Goal: Task Accomplishment & Management: Complete application form

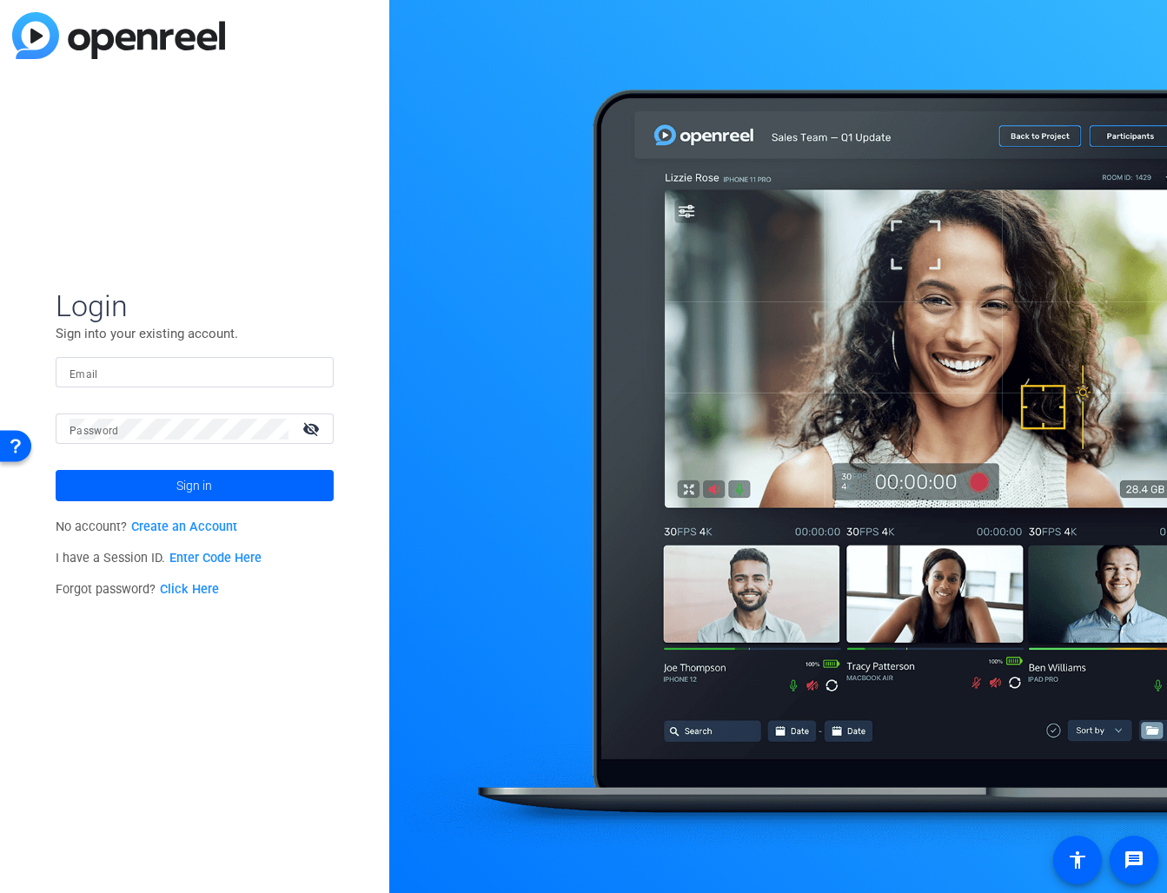
click at [118, 352] on form "Login Sign into your existing account. Email Password visibility_off Sign in" at bounding box center [195, 395] width 278 height 214
click at [122, 364] on div at bounding box center [195, 372] width 250 height 30
click at [122, 364] on input "Email" at bounding box center [195, 372] width 250 height 21
type input "[PERSON_NAME][EMAIL_ADDRESS][PERSON_NAME][DOMAIN_NAME]"
click at [56, 470] on button "Sign in" at bounding box center [195, 485] width 278 height 31
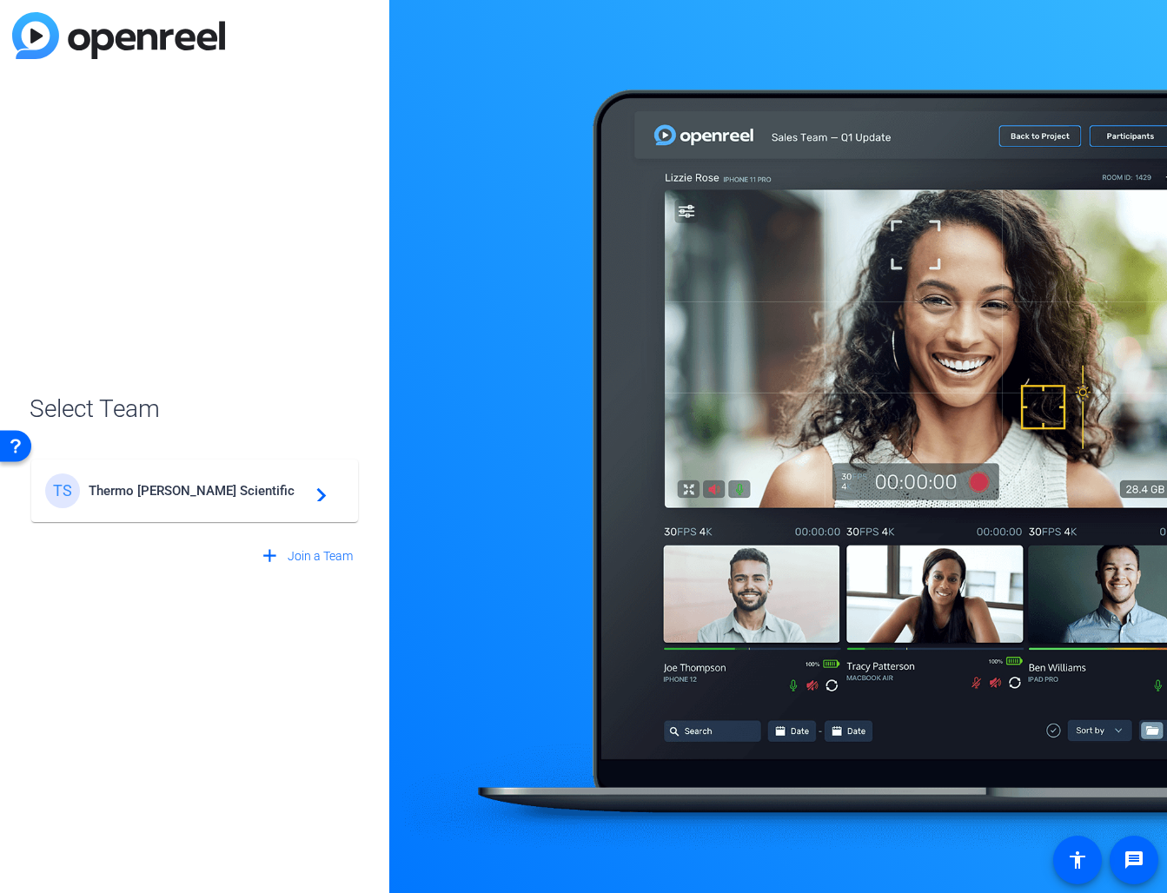
click at [187, 507] on div "TS Thermo Fisher Scientific navigate_next" at bounding box center [194, 491] width 299 height 35
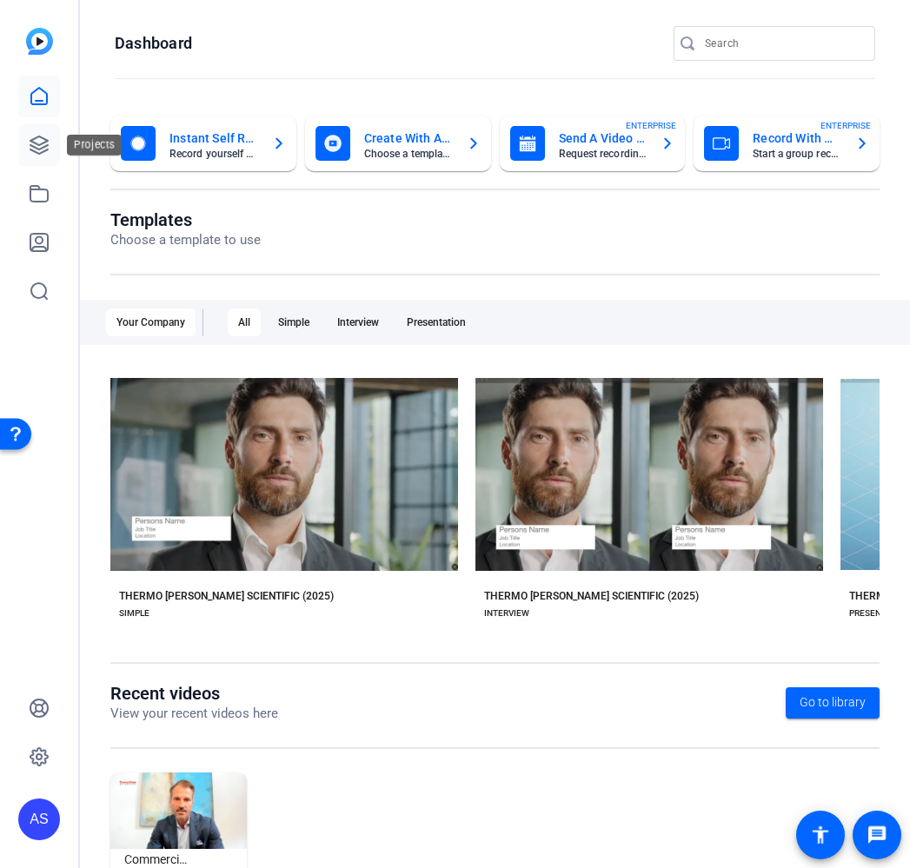
click at [50, 152] on link at bounding box center [39, 145] width 42 height 42
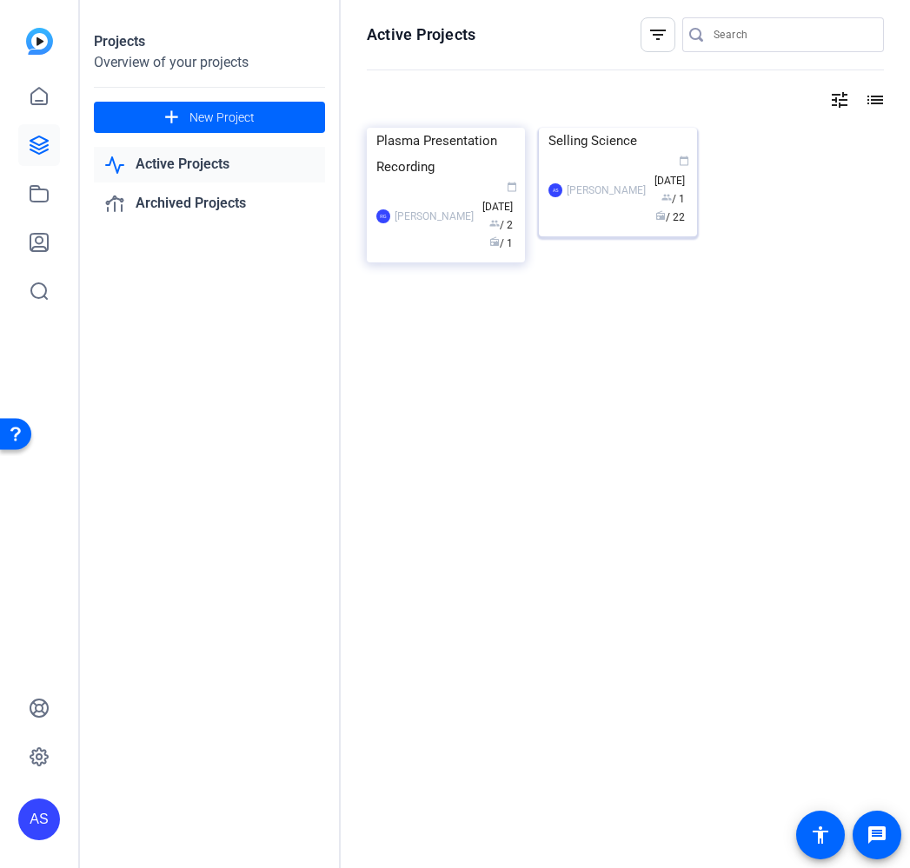
click at [200, 128] on img at bounding box center [618, 128] width 158 height 0
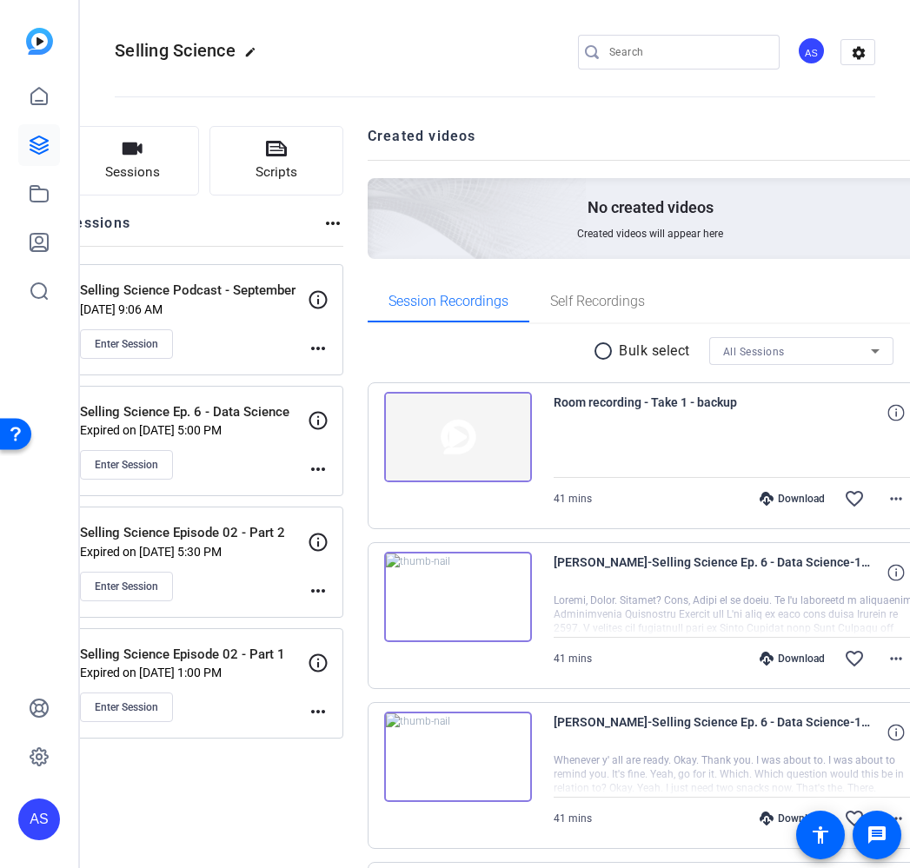
click at [200, 348] on mat-icon "more_horiz" at bounding box center [318, 348] width 21 height 21
click at [200, 370] on span "Edit Session" at bounding box center [421, 373] width 79 height 21
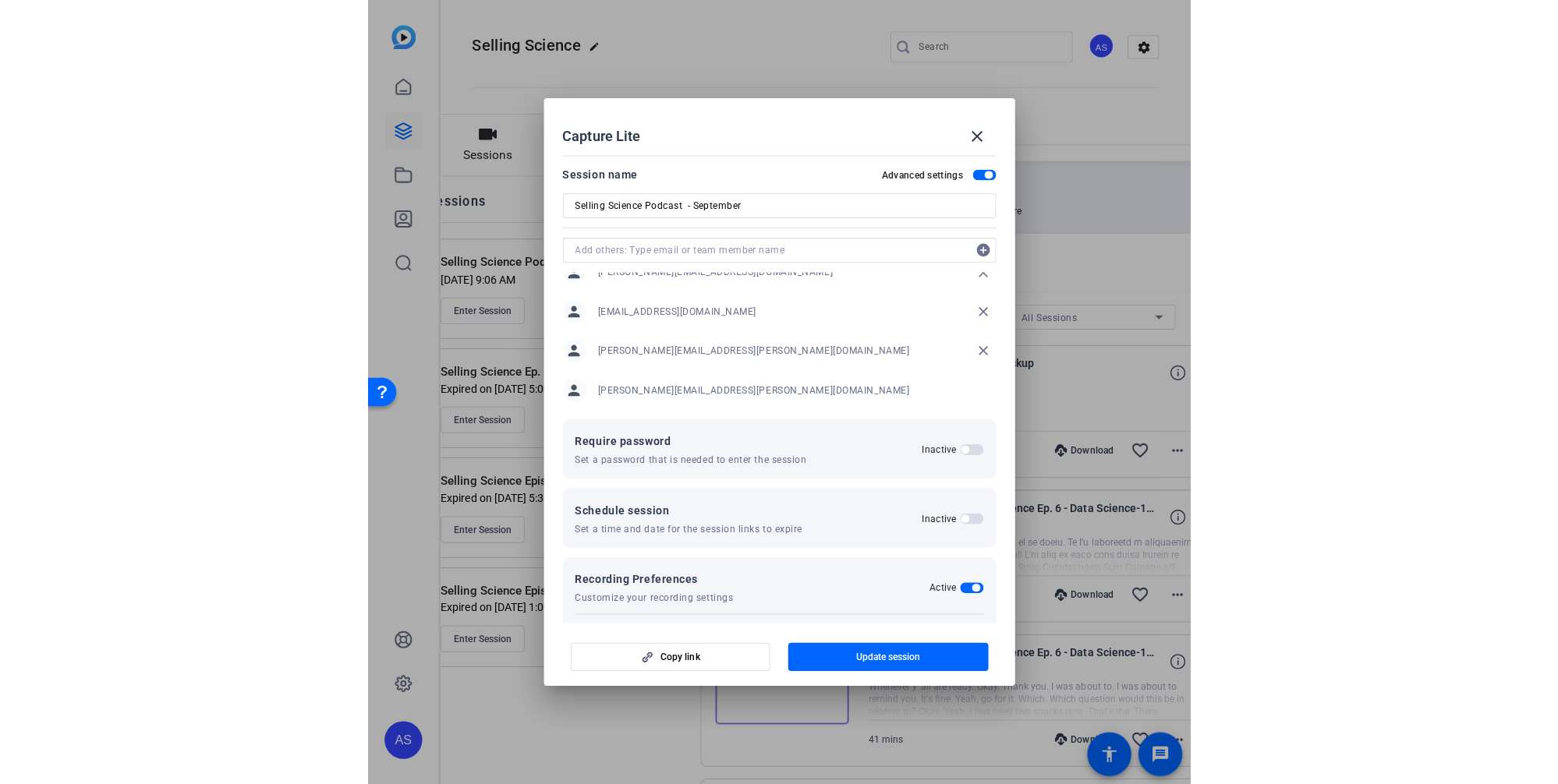
scroll to position [142, 0]
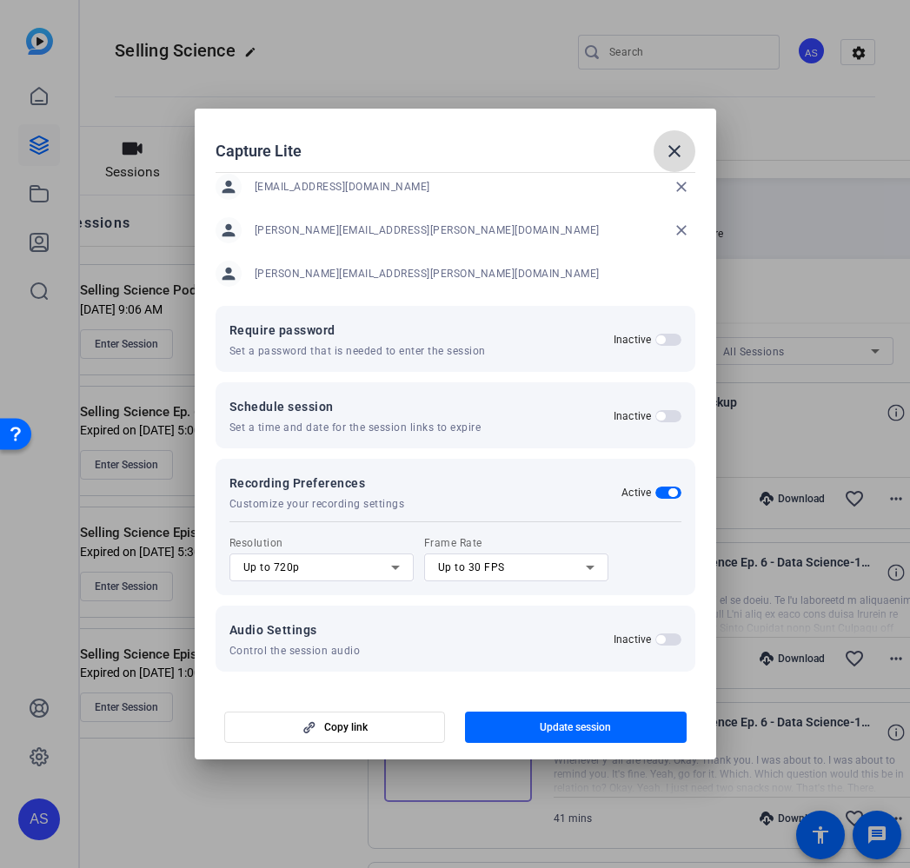
click at [200, 149] on mat-icon "close" at bounding box center [674, 151] width 21 height 21
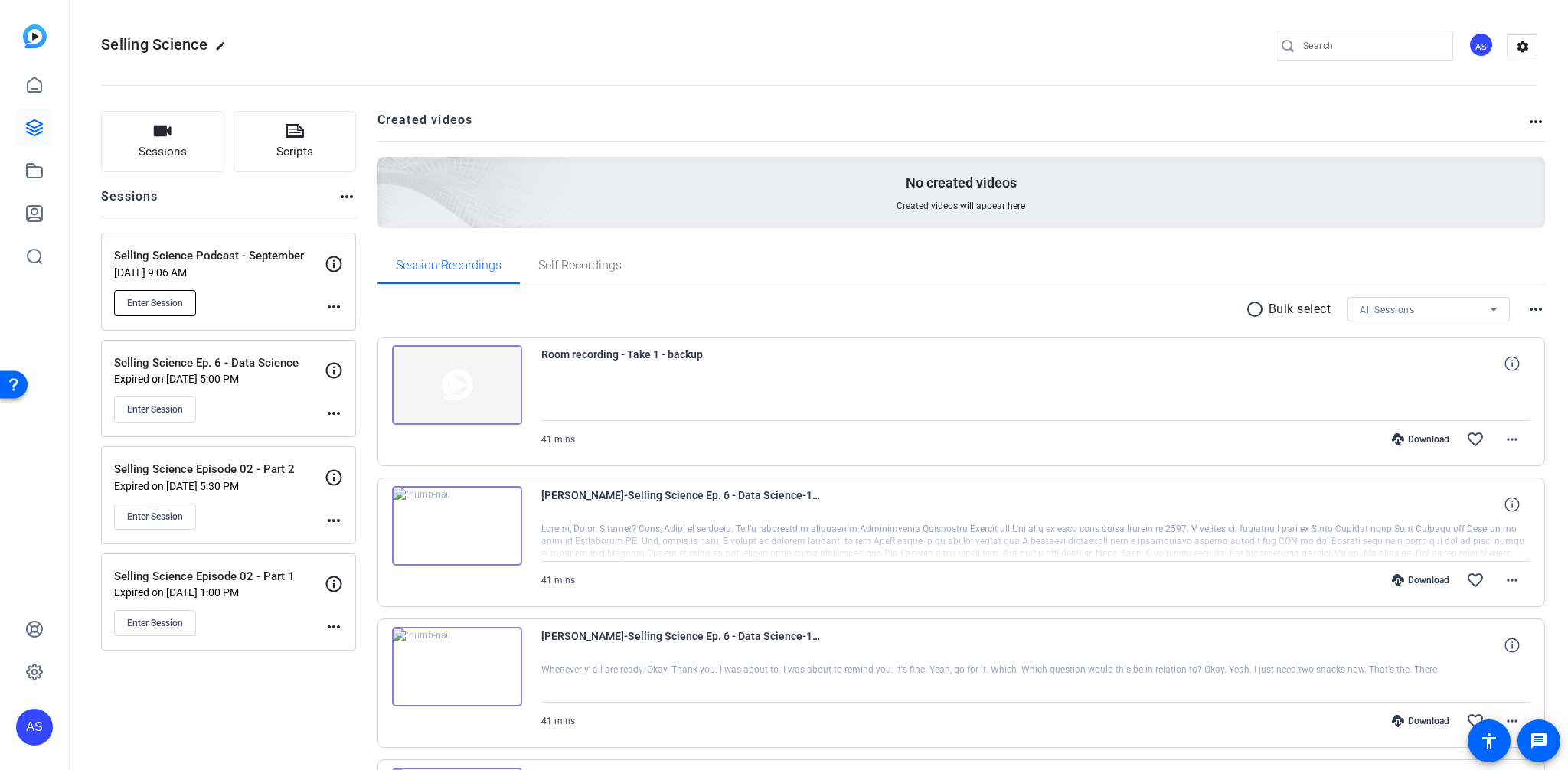
click at [176, 300] on span "Enter Session" at bounding box center [154, 303] width 55 height 12
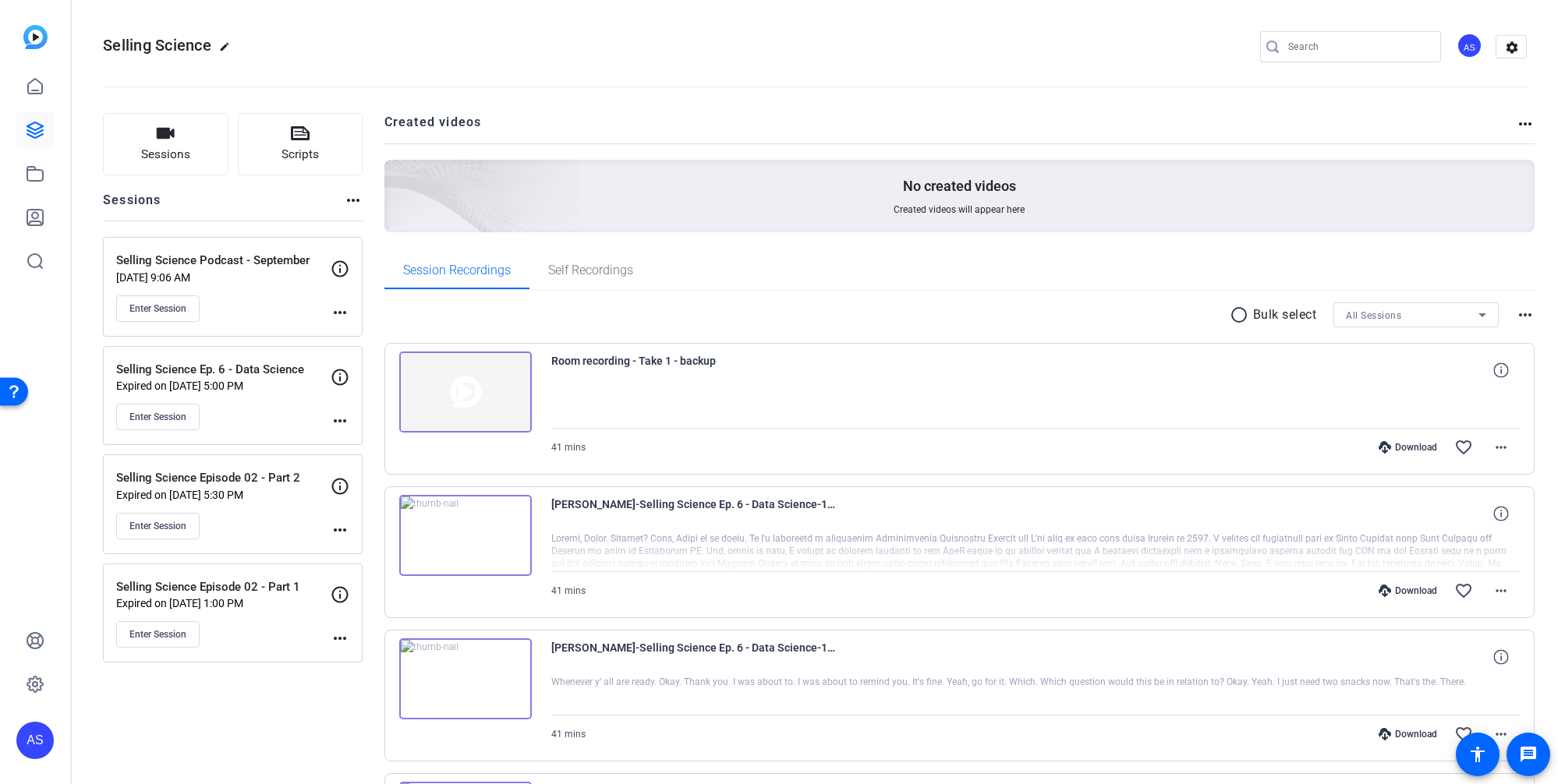
click at [179, 311] on mat-icon "more_horiz" at bounding box center [339, 312] width 19 height 19
click at [179, 340] on span "Edit Session" at bounding box center [378, 335] width 71 height 19
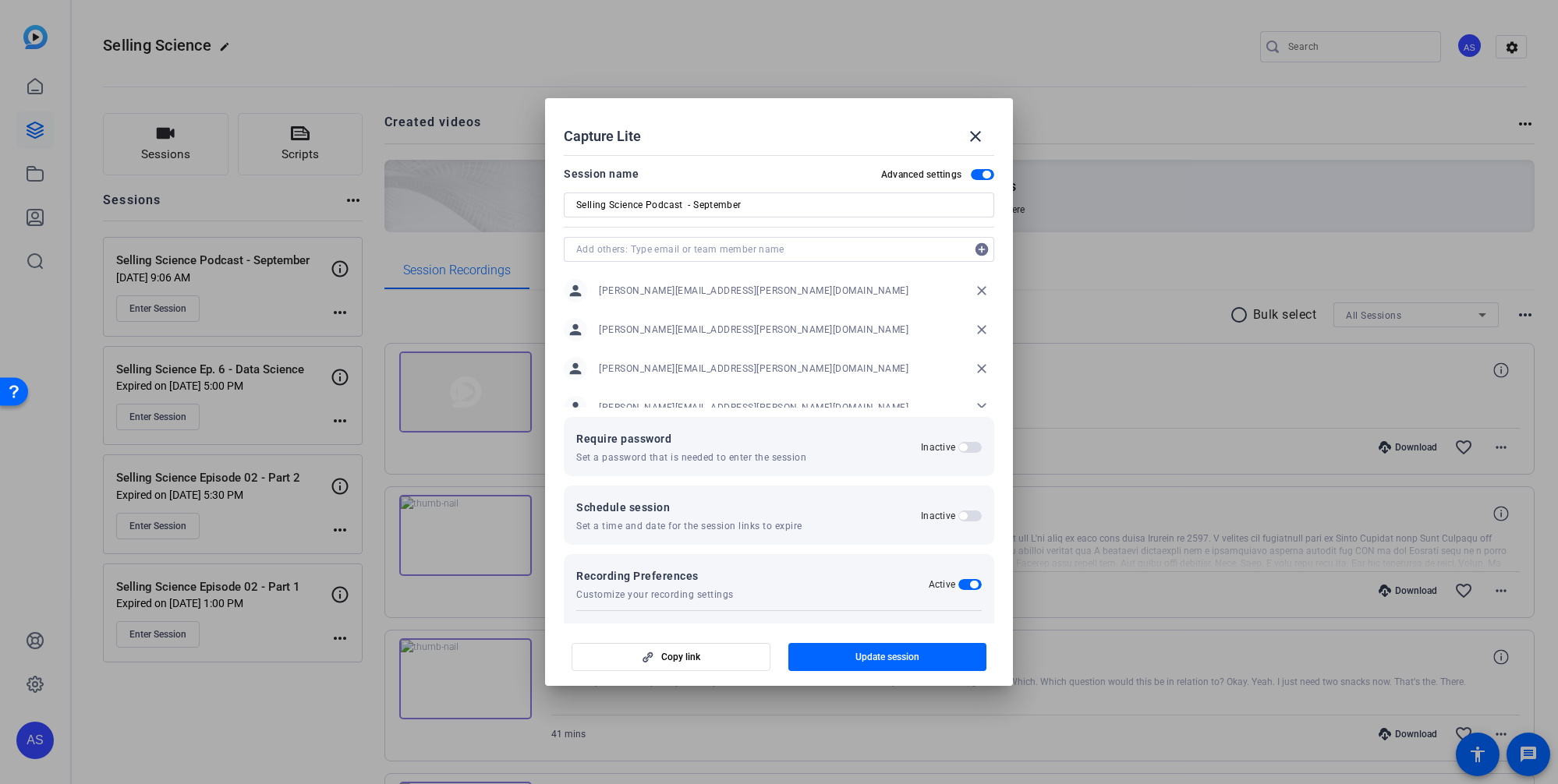
scroll to position [138, 0]
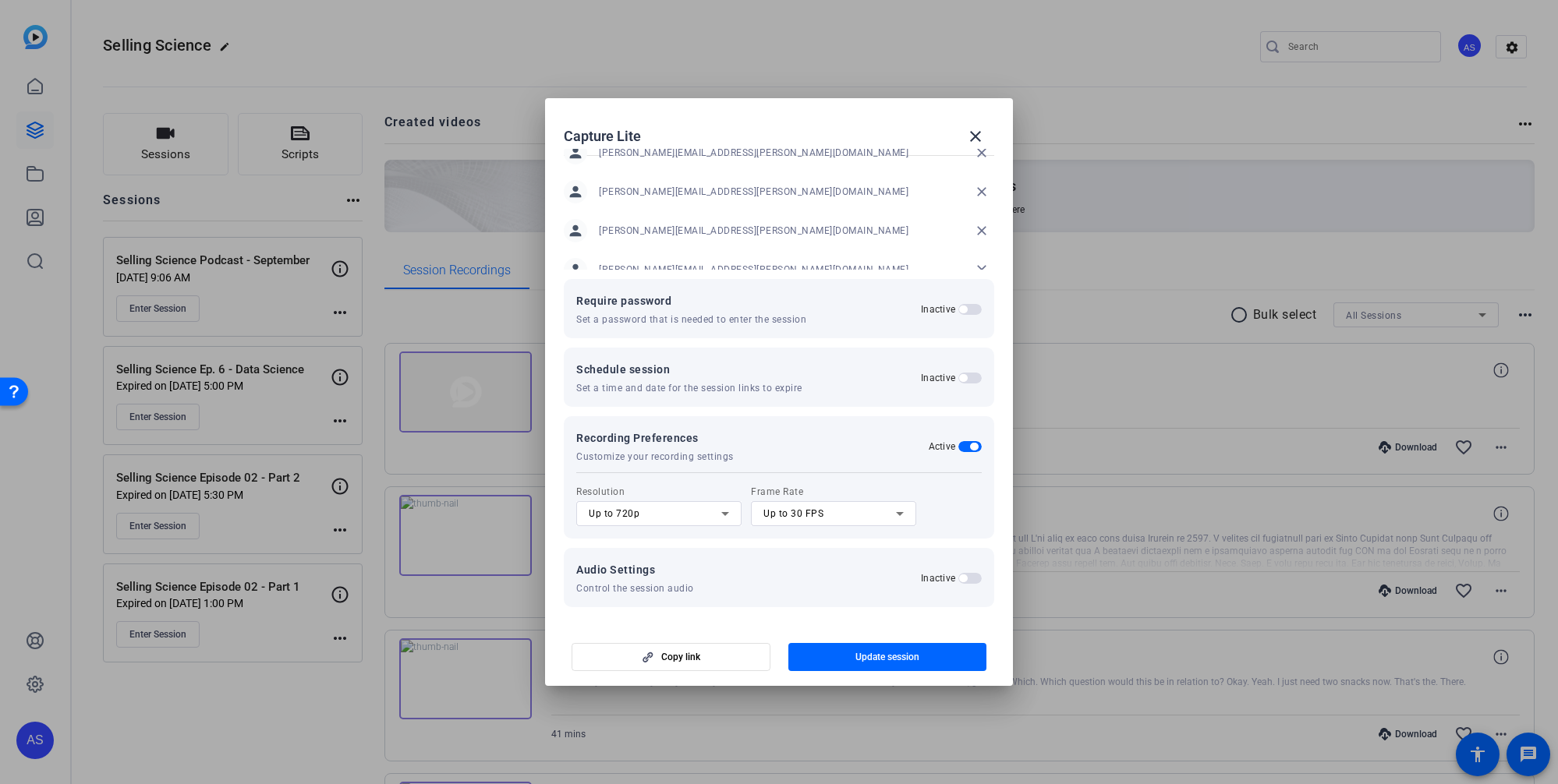
click at [179, 580] on span "button" at bounding box center [963, 578] width 8 height 8
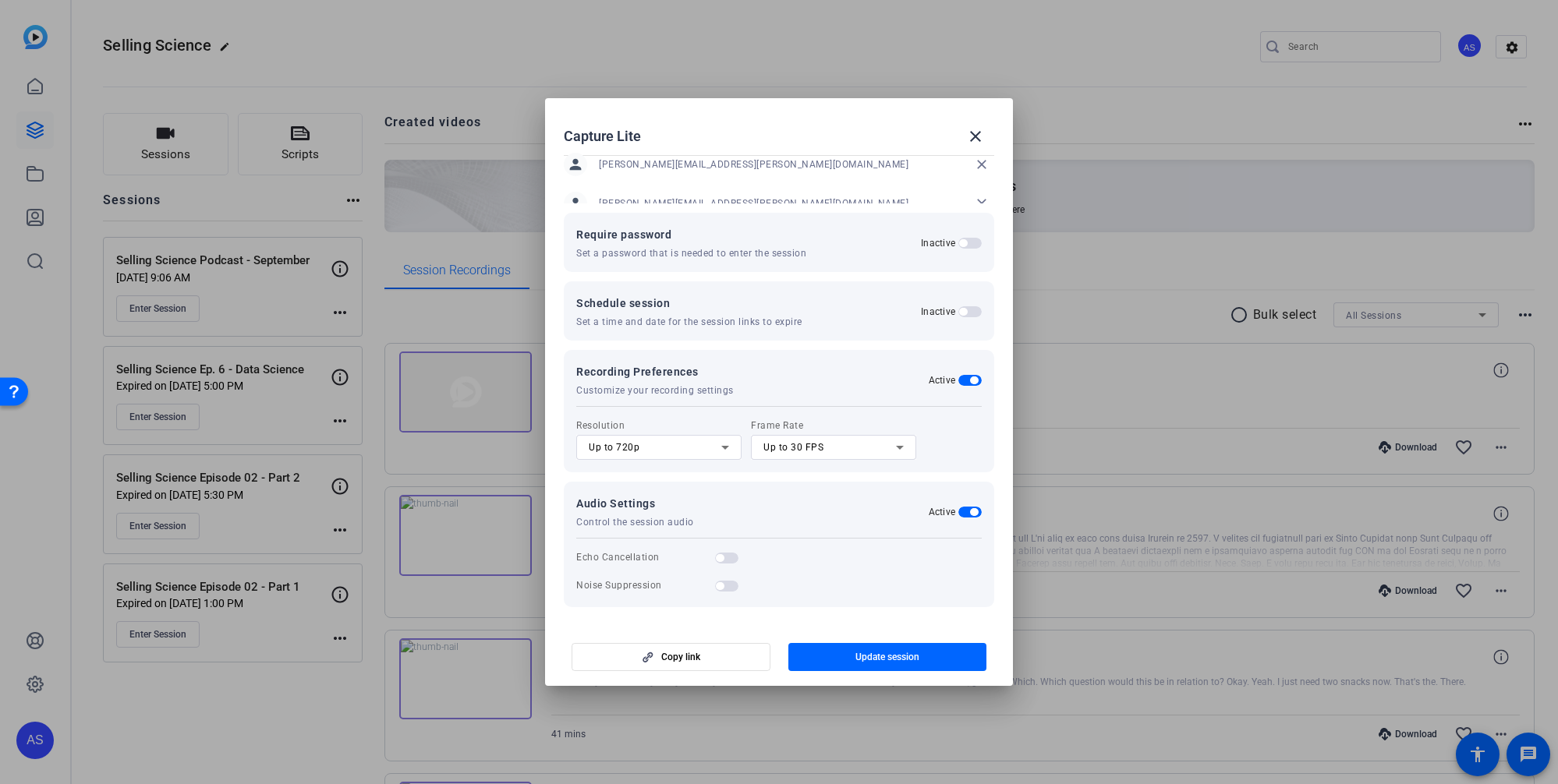
click at [179, 561] on span "button" at bounding box center [727, 558] width 23 height 11
click at [179, 585] on span "button" at bounding box center [727, 586] width 23 height 11
click at [179, 647] on span "button" at bounding box center [888, 658] width 199 height 38
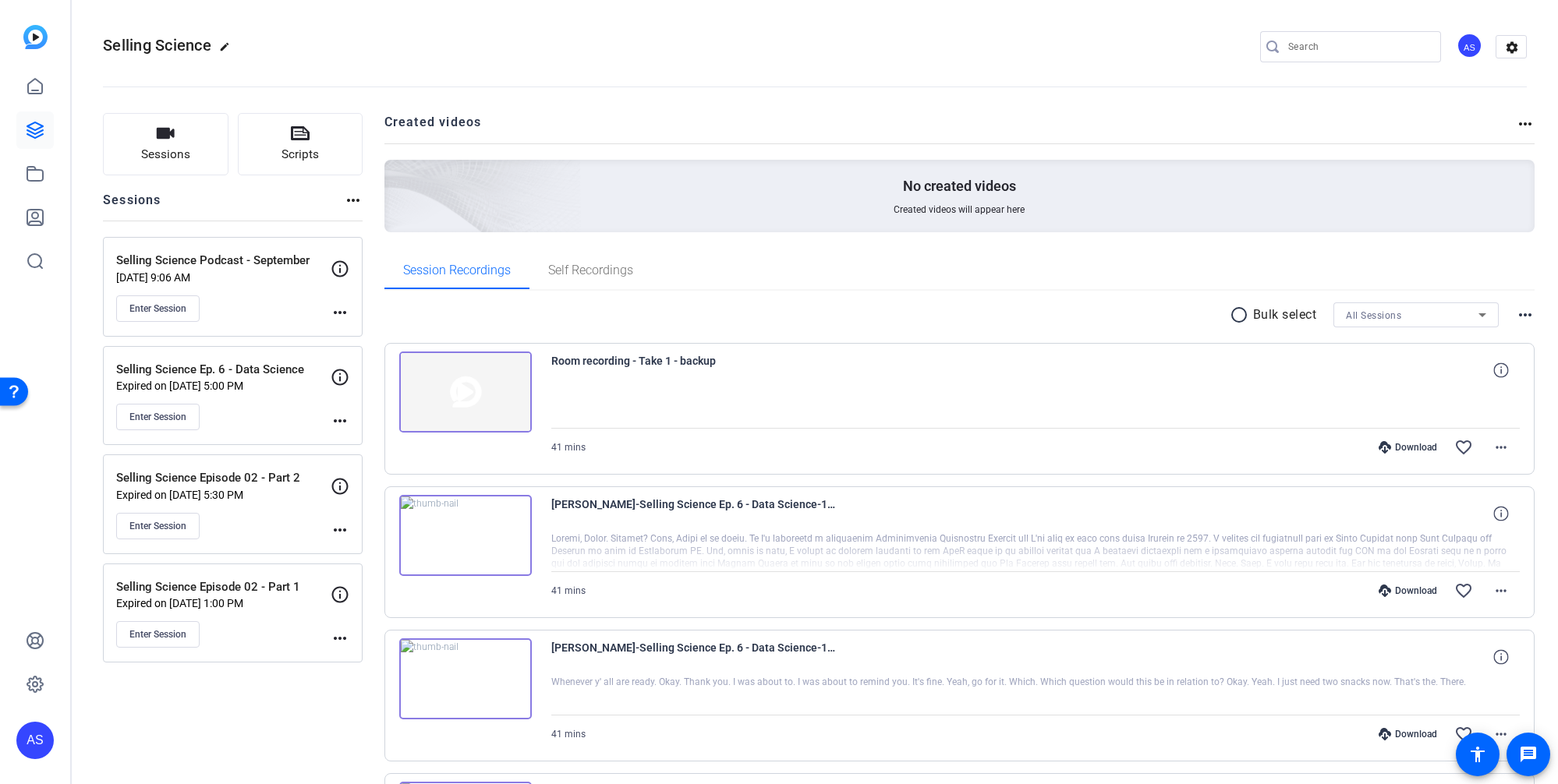
click at [179, 309] on mat-icon "more_horiz" at bounding box center [339, 312] width 19 height 19
click at [179, 332] on span "Edit Session" at bounding box center [378, 335] width 71 height 19
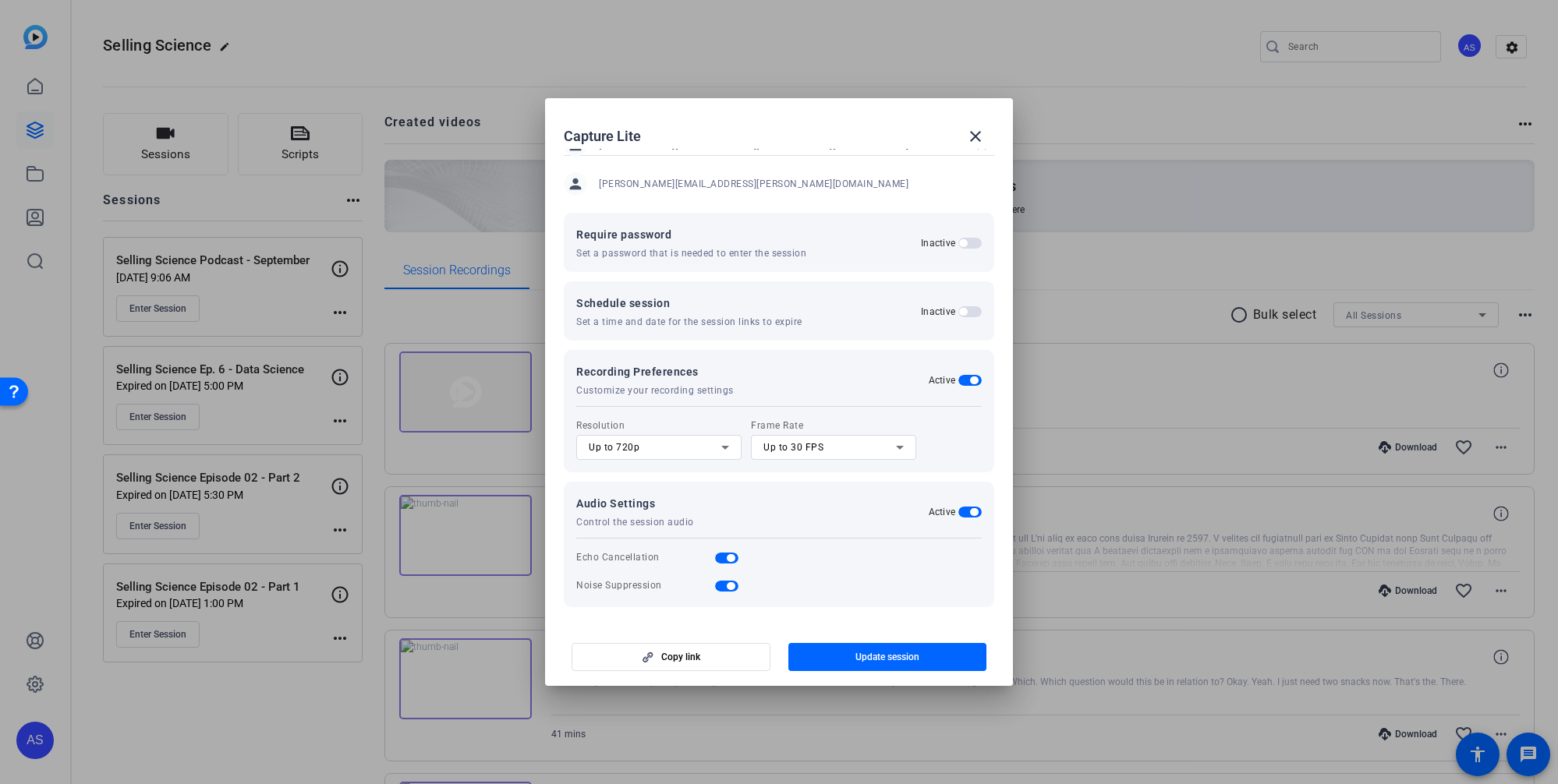
click at [179, 585] on span "button" at bounding box center [727, 586] width 23 height 11
click at [179, 585] on span "button" at bounding box center [720, 586] width 8 height 8
click at [179, 662] on span "button" at bounding box center [888, 658] width 199 height 38
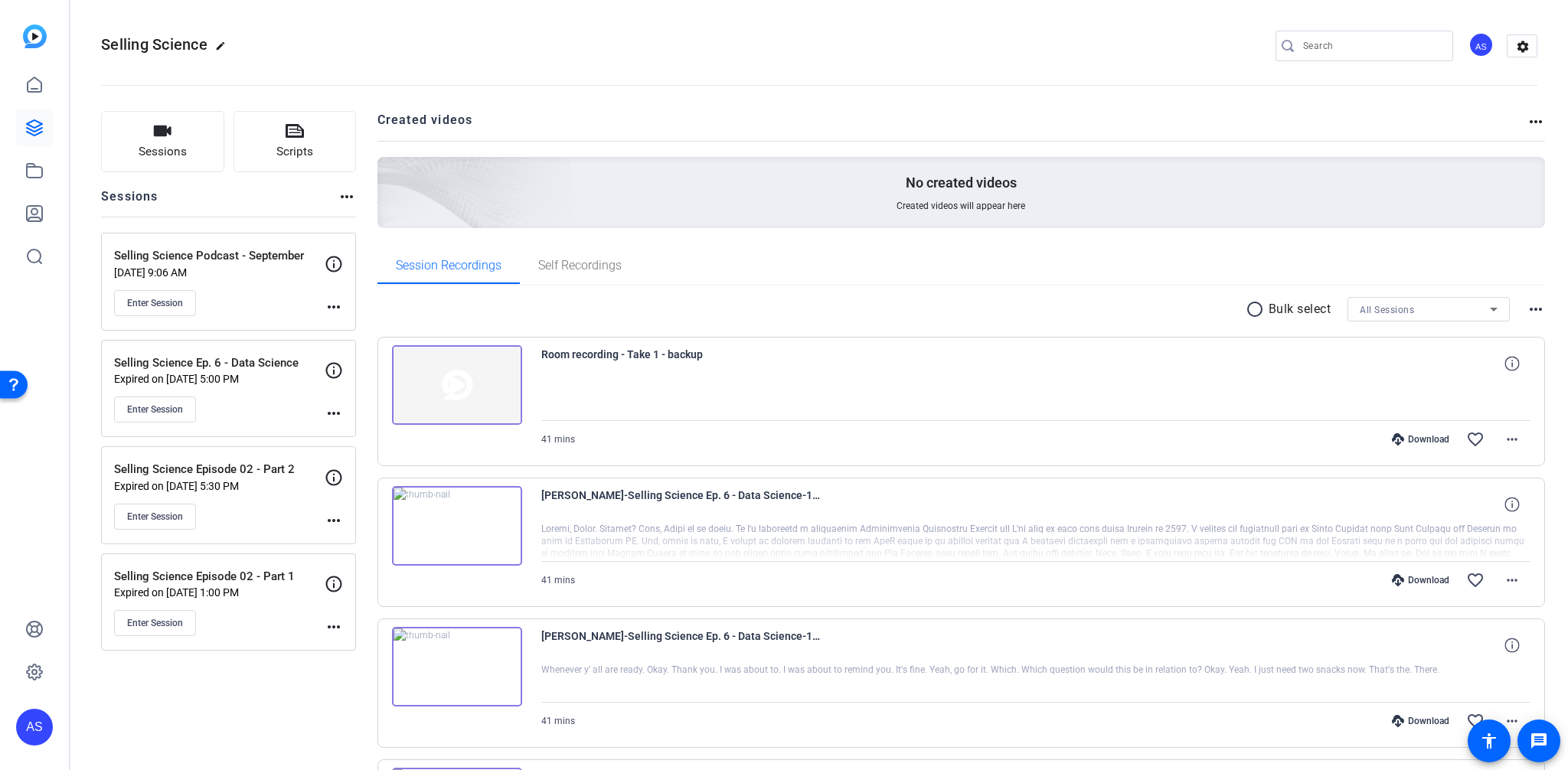
click at [176, 266] on icon at bounding box center [333, 263] width 18 height 19
click at [176, 312] on mat-icon "more_horiz" at bounding box center [333, 307] width 18 height 19
click at [176, 304] on div at bounding box center [784, 385] width 1568 height 770
click at [176, 304] on mat-icon "more_horiz" at bounding box center [333, 307] width 18 height 19
click at [176, 304] on div at bounding box center [784, 385] width 1568 height 770
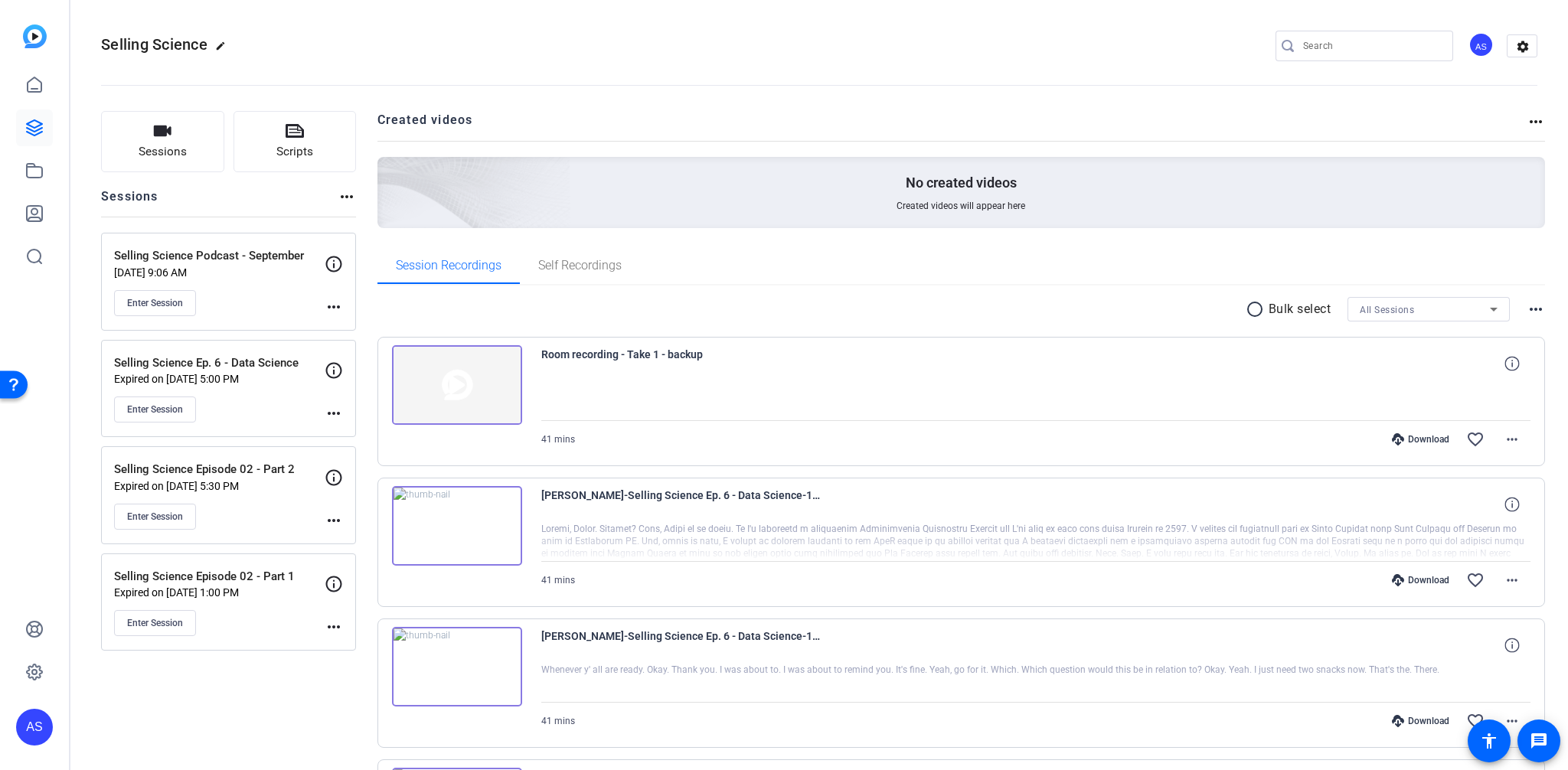
click at [176, 309] on mat-icon "more_horiz" at bounding box center [333, 307] width 18 height 19
click at [176, 322] on span "Edit Session" at bounding box center [371, 329] width 70 height 19
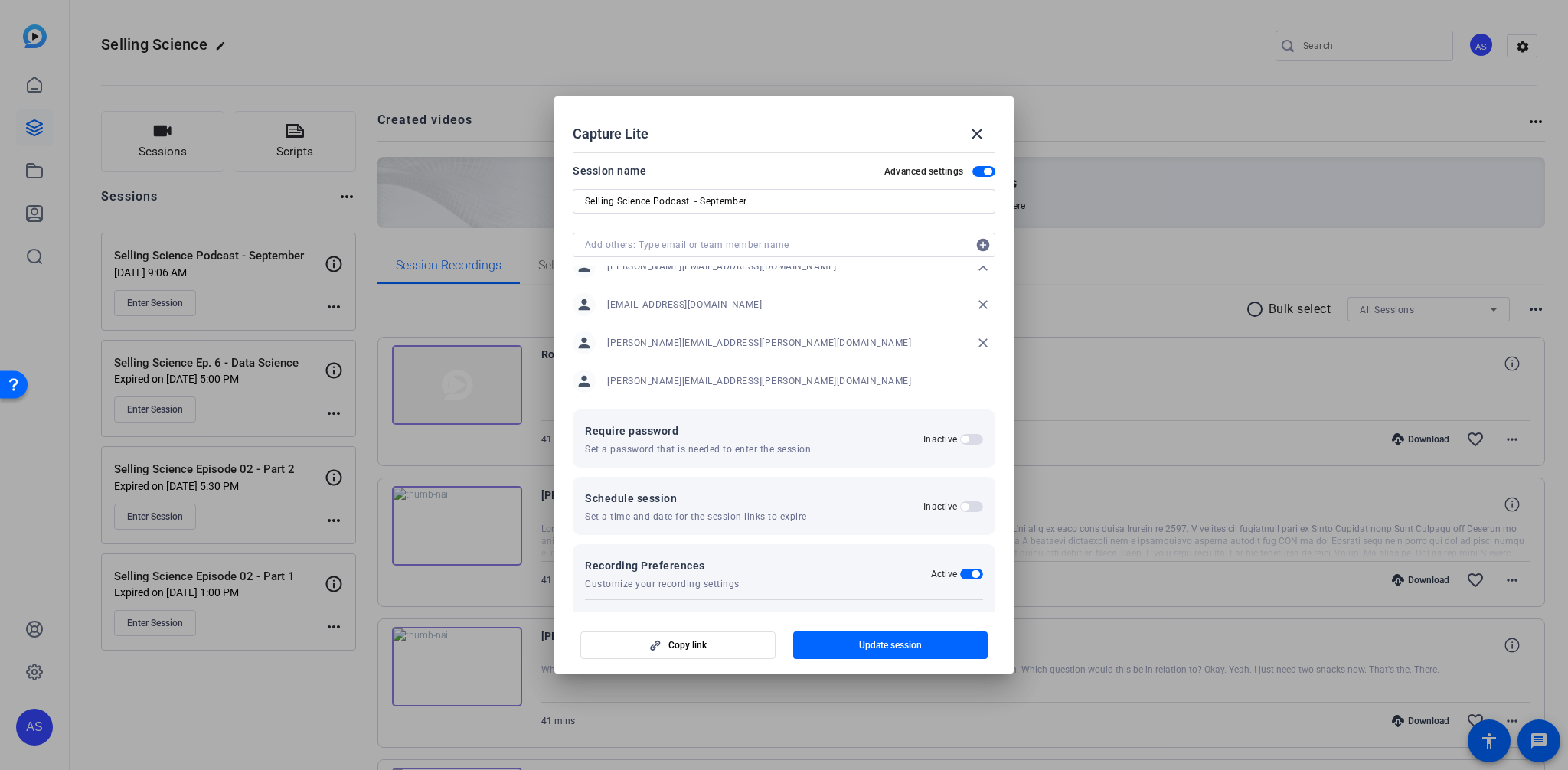
scroll to position [0, 0]
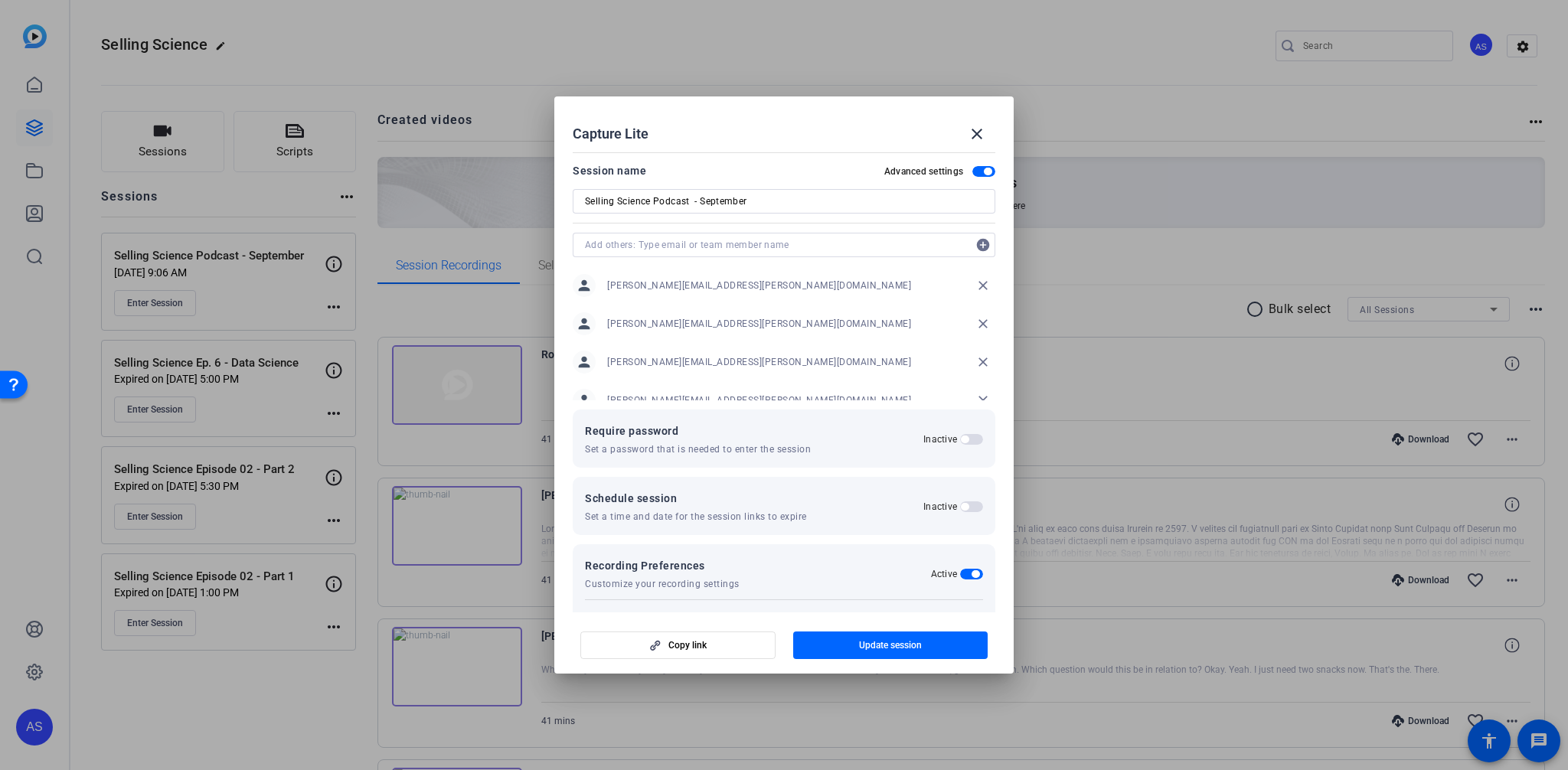
click at [176, 56] on div at bounding box center [784, 385] width 1568 height 770
click at [176, 126] on mat-icon "close" at bounding box center [976, 134] width 18 height 19
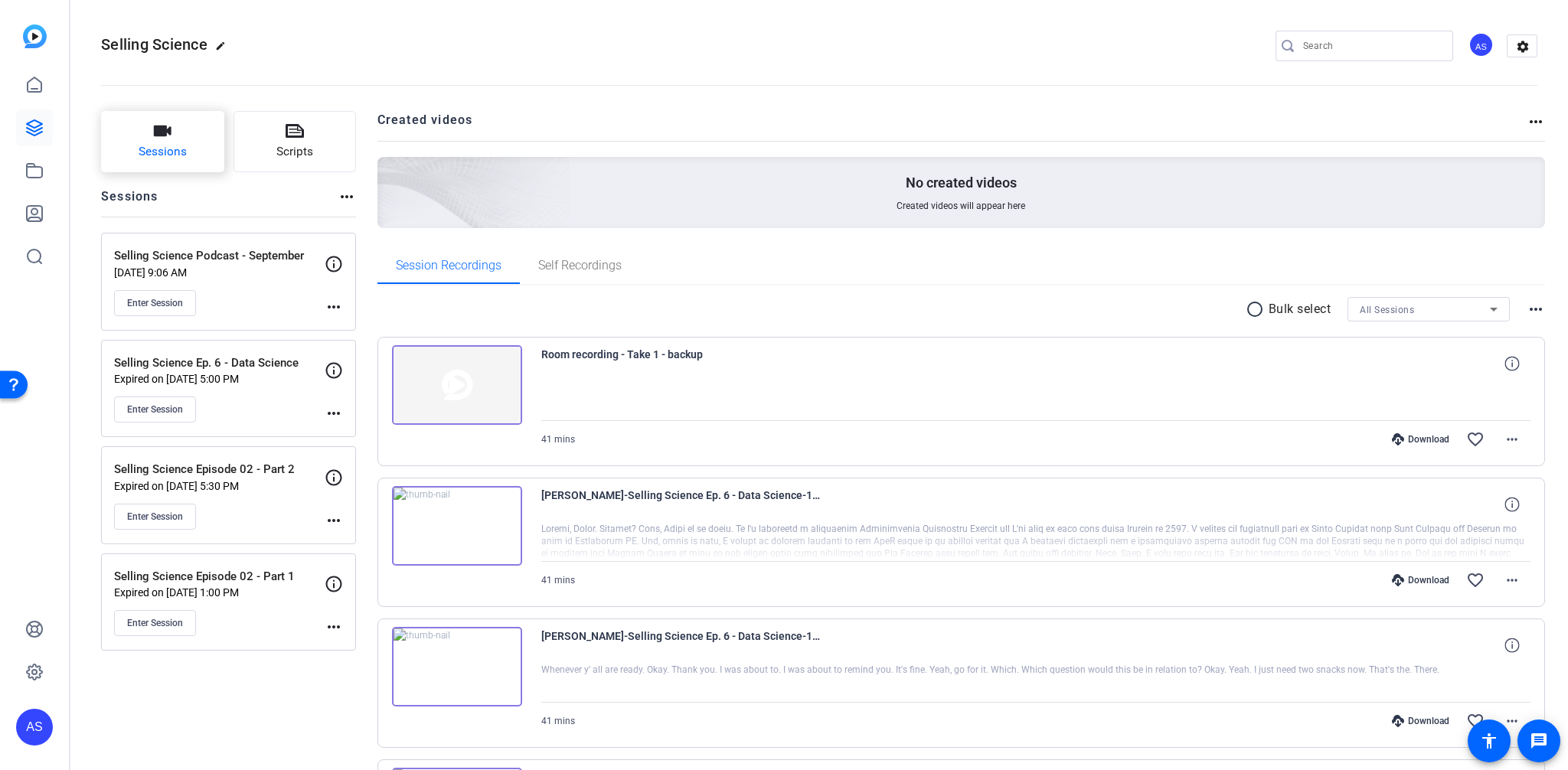
click at [172, 132] on button "Sessions" at bounding box center [163, 142] width 123 height 62
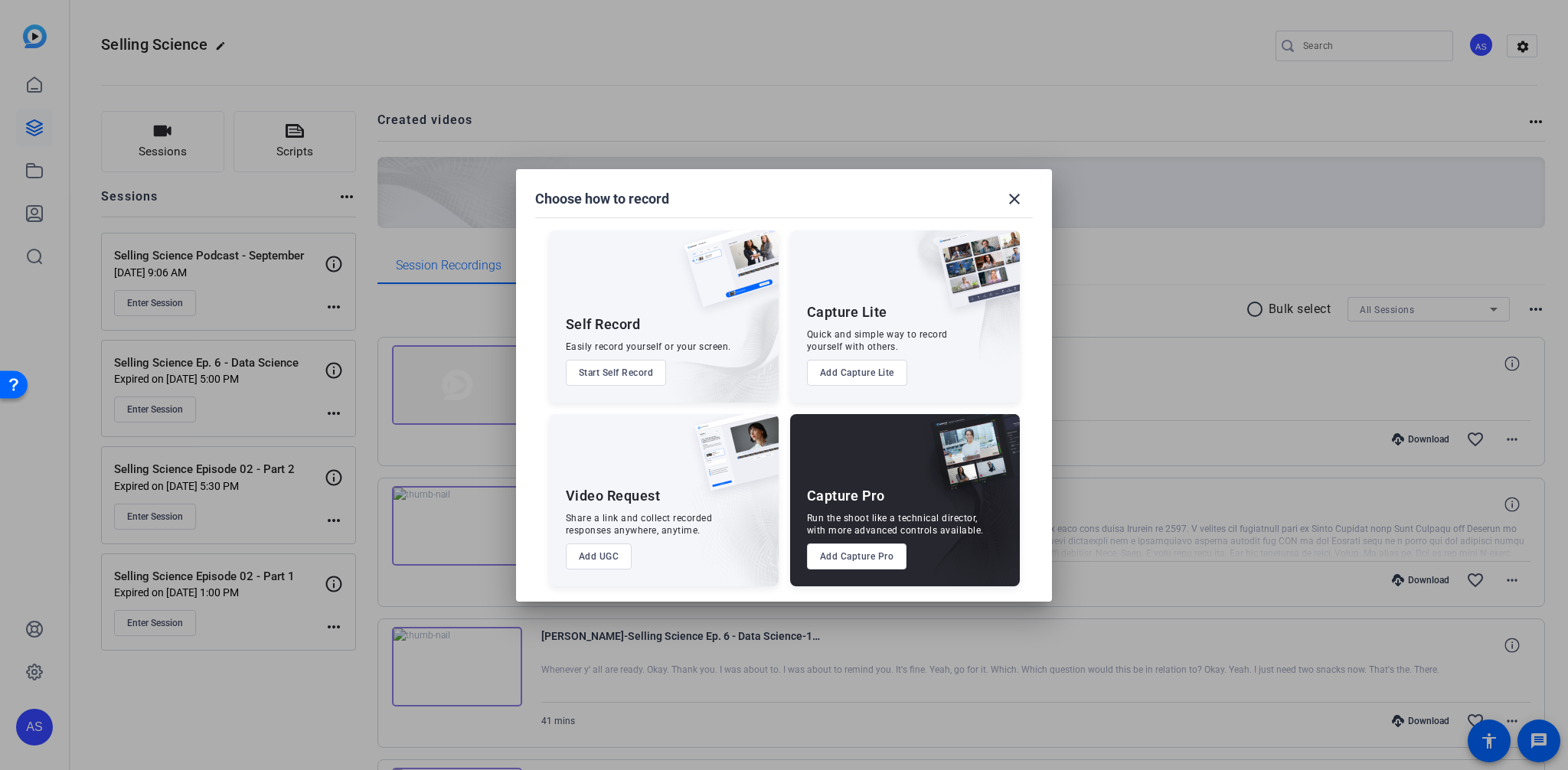
click at [176, 374] on button "Add Capture Lite" at bounding box center [857, 373] width 100 height 26
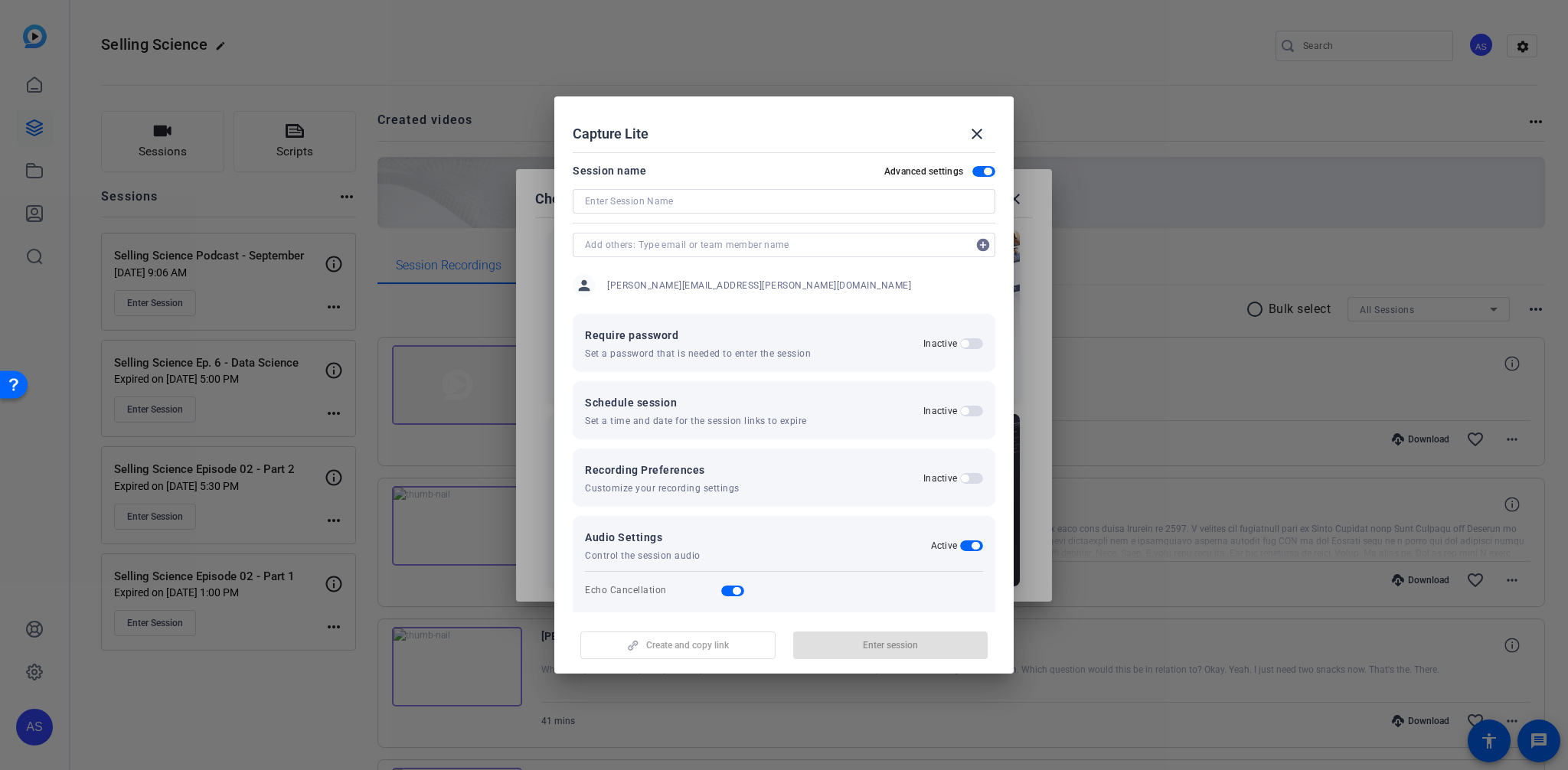
click at [176, 206] on input at bounding box center [784, 201] width 398 height 19
type input "Selling Science Podcast - September (part 2)"
click at [176, 245] on input "text" at bounding box center [776, 245] width 382 height 19
type input "a"
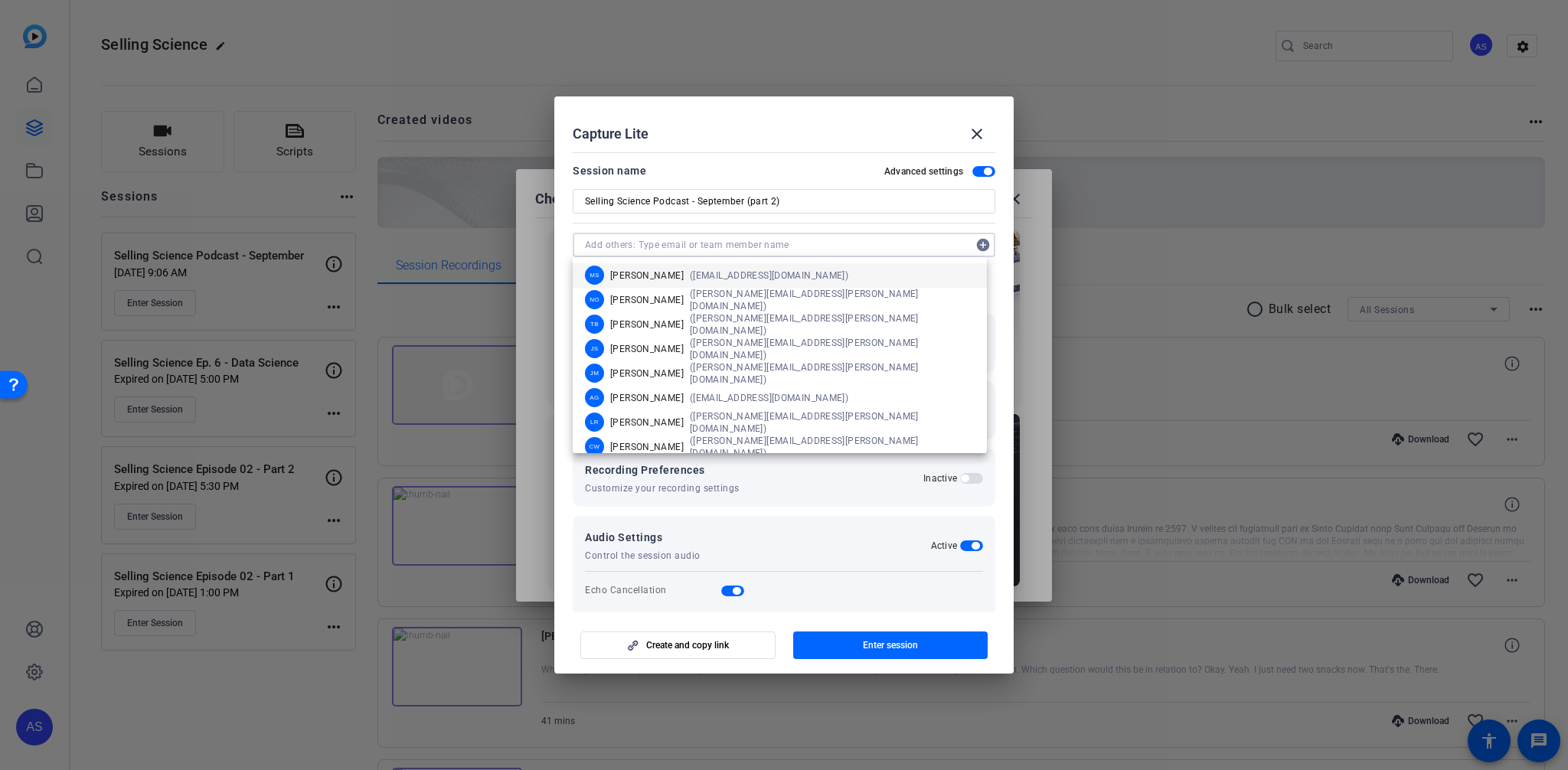
paste input "arnie.calalang@thermofisher.com"
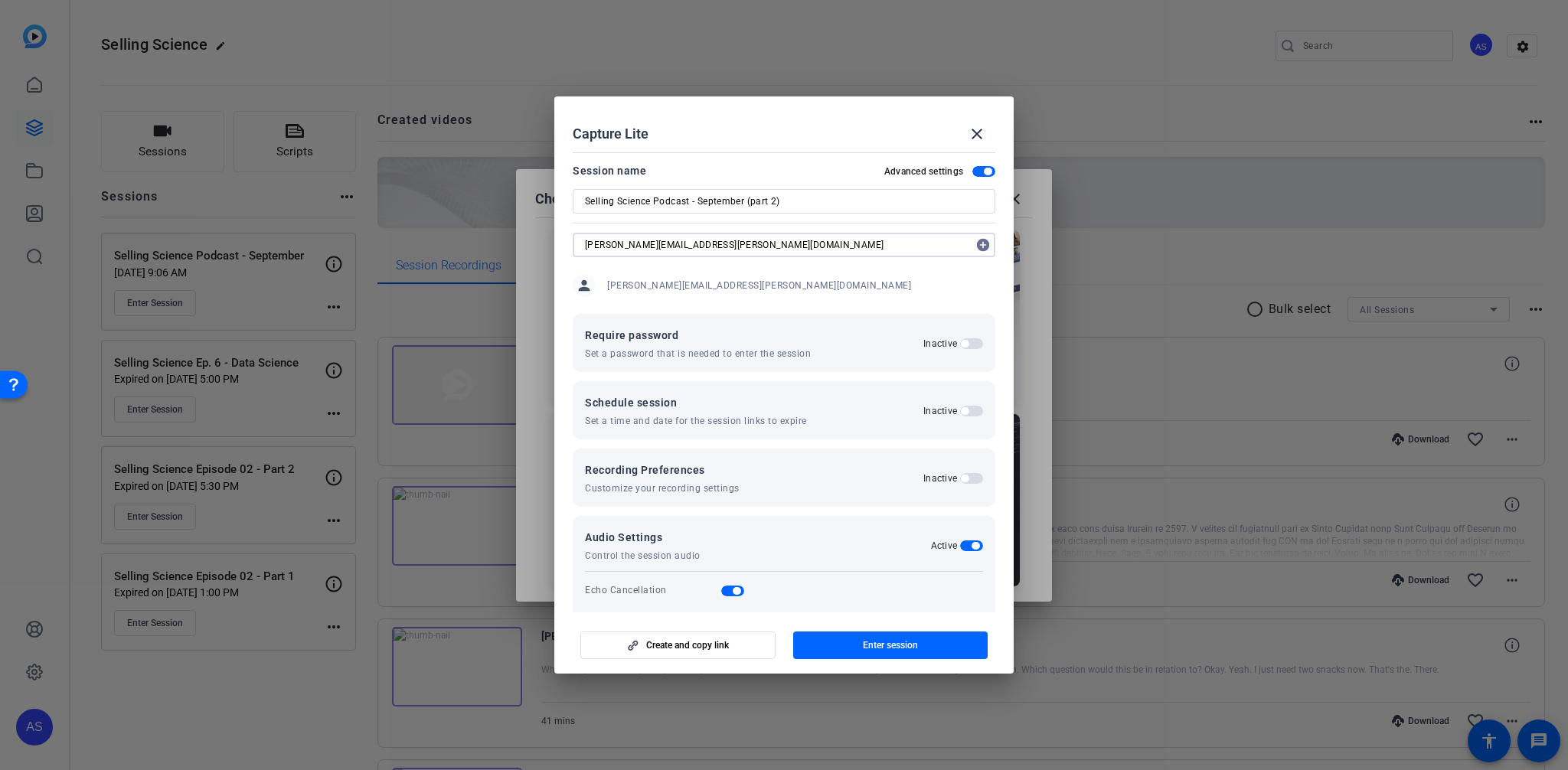
type input "arnie.calalang@thermofisher.com"
click at [176, 245] on mat-icon "add_circle" at bounding box center [983, 245] width 25 height 25
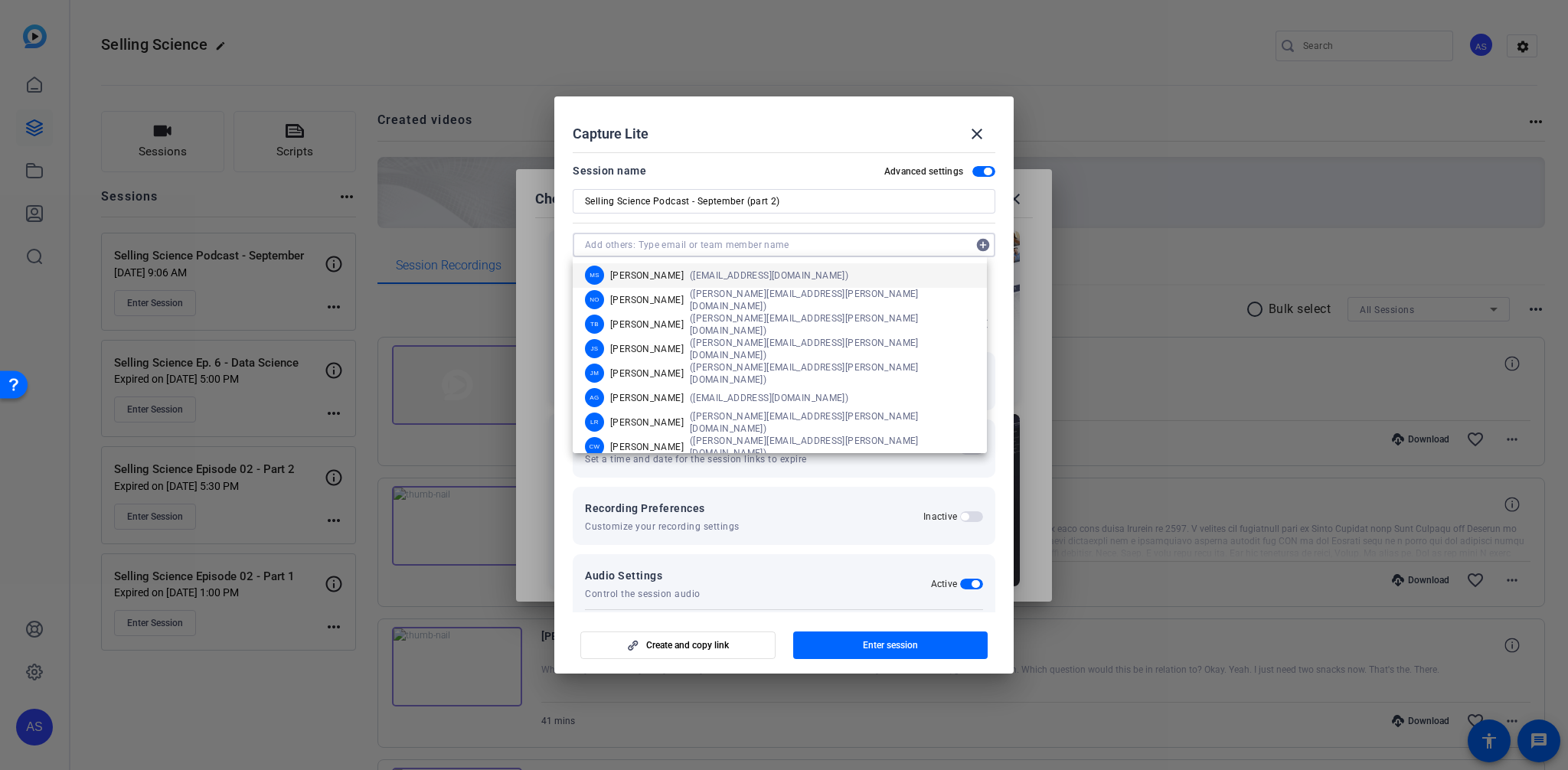
click at [176, 242] on input "text" at bounding box center [776, 245] width 382 height 19
paste input "joe.groppenbacher@thermofisher.com"
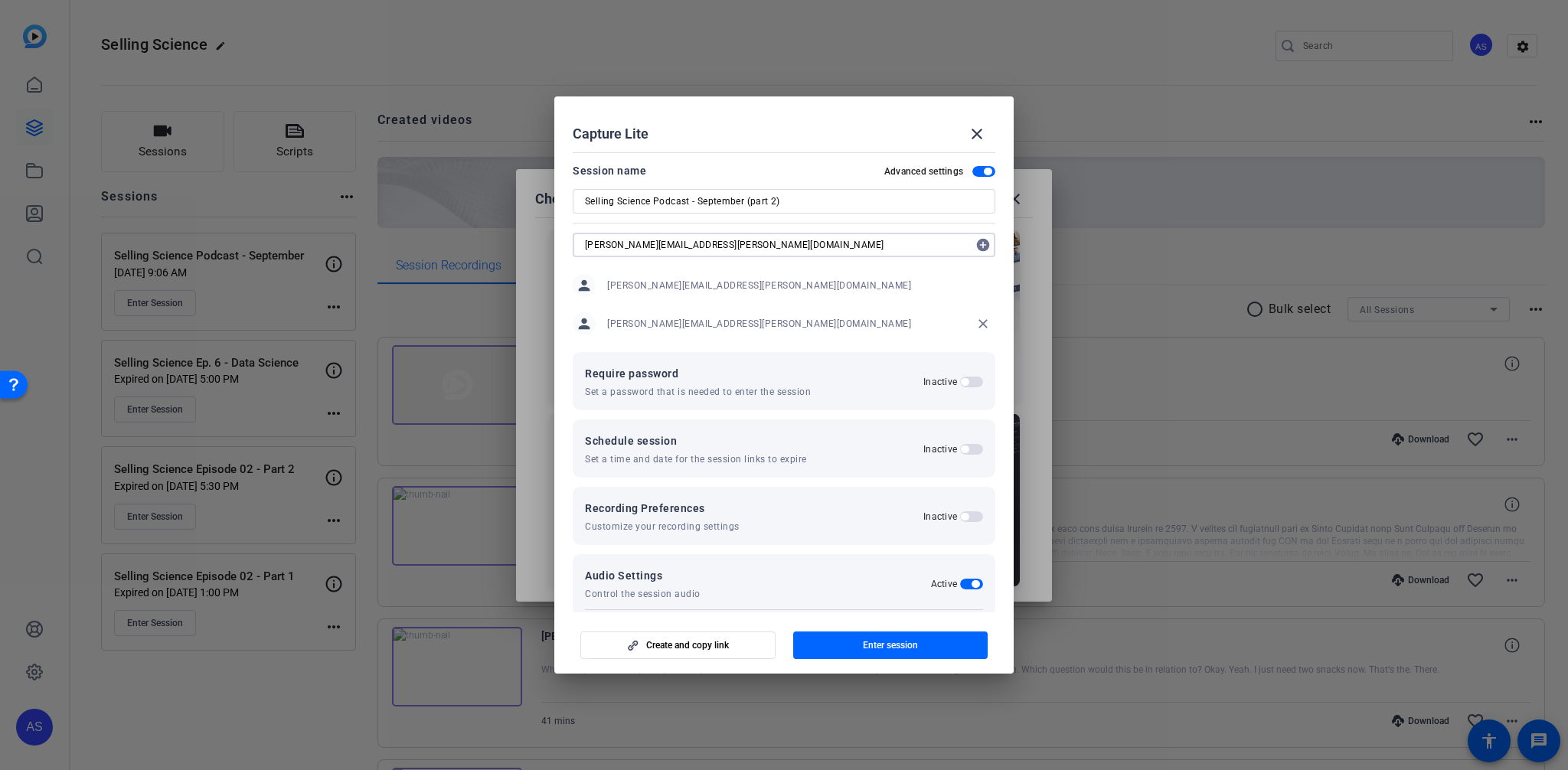
type input "joe.groppenbacher@thermofisher.com"
click at [176, 249] on mat-icon "add_circle" at bounding box center [983, 245] width 25 height 25
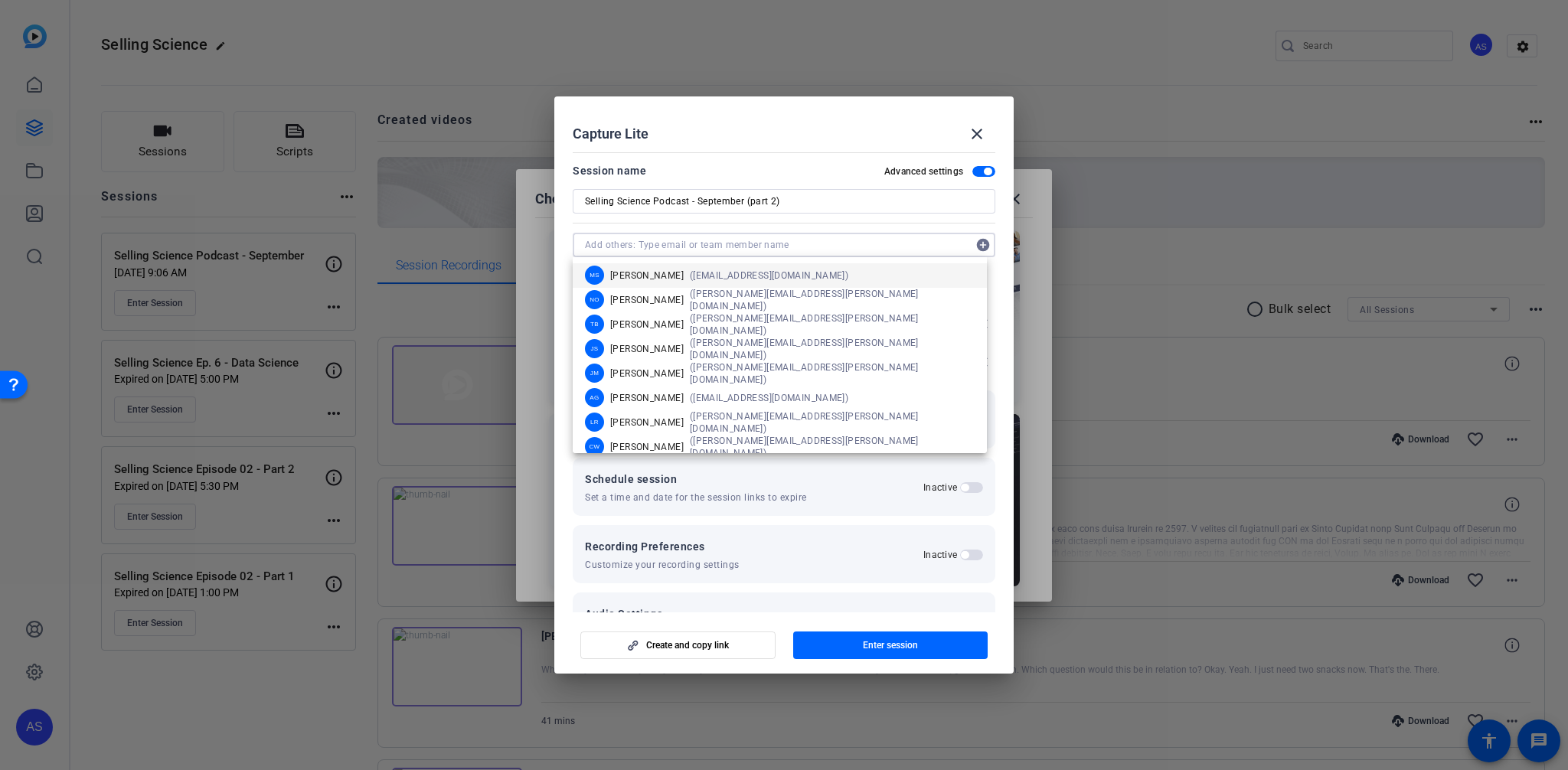
click at [176, 248] on input "text" at bounding box center [776, 245] width 382 height 19
paste input "william.r.doyle@thermofisher.com"
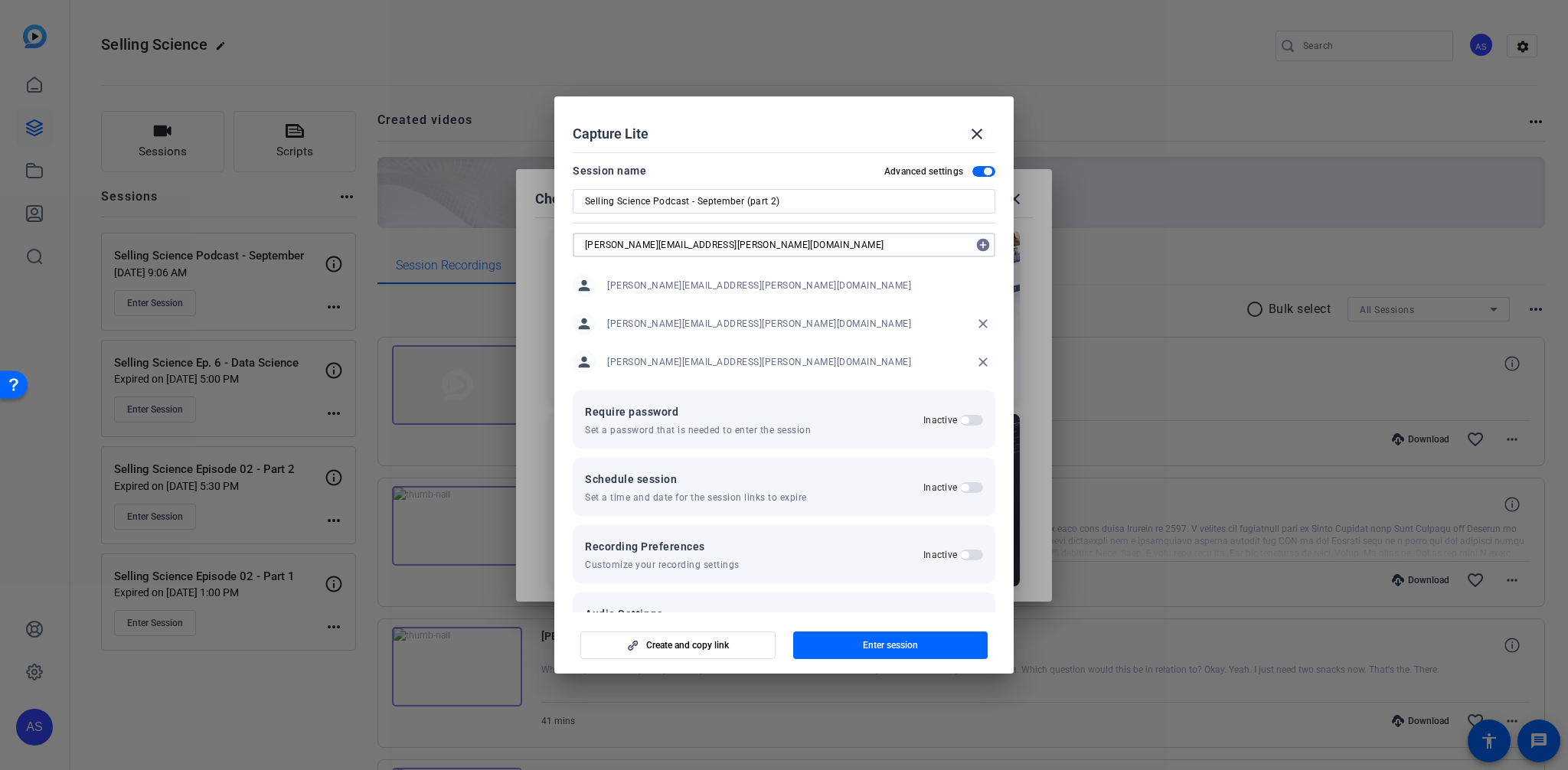
type input "william.r.doyle@thermofisher.com"
click at [176, 241] on mat-icon "add_circle" at bounding box center [983, 245] width 25 height 25
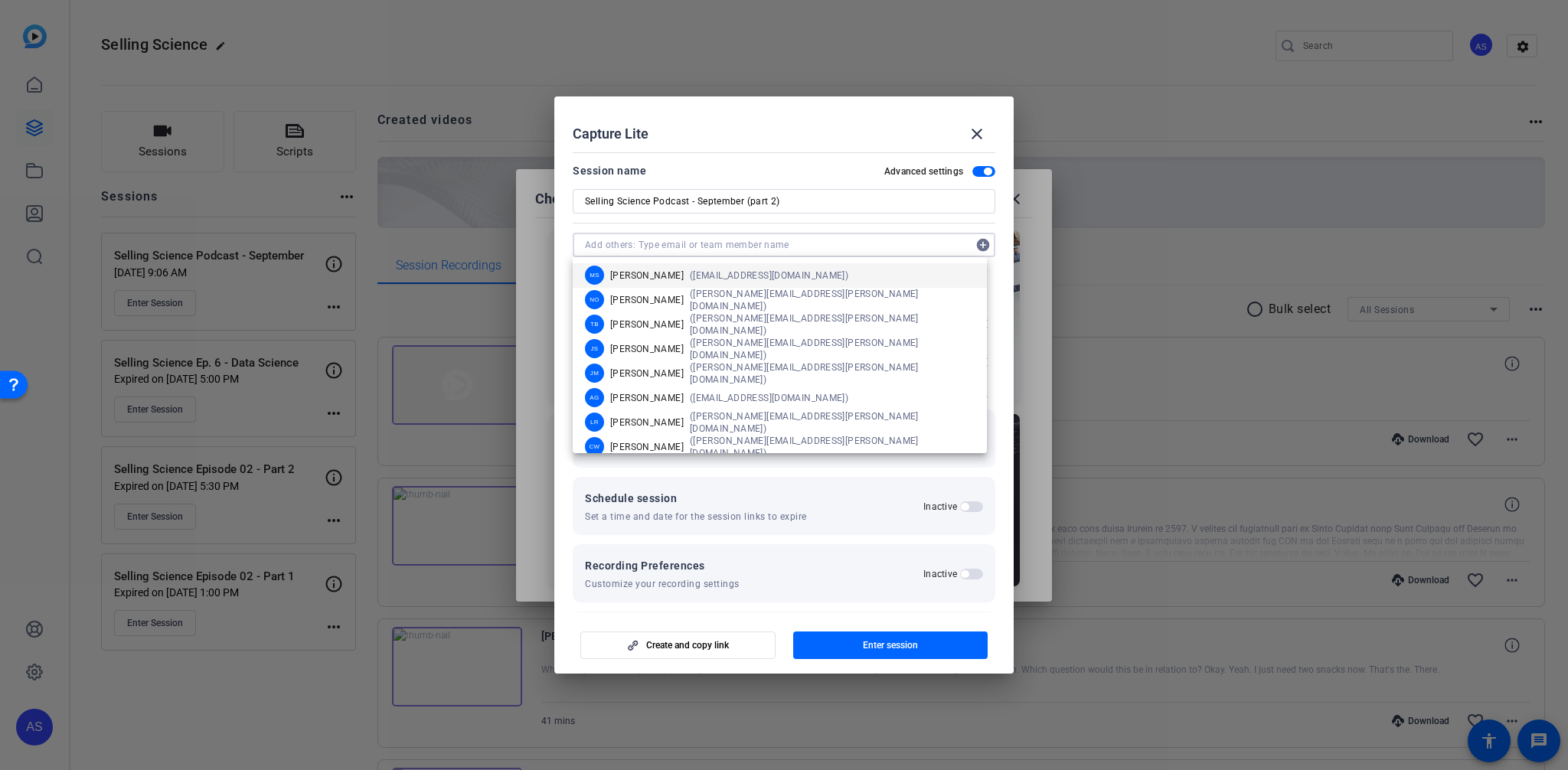
paste input "megan.fejka@thermofisher.com"
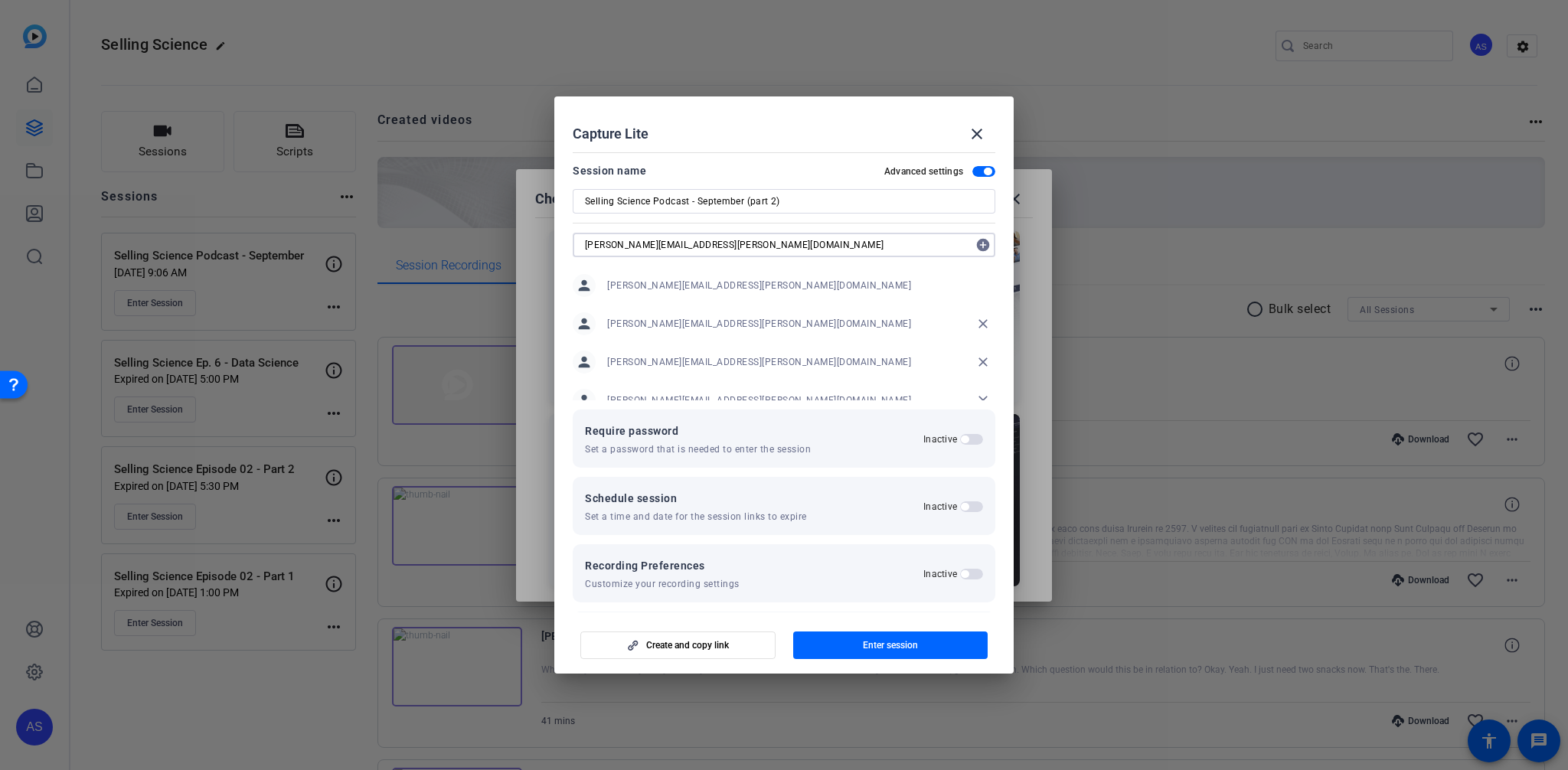
type input "megan.fejka@thermofisher.com"
click at [176, 244] on mat-icon "add_circle" at bounding box center [983, 245] width 25 height 25
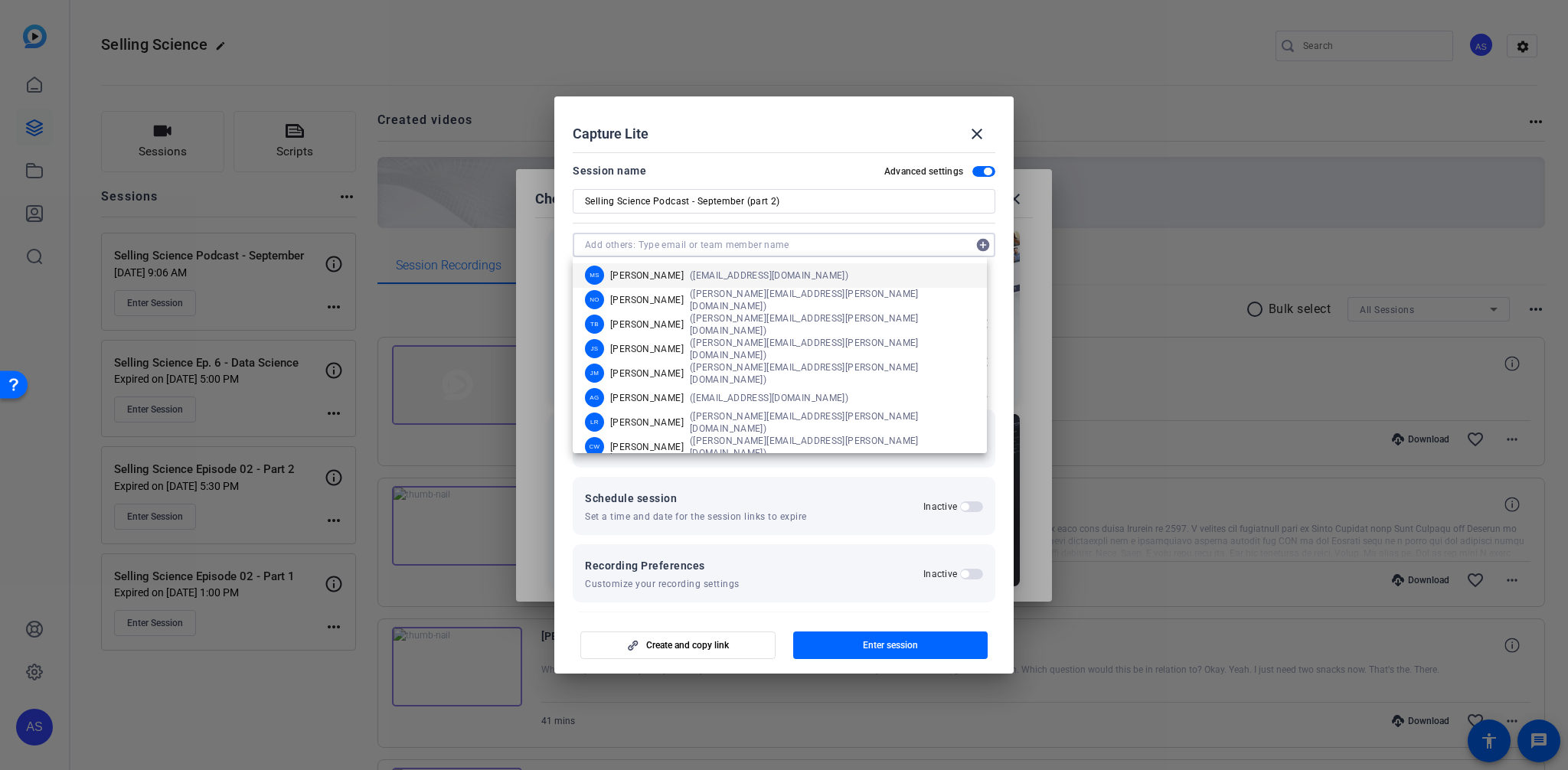
click at [176, 248] on input "text" at bounding box center [776, 245] width 382 height 19
paste input "kristin.anderka@thermofisher.com"
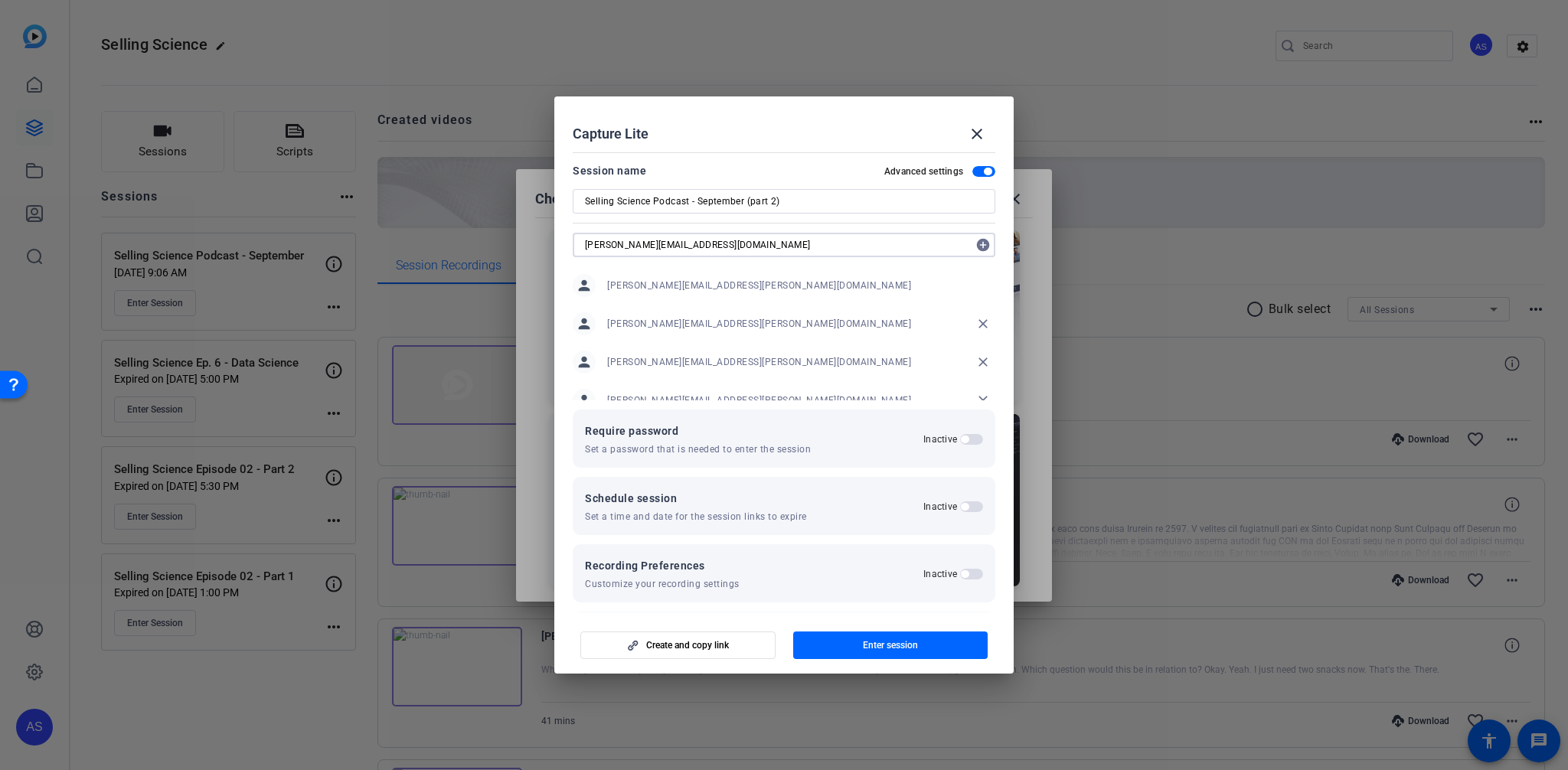
type input "kristin.anderka@thermofisher.com"
click at [176, 246] on mat-icon "add_circle" at bounding box center [983, 245] width 25 height 25
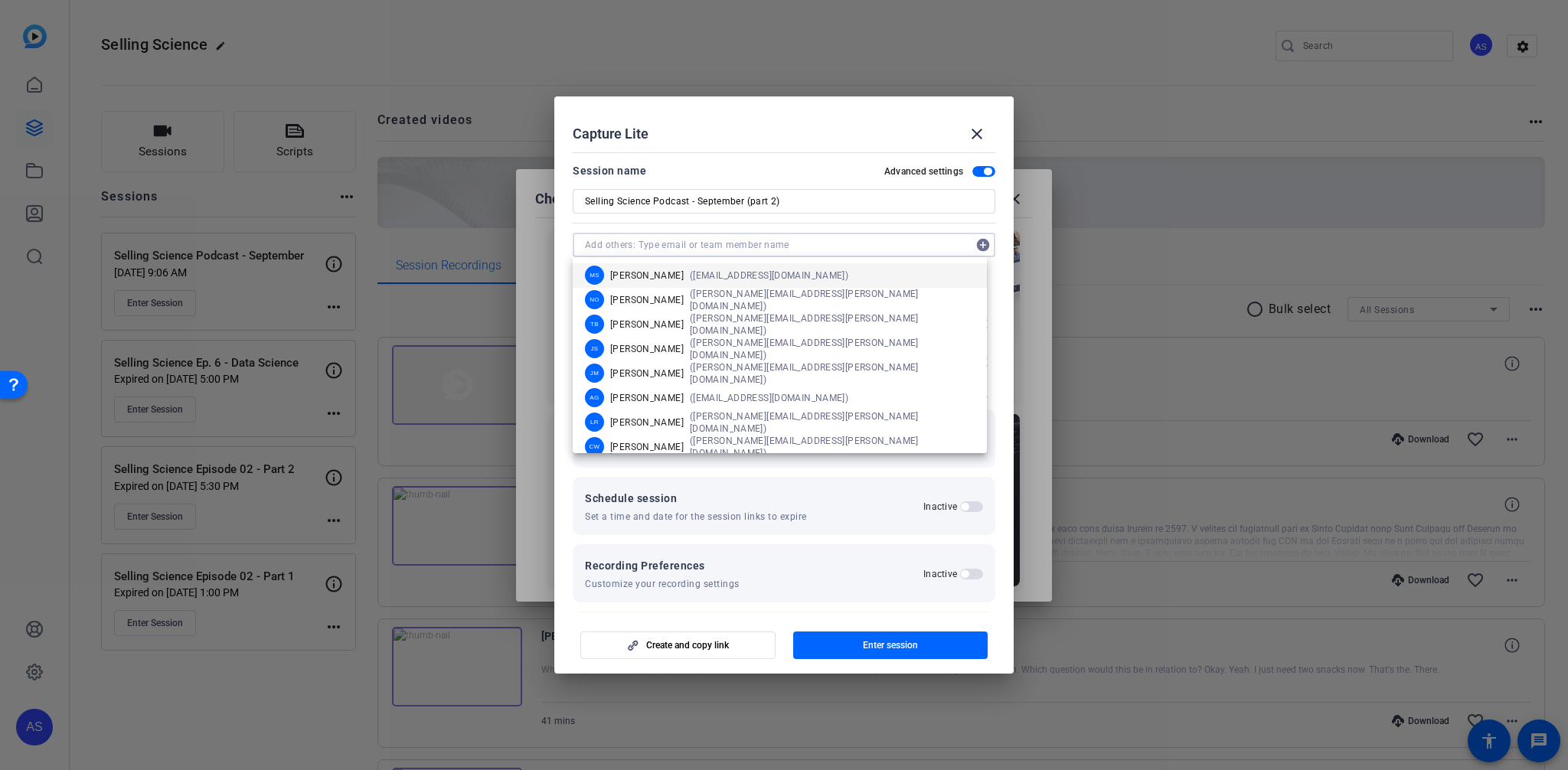
paste input "amanda.lowden@thermofisher.com"
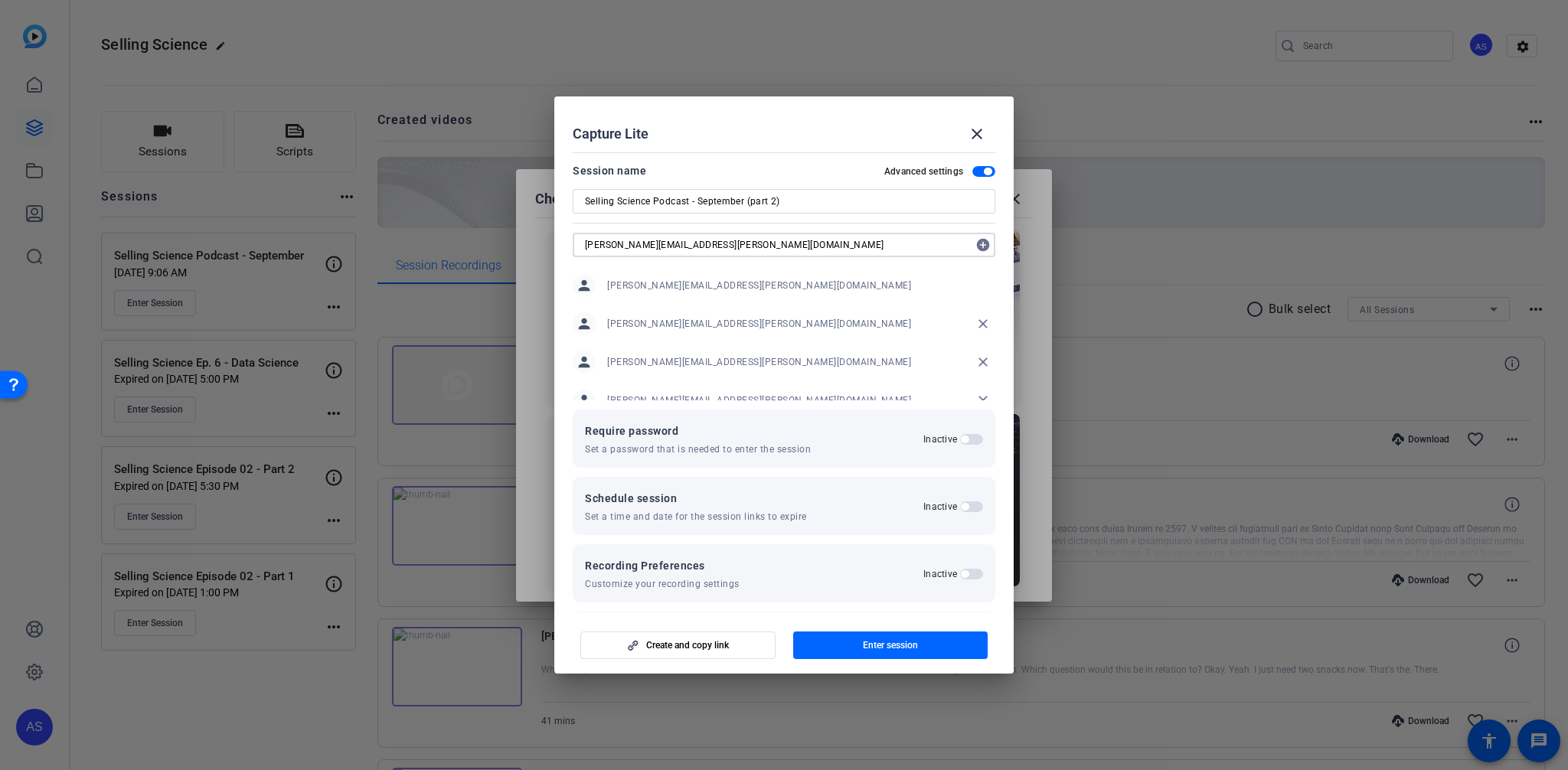
type input "amanda.lowden@thermofisher.com"
click at [176, 242] on mat-icon "add_circle" at bounding box center [983, 245] width 25 height 25
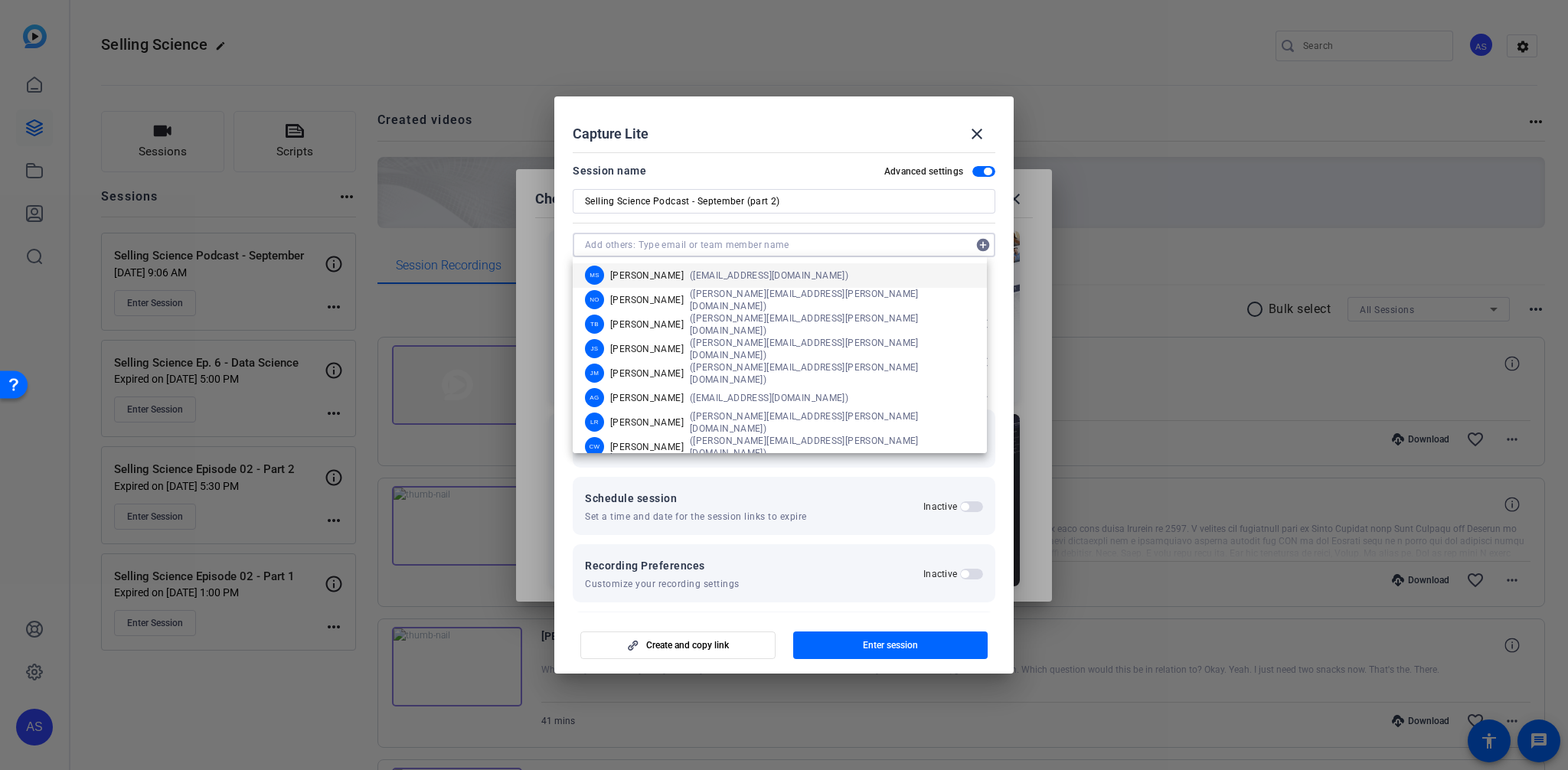
click at [176, 270] on mat-dialog-content "Session name Advanced settings Selling Science Podcast - September (part 2) add…" at bounding box center [783, 380] width 459 height 467
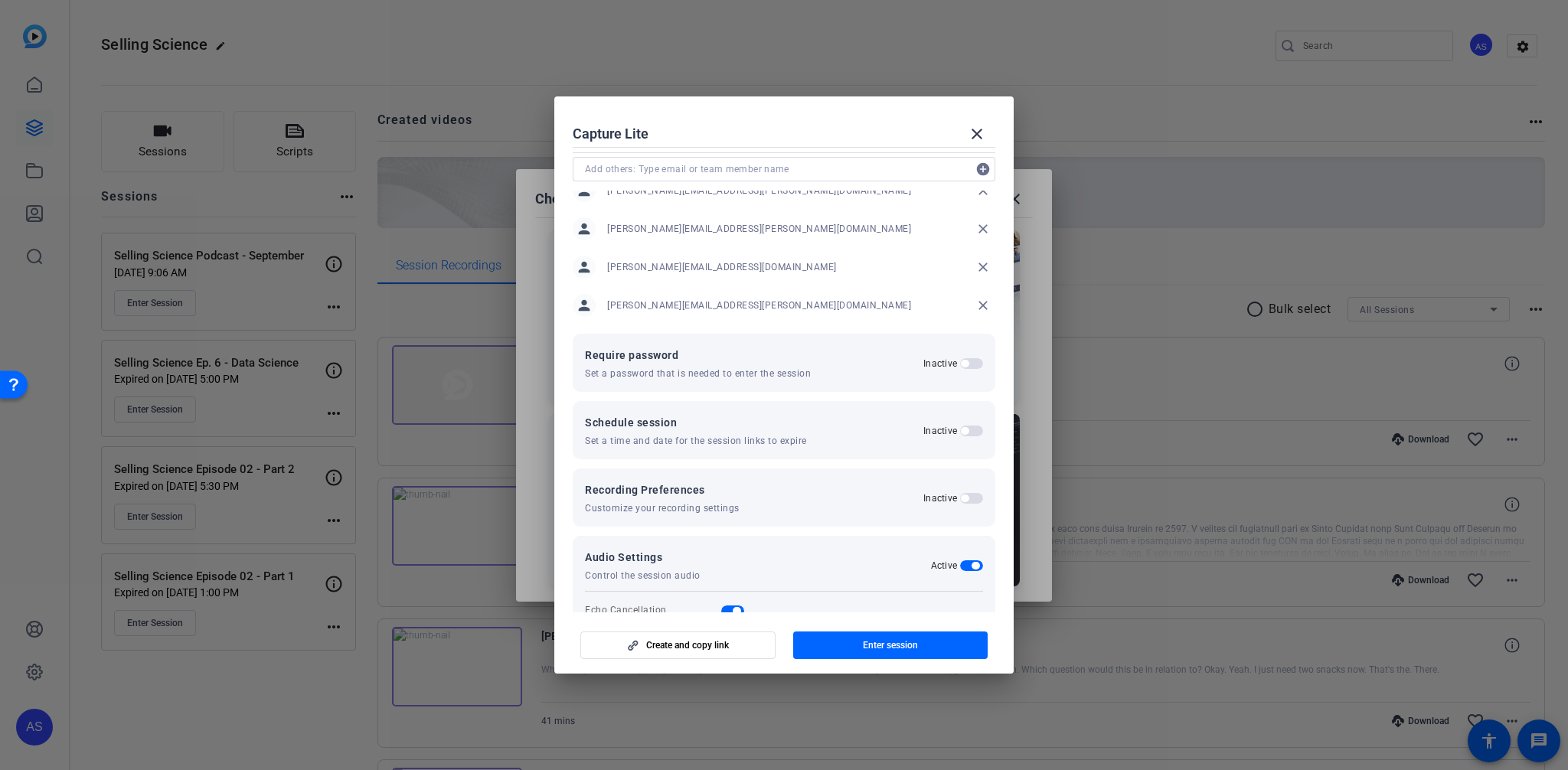
scroll to position [138, 0]
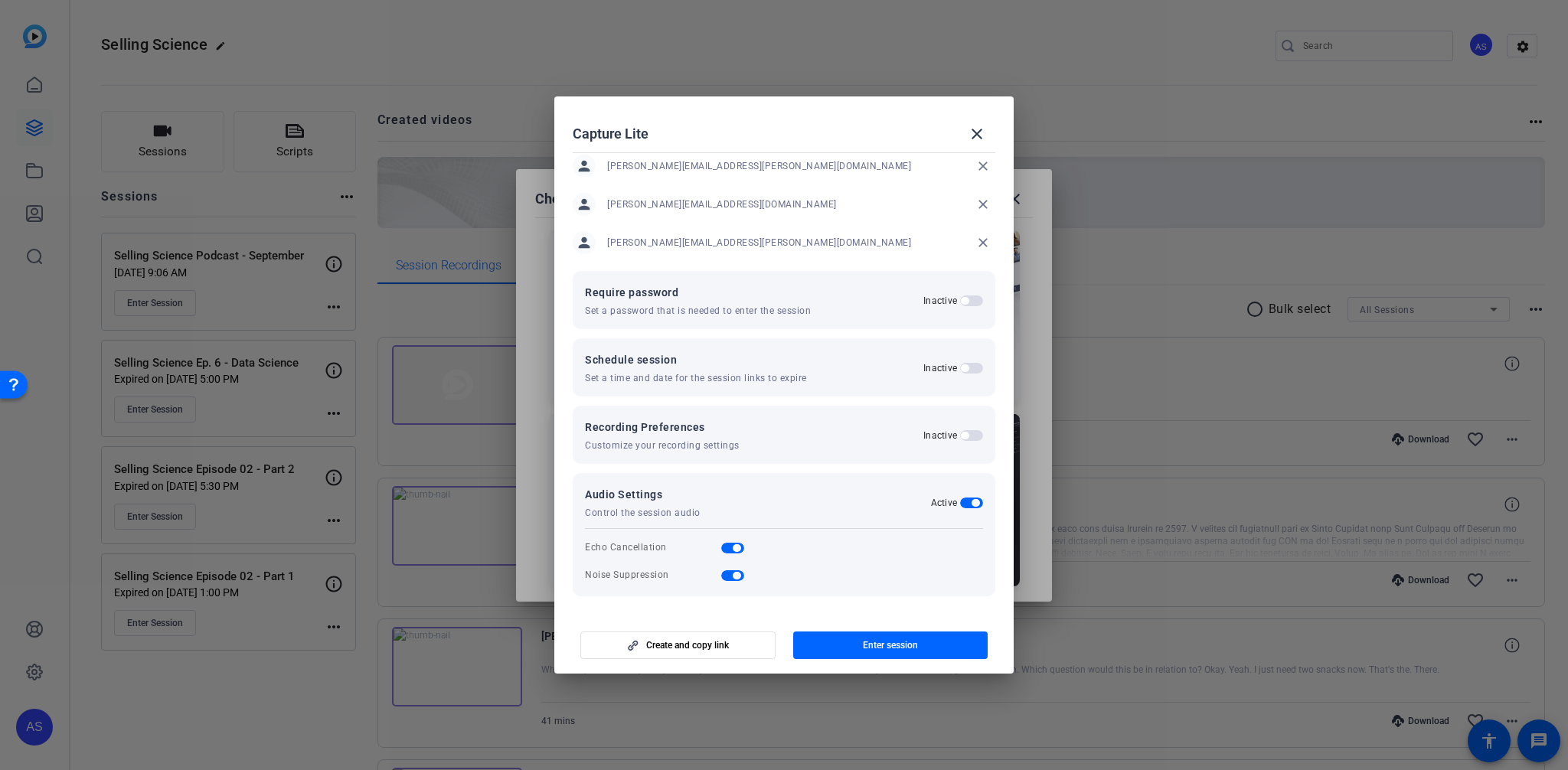
click at [176, 435] on span "button" at bounding box center [972, 435] width 23 height 11
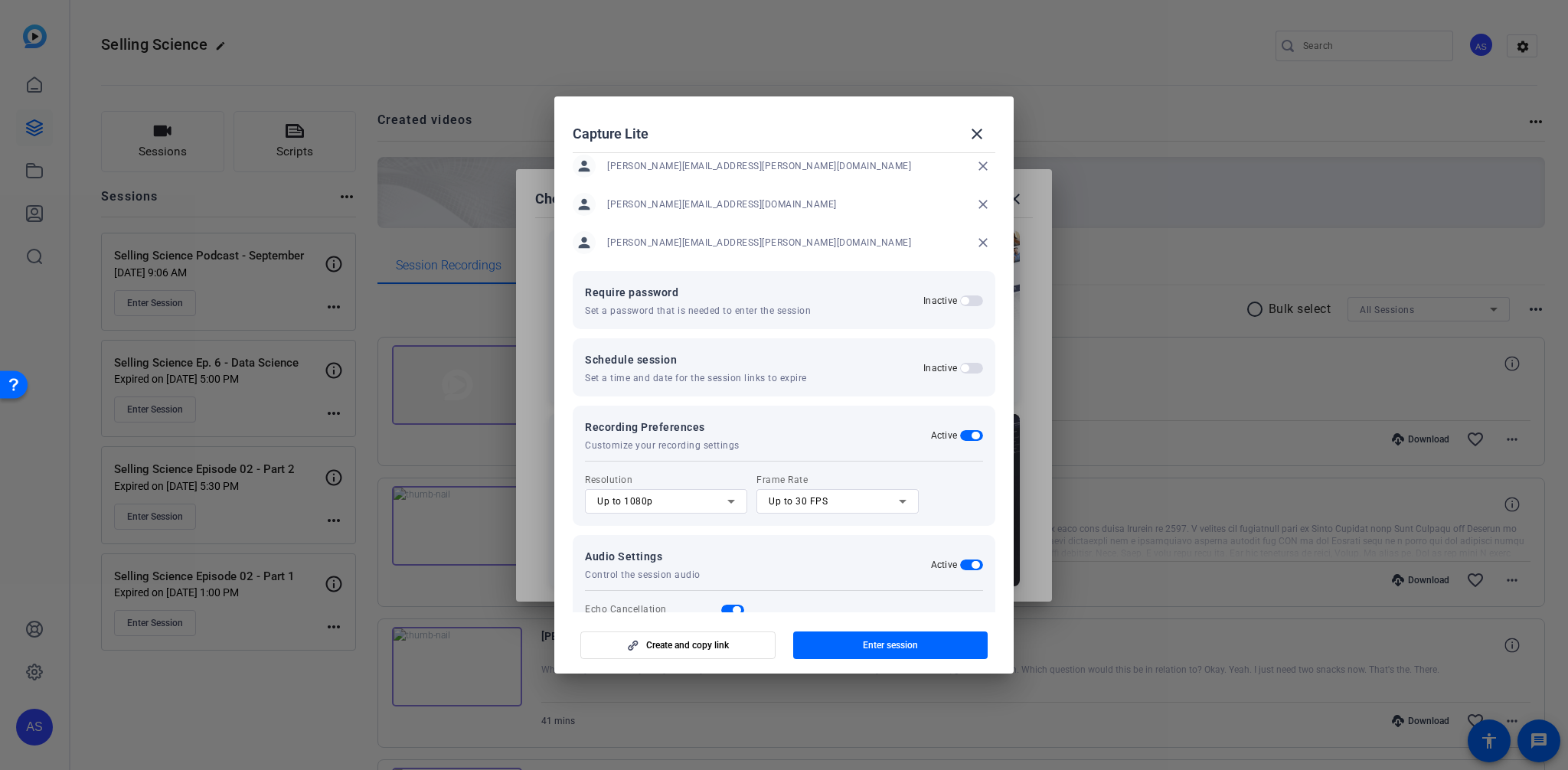
scroll to position [159, 0]
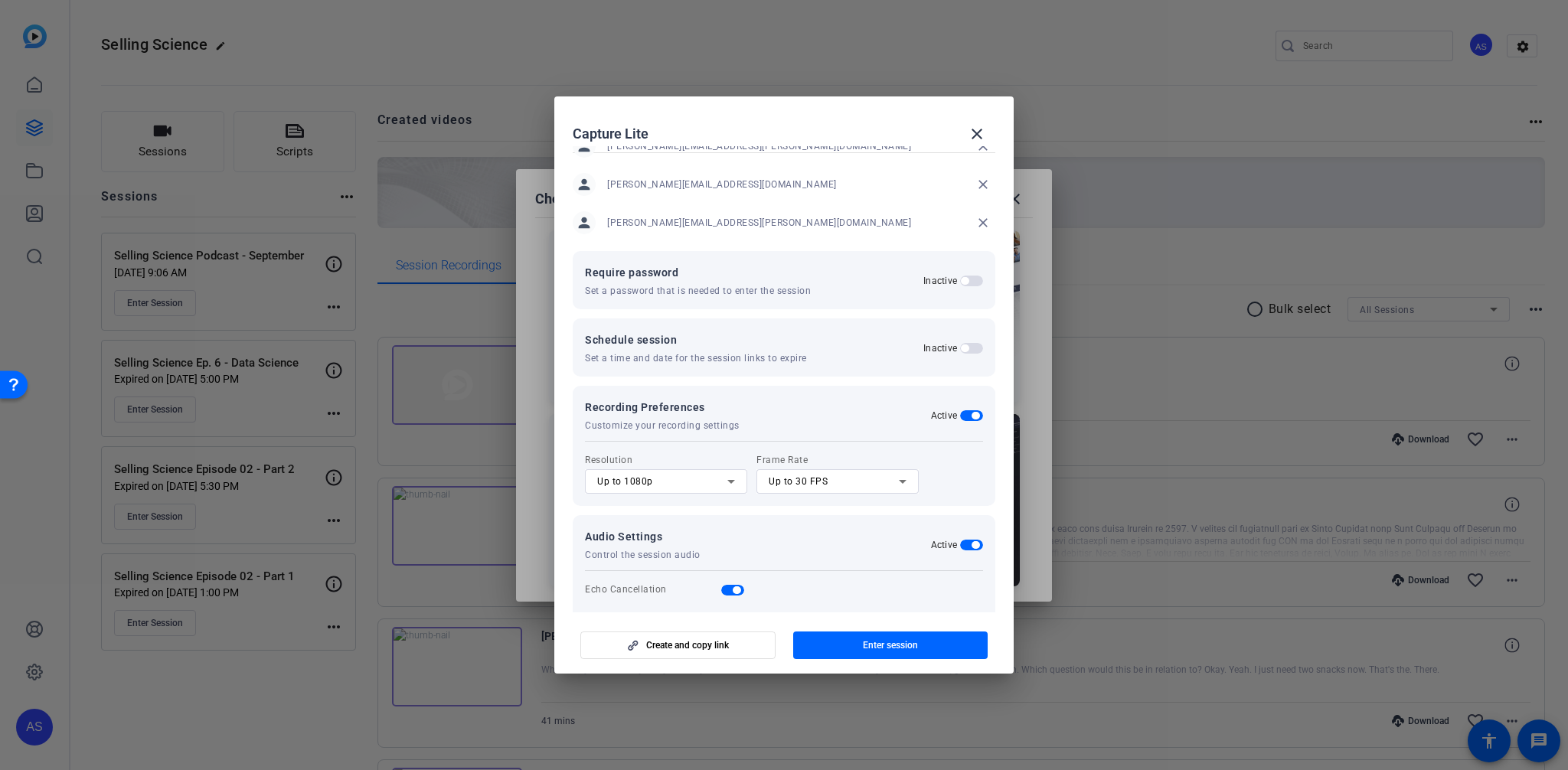
click at [176, 474] on div "Up to 1080p" at bounding box center [662, 481] width 130 height 19
click at [176, 505] on mat-option "Up to 720p" at bounding box center [666, 512] width 162 height 25
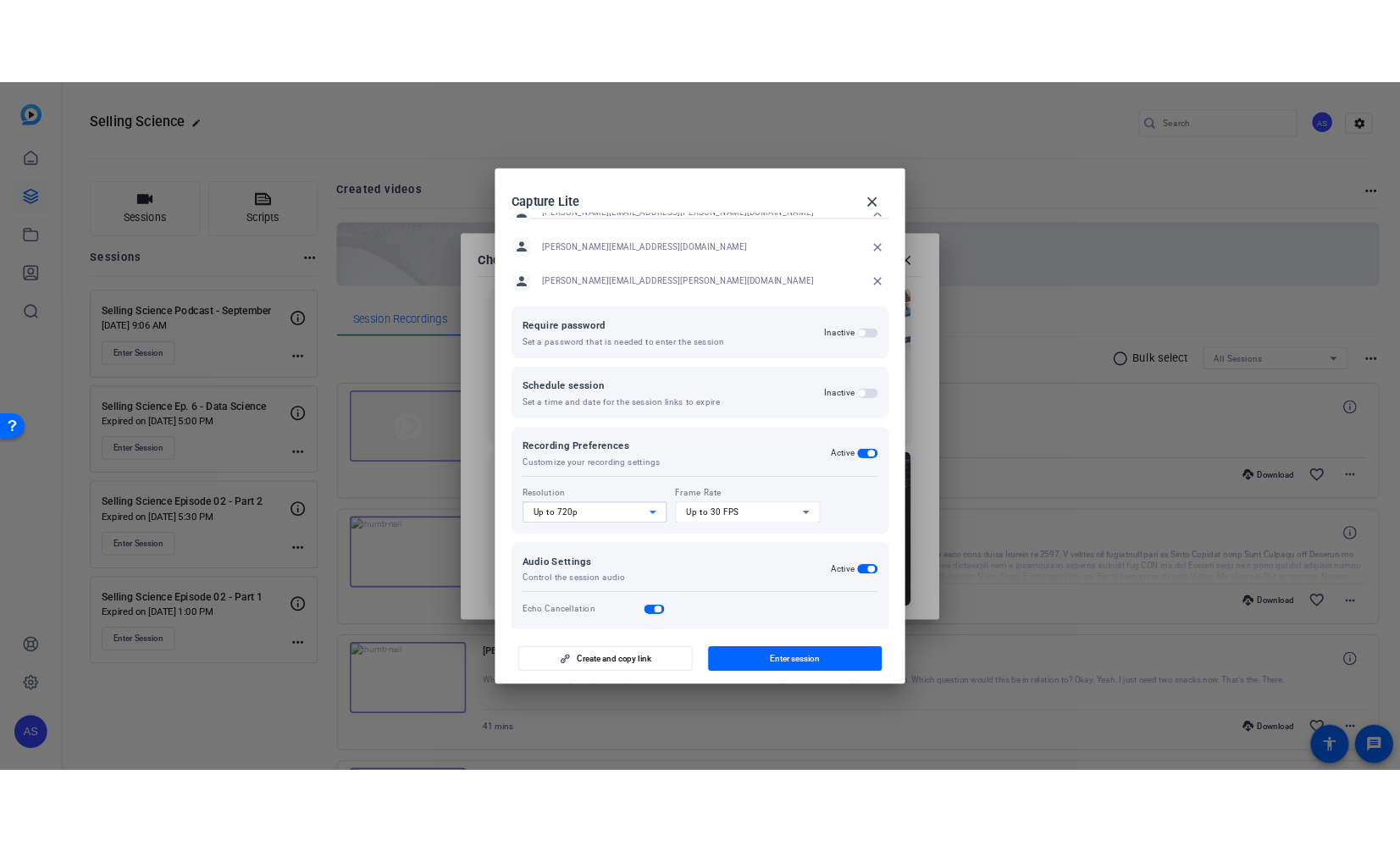
scroll to position [222, 0]
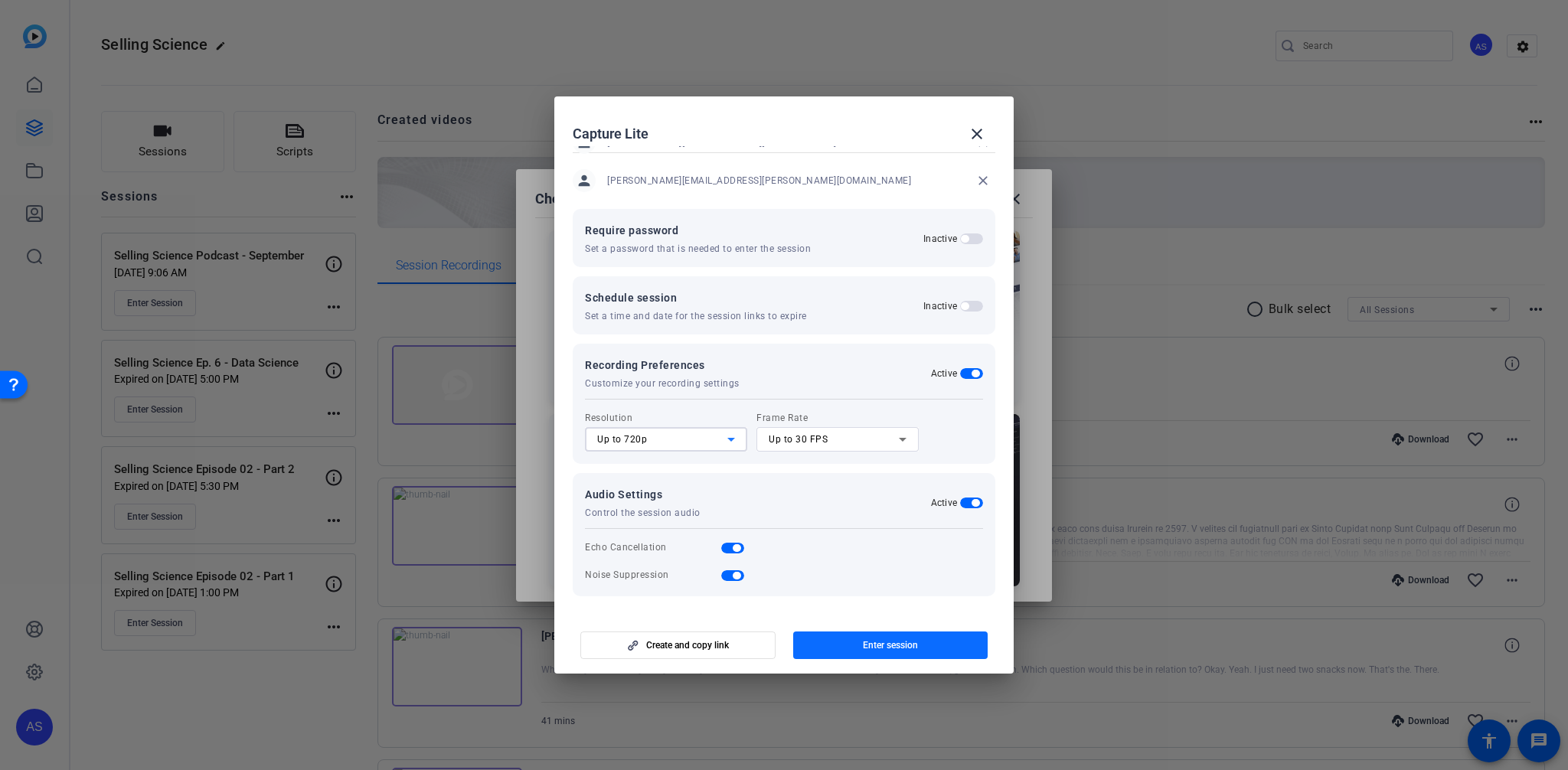
click at [176, 647] on span "Enter session" at bounding box center [890, 646] width 55 height 12
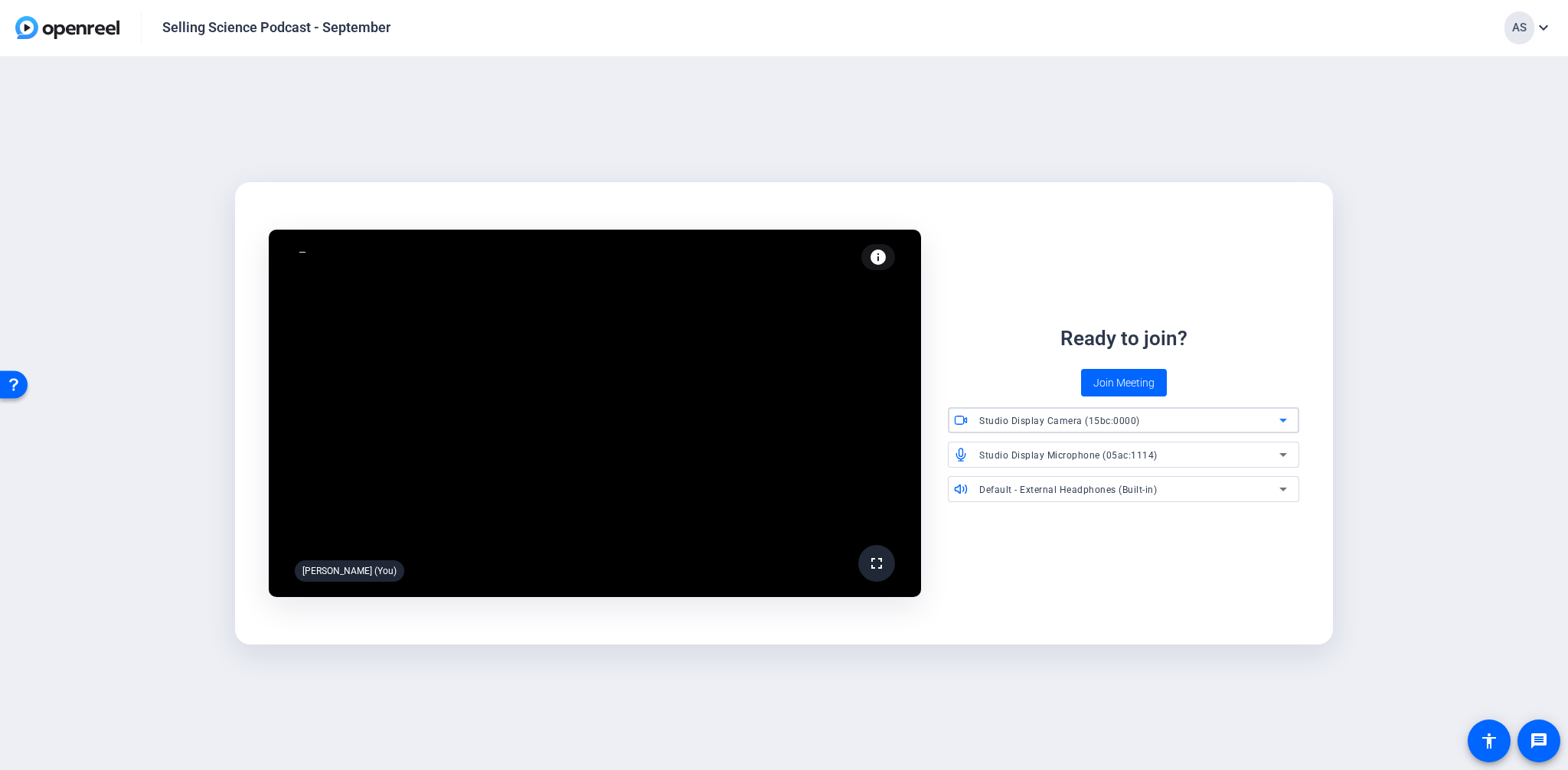
click at [1010, 418] on span "Studio Display Camera (15bc:0000)" at bounding box center [1059, 421] width 160 height 11
click at [1010, 418] on div at bounding box center [784, 385] width 1568 height 770
click at [1039, 488] on span "Default - External Headphones (Built-in)" at bounding box center [1068, 490] width 178 height 11
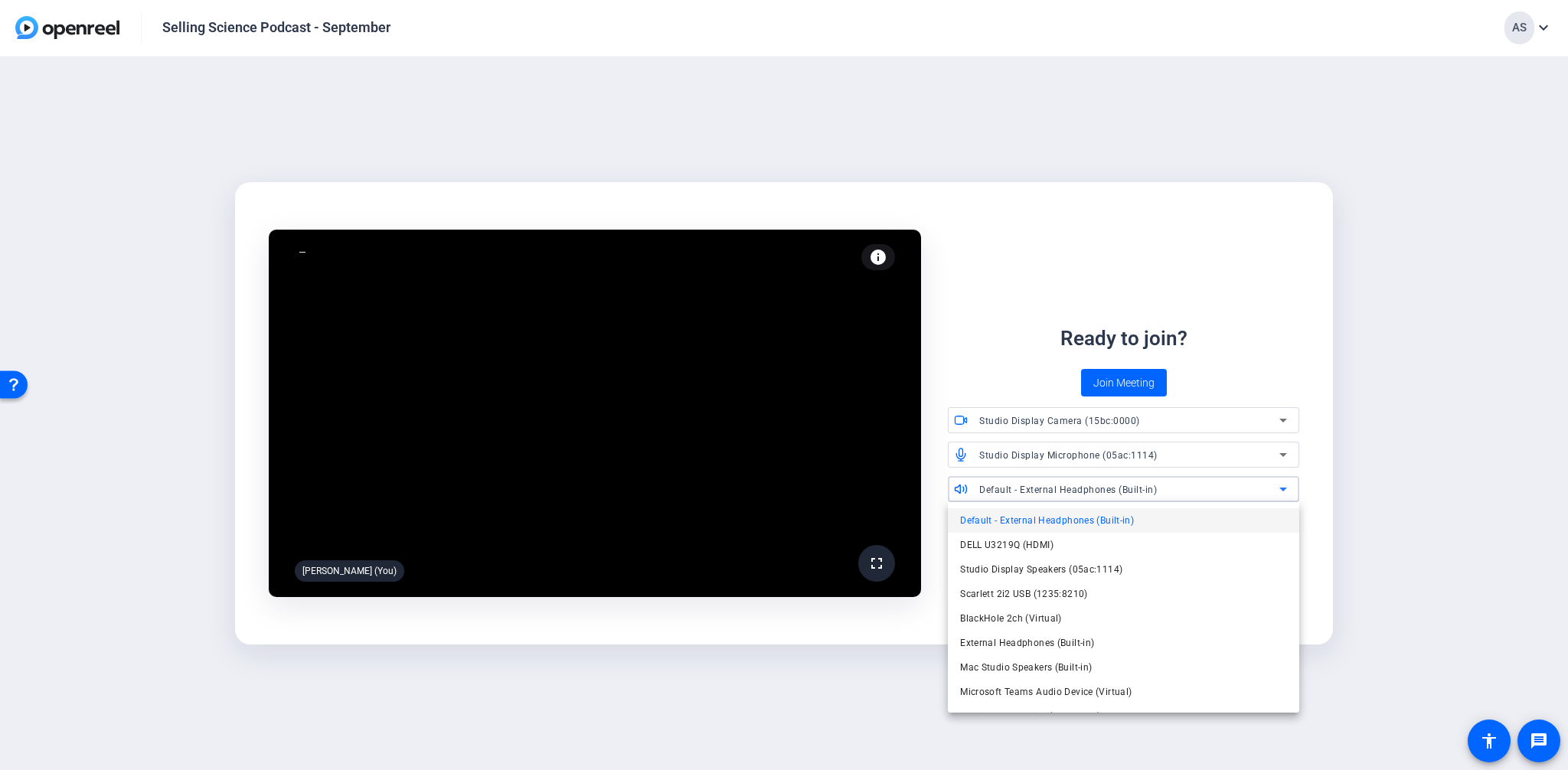
click at [1039, 488] on div at bounding box center [784, 385] width 1568 height 770
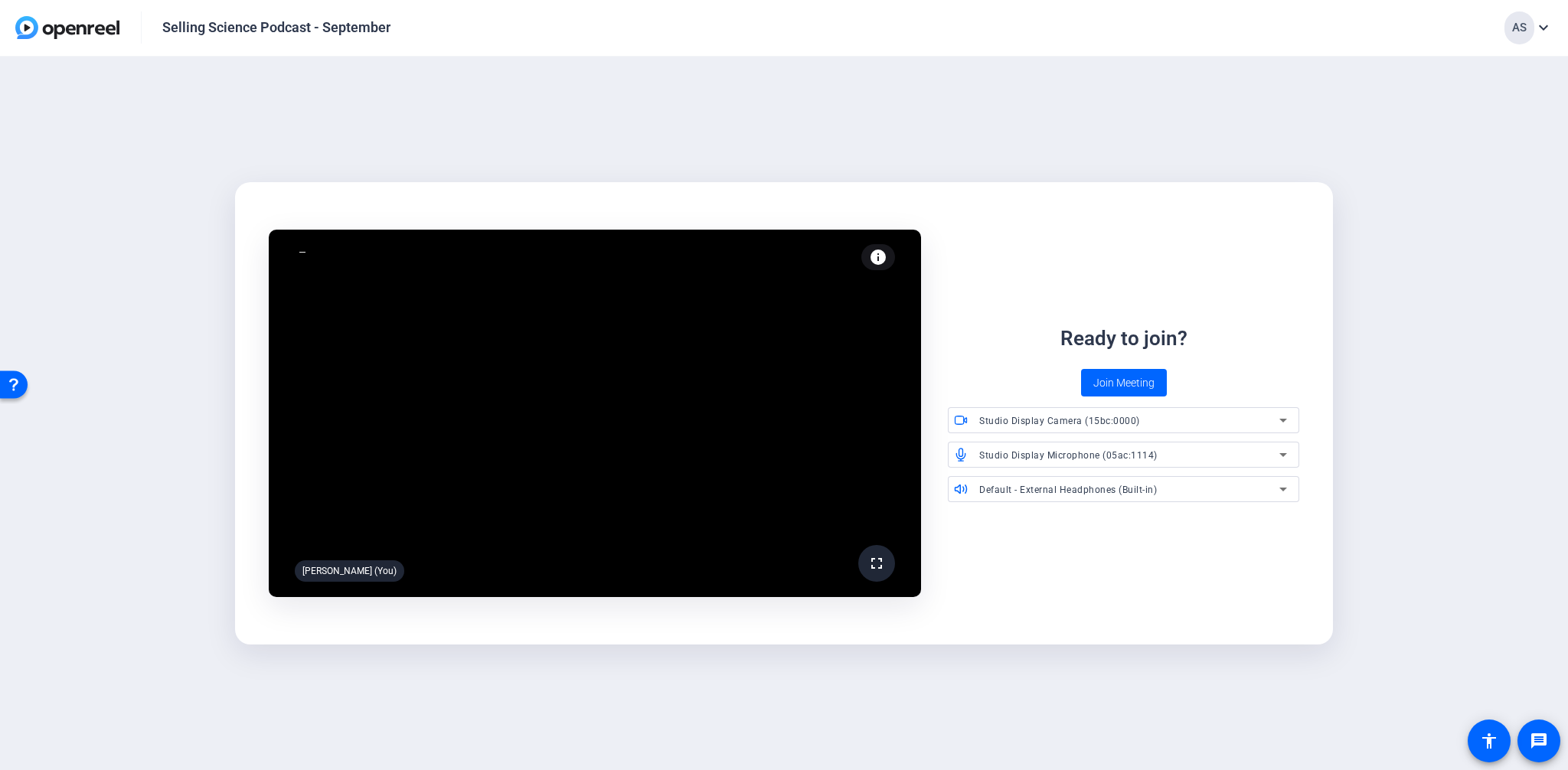
click at [881, 259] on mat-icon "info" at bounding box center [877, 257] width 18 height 19
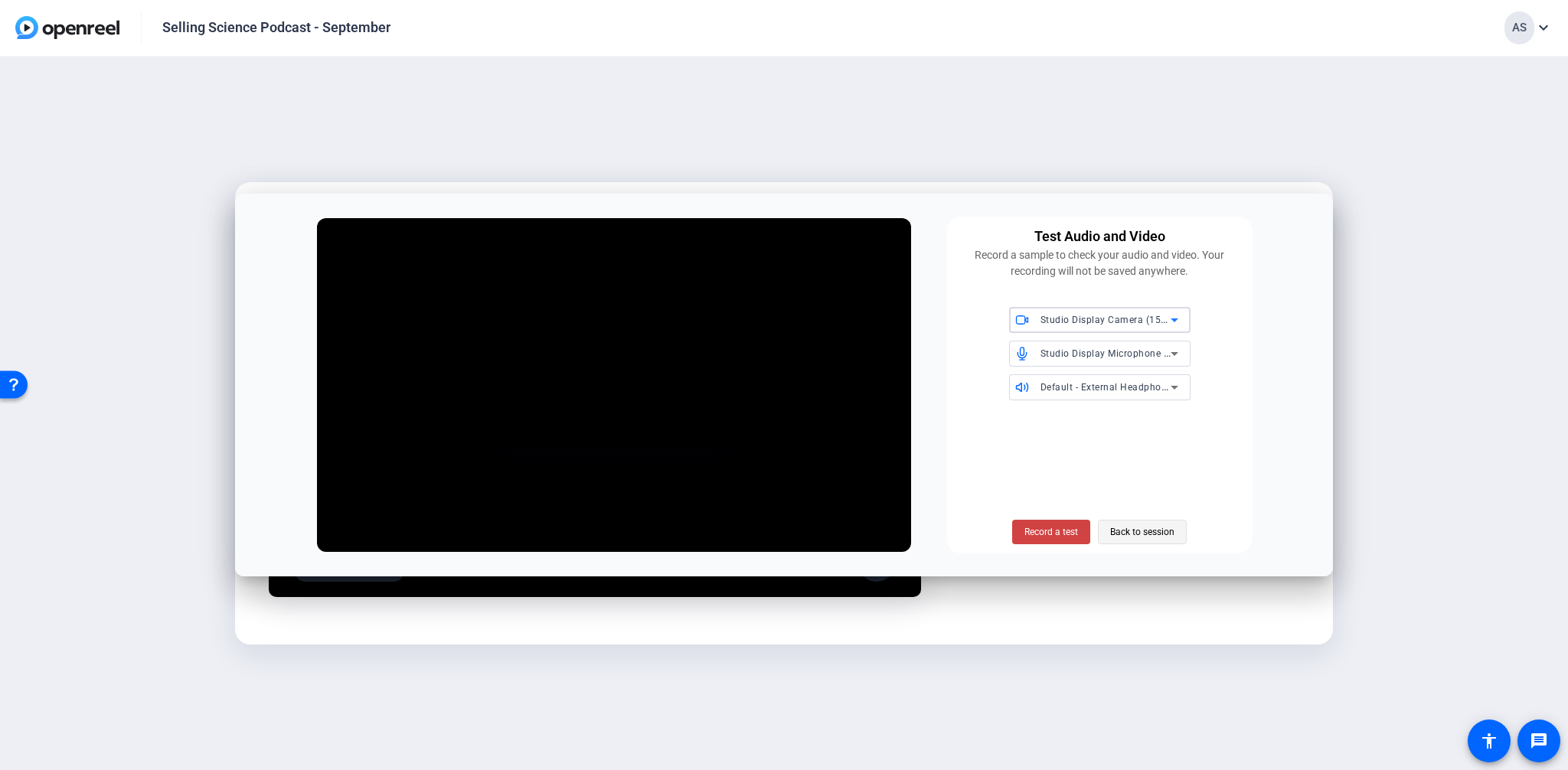
click at [1118, 533] on span "Back to session" at bounding box center [1142, 531] width 64 height 29
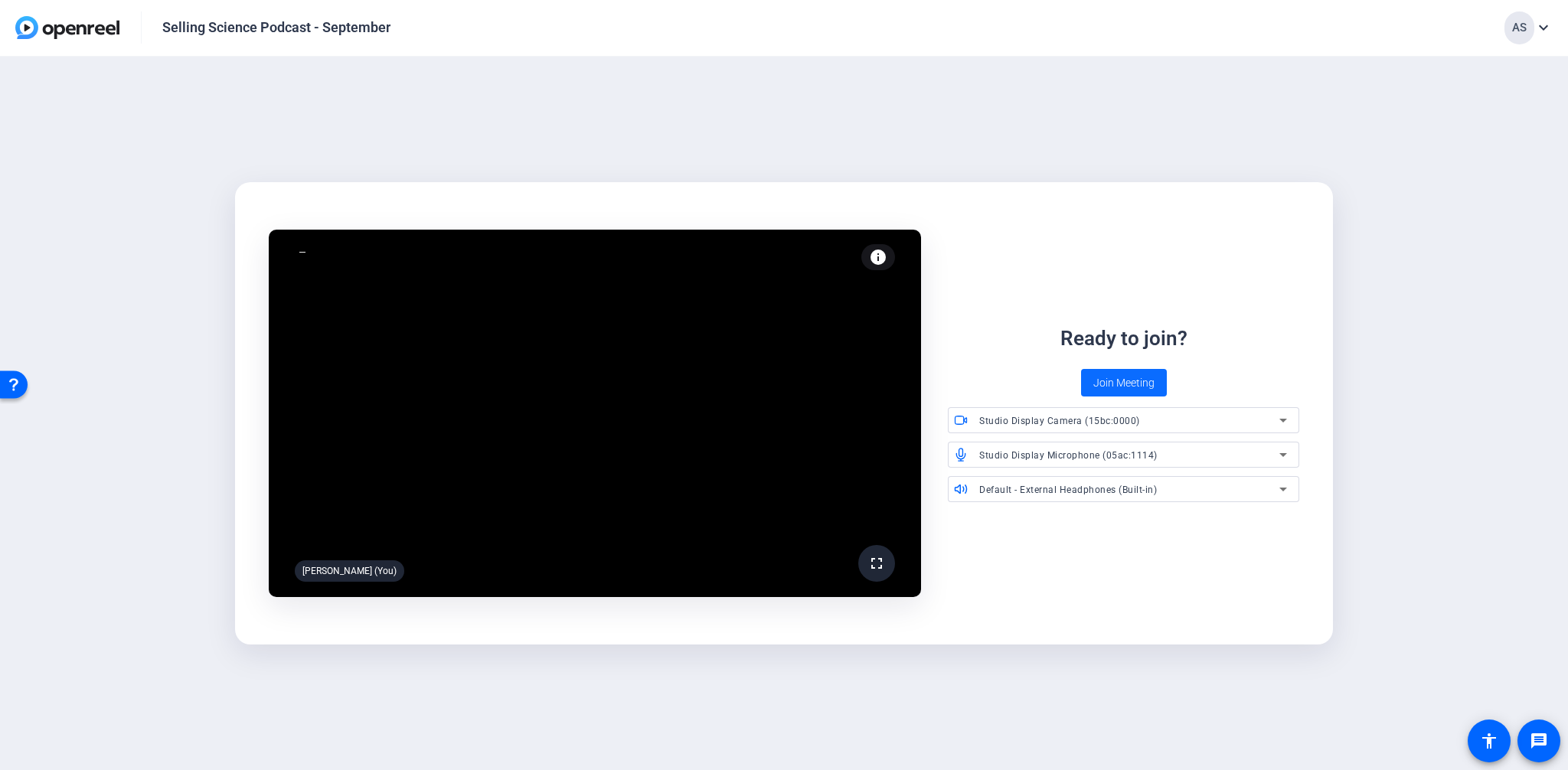
click at [1148, 384] on span "Join Meeting" at bounding box center [1124, 383] width 62 height 16
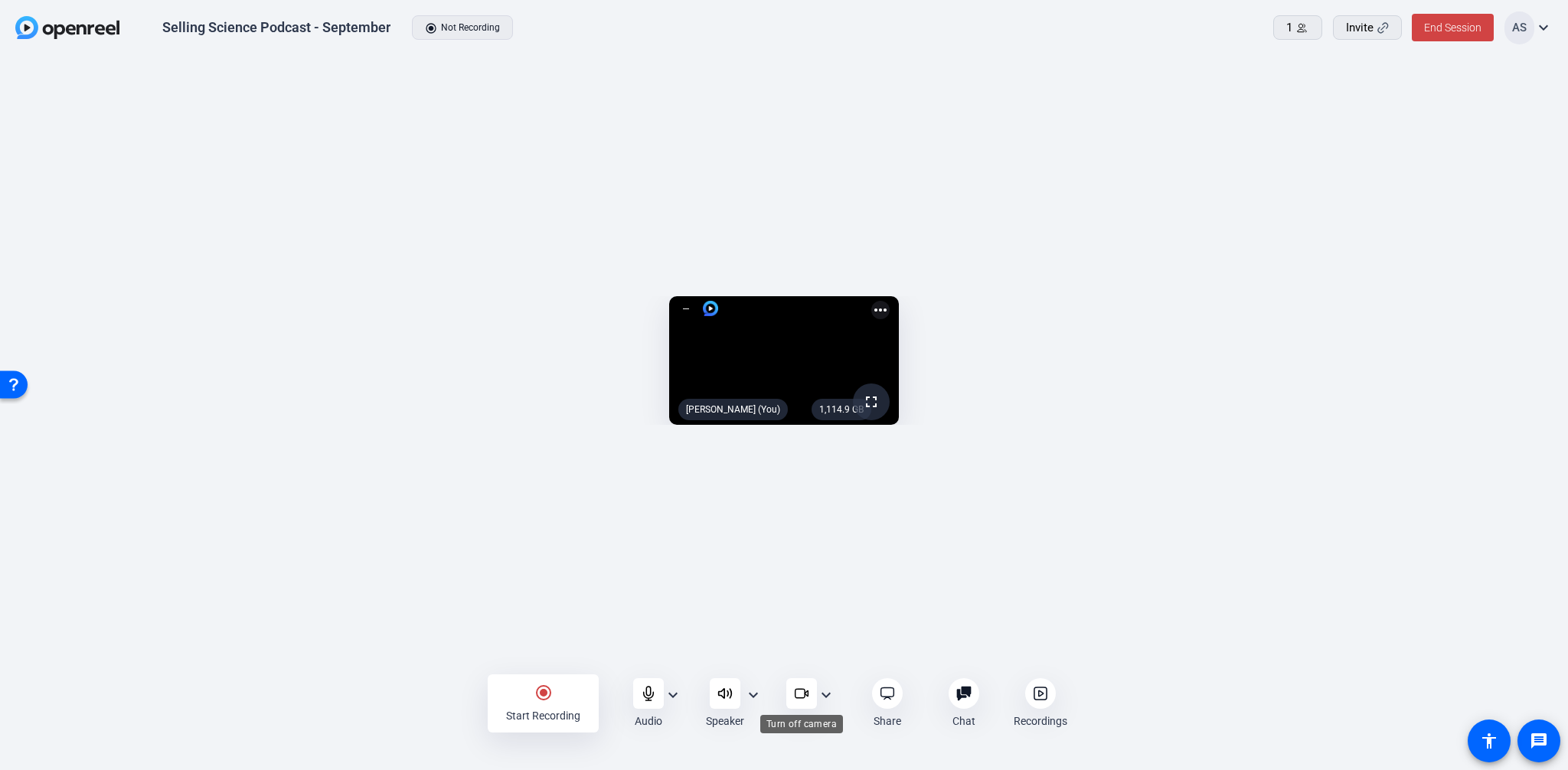
click at [800, 700] on icon at bounding box center [801, 693] width 15 height 15
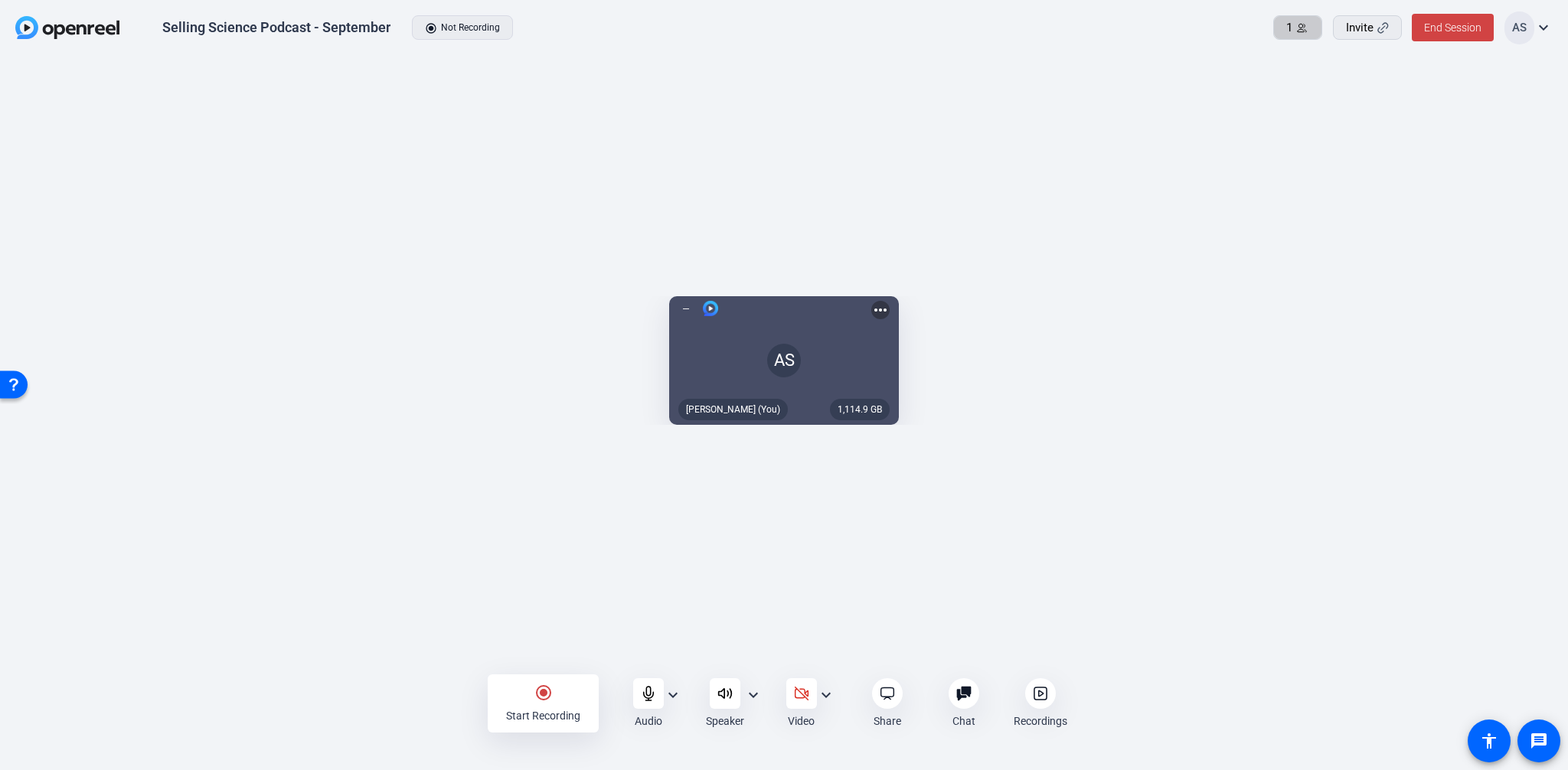
click at [1308, 33] on div "1" at bounding box center [1298, 28] width 23 height 18
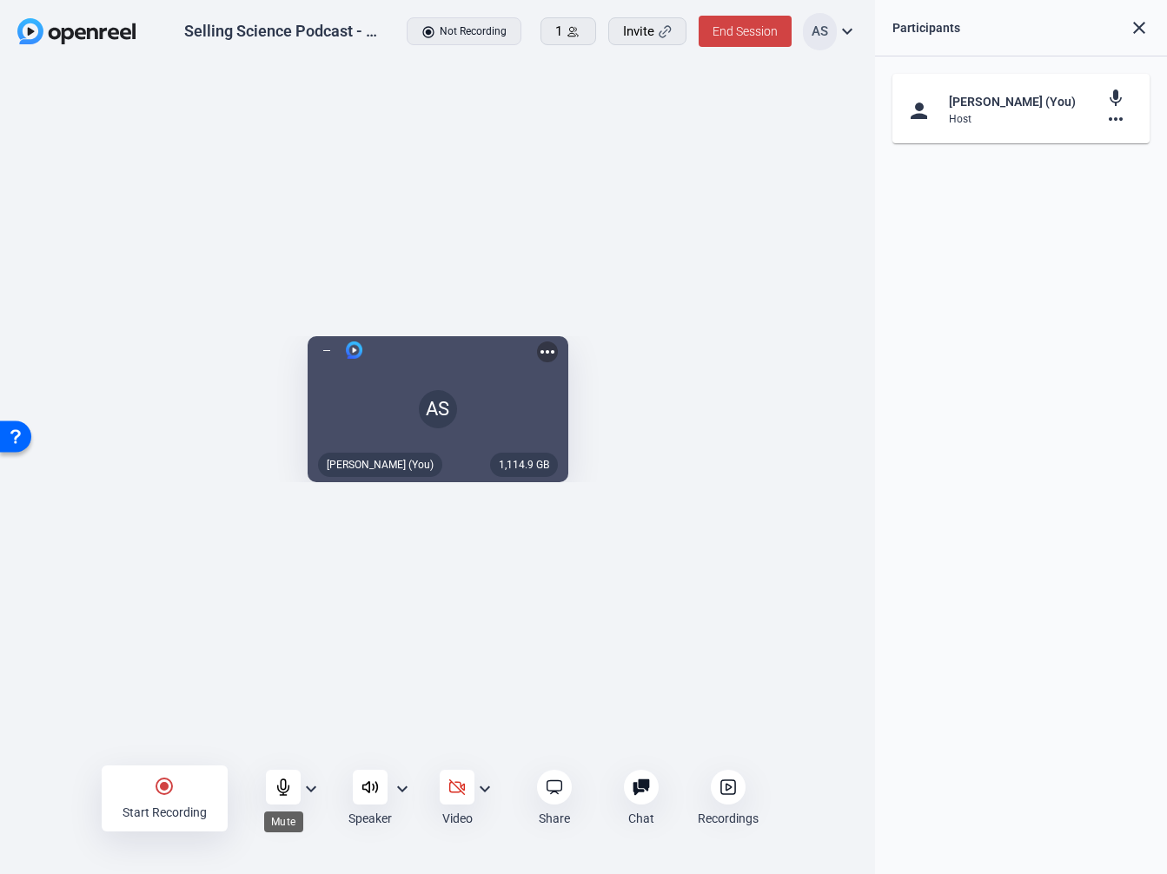
click at [288, 784] on icon at bounding box center [283, 787] width 17 height 17
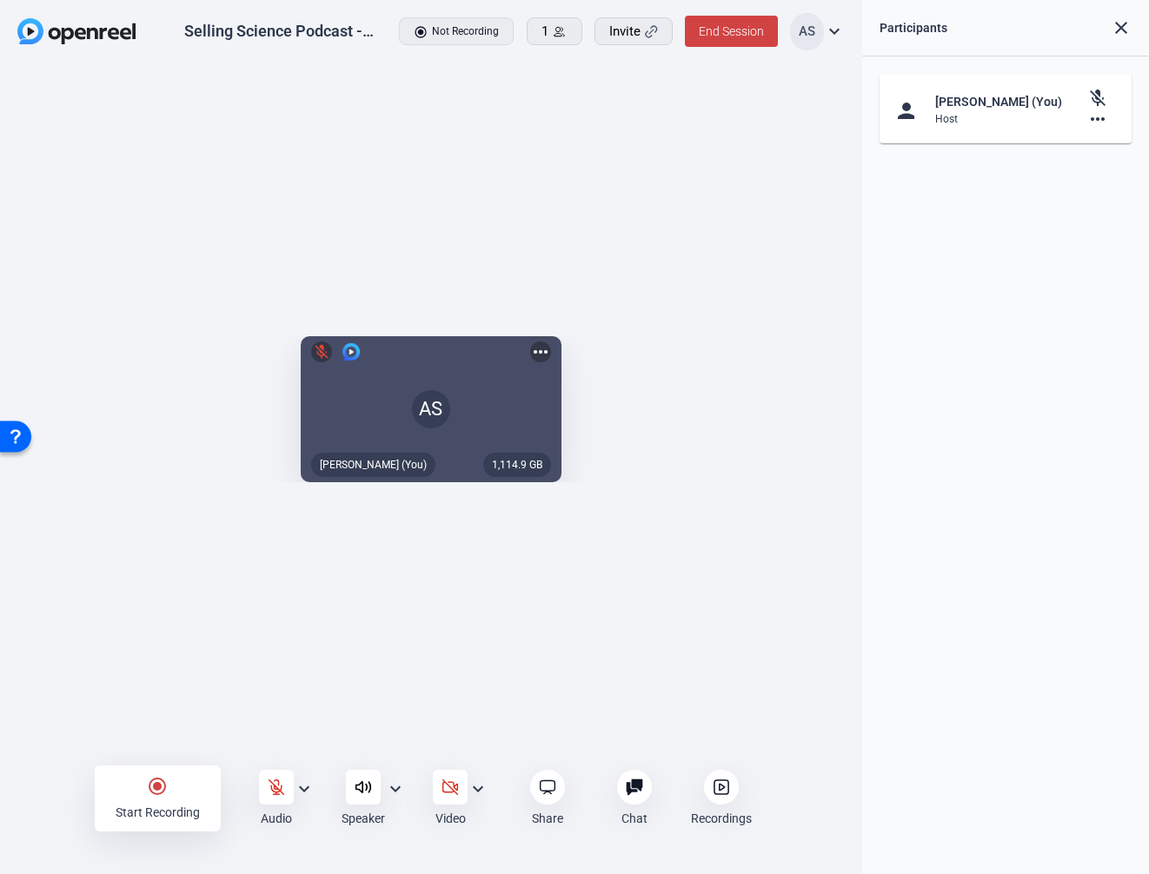
click at [840, 30] on mat-icon "expand_more" at bounding box center [834, 31] width 21 height 21
click at [840, 30] on div at bounding box center [574, 437] width 1149 height 874
click at [639, 790] on icon at bounding box center [634, 787] width 17 height 17
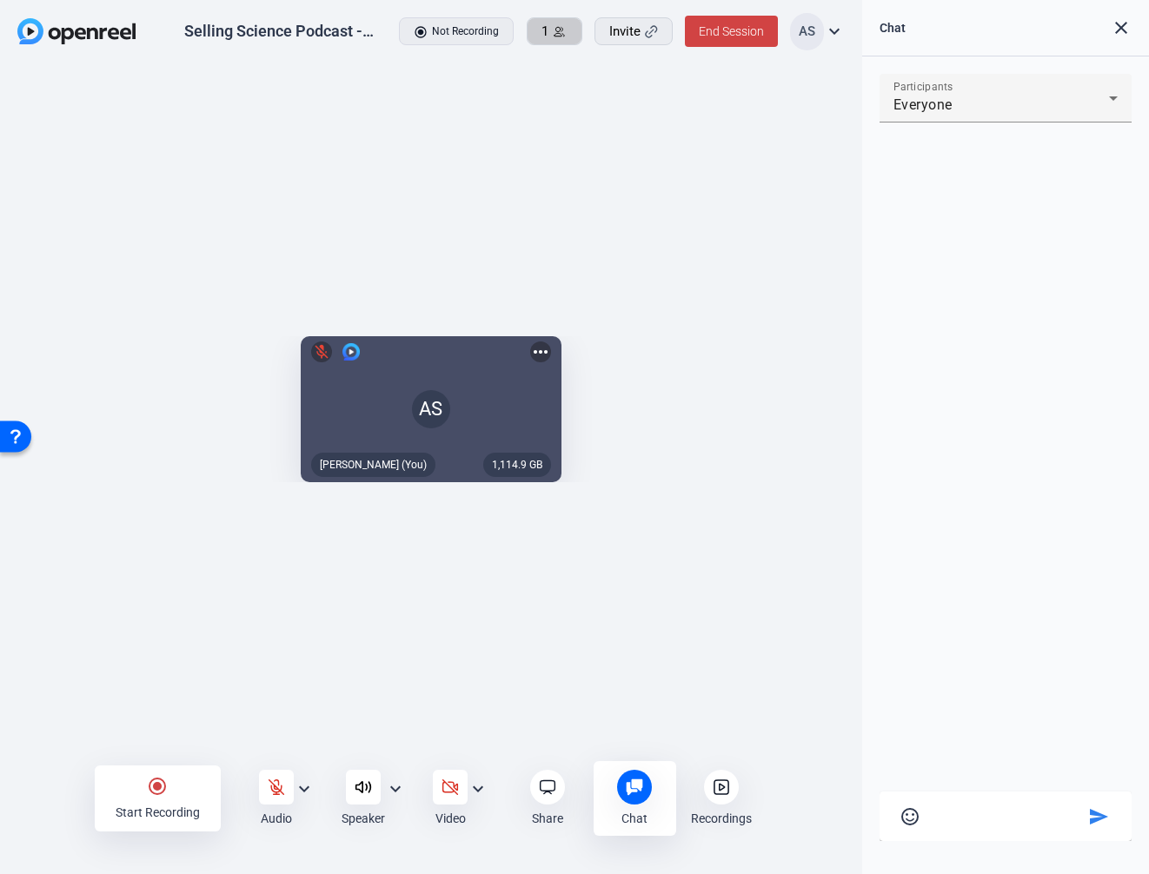
click at [561, 31] on icon at bounding box center [559, 31] width 13 height 13
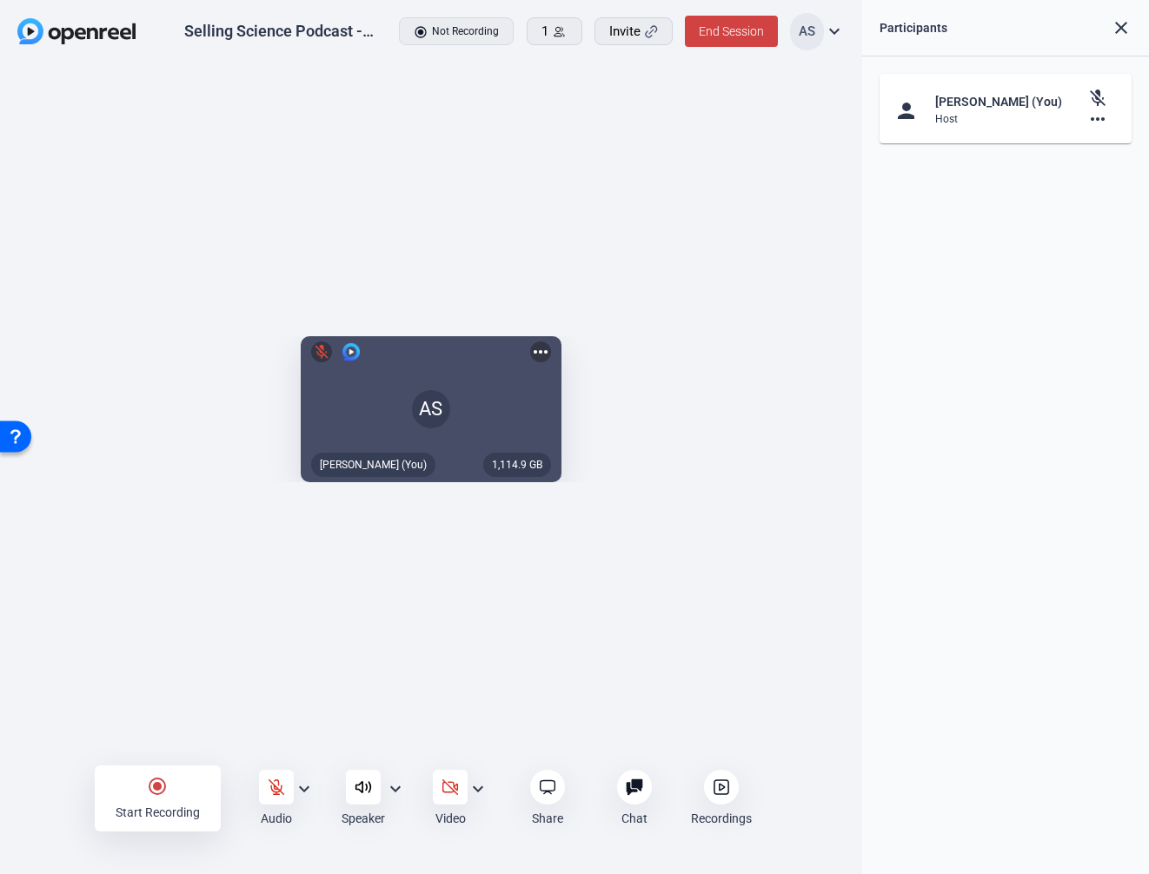
click at [19, 434] on div "Open Resource Center" at bounding box center [16, 436] width 14 height 14
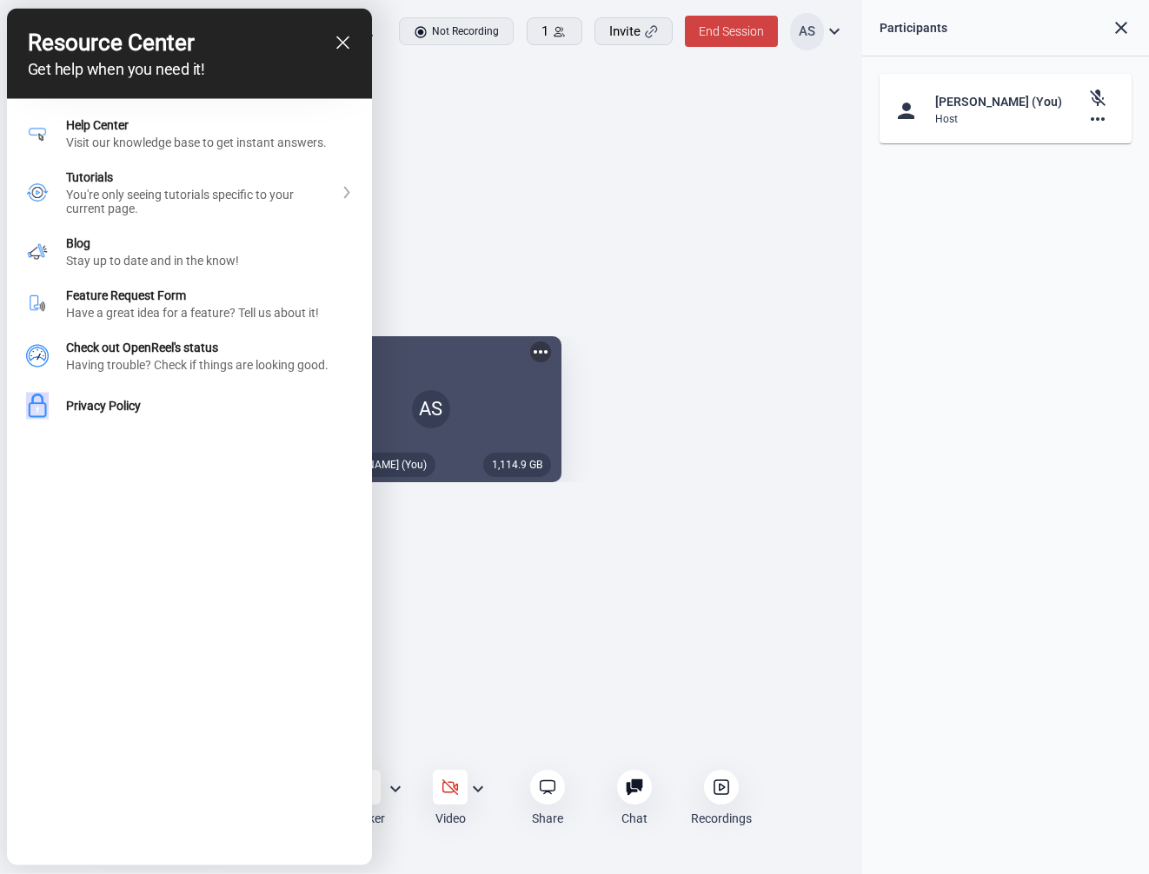
click at [342, 39] on icon "close resource center" at bounding box center [342, 42] width 13 height 13
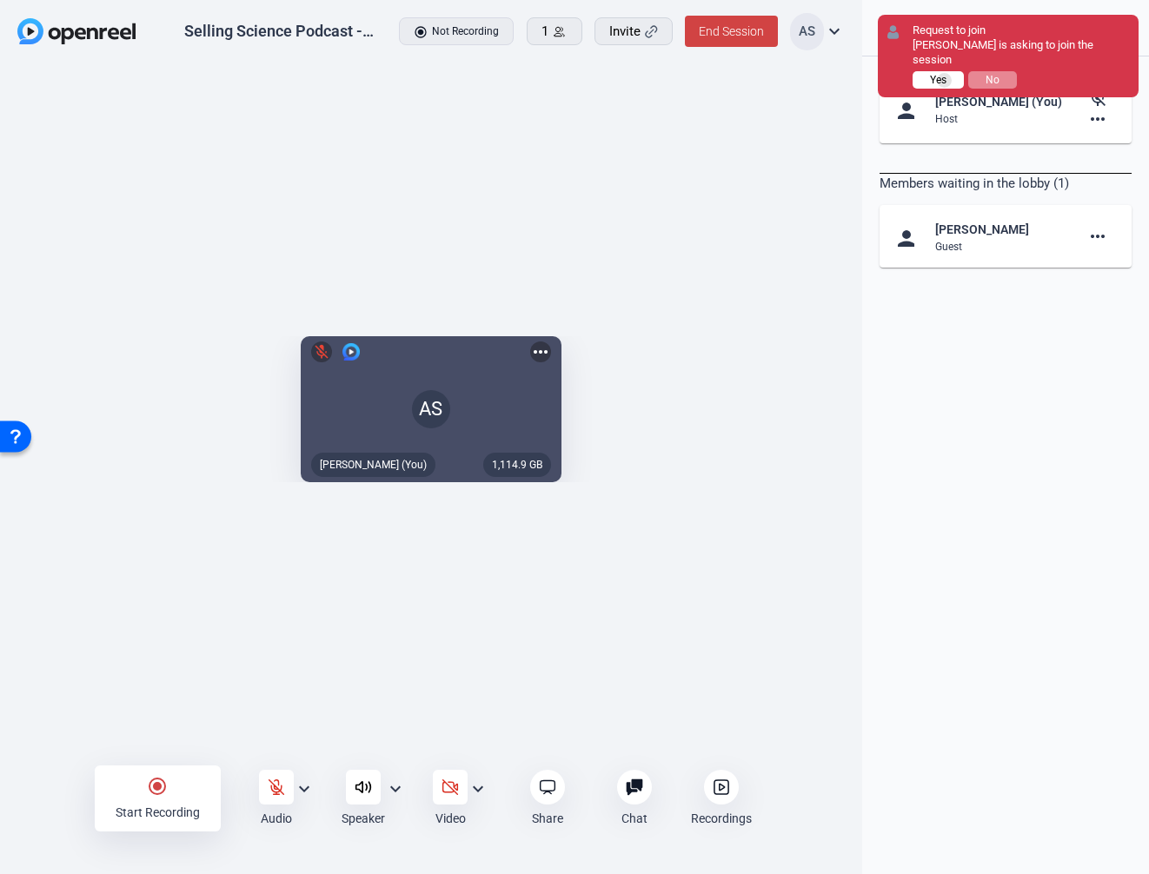
click at [945, 74] on span "Yes" at bounding box center [938, 80] width 17 height 12
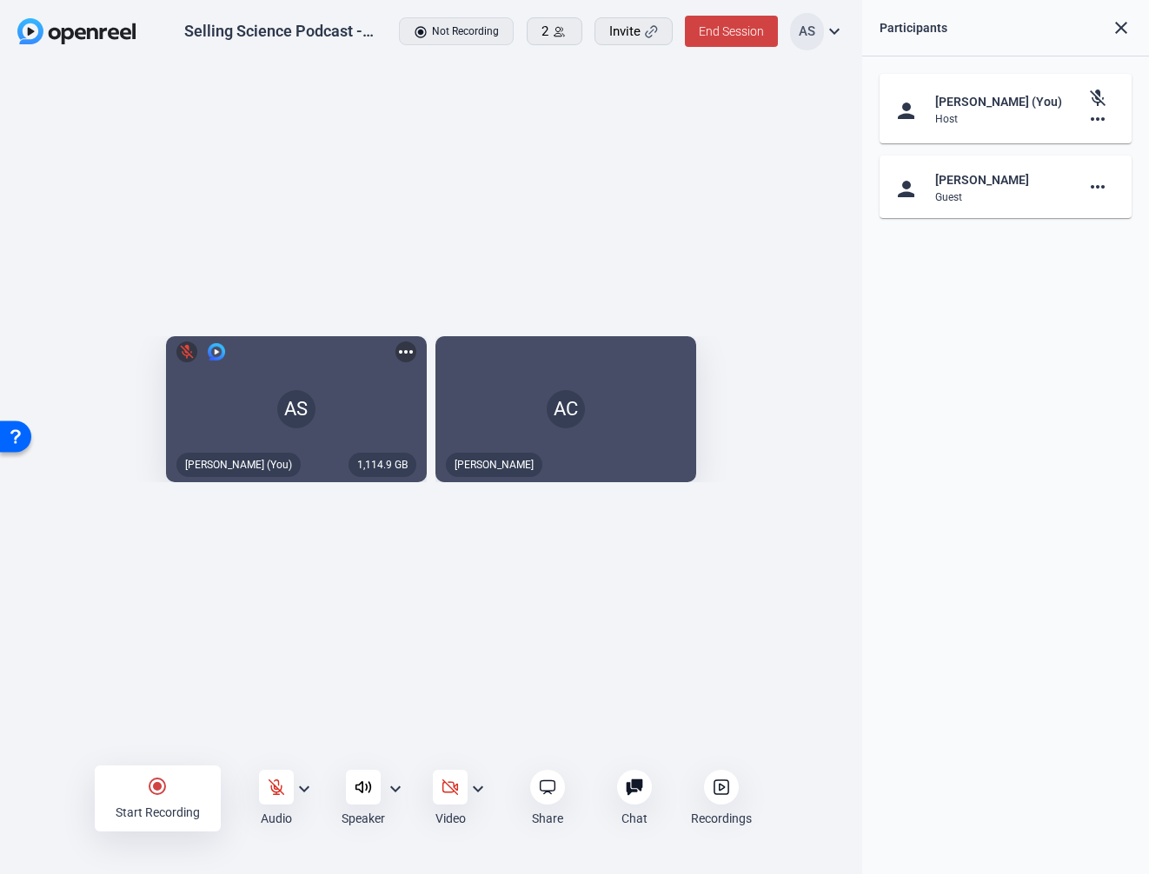
click at [469, 602] on div "1,114.9 GB AS mic_off Aaron Shelton (You) more_horiz AC Arnie Calalang" at bounding box center [431, 414] width 862 height 700
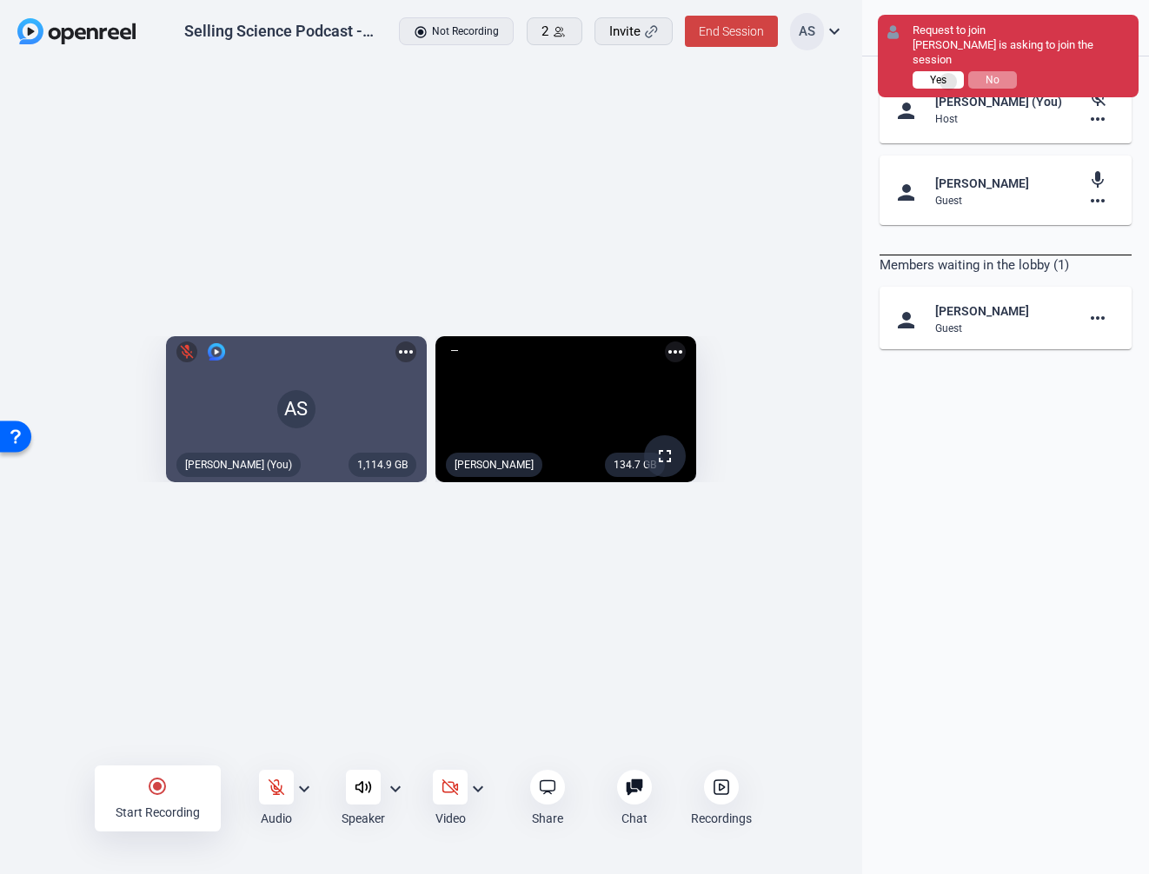
click at [947, 82] on button "Yes" at bounding box center [937, 79] width 51 height 17
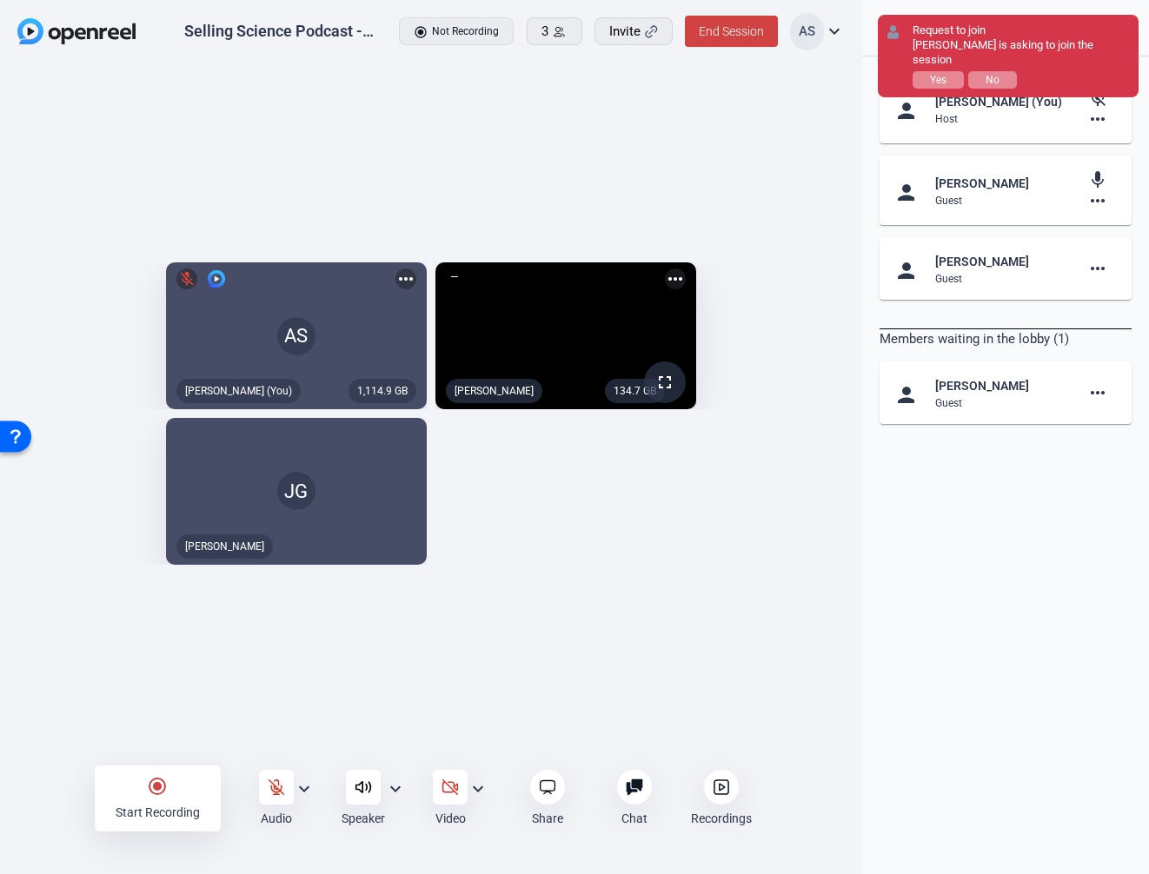
click at [529, 574] on div "1,114.9 GB AS mic_off Aaron Shelton (You) more_horiz 134.7 GB fullscreen Arnie …" at bounding box center [430, 414] width 827 height 320
click at [941, 74] on span "Yes" at bounding box center [938, 80] width 17 height 12
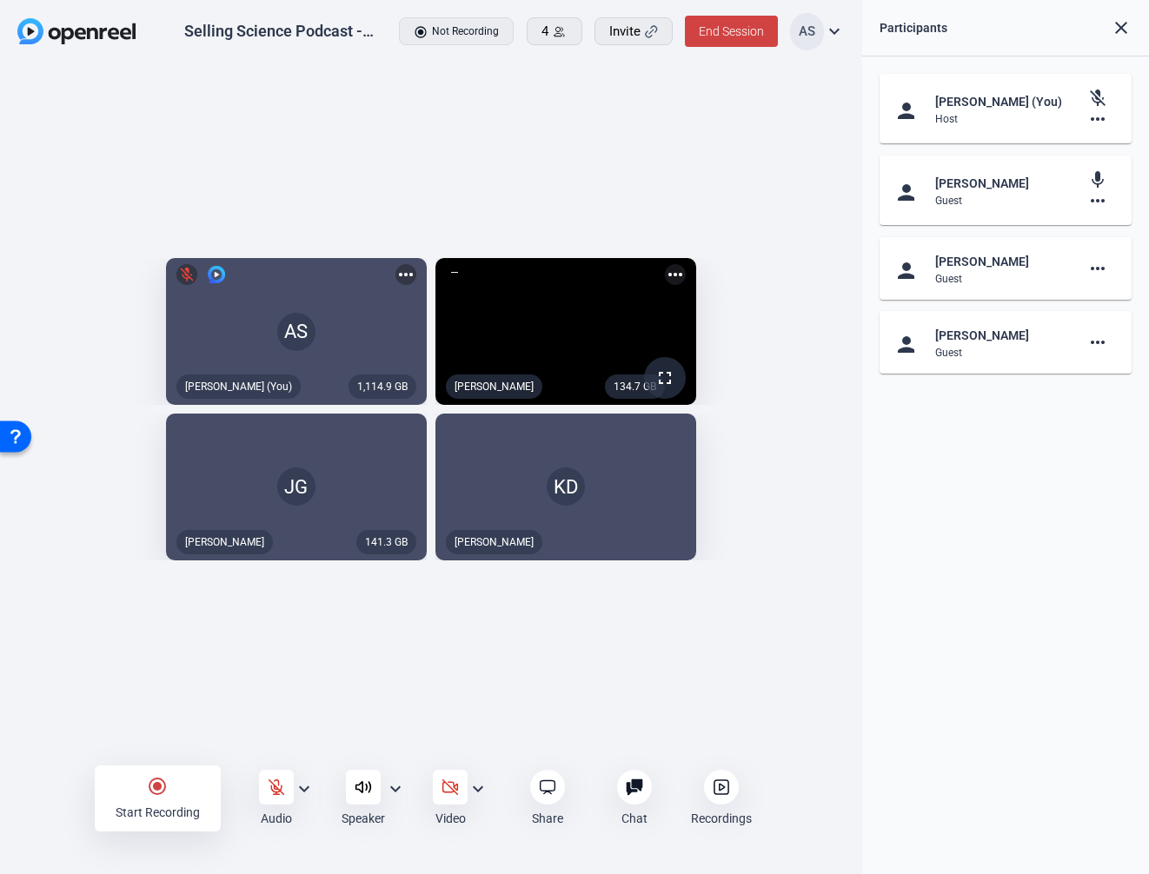
click at [382, 689] on div "1,114.9 GB AS mic_off Aaron Shelton (You) more_horiz 134.7 GB fullscreen Arnie …" at bounding box center [431, 414] width 862 height 700
click at [280, 782] on icon at bounding box center [276, 787] width 17 height 17
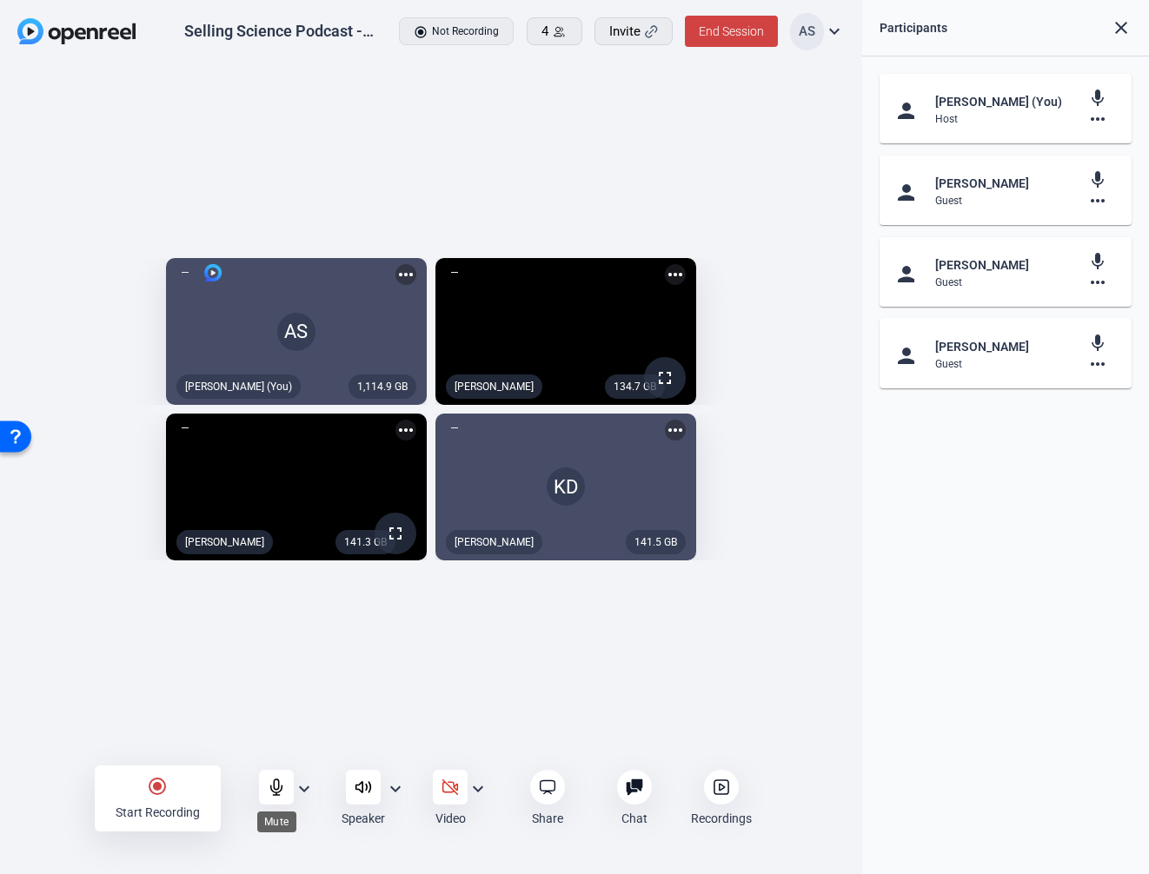
click at [280, 788] on icon at bounding box center [276, 787] width 17 height 17
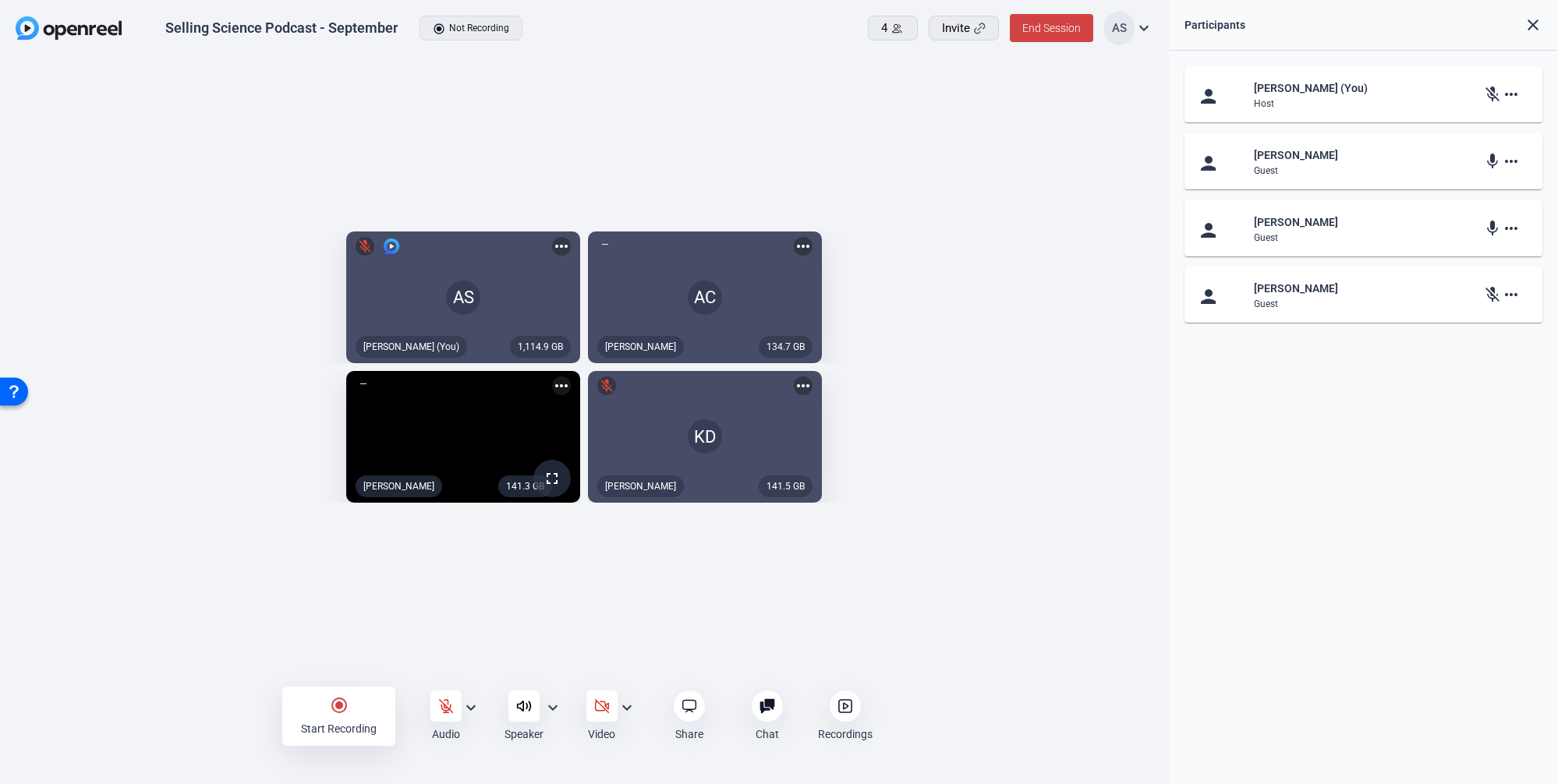
click at [1142, 23] on mat-icon "expand_more" at bounding box center [1143, 28] width 19 height 19
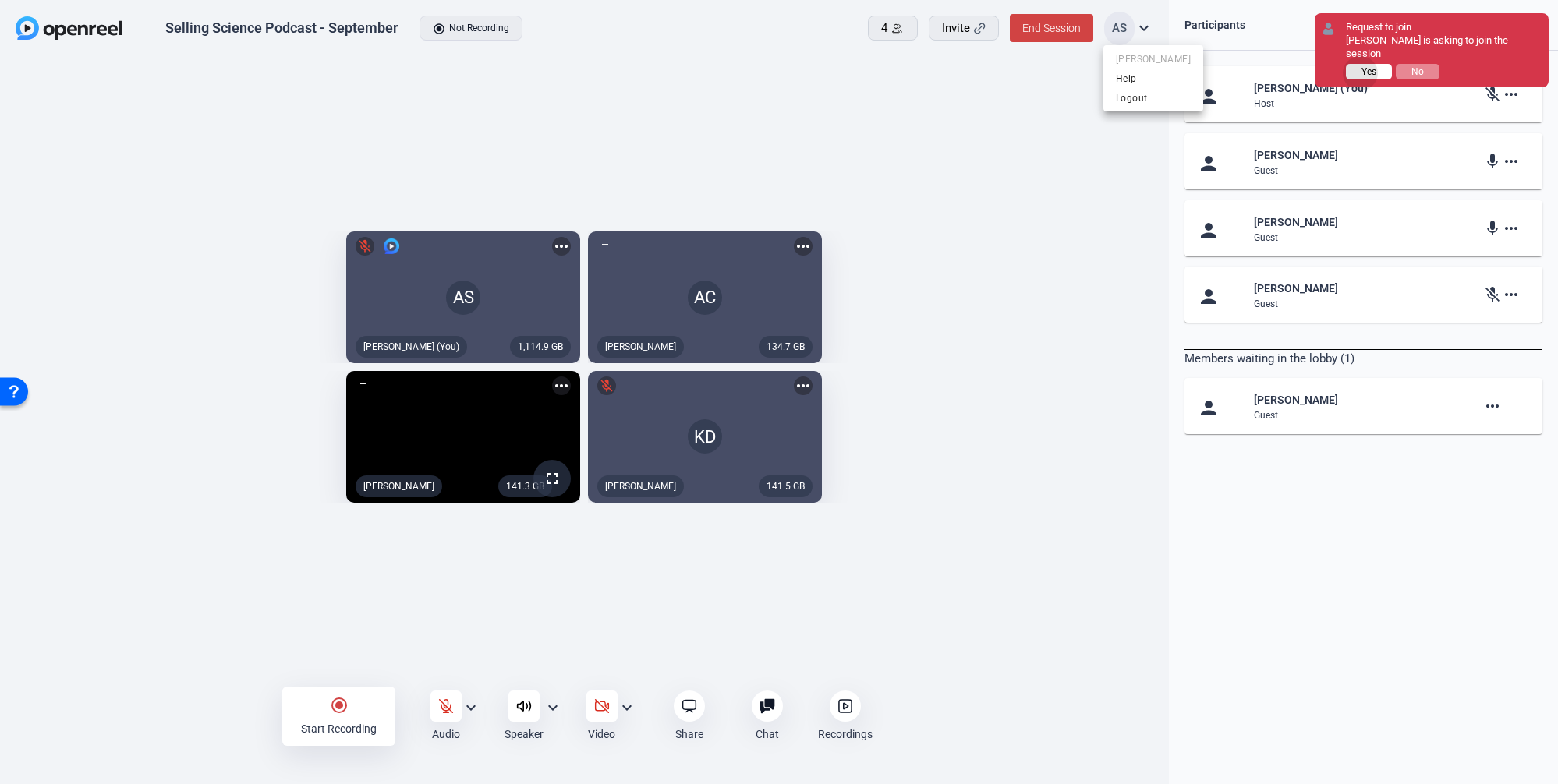
click at [1361, 66] on span "Yes" at bounding box center [1369, 72] width 15 height 11
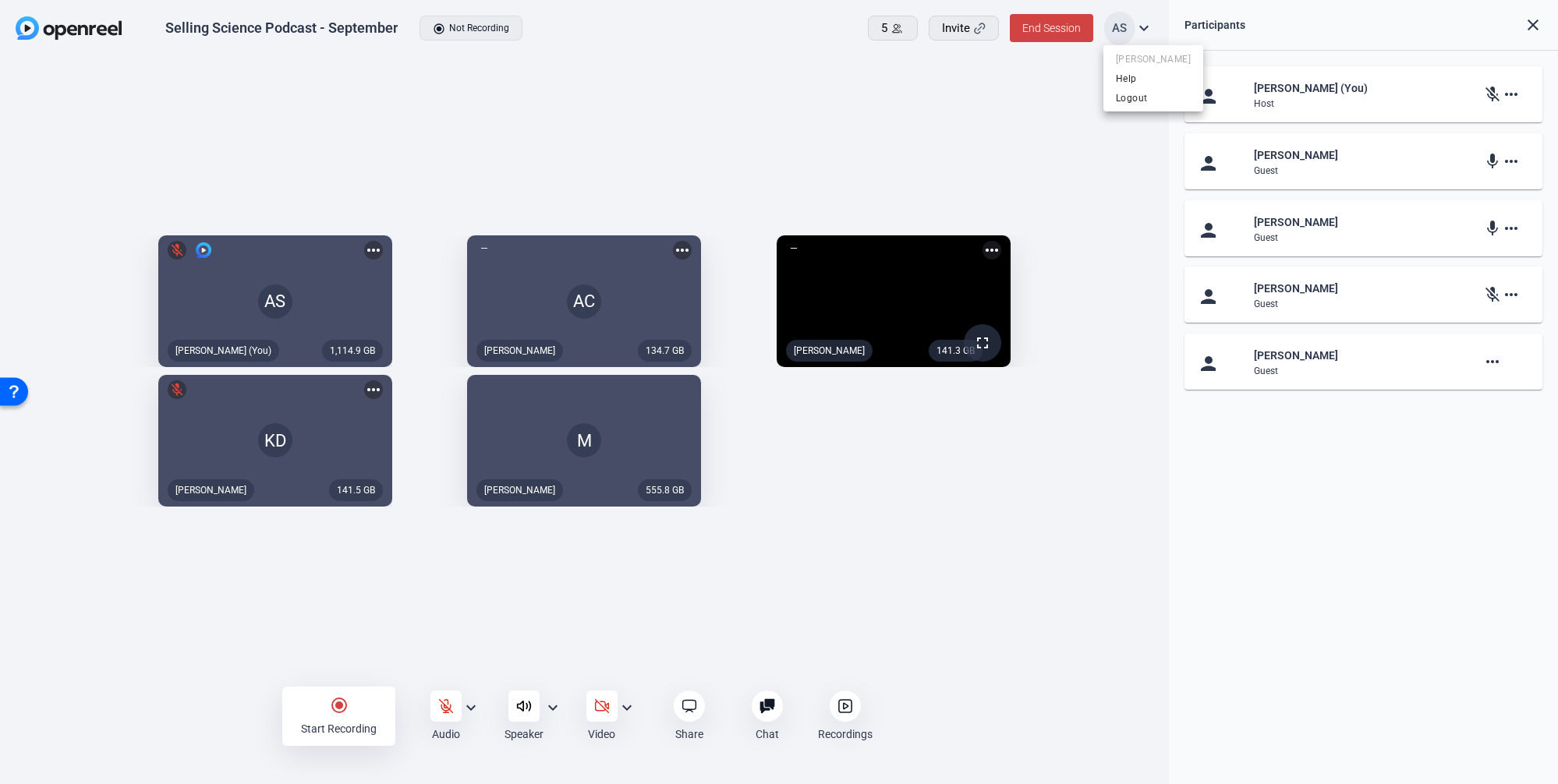
click at [1143, 29] on div at bounding box center [779, 392] width 1558 height 784
click at [1510, 96] on mat-icon "more_horiz" at bounding box center [1511, 94] width 19 height 19
click at [1510, 96] on div at bounding box center [779, 392] width 1558 height 784
click at [1511, 161] on mat-icon "more_horiz" at bounding box center [1511, 161] width 19 height 19
click at [1512, 160] on div at bounding box center [779, 392] width 1558 height 784
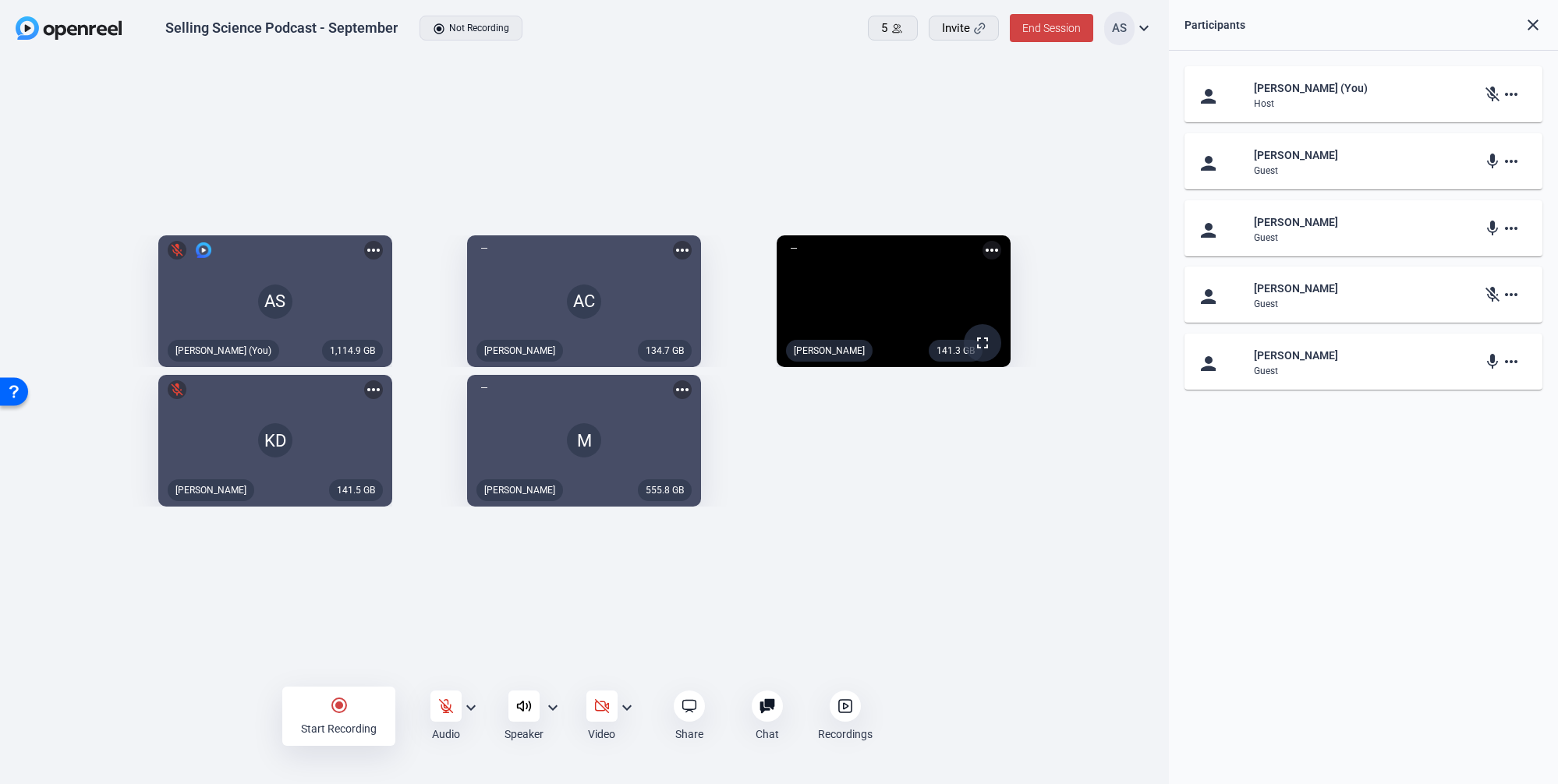
drag, startPoint x: 187, startPoint y: 87, endPoint x: 167, endPoint y: 10, distance: 79.6
click at [187, 87] on div "1,114.9 GB AS mic_off Aaron Shelton (You) more_horiz 134.7 GB AC Arnie Calalang…" at bounding box center [584, 371] width 1169 height 628
click at [943, 592] on div "1,114.9 GB AS mic_off Aaron Shelton (You) more_horiz 134.7 GB AC Arnie Calalang…" at bounding box center [584, 371] width 1169 height 628
click at [446, 711] on icon at bounding box center [445, 706] width 15 height 15
click at [446, 708] on icon at bounding box center [445, 706] width 10 height 14
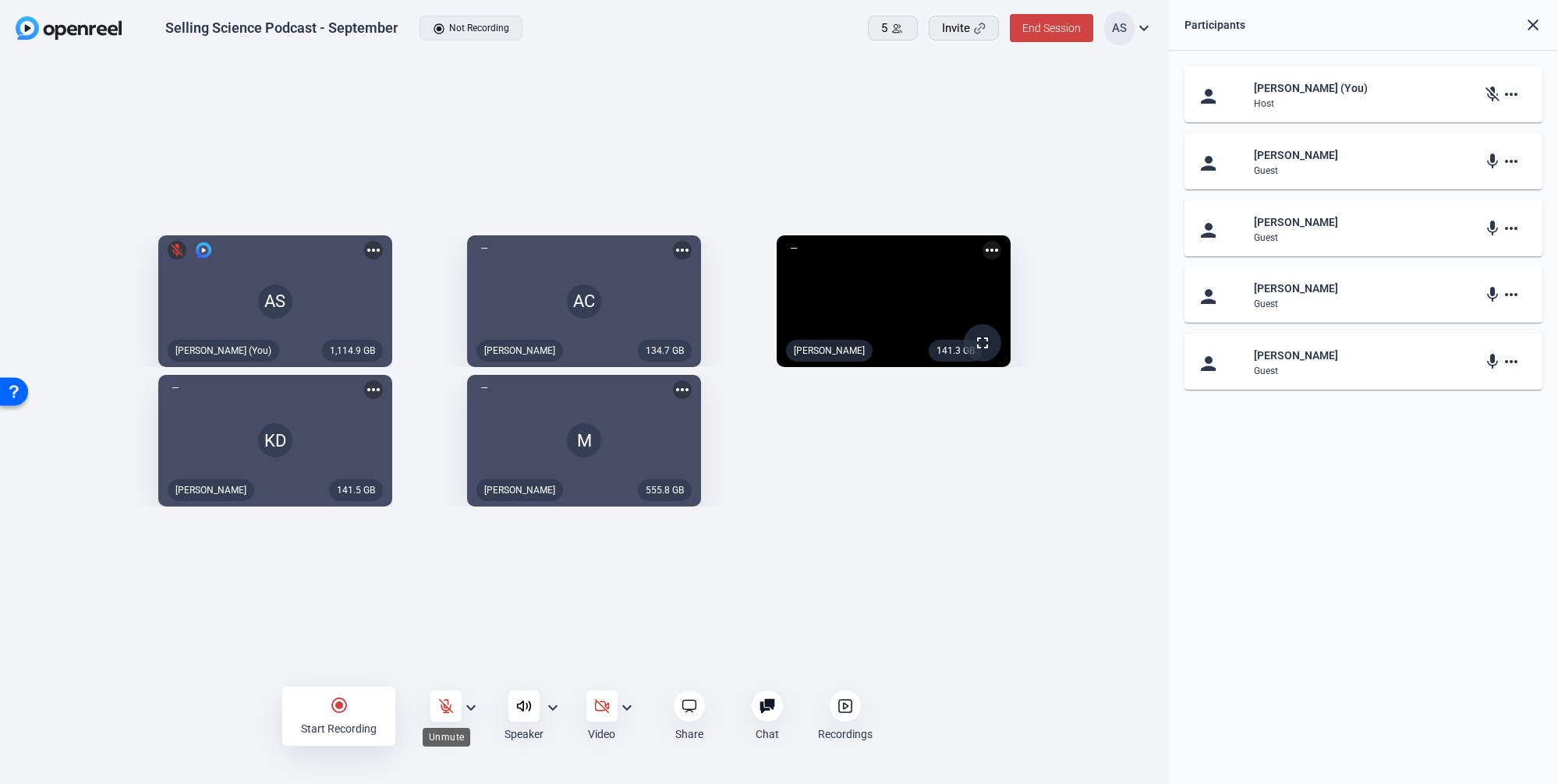
click at [451, 704] on icon at bounding box center [445, 706] width 15 height 15
click at [1520, 365] on div "mic more_horiz" at bounding box center [1507, 362] width 47 height 19
click at [1517, 363] on mat-icon "more_horiz" at bounding box center [1511, 362] width 19 height 19
click at [1517, 363] on div at bounding box center [779, 392] width 1558 height 784
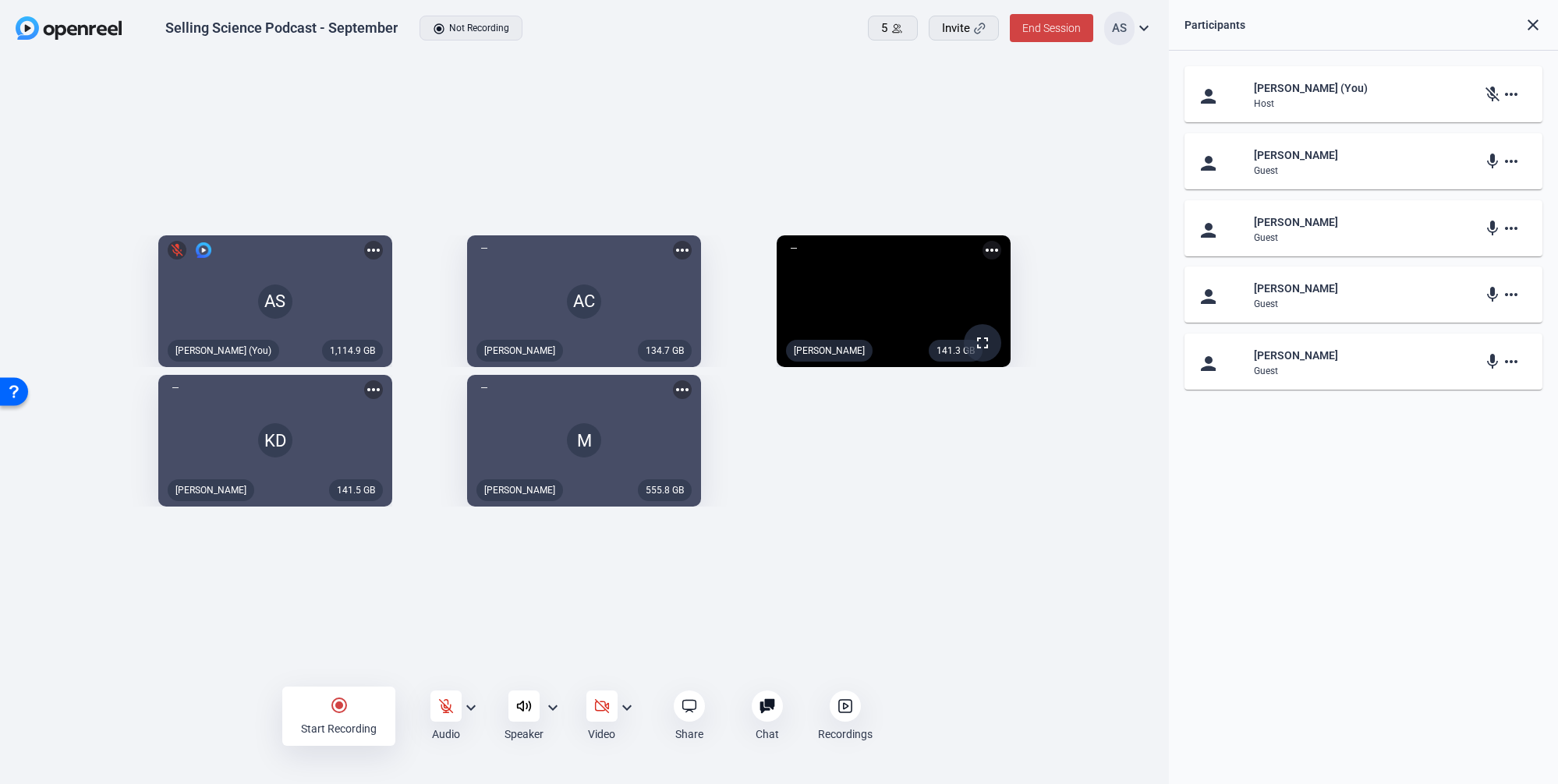
click at [366, 53] on div "Selling Science Podcast - September radio_button_checked Not Recording 5 Invite…" at bounding box center [584, 29] width 1169 height 57
click at [1148, 25] on mat-icon "expand_more" at bounding box center [1143, 28] width 19 height 19
click at [1148, 25] on div at bounding box center [779, 392] width 1558 height 784
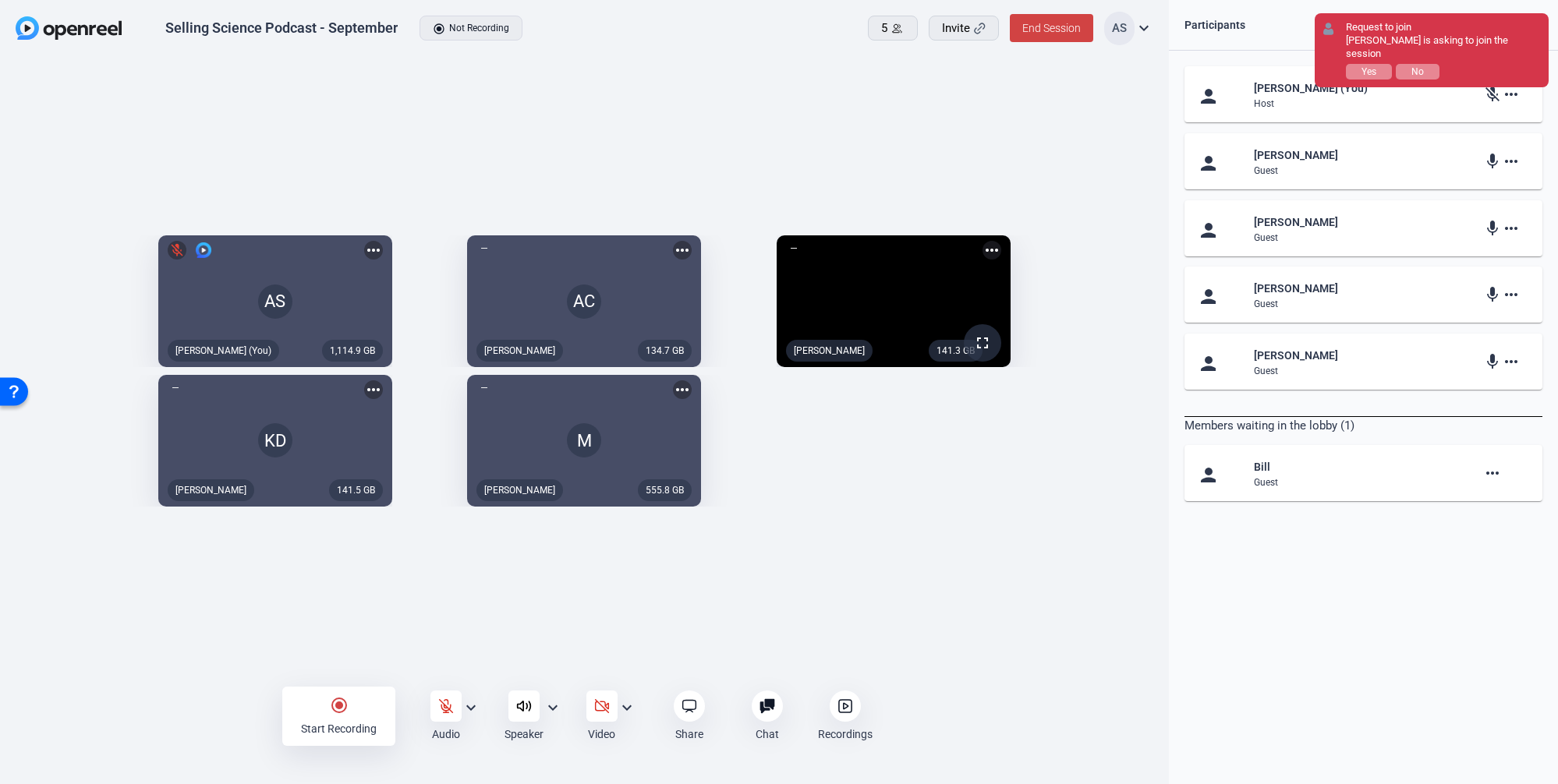
click at [692, 241] on mat-icon "more_horiz" at bounding box center [682, 250] width 19 height 19
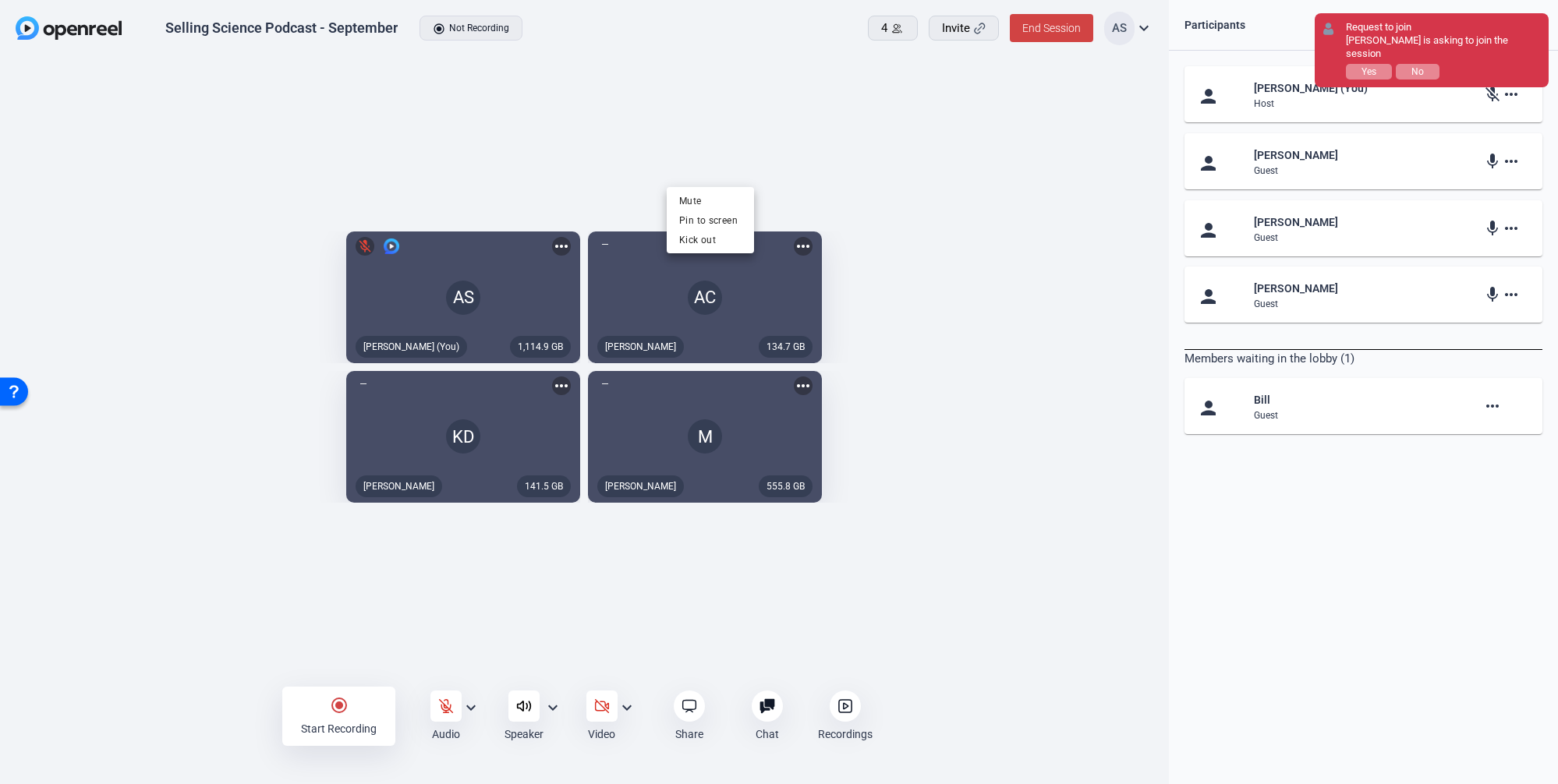
click at [1174, 662] on div at bounding box center [779, 392] width 1558 height 784
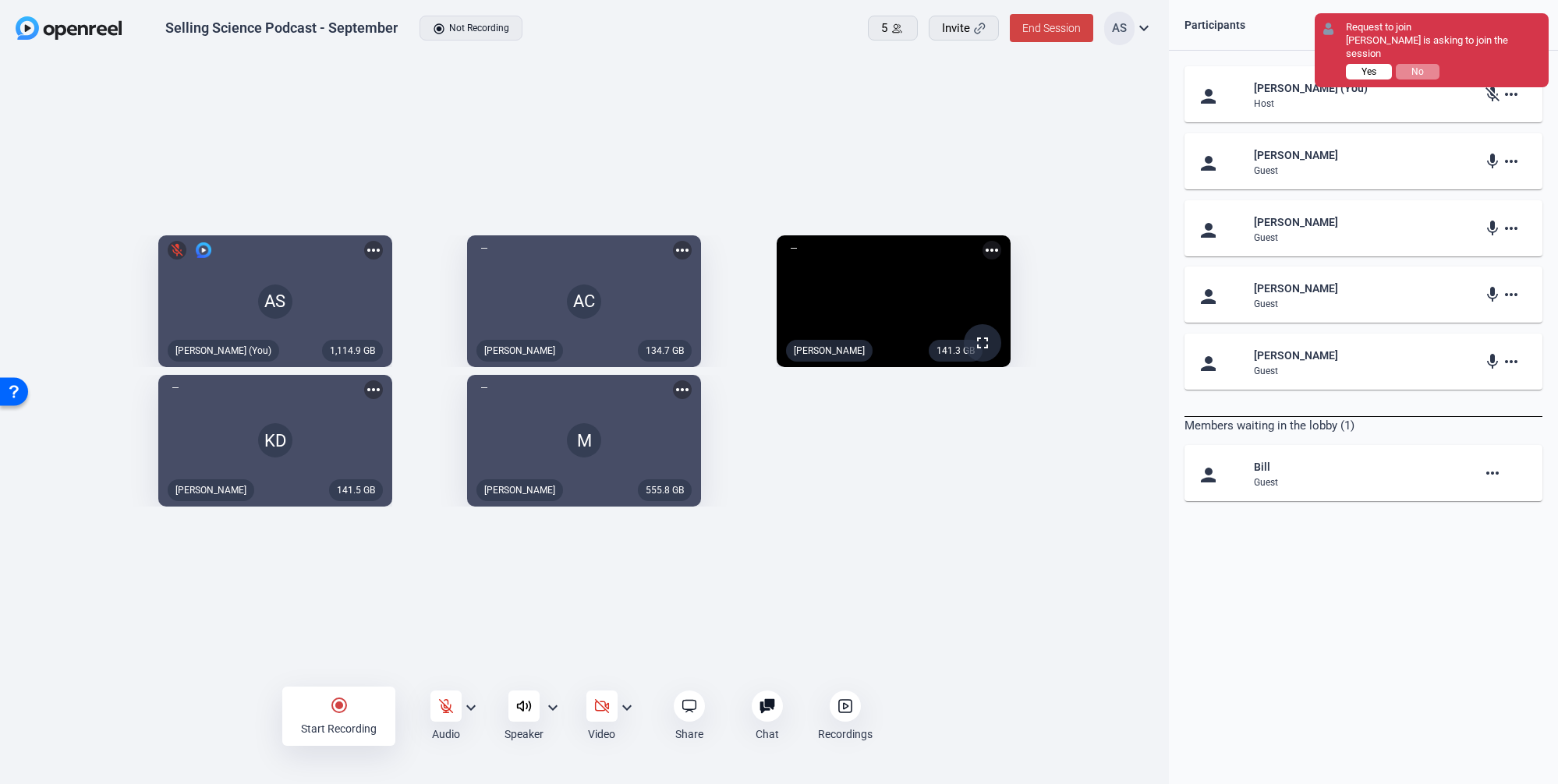
click at [1362, 66] on span "Yes" at bounding box center [1369, 72] width 15 height 11
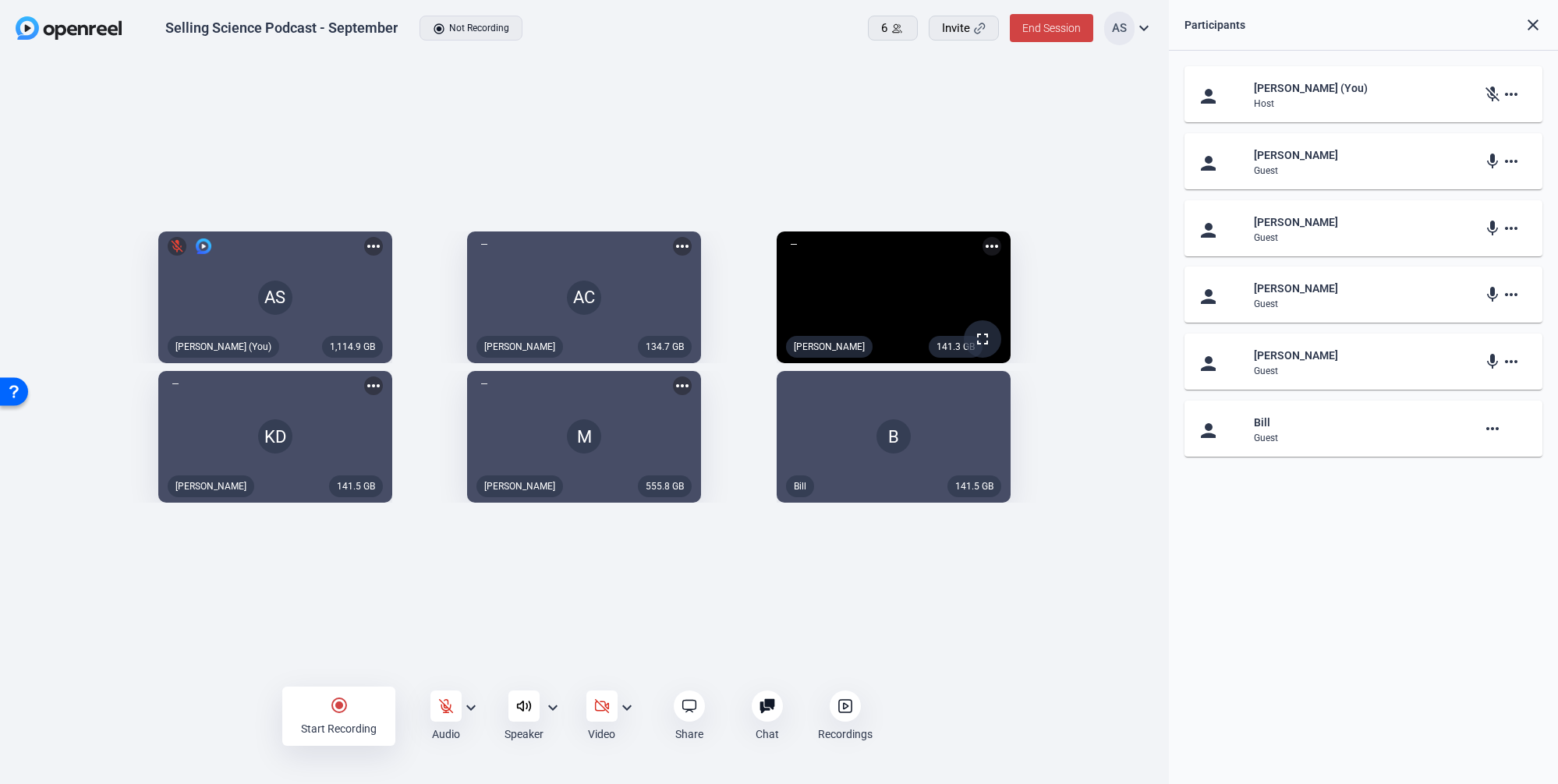
click at [1011, 268] on video at bounding box center [893, 297] width 234 height 132
click at [142, 686] on div "radio_button_checked Start Recording Audio expand_more Speaker expand_more Vide…" at bounding box center [584, 716] width 1169 height 63
click at [659, 645] on div "1,114.9 GB AS mic_off Aaron Shelton (You) more_horiz 134.7 GB AC Arnie Calalang…" at bounding box center [584, 371] width 1169 height 628
click at [1493, 159] on mat-icon "mic" at bounding box center [1492, 161] width 19 height 19
click at [1492, 228] on mat-icon "mic" at bounding box center [1492, 228] width 19 height 19
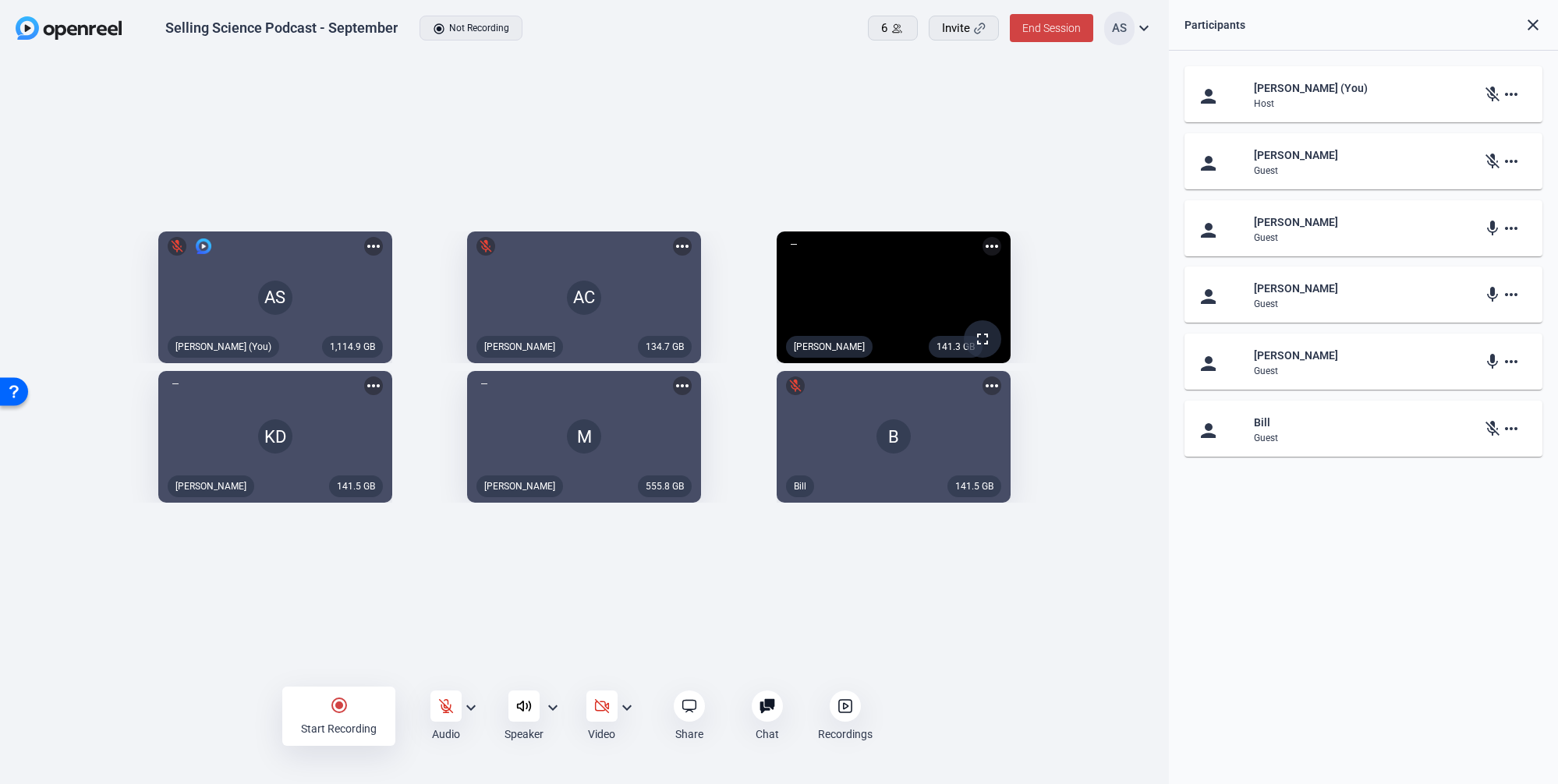
click at [1491, 225] on mat-icon "mic" at bounding box center [1492, 228] width 19 height 19
click at [1505, 228] on mat-icon "more_horiz" at bounding box center [1511, 228] width 19 height 19
click at [1509, 229] on div at bounding box center [779, 392] width 1558 height 784
click at [1492, 161] on mat-icon "mic_off" at bounding box center [1492, 161] width 19 height 19
click at [1512, 163] on mat-icon "more_horiz" at bounding box center [1511, 161] width 19 height 19
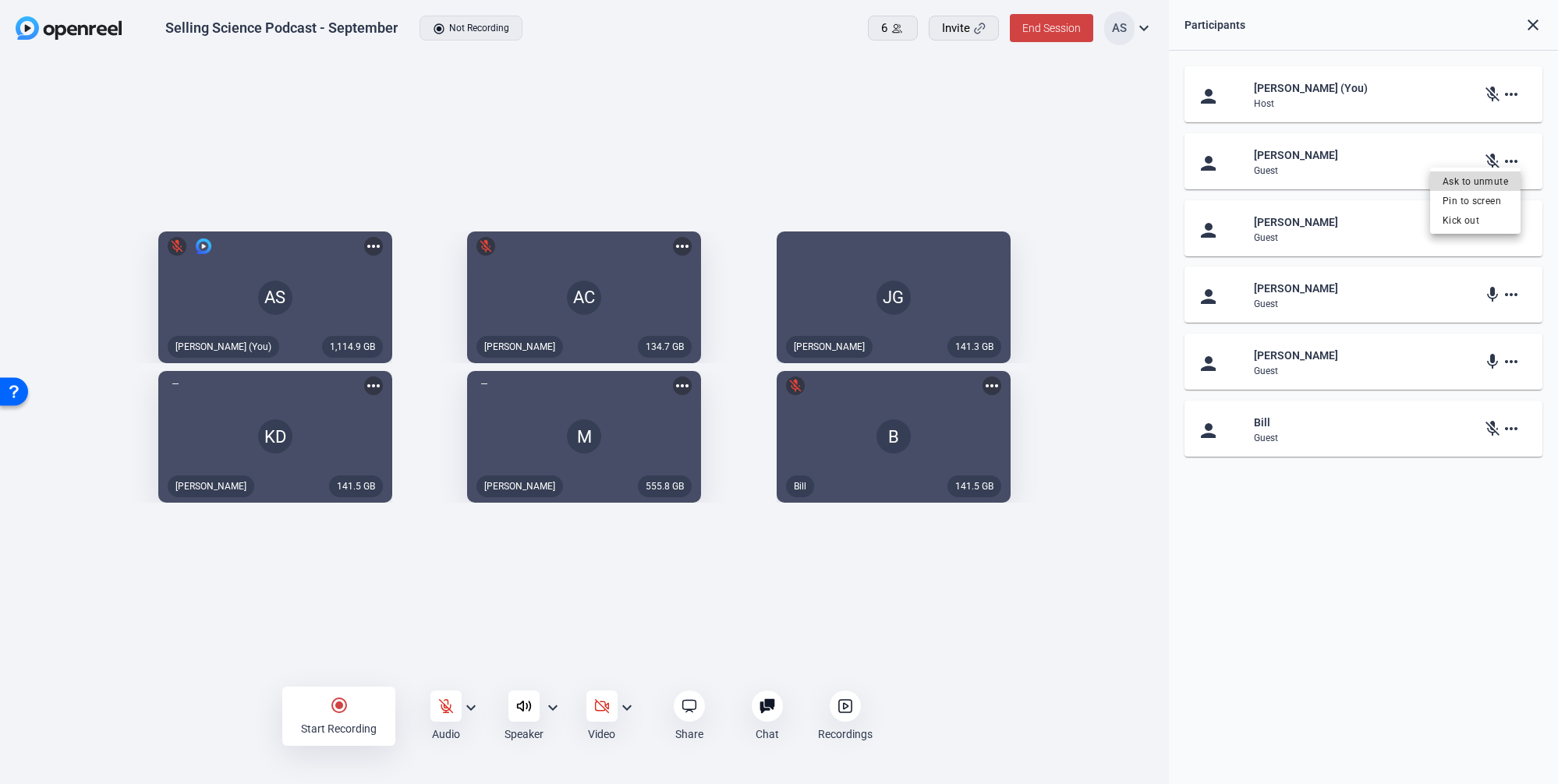
click at [1491, 181] on span "Ask to unmute" at bounding box center [1475, 181] width 66 height 19
click at [1316, 631] on div "person Aaron Shelton (You) Host mic_off more_horiz person Arnie Calalang Guest …" at bounding box center [1364, 417] width 390 height 734
click at [1385, 629] on div "person Aaron Shelton (You) Host mic_off more_horiz person Arnie Calalang Guest …" at bounding box center [1364, 417] width 390 height 734
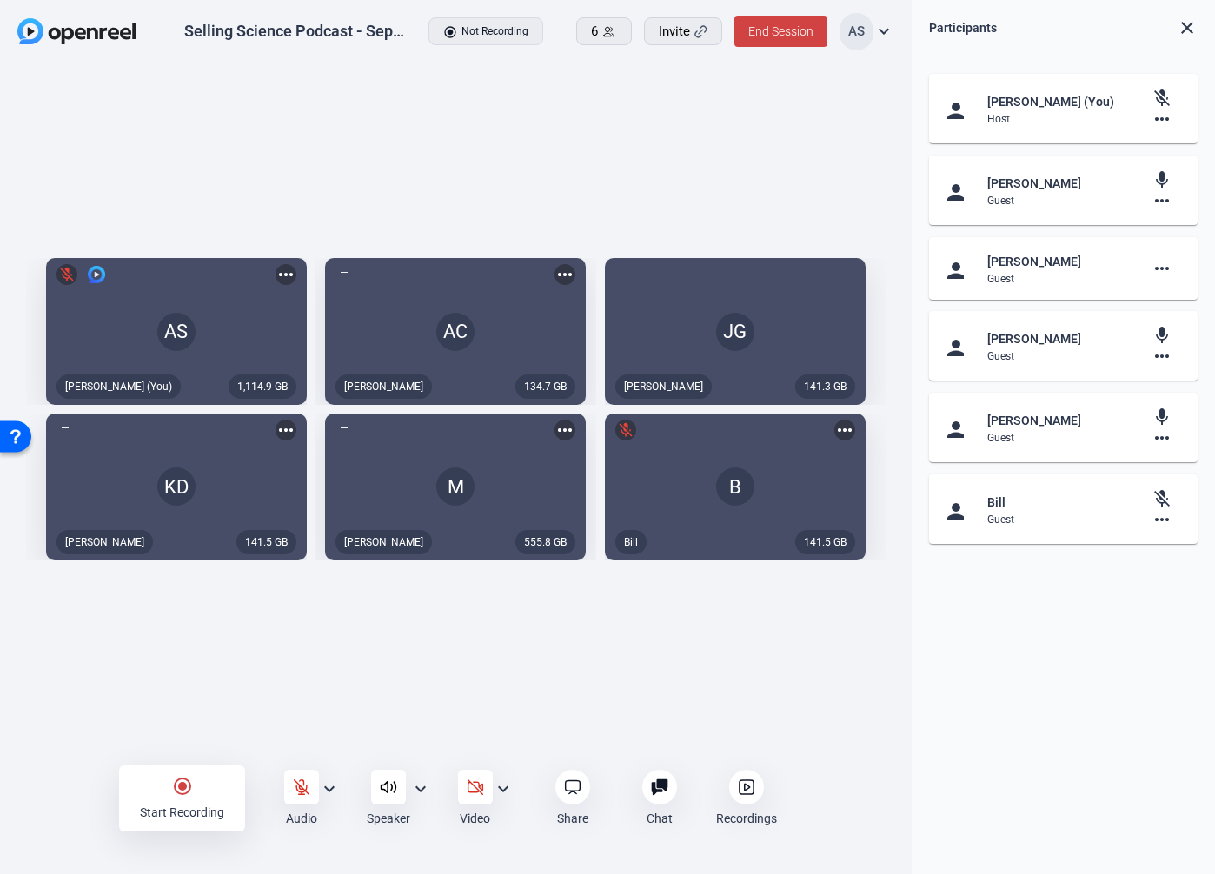
click at [391, 780] on icon at bounding box center [388, 787] width 17 height 17
click at [393, 783] on icon at bounding box center [388, 787] width 17 height 17
click at [330, 621] on div "1,114.9 GB AS mic_off Aaron Shelton (You) more_horiz 134.7 GB AC Arnie Calalang…" at bounding box center [456, 414] width 912 height 700
click at [308, 782] on icon at bounding box center [301, 787] width 17 height 17
click at [328, 793] on mat-icon "expand_more" at bounding box center [329, 789] width 21 height 21
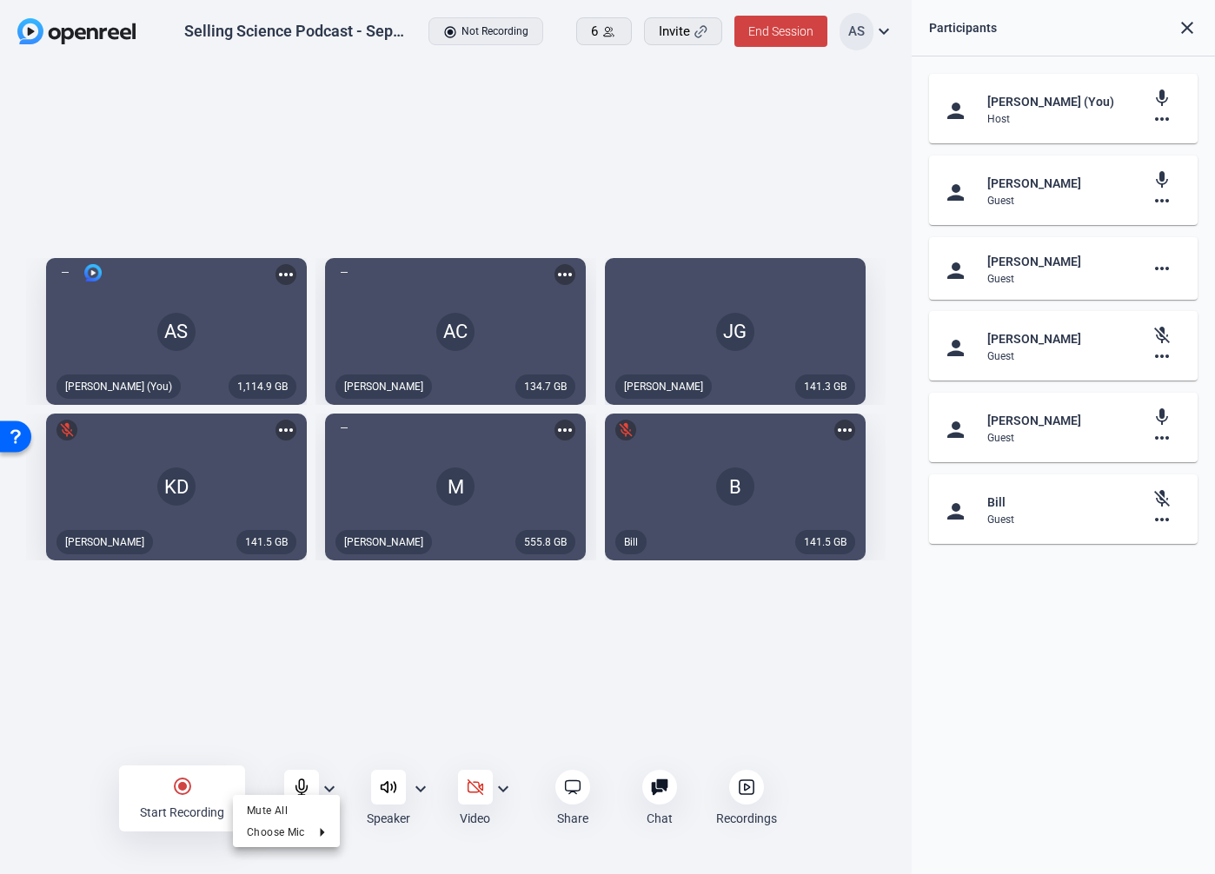
click at [278, 725] on div at bounding box center [607, 437] width 1215 height 874
click at [402, 711] on div "1,114.9 GB AS Aaron Shelton (You) more_horiz 134.7 GB AC Arnie Calalang more_ho…" at bounding box center [456, 414] width 912 height 700
click at [885, 30] on mat-icon "expand_more" at bounding box center [883, 31] width 21 height 21
click at [766, 96] on div at bounding box center [607, 437] width 1215 height 874
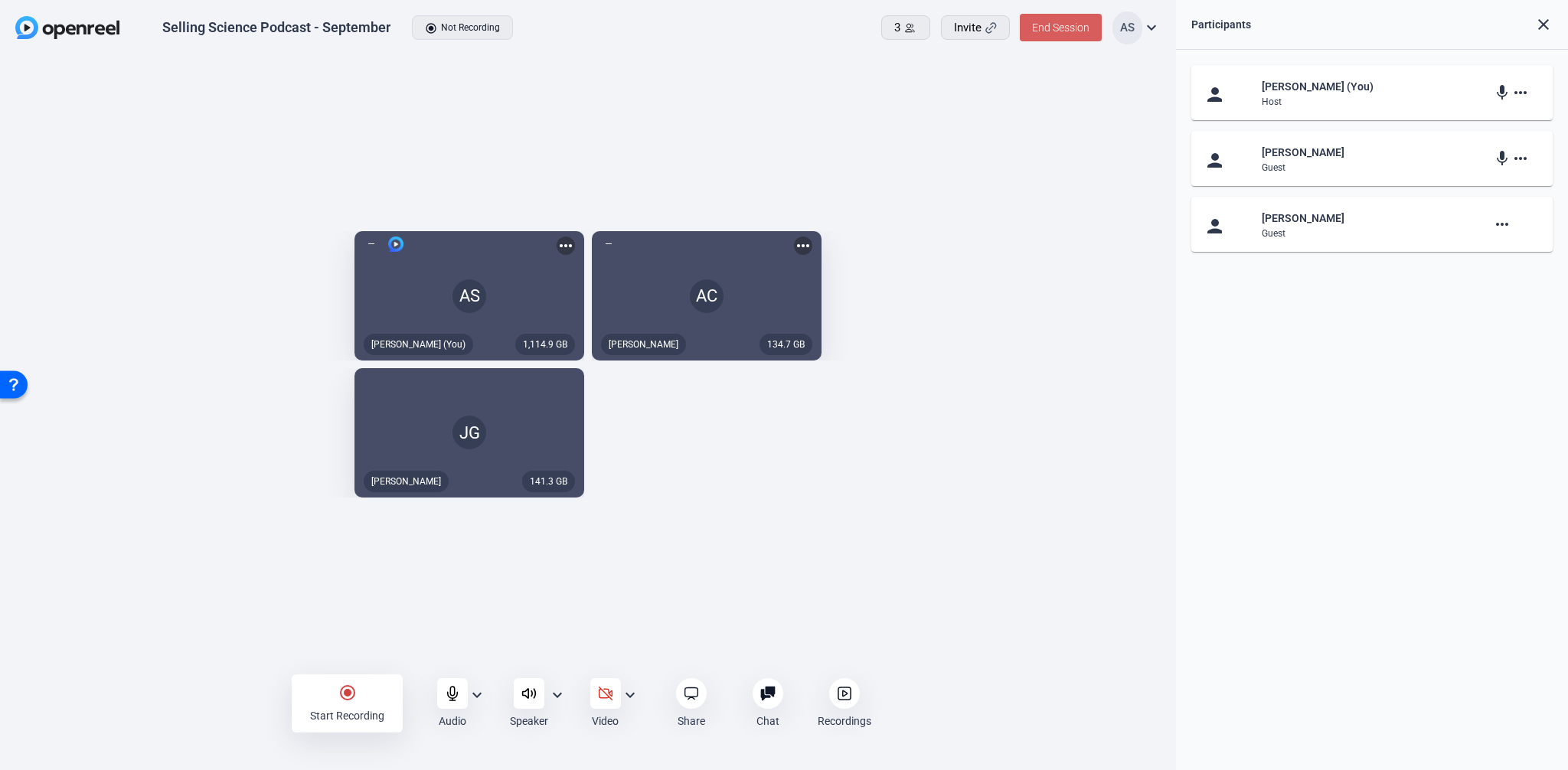
click at [1072, 29] on span "End Session" at bounding box center [1060, 27] width 57 height 12
click at [1021, 96] on span "End Session For All" at bounding box center [1017, 98] width 90 height 19
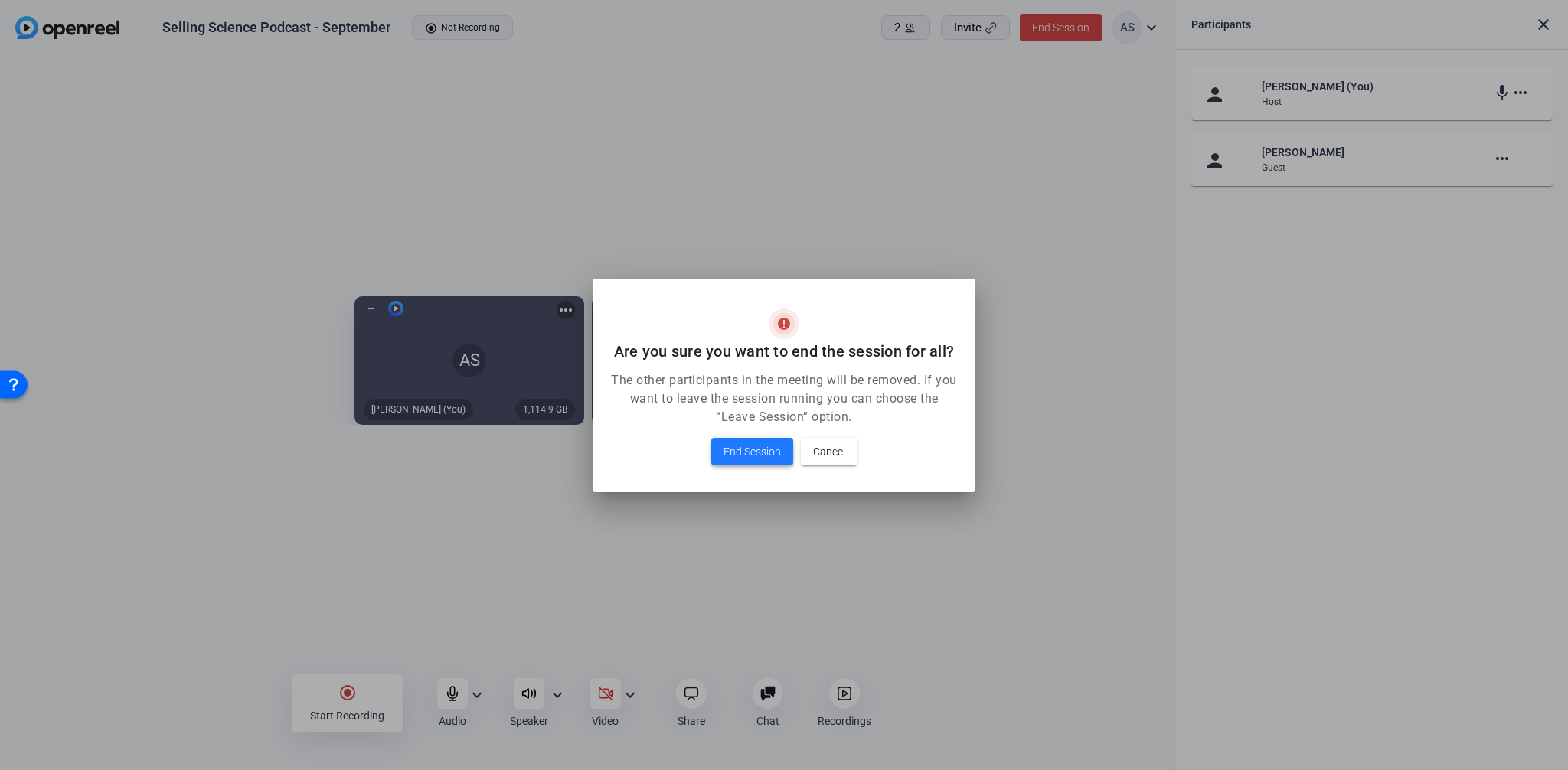
click at [768, 445] on span "End Session" at bounding box center [751, 451] width 57 height 19
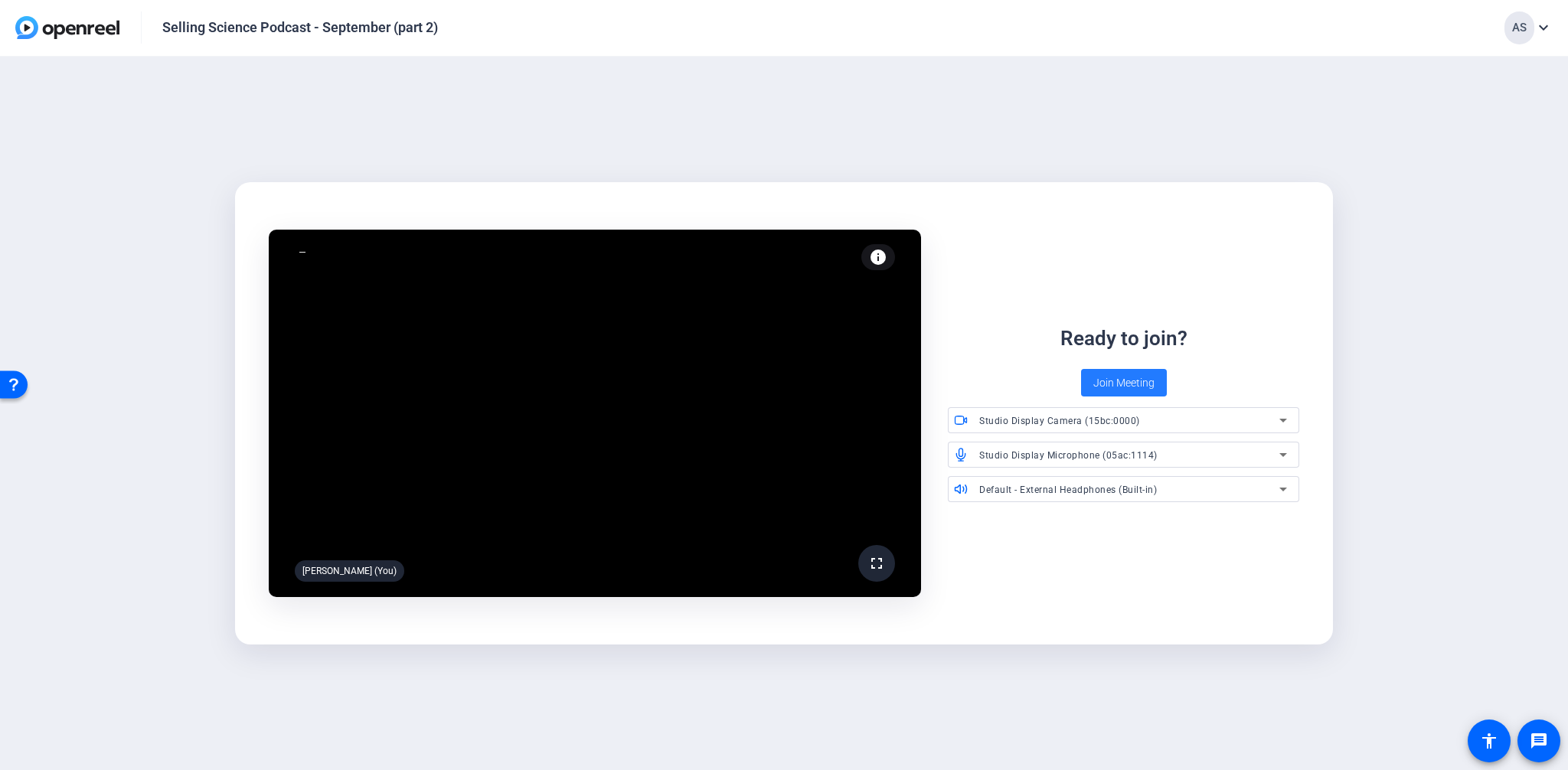
click at [1120, 382] on span "Join Meeting" at bounding box center [1124, 383] width 62 height 16
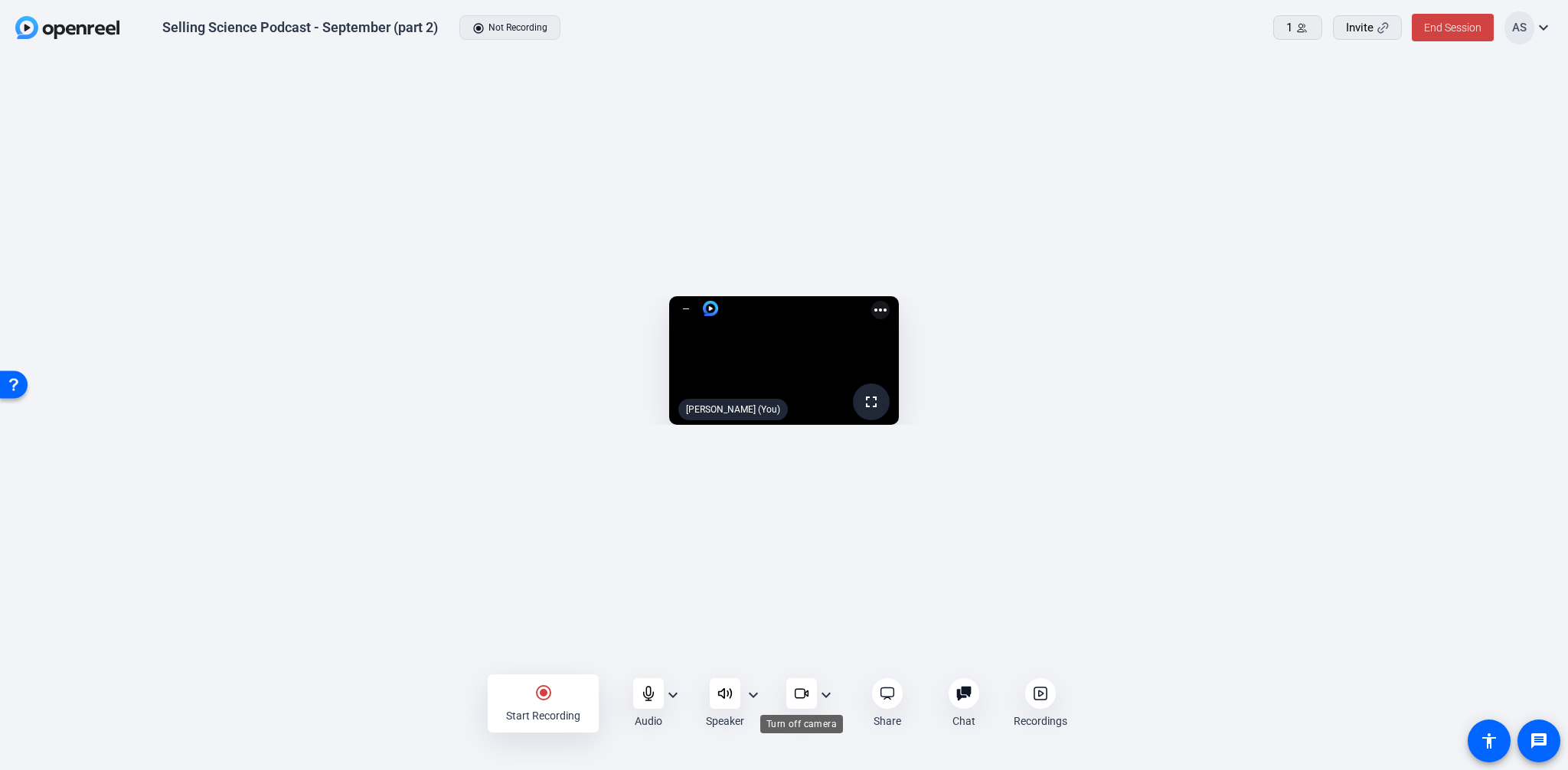
click at [801, 686] on icon at bounding box center [801, 693] width 15 height 15
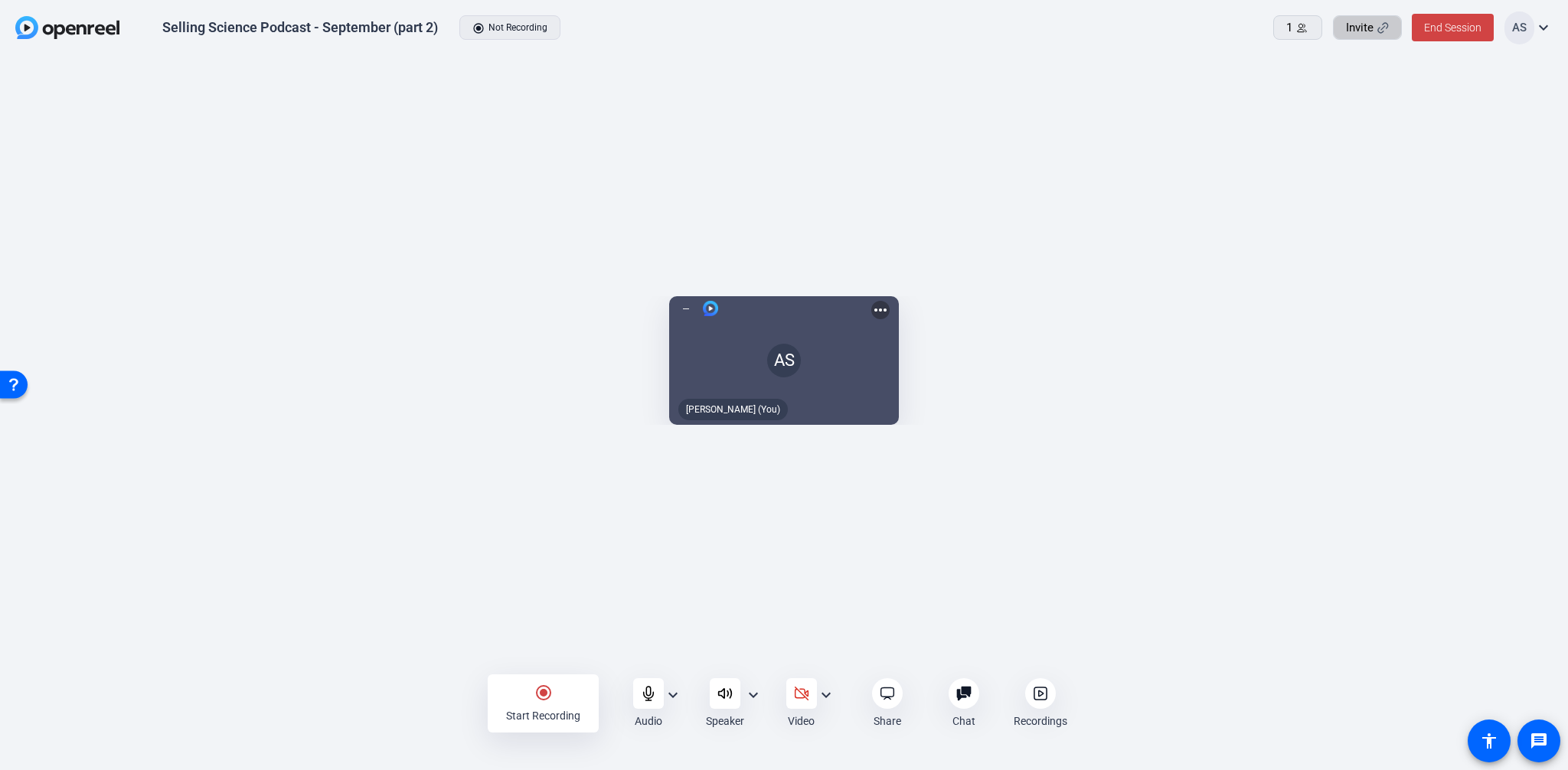
click at [1367, 25] on span "Invite" at bounding box center [1359, 28] width 27 height 18
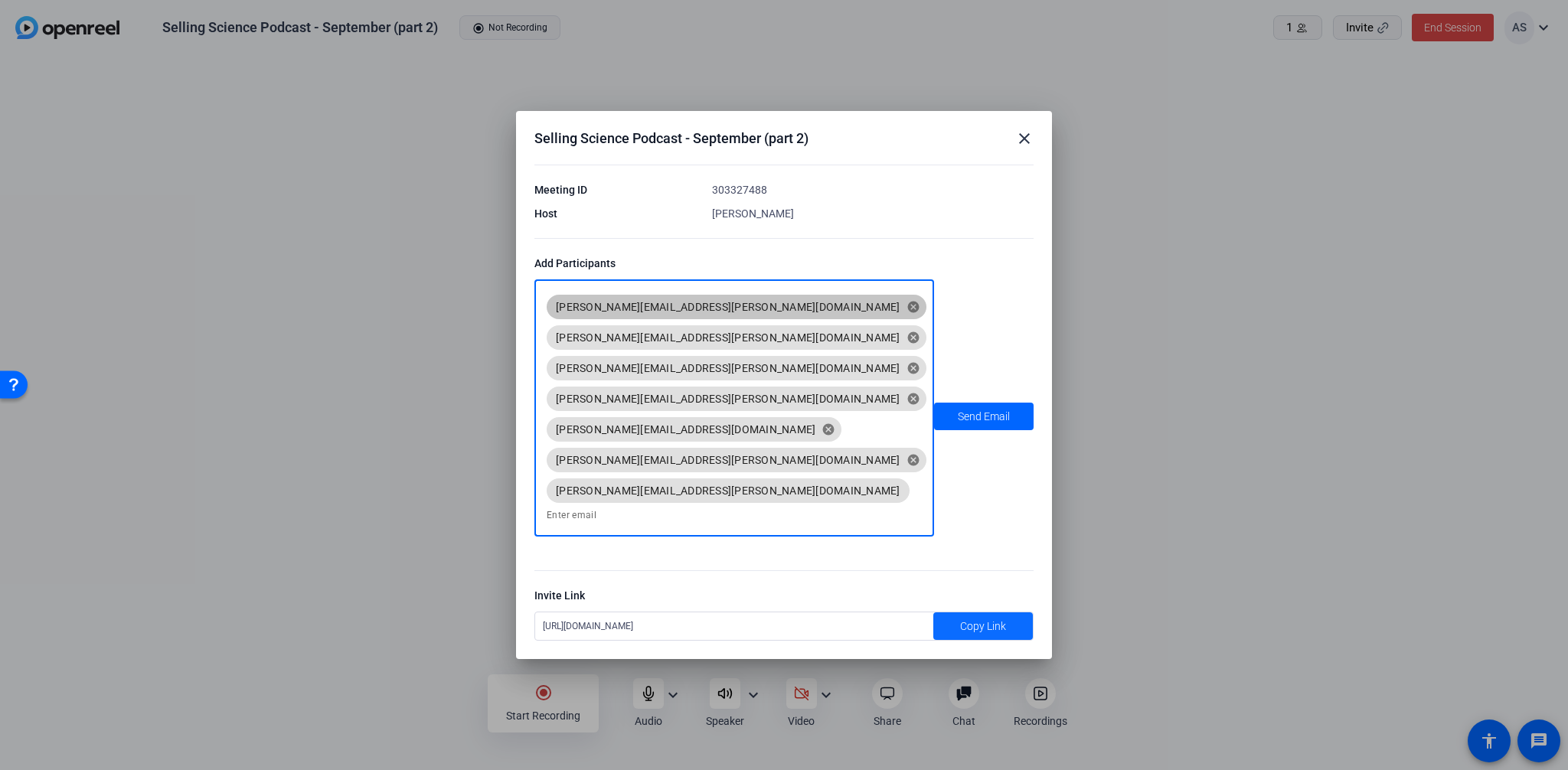
click at [983, 618] on span "Copy Link" at bounding box center [983, 626] width 46 height 16
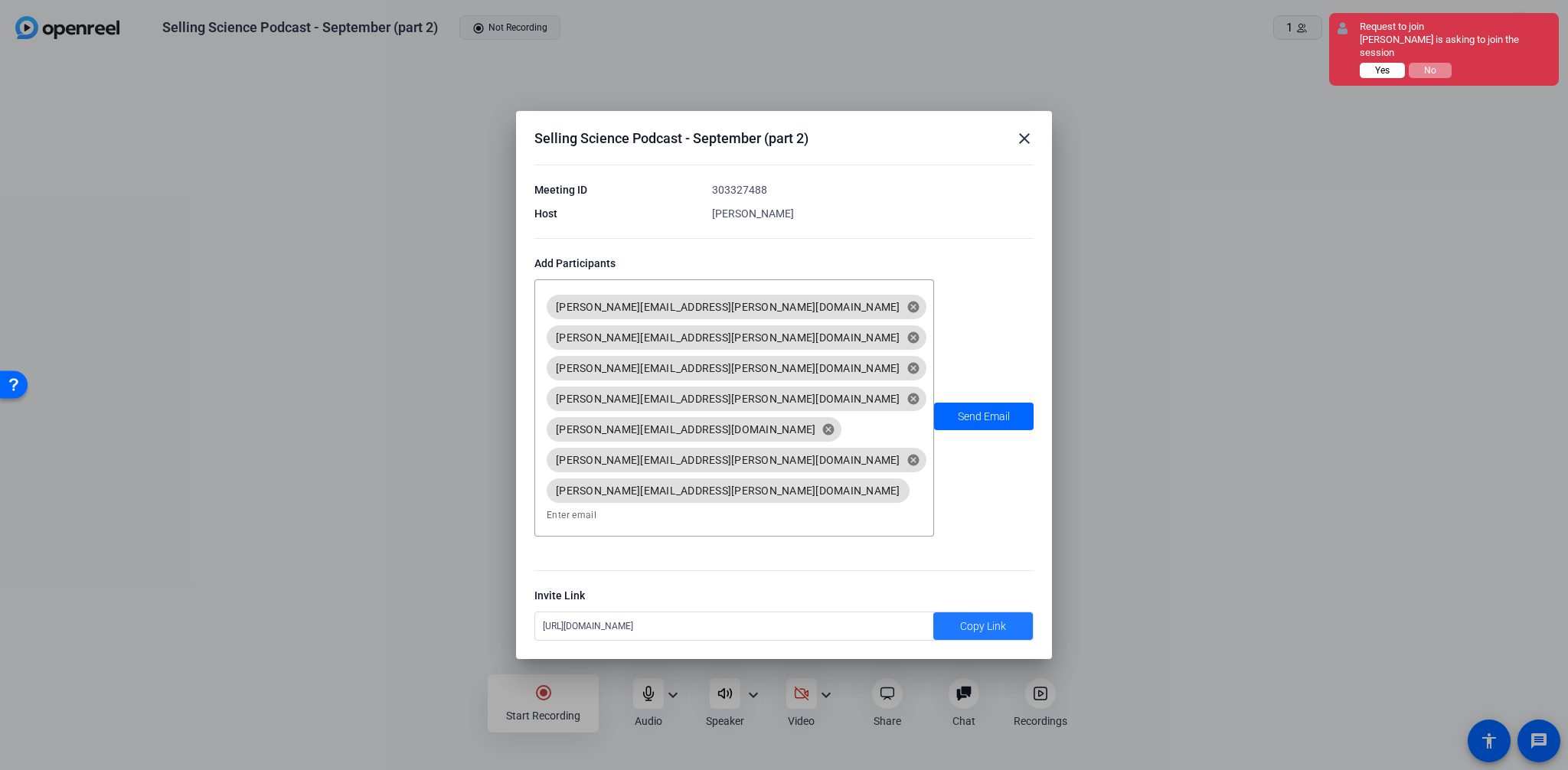
click at [1379, 63] on button "Yes" at bounding box center [1381, 70] width 45 height 15
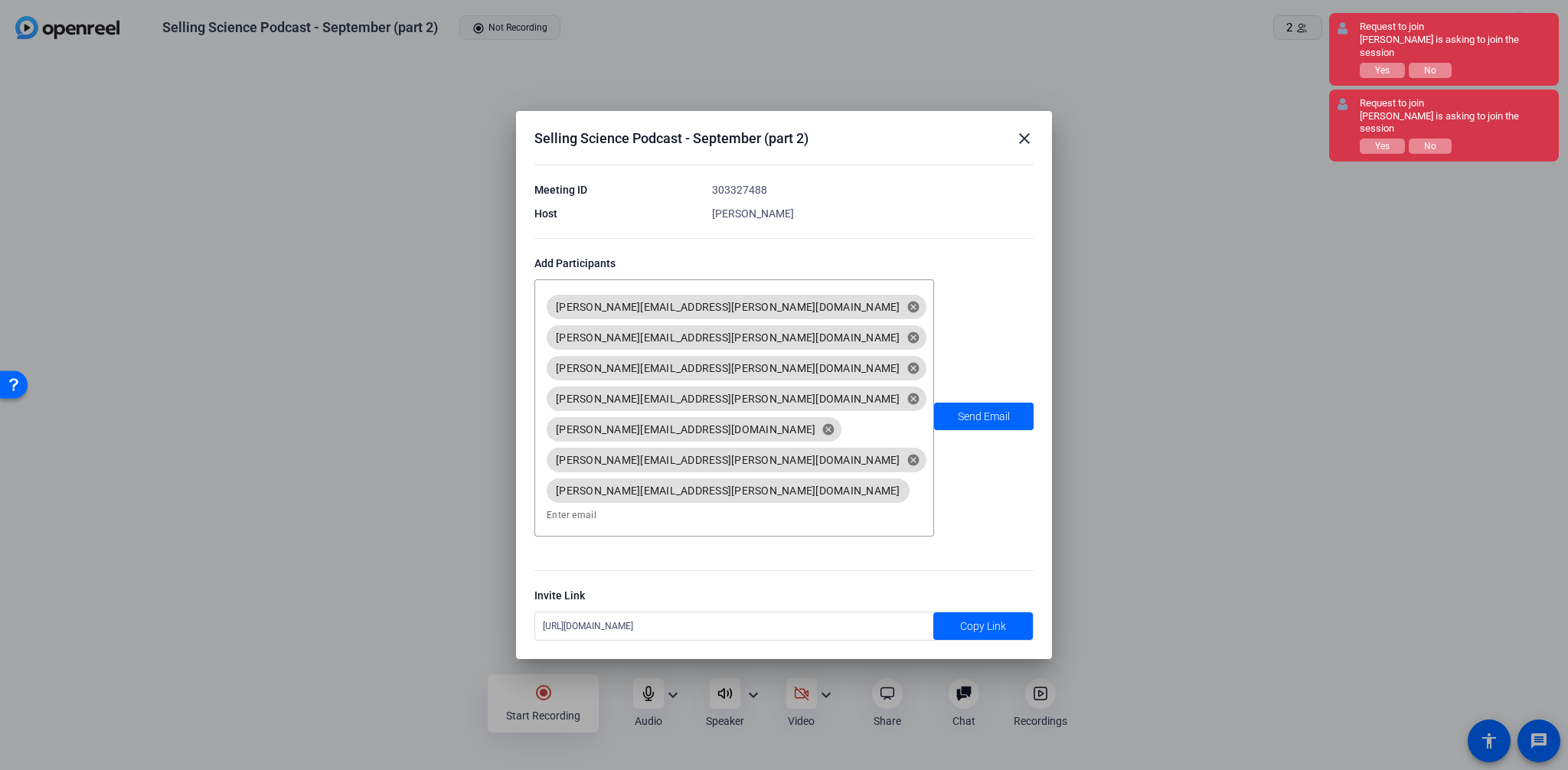
click at [1023, 148] on mat-icon "close" at bounding box center [1024, 138] width 18 height 19
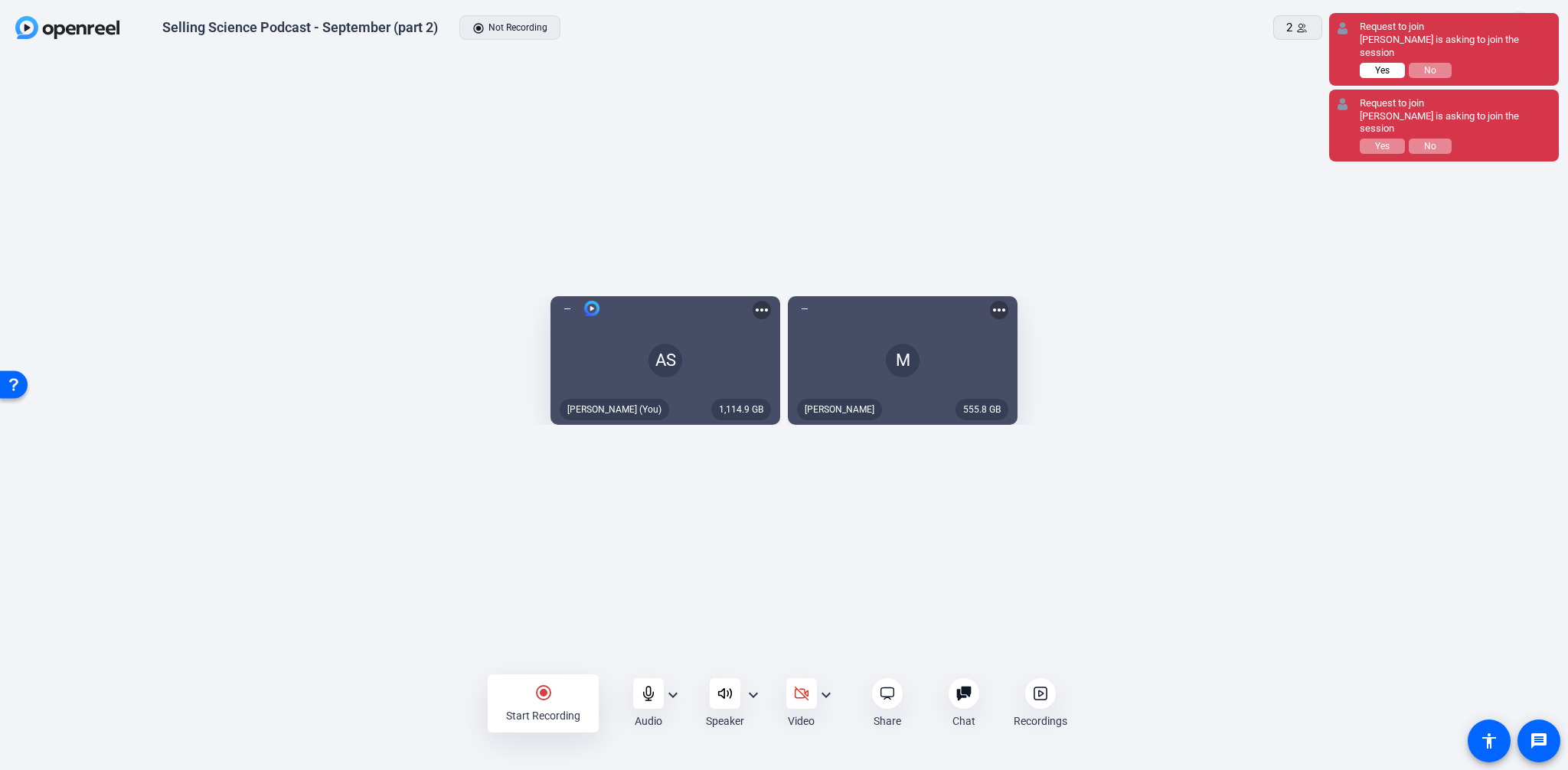
click at [1370, 63] on button "Yes" at bounding box center [1381, 70] width 45 height 15
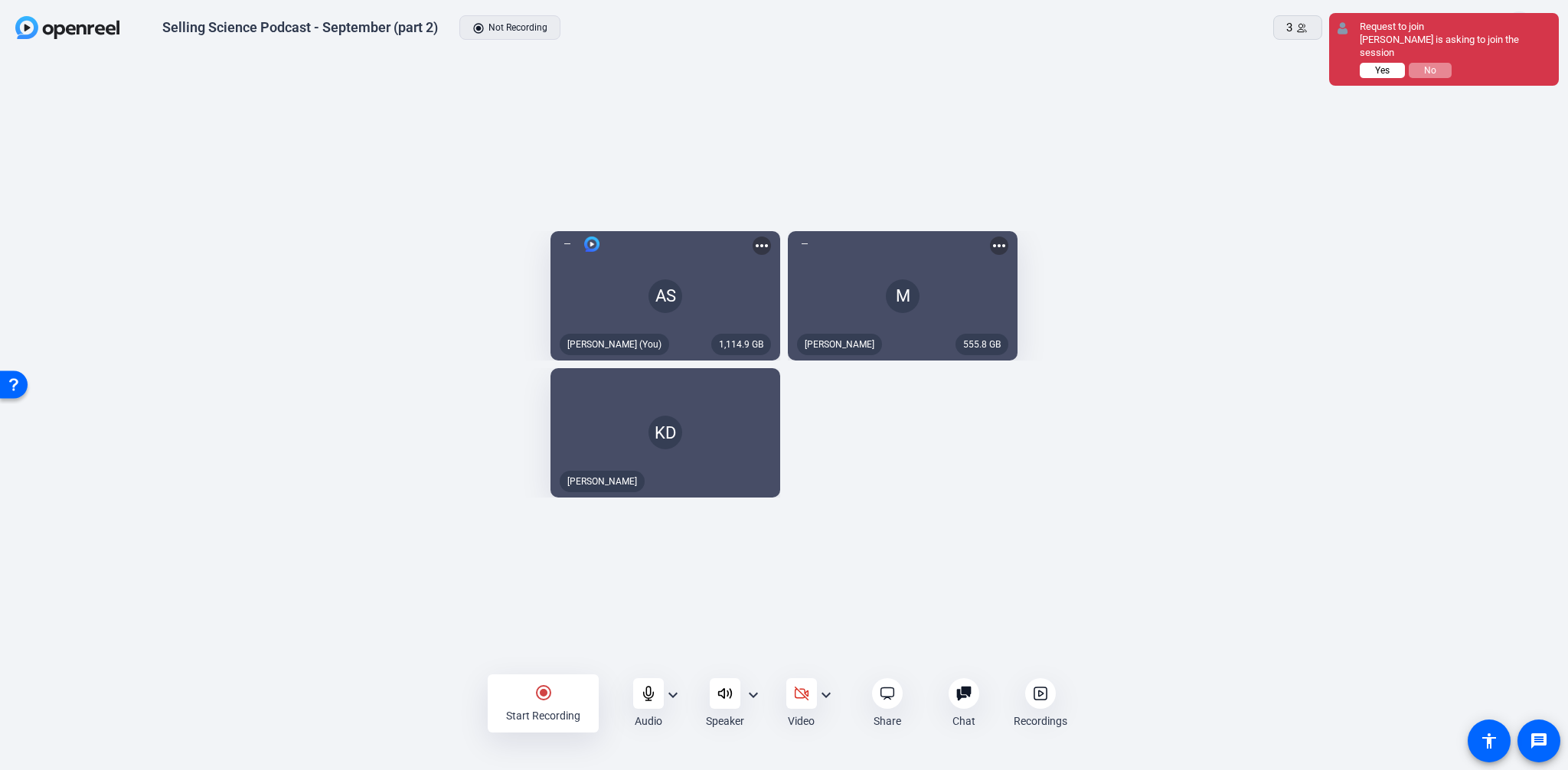
click at [1379, 65] on span "Yes" at bounding box center [1382, 70] width 15 height 11
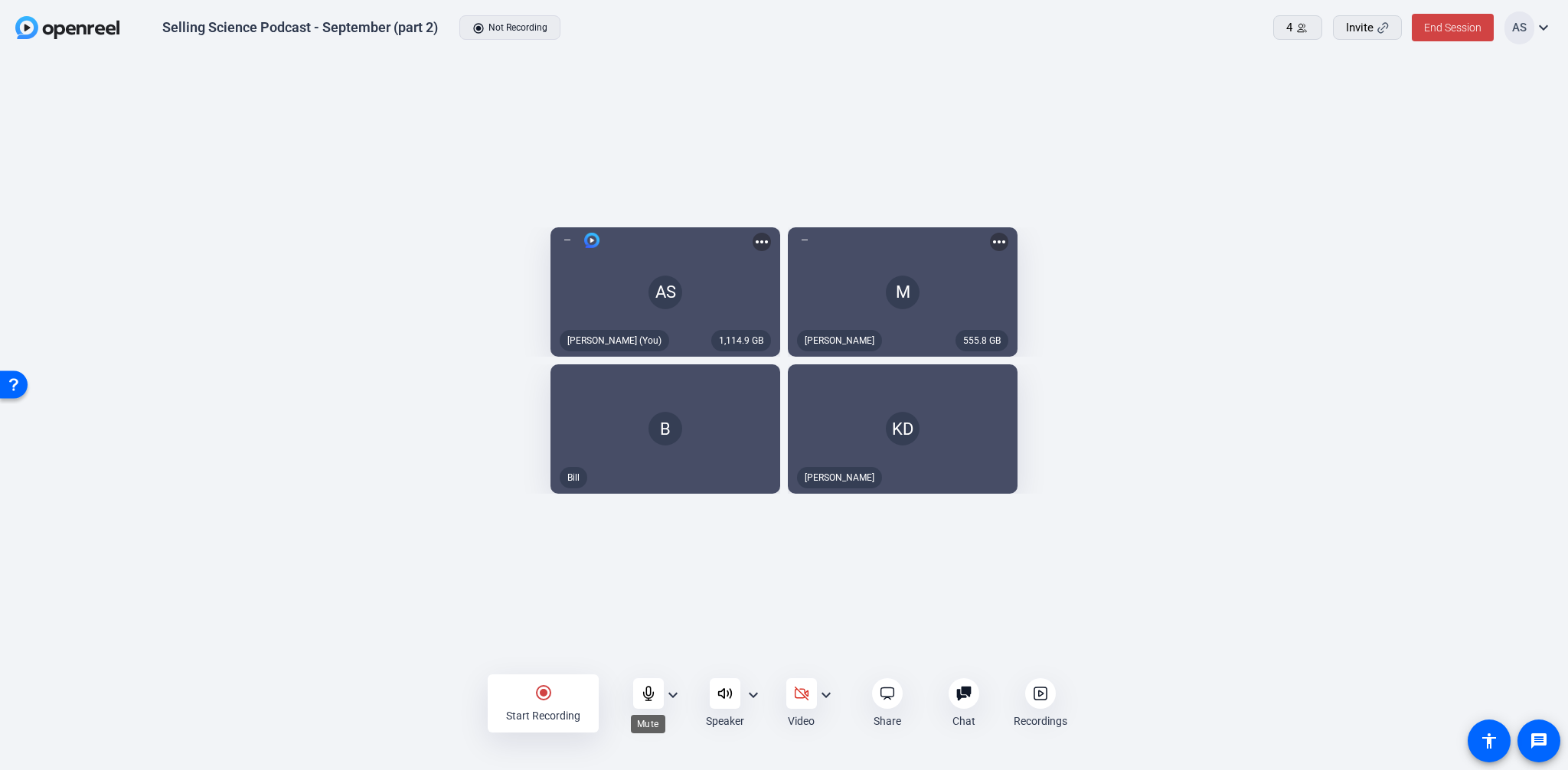
click at [645, 691] on icon at bounding box center [647, 693] width 15 height 15
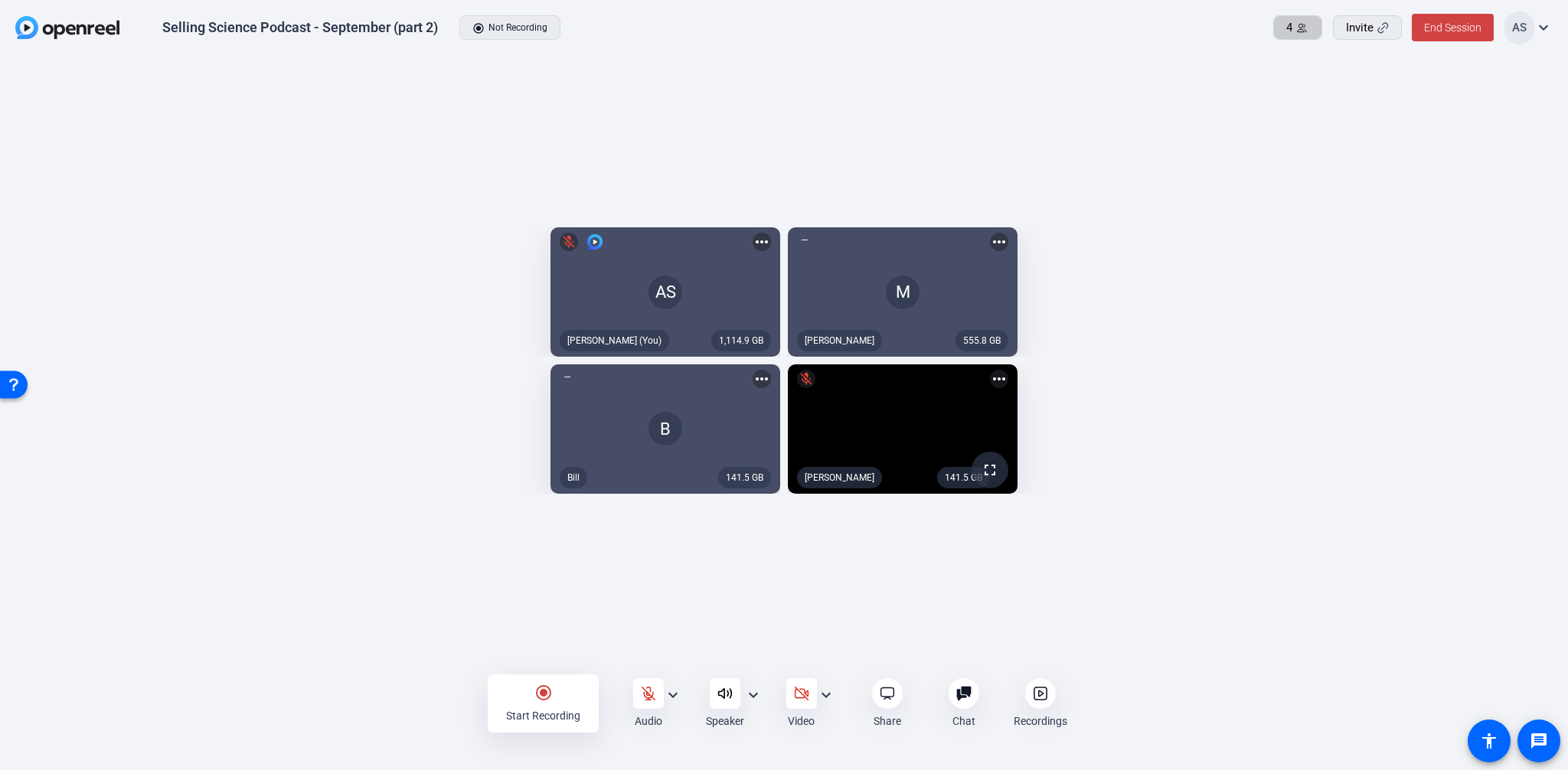
click at [1289, 31] on span "4" at bounding box center [1289, 28] width 6 height 18
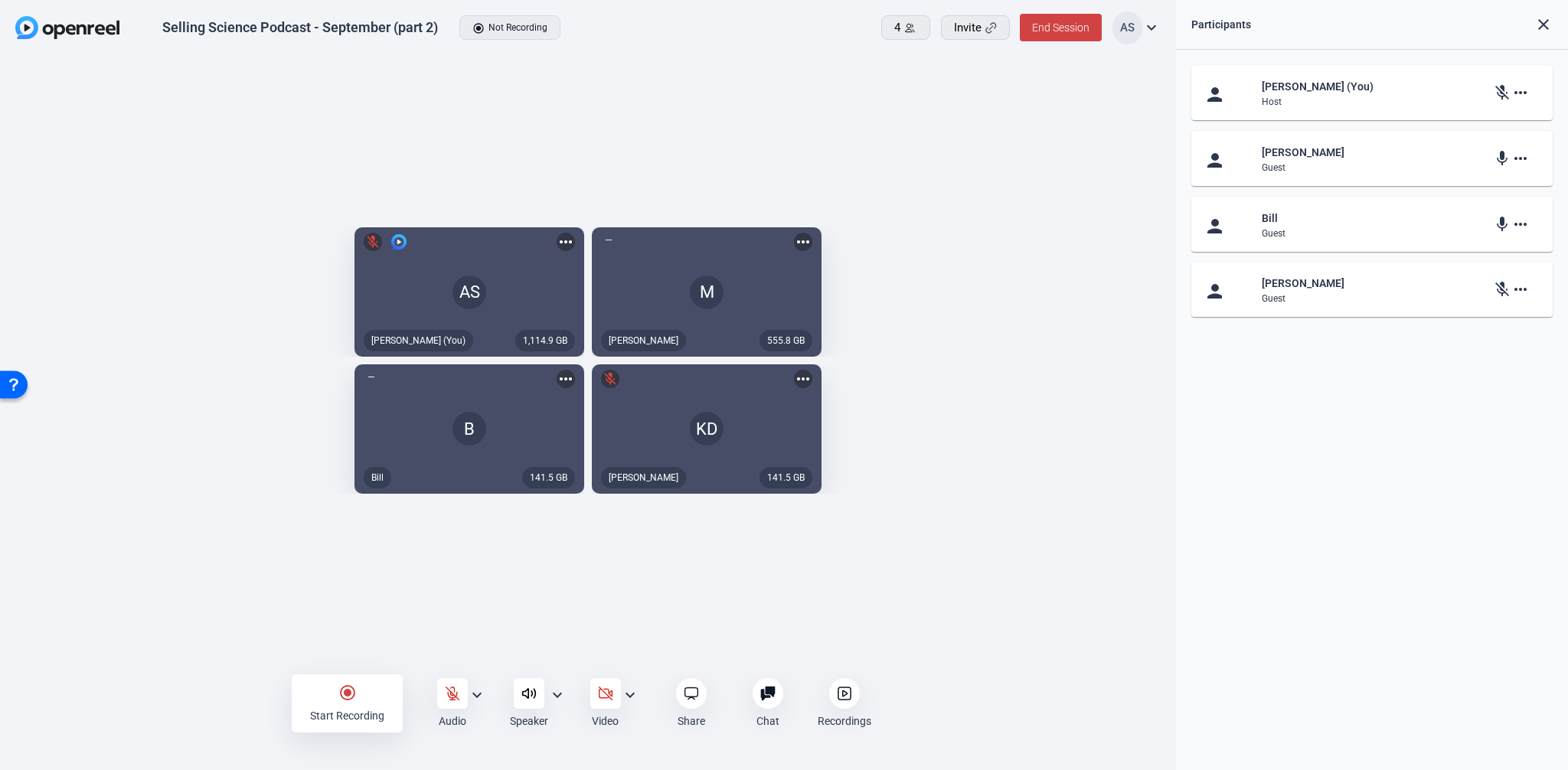
click at [252, 664] on div "1,114.9 GB AS mic_off Aaron Shelton (You) more_horiz 555.8 GB M Megan more_hori…" at bounding box center [588, 365] width 1176 height 617
click at [455, 698] on icon at bounding box center [452, 693] width 15 height 15
click at [454, 694] on icon at bounding box center [452, 693] width 15 height 15
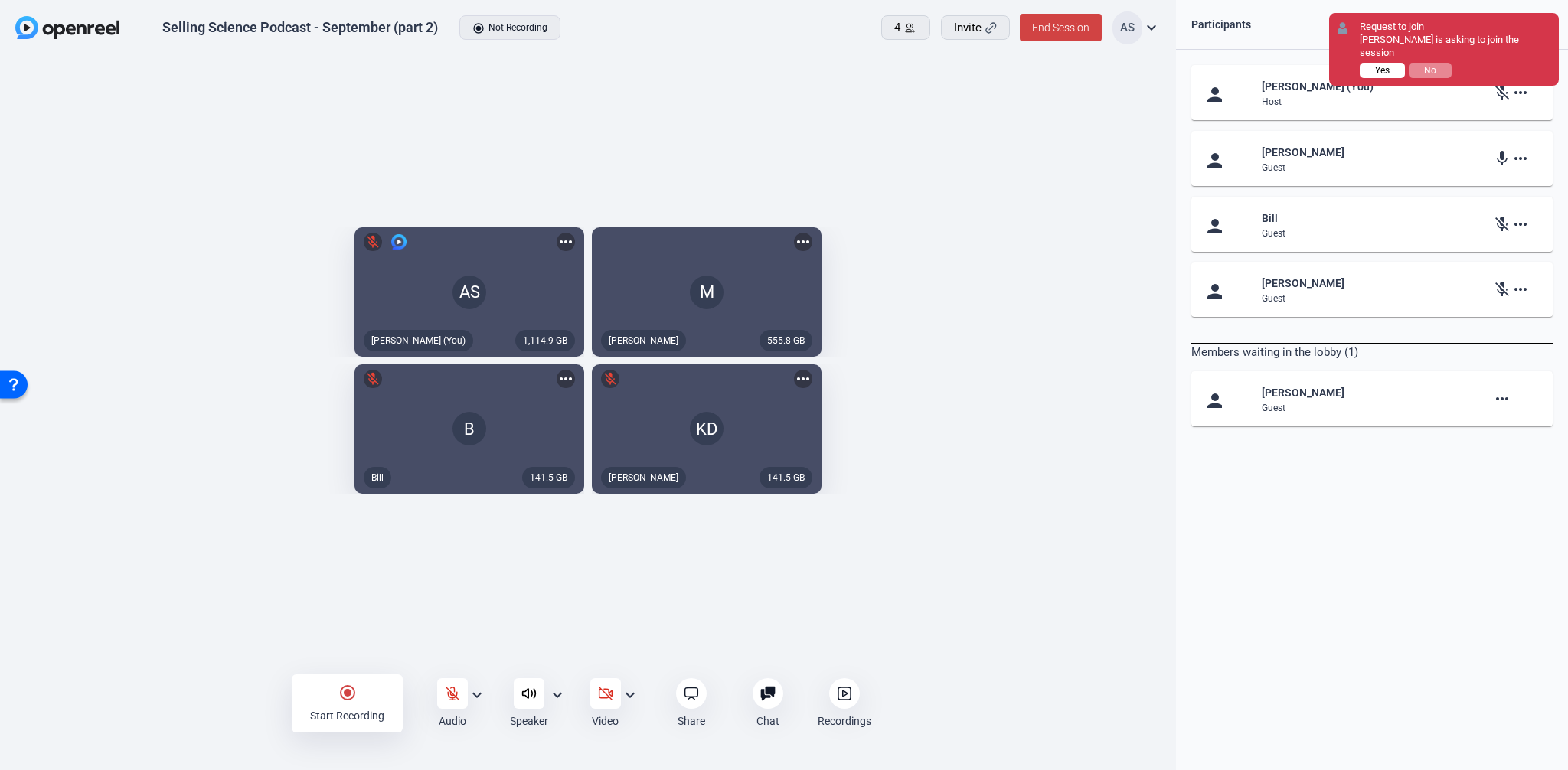
click at [1386, 63] on button "Yes" at bounding box center [1381, 70] width 45 height 15
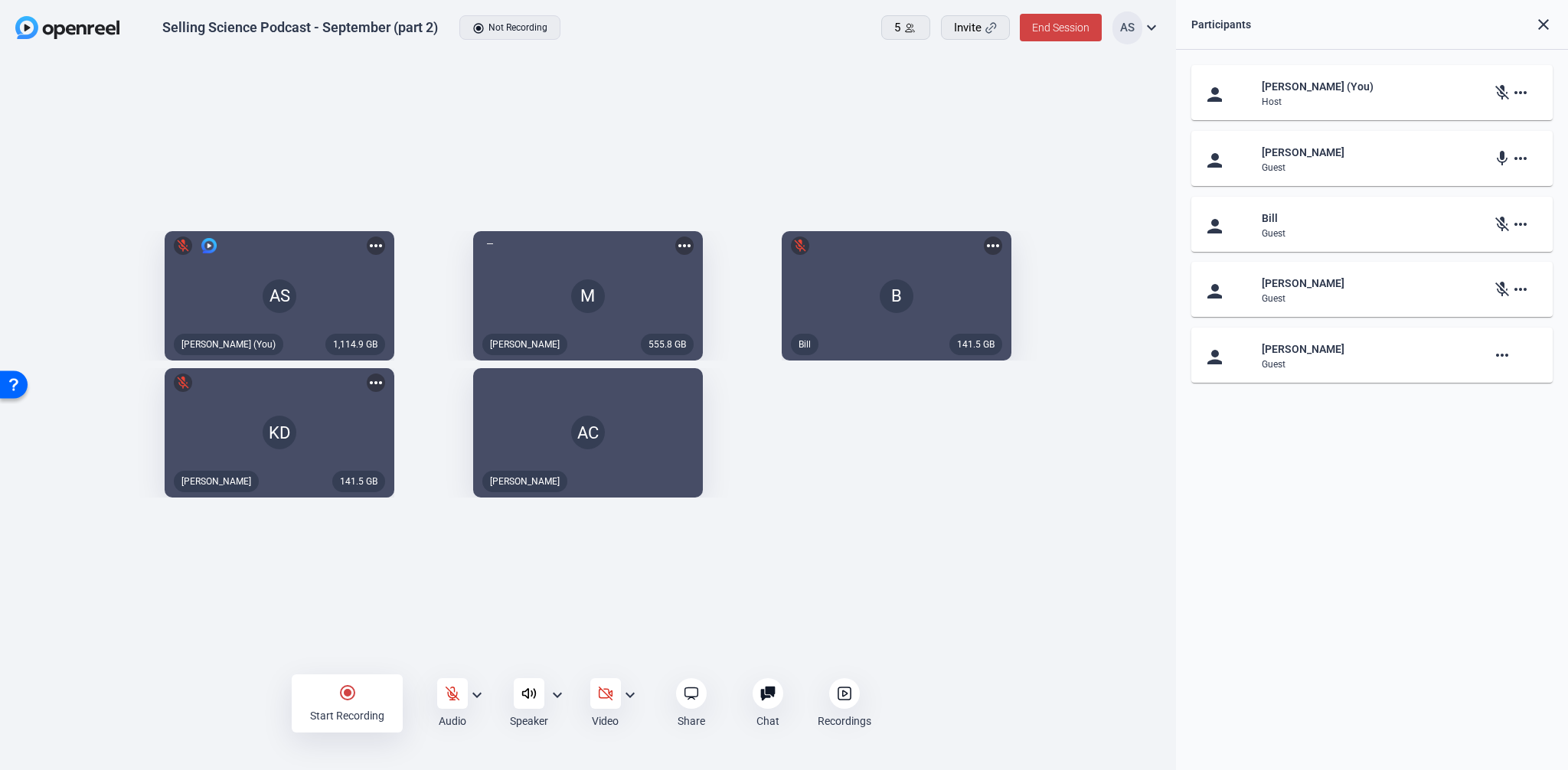
click at [1381, 448] on div "person Aaron Shelton (You) Host mic_off more_horiz person Megan Guest mic more_…" at bounding box center [1372, 410] width 392 height 721
click at [1351, 517] on div "person Aaron Shelton (You) Host mic_off more_horiz person Megan Guest mic more_…" at bounding box center [1372, 410] width 392 height 721
click at [1022, 492] on div "1,114.9 GB AS mic_off Aaron Shelton (You) more_horiz 555.8 GB M Megan more_hori…" at bounding box center [588, 365] width 1145 height 282
click at [960, 506] on div "1,114.9 GB AS mic_off Aaron Shelton (You) more_horiz 555.8 GB M Megan more_hori…" at bounding box center [588, 365] width 1145 height 282
click at [1345, 357] on div "Arnie Calalang" at bounding box center [1372, 349] width 221 height 19
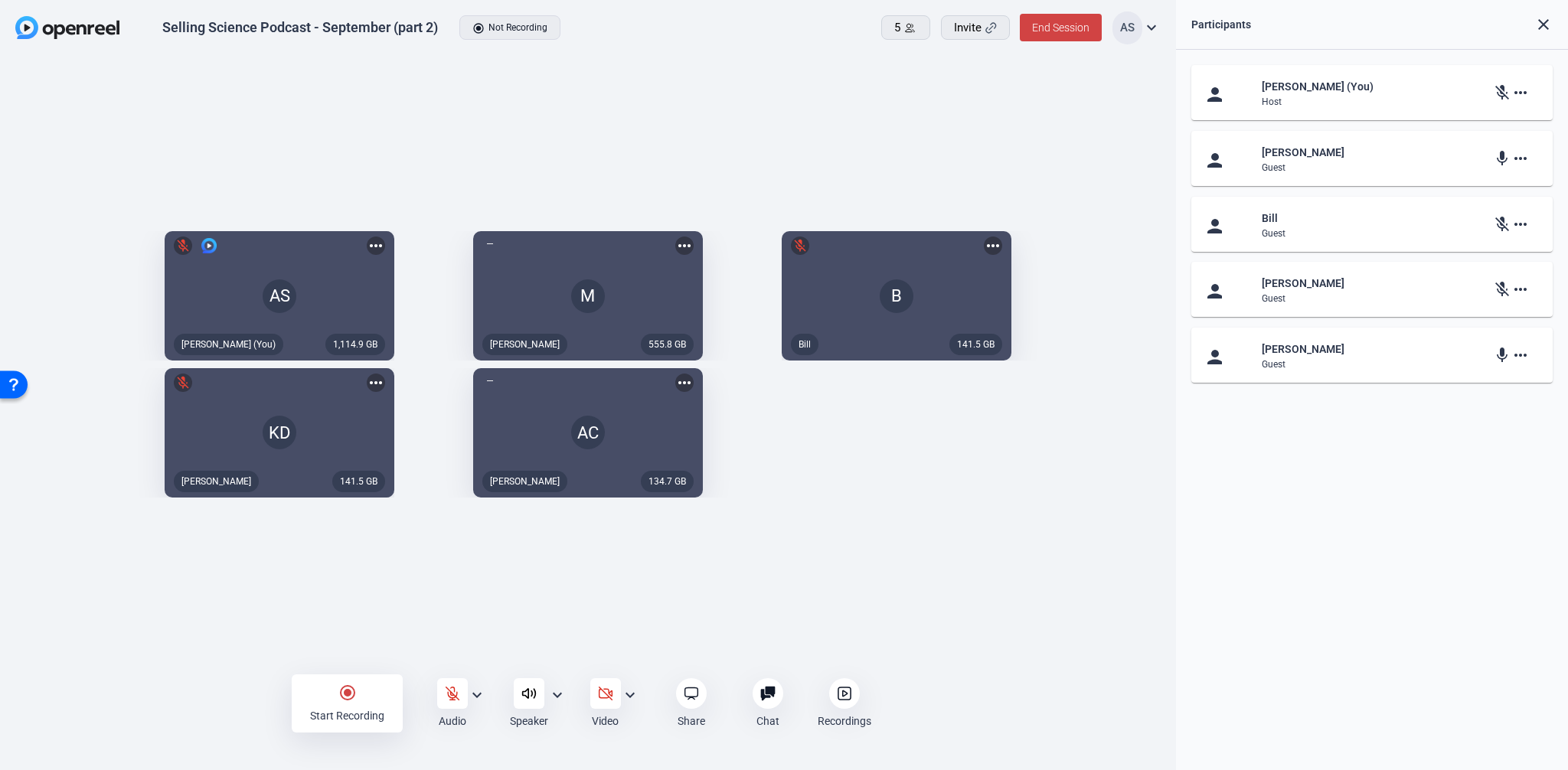
click at [1341, 529] on div "person Aaron Shelton (You) Host mic_off more_horiz person Megan Guest mic more_…" at bounding box center [1372, 410] width 392 height 721
click at [456, 694] on icon at bounding box center [452, 693] width 15 height 15
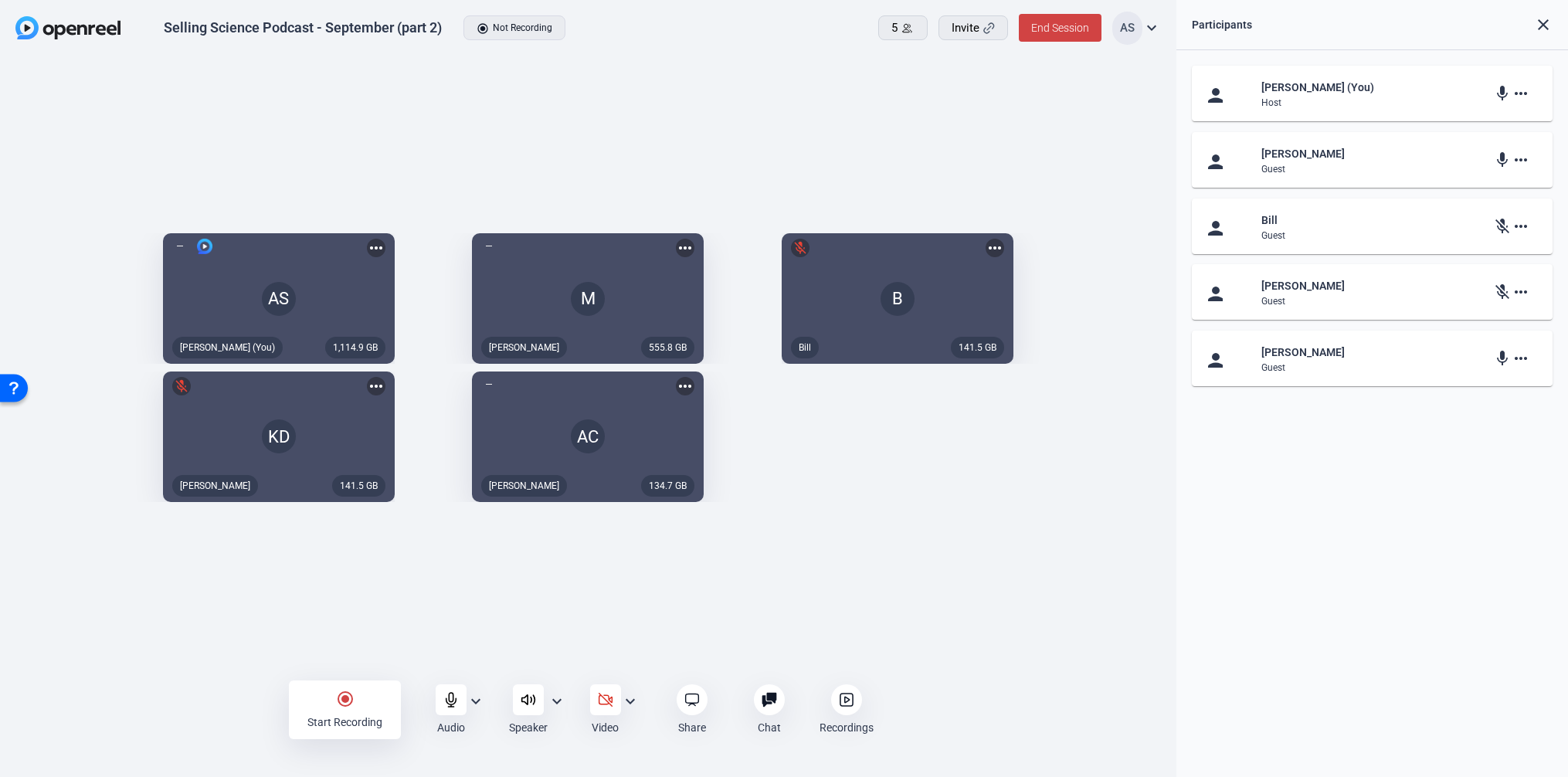
click at [873, 618] on div "1,114.9 GB AS Aaron Shelton (You) more_horiz 555.8 GB M Megan more_horiz 141.5 …" at bounding box center [588, 368] width 1176 height 622
click at [451, 701] on icon at bounding box center [450, 700] width 10 height 14
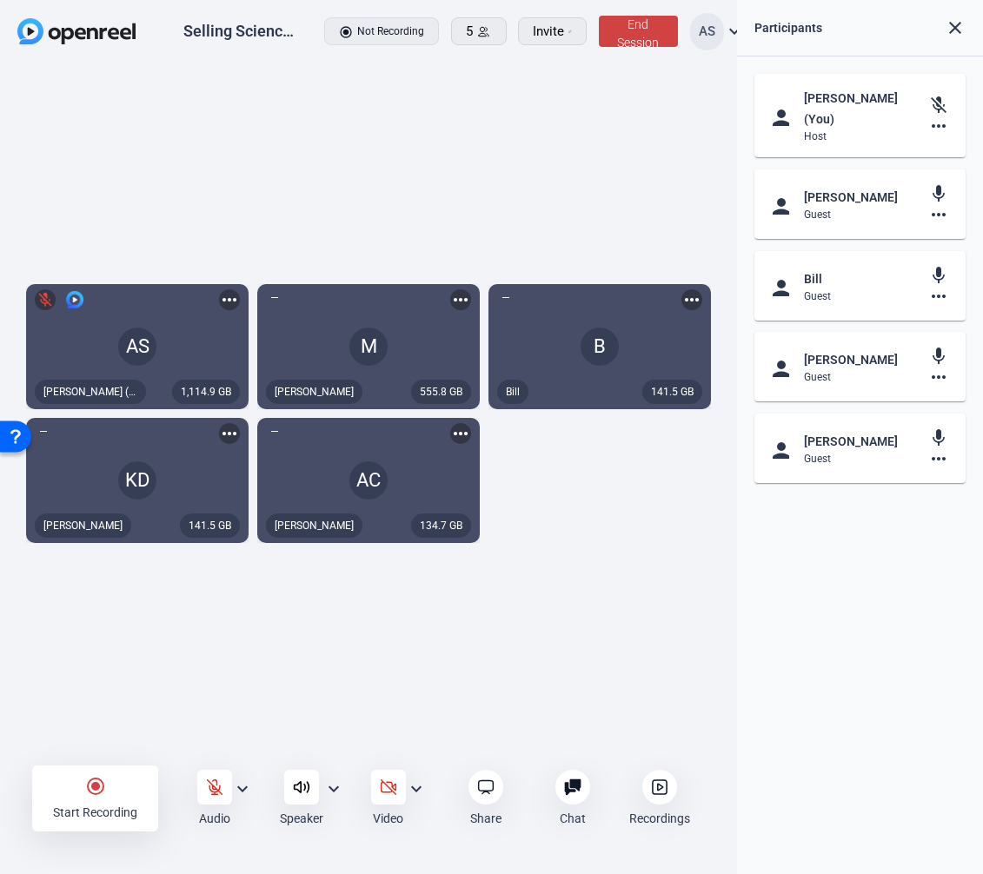
click at [889, 533] on div "person Aaron Shelton (You) Host mic_off more_horiz person Megan Guest mic more_…" at bounding box center [860, 465] width 246 height 818
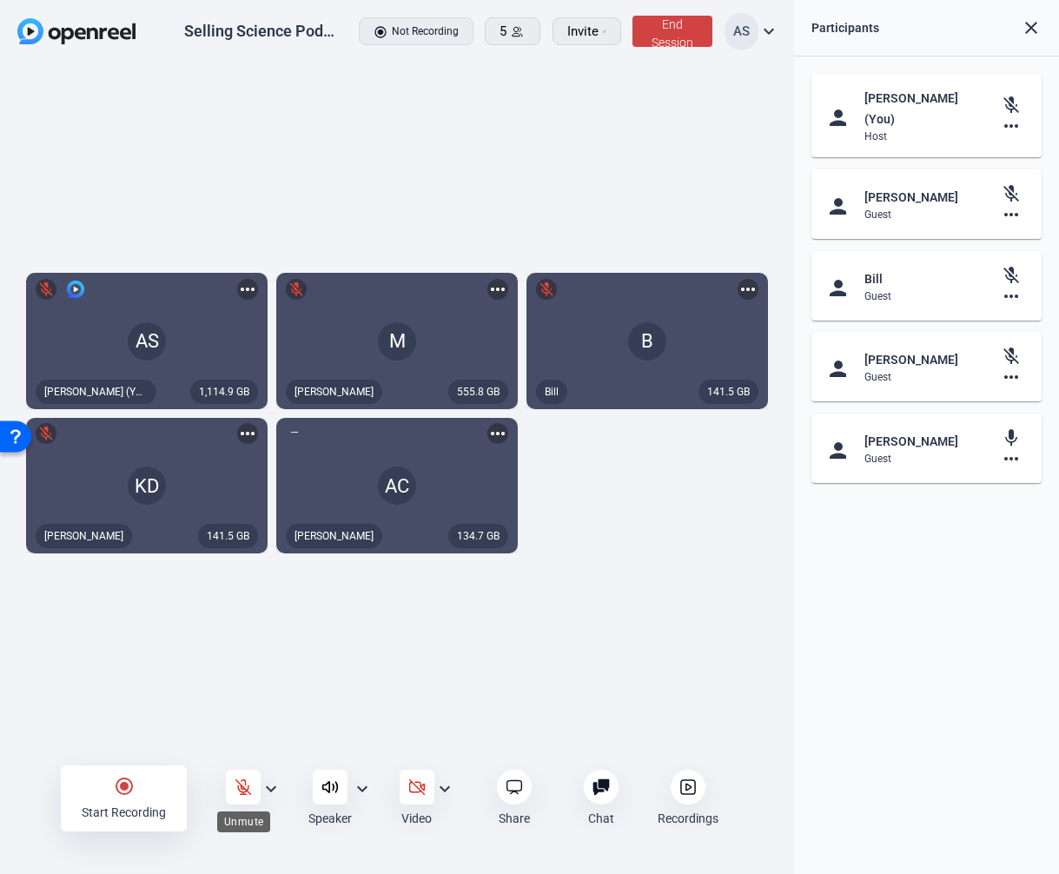
click at [248, 787] on icon at bounding box center [242, 786] width 15 height 15
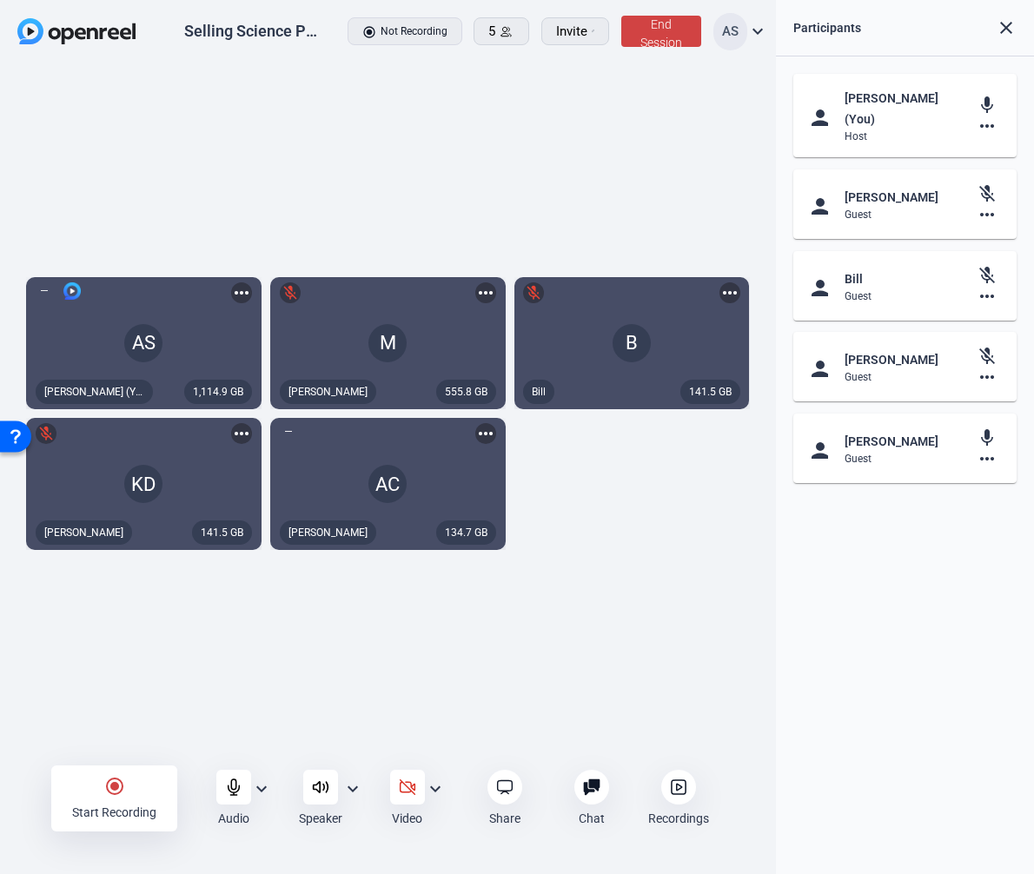
click at [283, 718] on div "1,114.9 GB AS Aaron Shelton (You) more_horiz 555.8 GB M mic_off Megan more_hori…" at bounding box center [388, 414] width 776 height 700
click at [262, 660] on div "1,114.9 GB AS Aaron Shelton (You) more_horiz 555.8 GB M mic_off Megan more_hori…" at bounding box center [388, 414] width 776 height 700
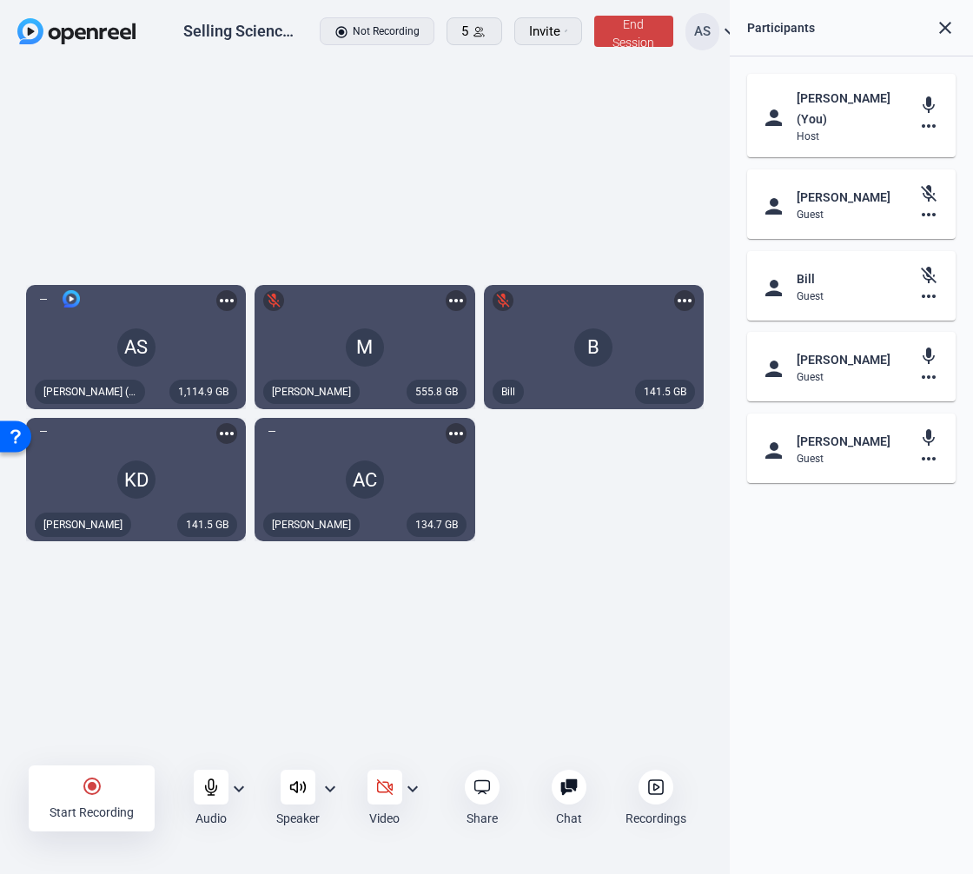
click at [450, 647] on div "1,114.9 GB AS Aaron Shelton (You) more_horiz 555.8 GB M mic_off Megan more_hori…" at bounding box center [365, 414] width 730 height 700
click at [678, 567] on div "1,114.9 GB AS Aaron Shelton (You) more_horiz 555.8 GB M mic_off Megan more_hori…" at bounding box center [365, 414] width 730 height 700
click at [285, 713] on div "1,114.9 GB AS Aaron Shelton (You) more_horiz 555.8 GB M mic_off Megan more_hori…" at bounding box center [365, 414] width 730 height 700
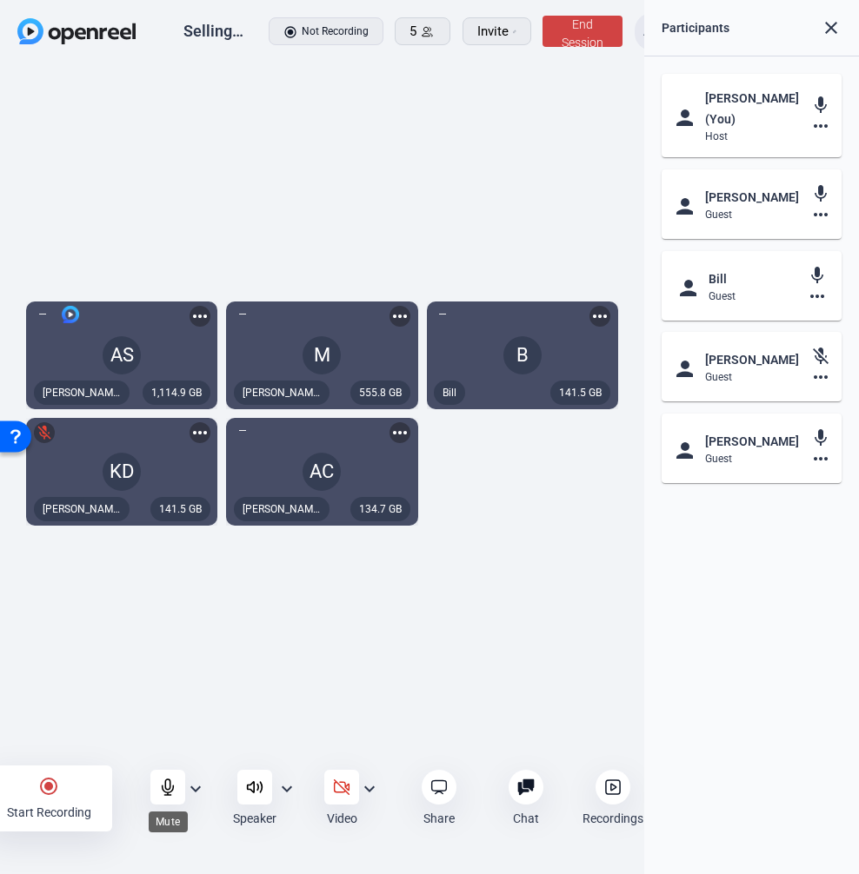
click at [169, 775] on div at bounding box center [167, 787] width 35 height 35
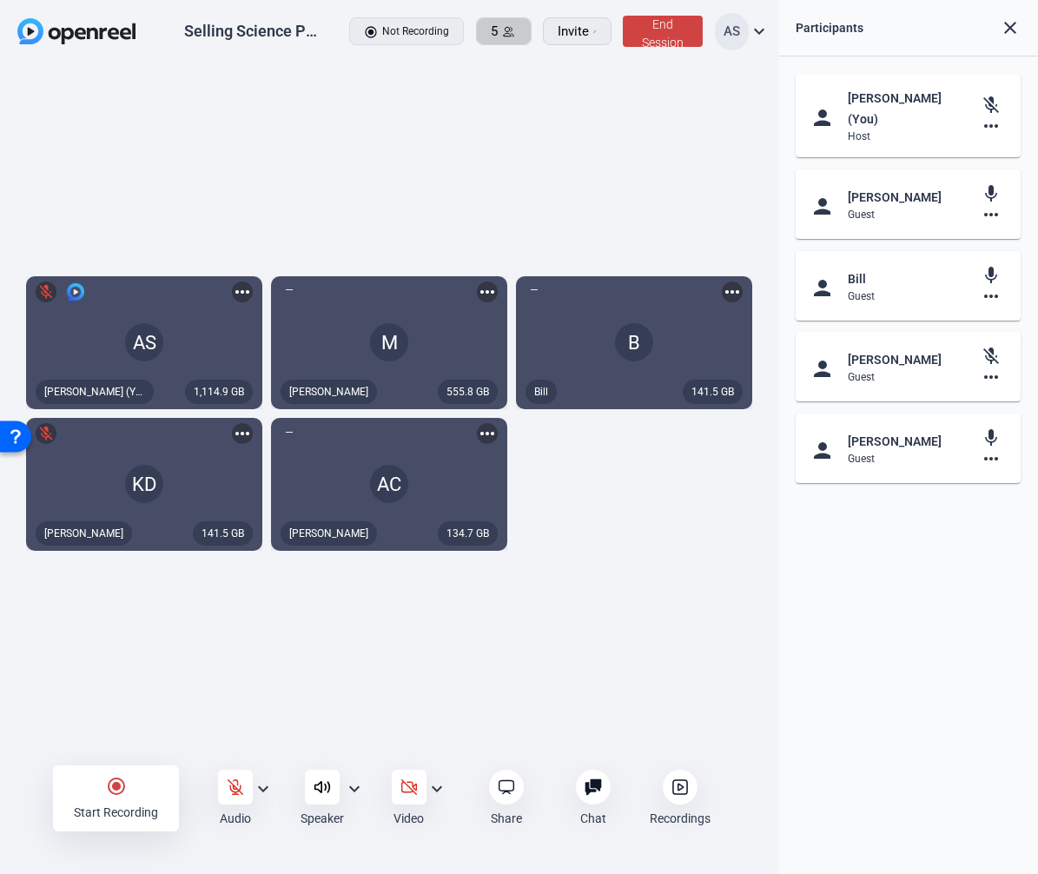
click at [507, 35] on icon at bounding box center [508, 31] width 13 height 13
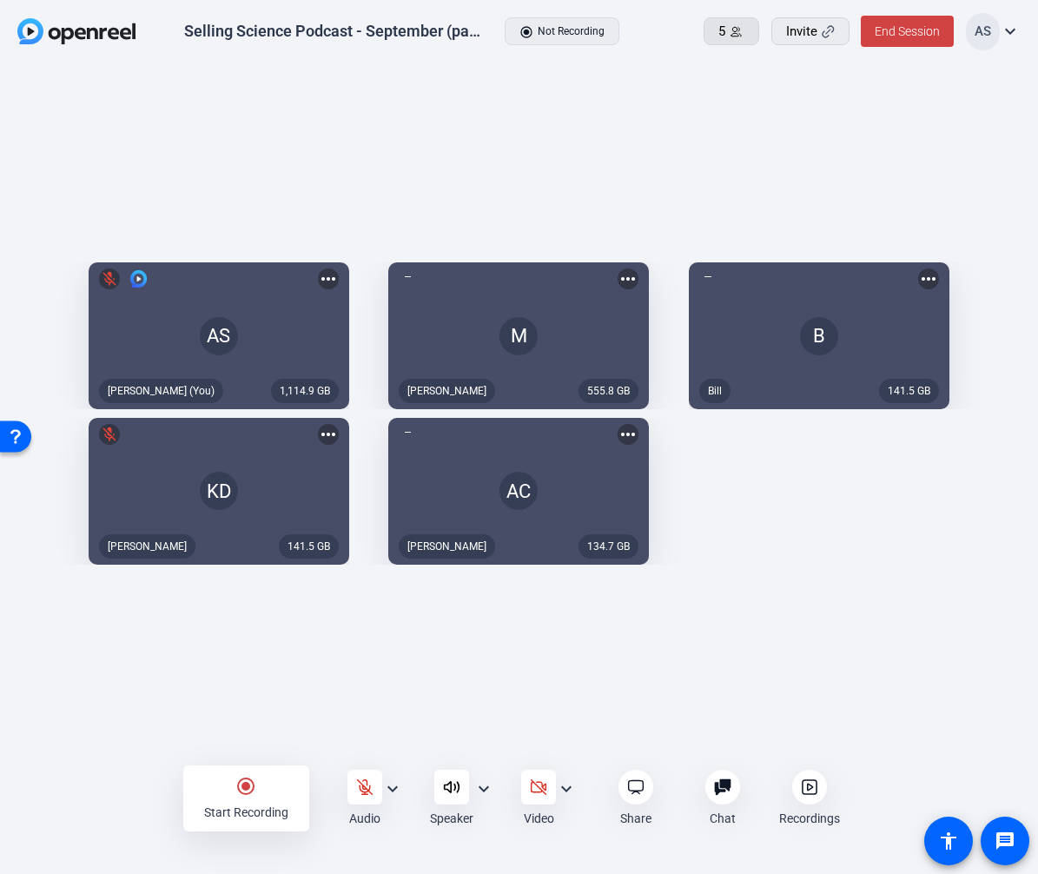
click at [720, 25] on span "5" at bounding box center [722, 32] width 7 height 20
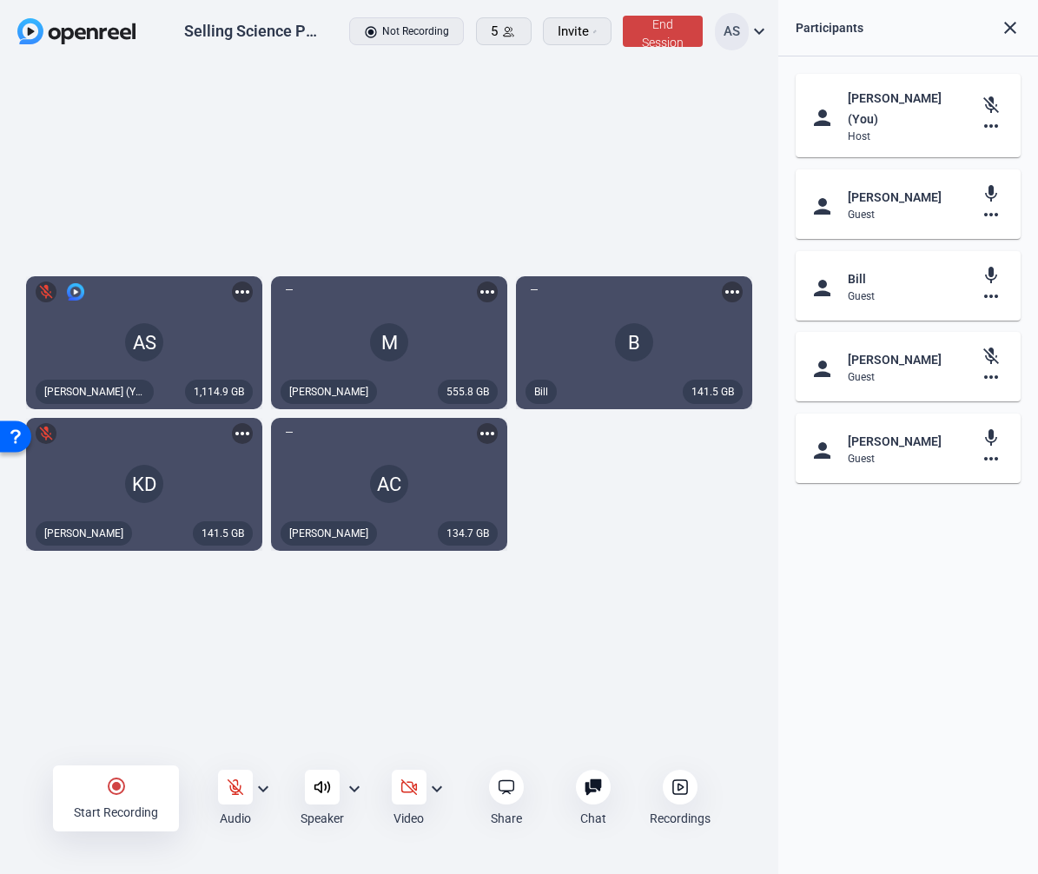
click at [914, 541] on div "person Aaron Shelton (You) Host mic_off more_horiz person Megan Guest mic more_…" at bounding box center [909, 465] width 260 height 818
click at [910, 530] on div "person Aaron Shelton (You) Host mic_off more_horiz person Megan Guest mic more_…" at bounding box center [909, 465] width 260 height 818
click at [872, 505] on div "person Aaron Shelton (You) Host mic_off more_horiz person Megan Guest mic more_…" at bounding box center [909, 465] width 260 height 818
click at [574, 37] on span "Invite" at bounding box center [573, 32] width 31 height 20
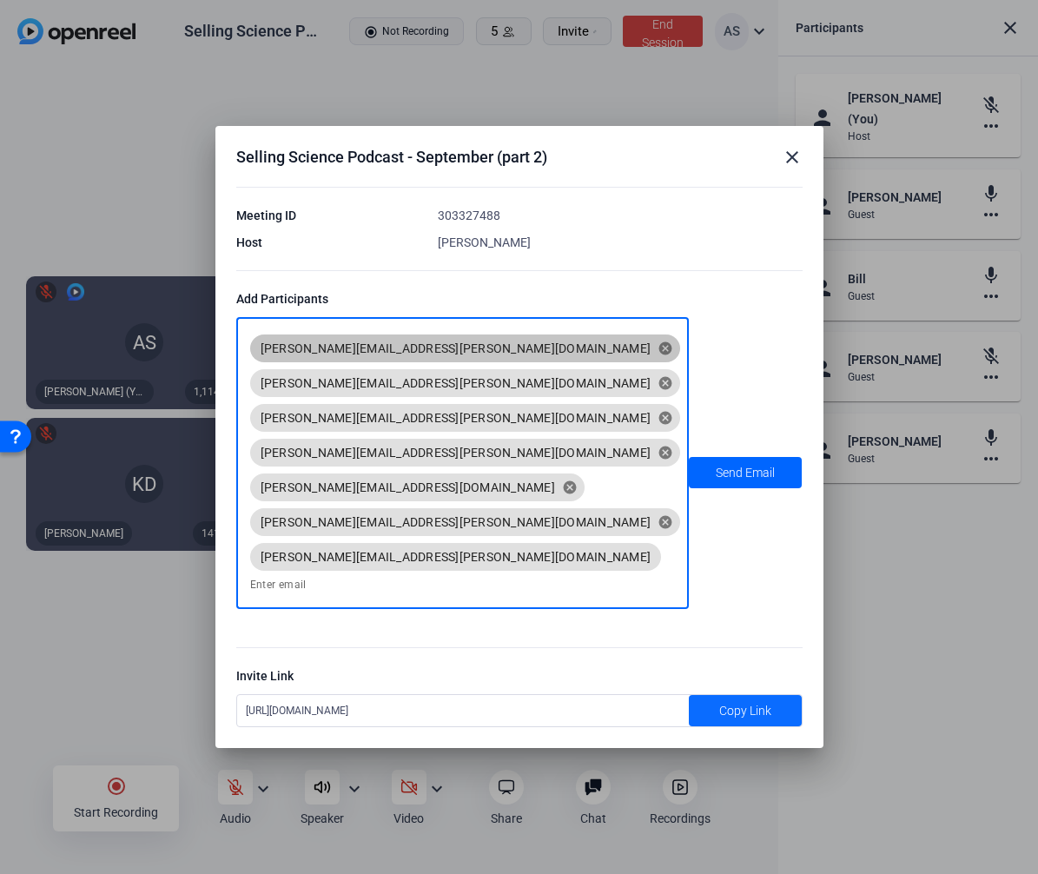
click at [729, 702] on span "Copy Link" at bounding box center [746, 711] width 52 height 18
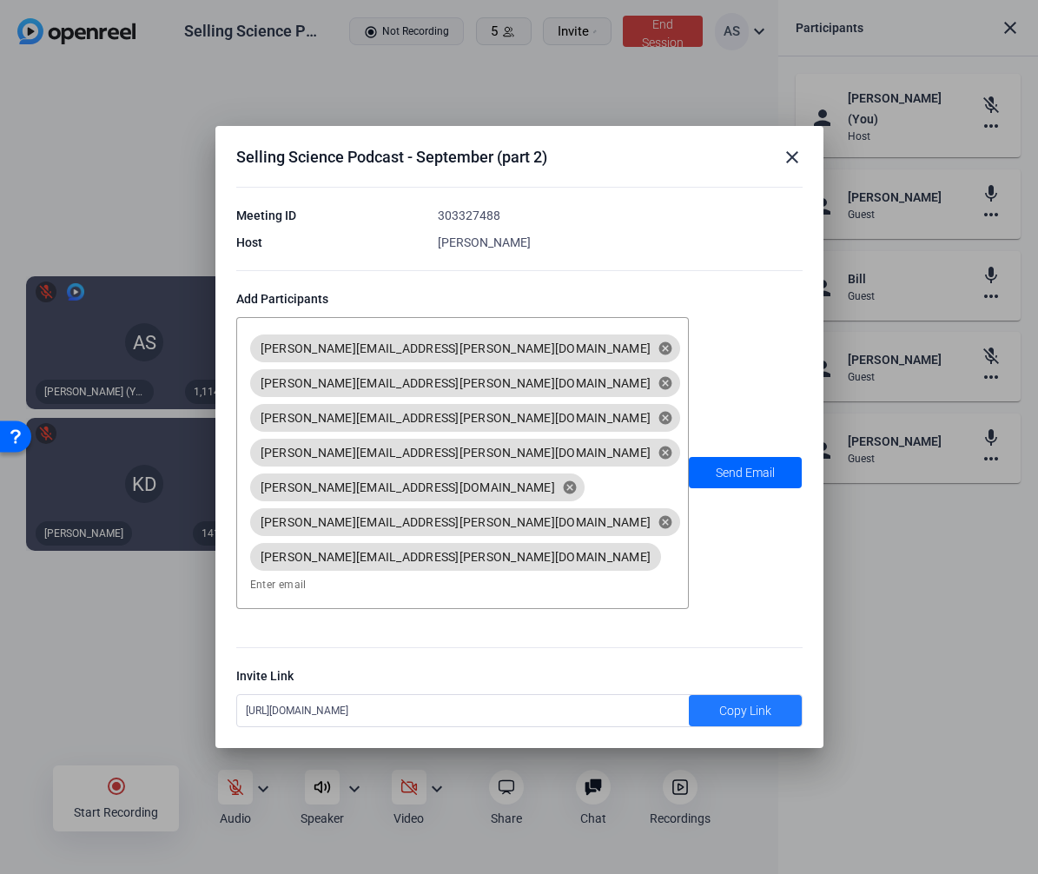
click at [226, 797] on div at bounding box center [519, 437] width 1038 height 874
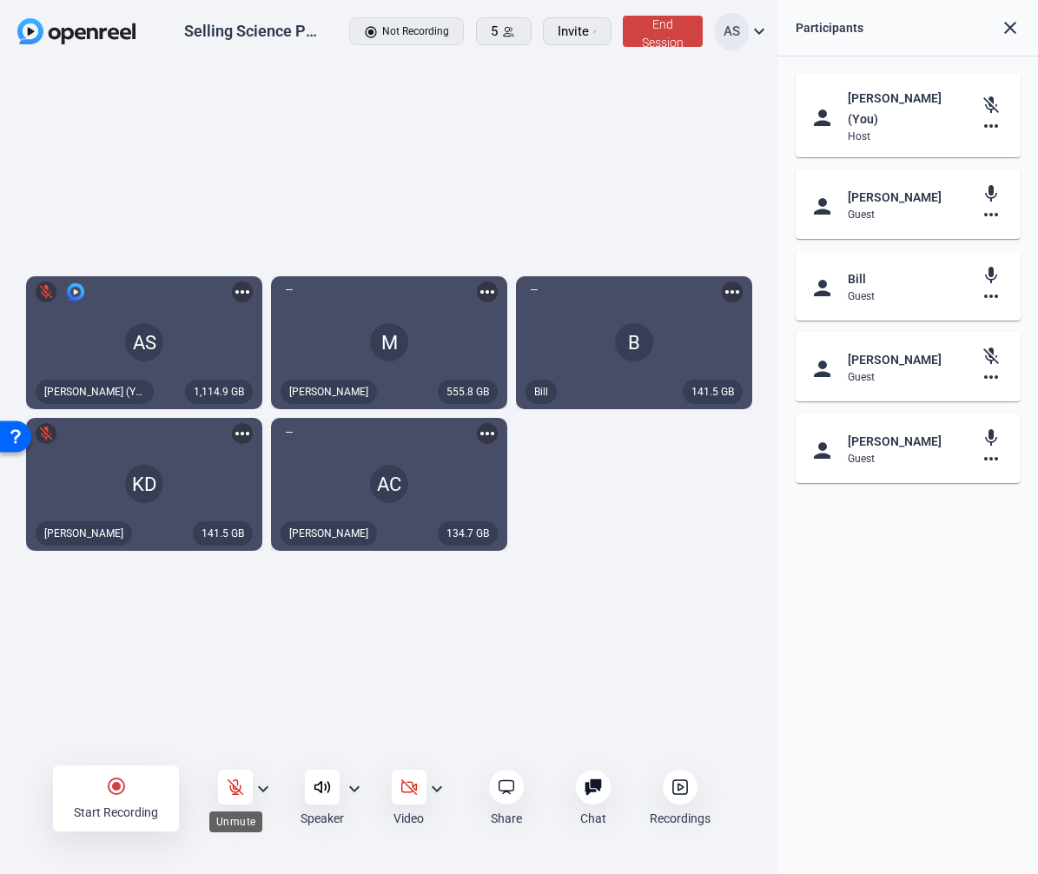
click at [234, 789] on icon at bounding box center [235, 787] width 17 height 17
click at [247, 779] on div at bounding box center [235, 787] width 35 height 35
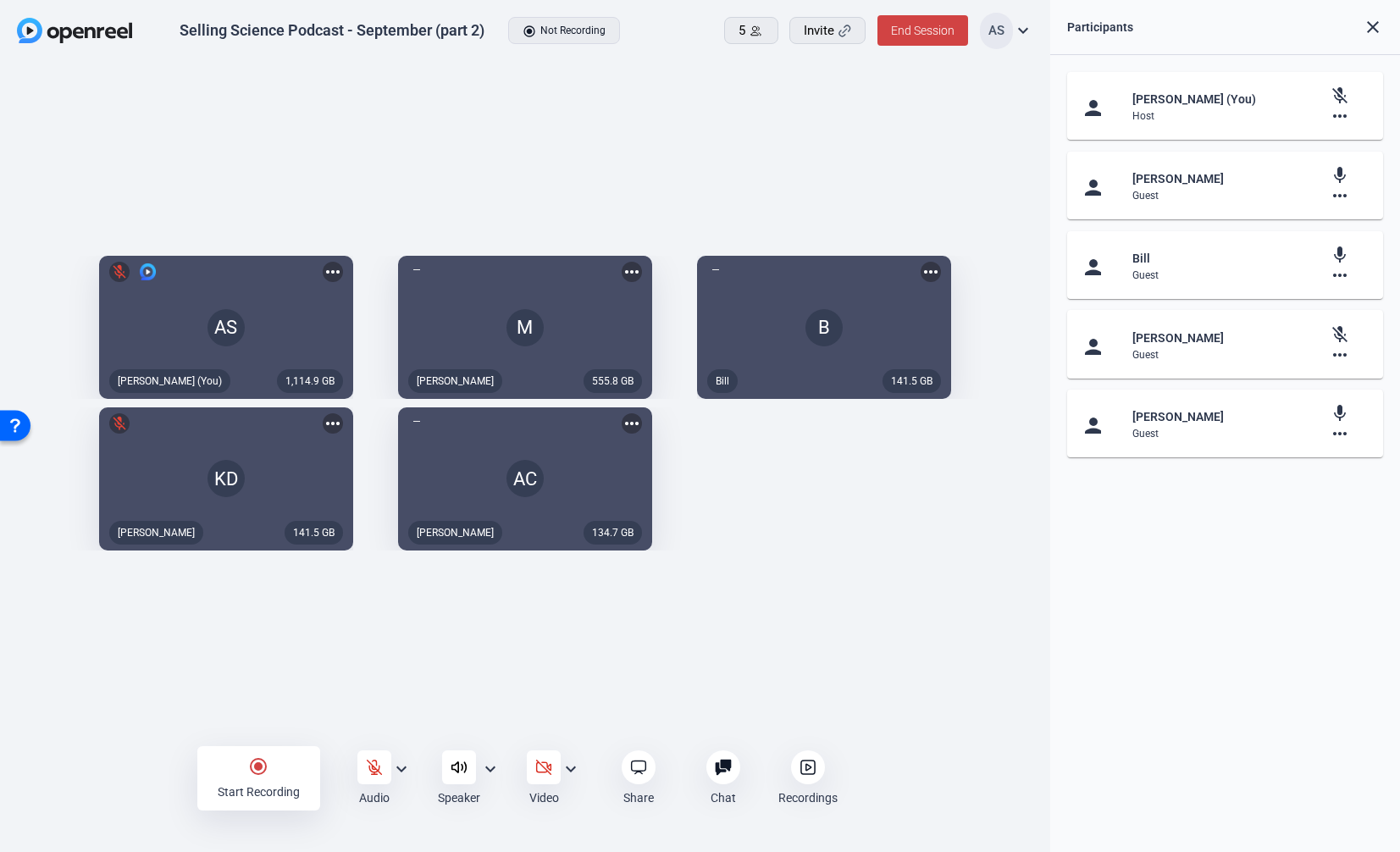
click at [797, 605] on div "1,114.9 GB AS mic_off Aaron Shelton (You) more_horiz 555.8 GB M Megan more_hori…" at bounding box center [525, 404] width 1051 height 682
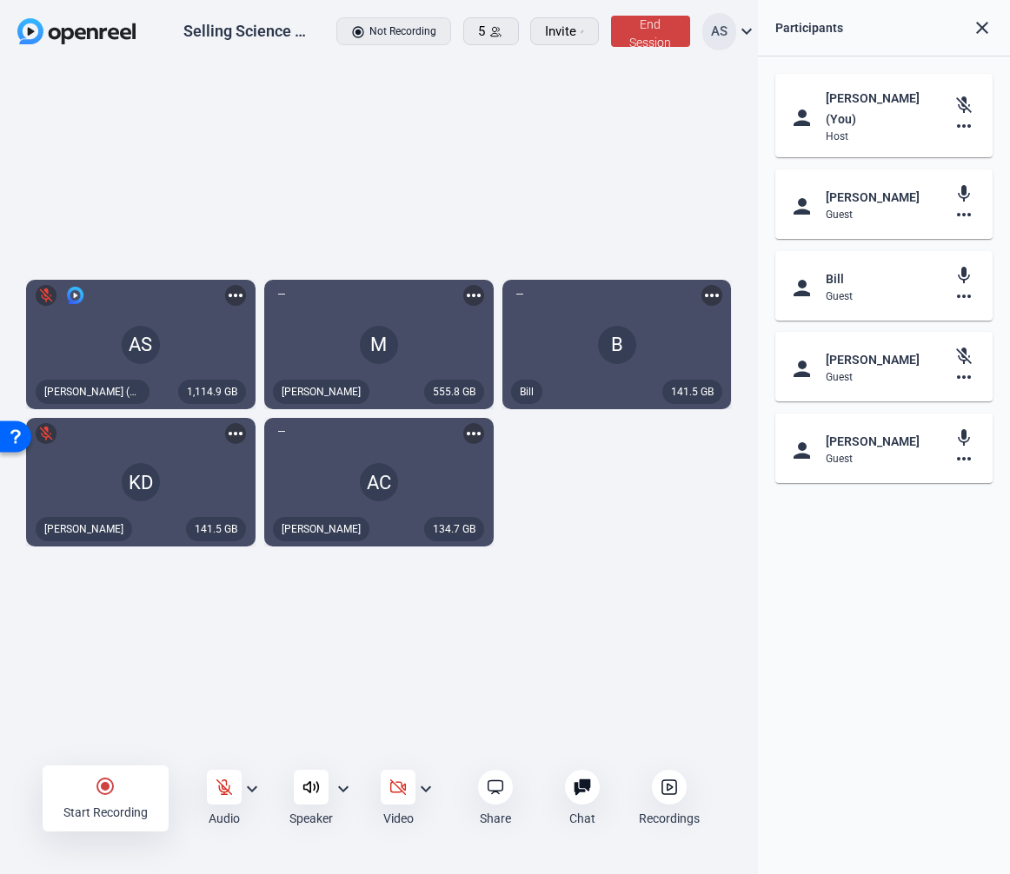
click at [681, 587] on div "1,114.9 GB AS mic_off Aaron Shelton (You) more_horiz 555.8 GB M Megan more_hori…" at bounding box center [379, 414] width 758 height 700
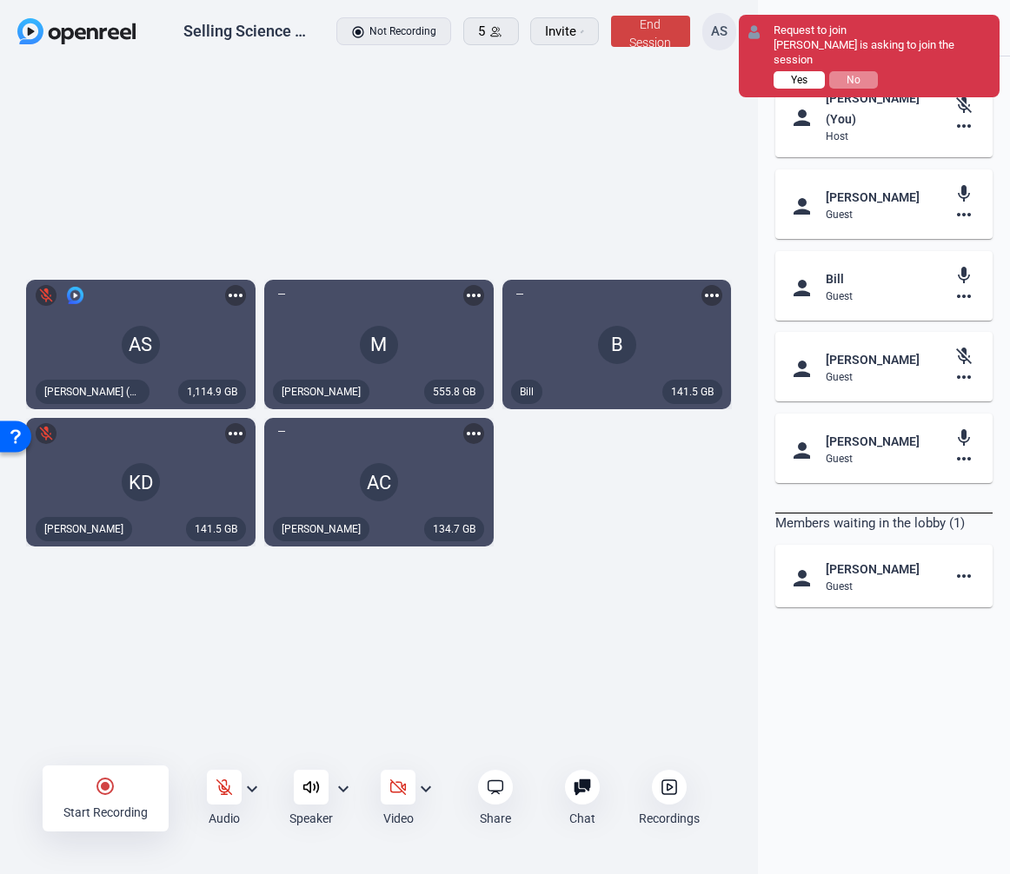
click at [797, 75] on span "Yes" at bounding box center [799, 80] width 17 height 12
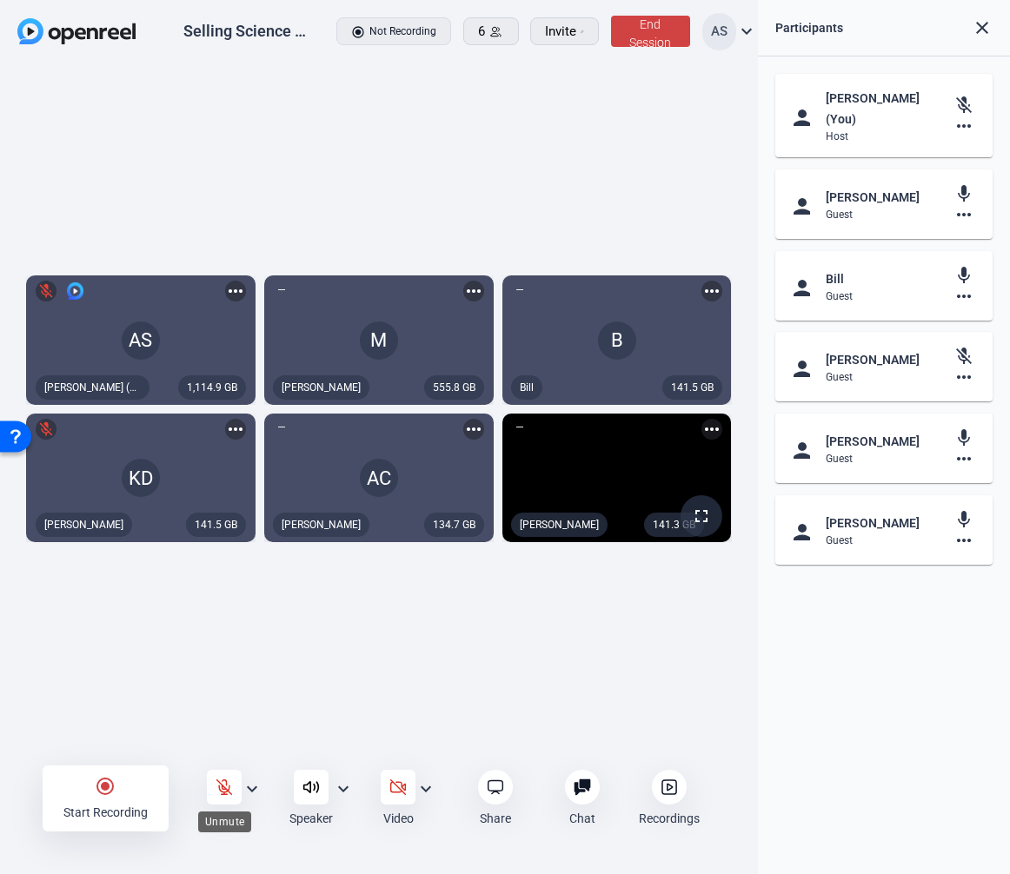
click at [216, 786] on icon at bounding box center [224, 787] width 17 height 17
click at [630, 595] on div "1,114.9 GB AS Aaron Shelton (You) more_horiz 555.8 GB M Megan more_horiz 141.5 …" at bounding box center [379, 414] width 758 height 700
click at [107, 792] on mat-icon "radio_button_checked" at bounding box center [105, 786] width 21 height 21
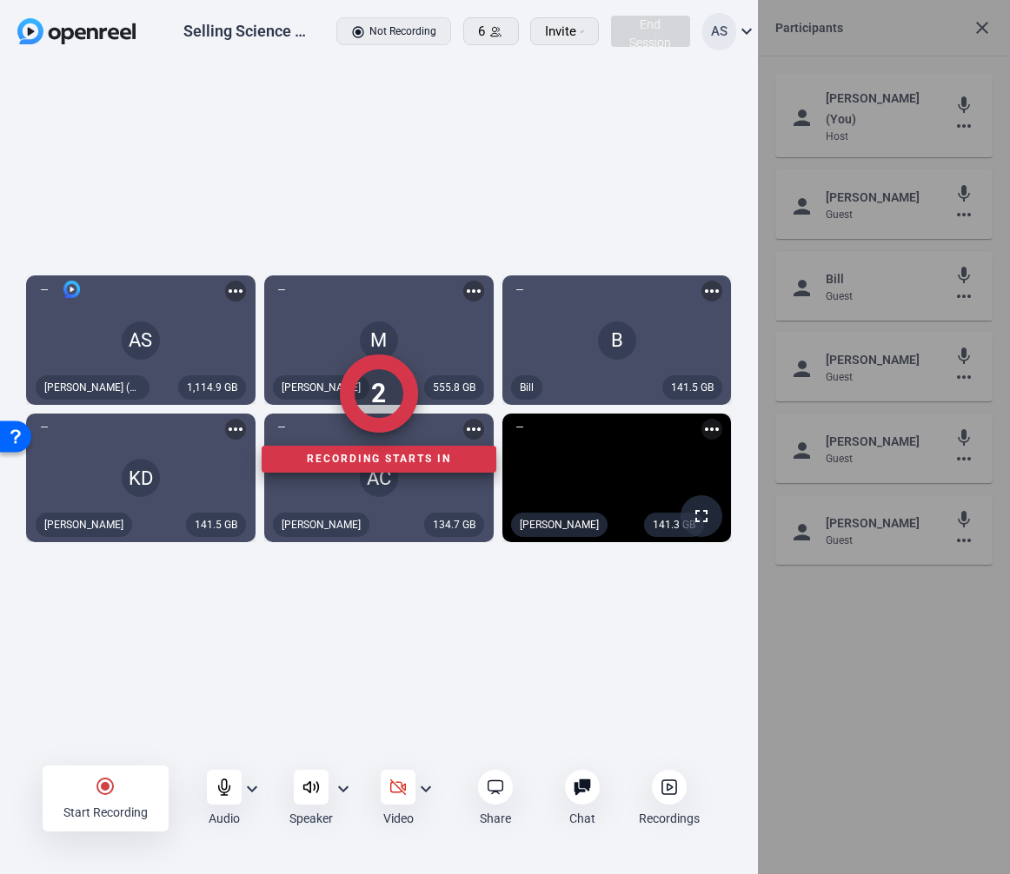
click at [222, 786] on div at bounding box center [379, 798] width 758 height 70
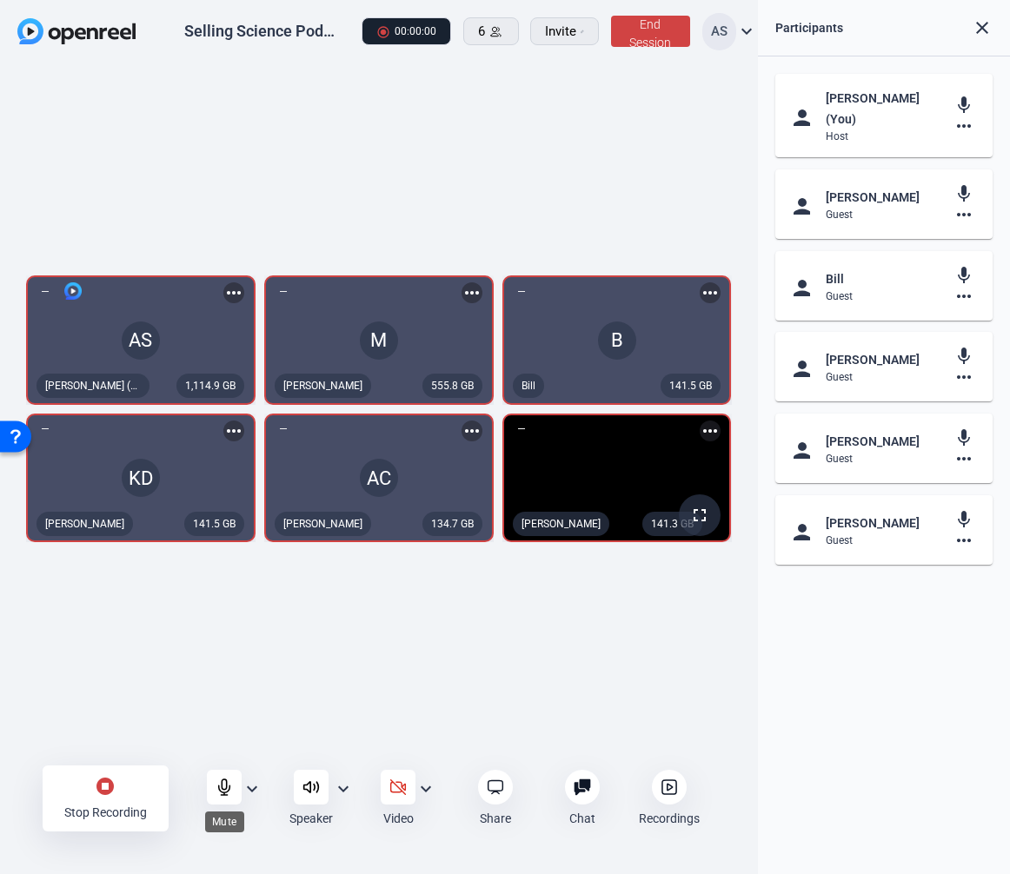
click at [224, 786] on icon at bounding box center [224, 787] width 17 height 17
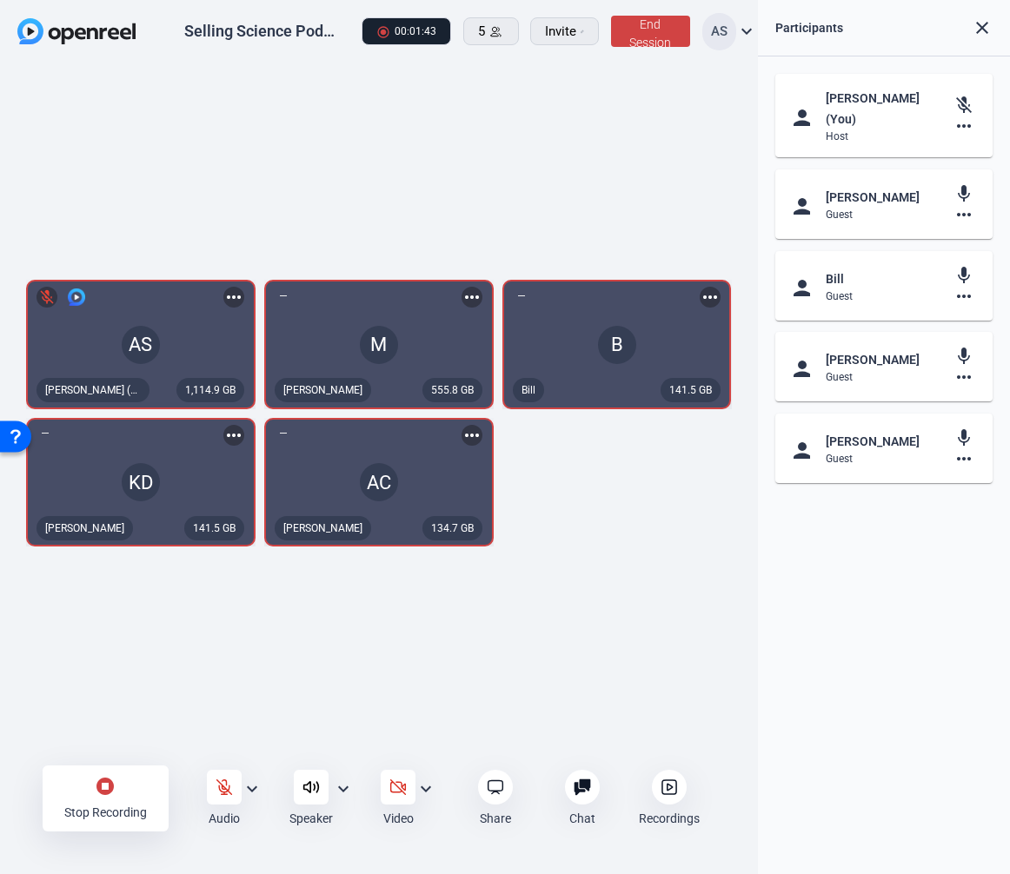
click at [690, 543] on div "1,114.9 GB AS mic_off Aaron Shelton (You) more_horiz 555.8 GB M Megan more_hori…" at bounding box center [378, 413] width 723 height 284
click at [598, 771] on div "Chat 1" at bounding box center [582, 798] width 83 height 57
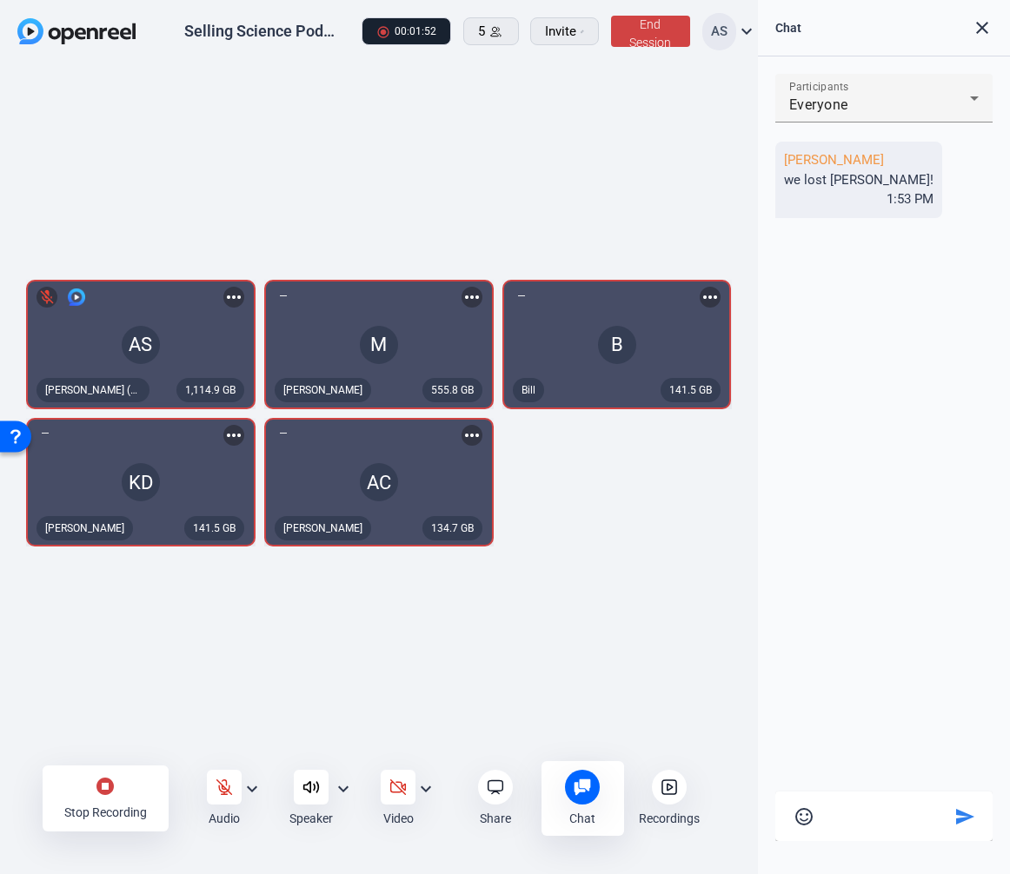
click at [570, 554] on div "1,114.9 GB AS mic_off Aaron Shelton (You) more_horiz 555.8 GB M Megan more_hori…" at bounding box center [378, 413] width 723 height 284
click at [226, 785] on icon at bounding box center [224, 787] width 17 height 17
click at [228, 792] on icon at bounding box center [224, 787] width 17 height 17
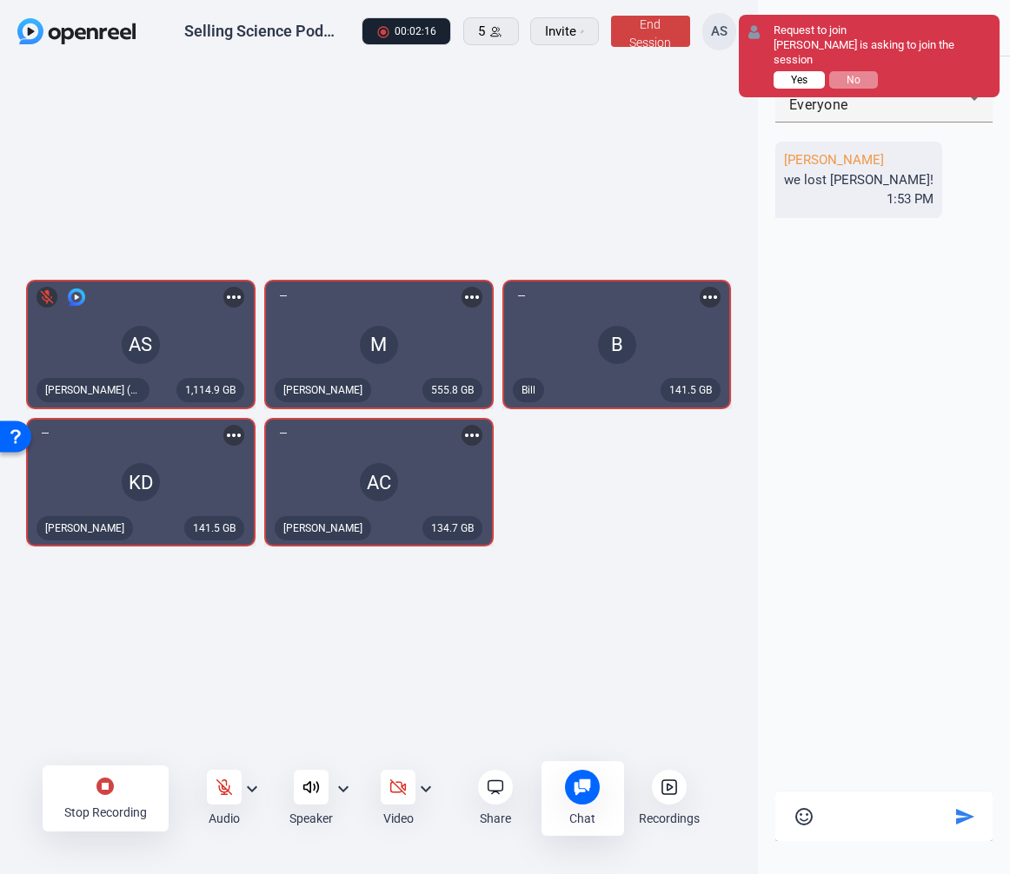
click at [797, 83] on span "Yes" at bounding box center [799, 80] width 17 height 12
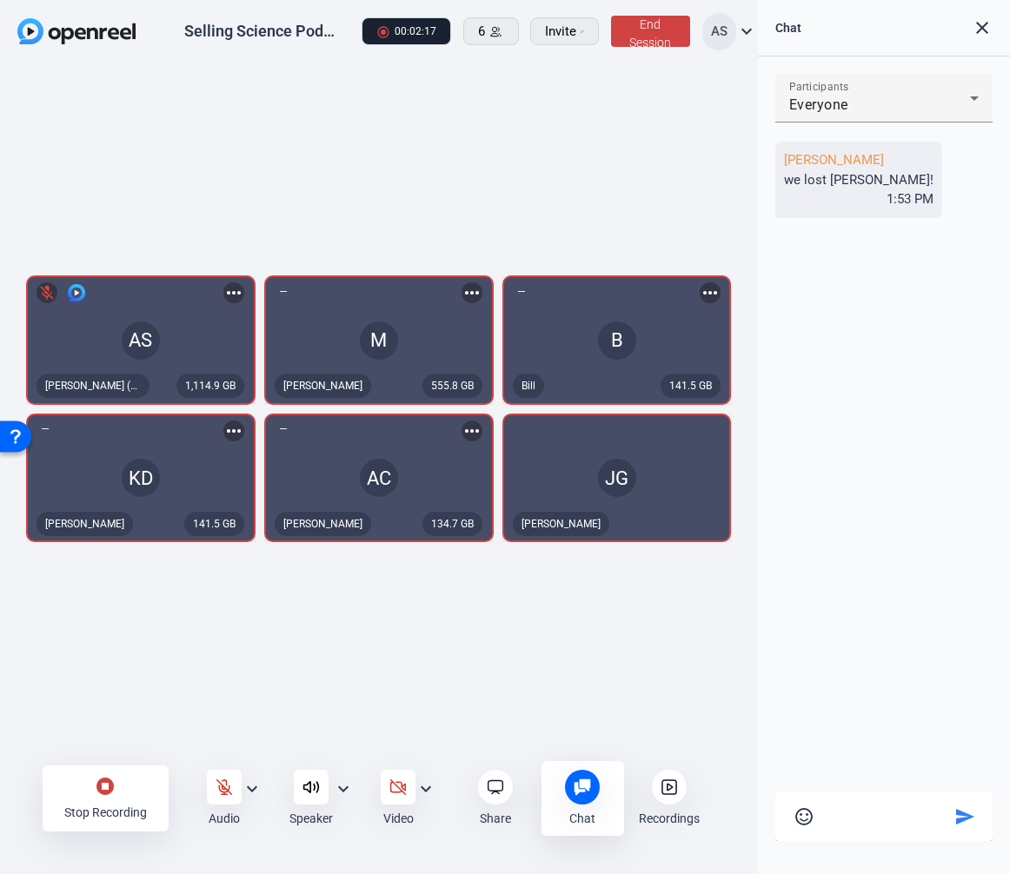
drag, startPoint x: 361, startPoint y: 698, endPoint x: 335, endPoint y: 713, distance: 31.1
click at [361, 697] on div "1,114.9 GB AS mic_off Aaron Shelton (You) more_horiz 555.8 GB M Megan more_hori…" at bounding box center [379, 414] width 758 height 700
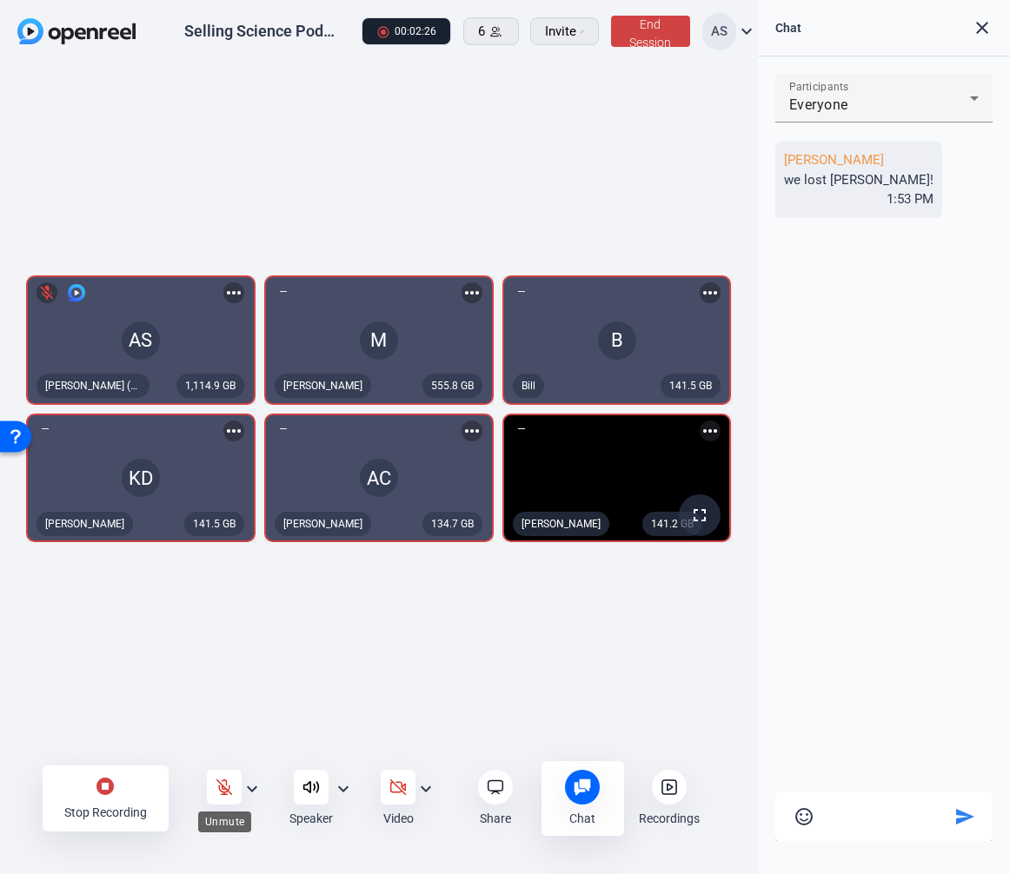
click at [229, 784] on icon at bounding box center [224, 787] width 17 height 17
click at [483, 680] on div "1,114.9 GB AS Aaron Shelton (You) more_horiz 555.8 GB M Megan more_horiz 141.5 …" at bounding box center [379, 414] width 758 height 700
click at [596, 626] on div "1,114.9 GB AS Aaron Shelton (You) more_horiz 555.8 GB M Megan more_horiz 141.5 …" at bounding box center [379, 414] width 758 height 700
click at [229, 780] on icon at bounding box center [224, 787] width 17 height 17
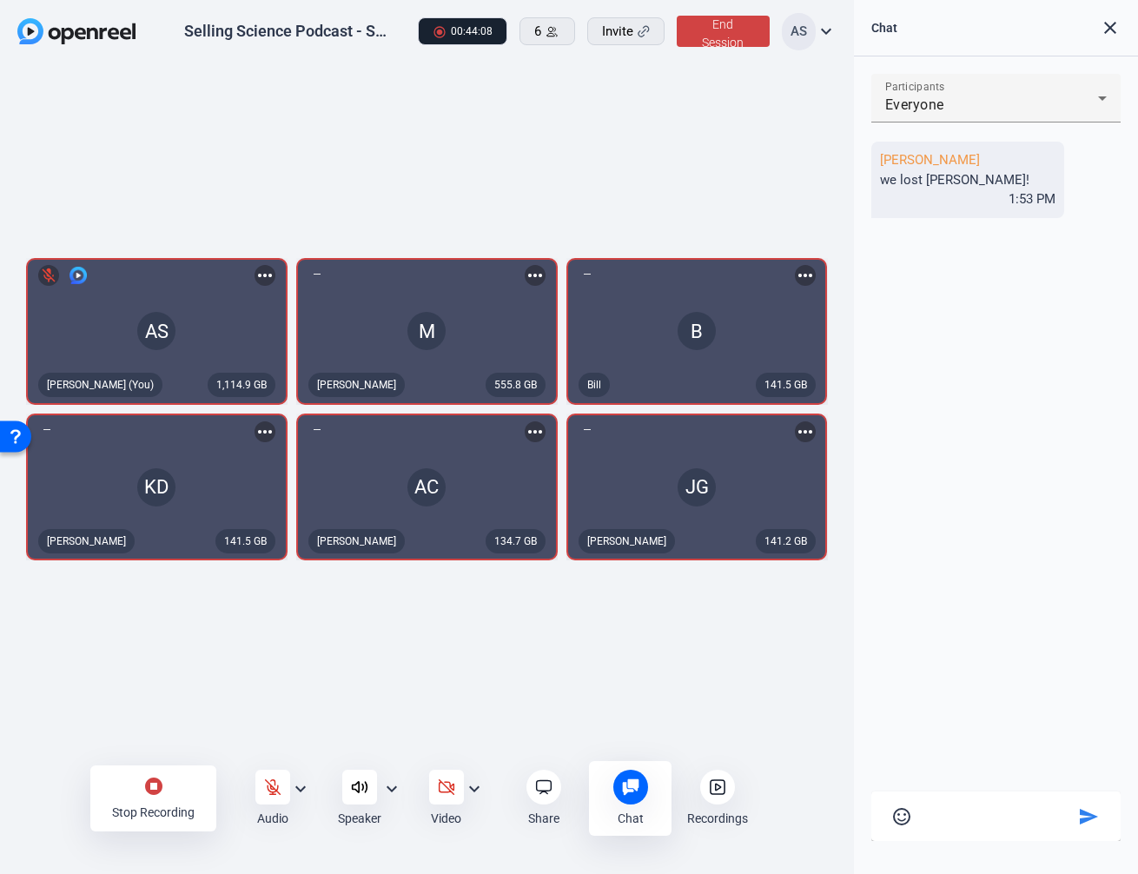
click at [378, 656] on div "1,114.9 GB AS mic_off Aaron Shelton (You) more_horiz 555.8 GB M Megan more_hori…" at bounding box center [427, 414] width 854 height 700
click at [481, 697] on div "1,114.9 GB AS mic_off Aaron Shelton (You) more_horiz 555.8 GB M Megan more_hori…" at bounding box center [427, 414] width 854 height 700
click at [615, 669] on div "1,114.9 GB AS mic_off Aaron Shelton (You) more_horiz 555.8 GB M Megan more_hori…" at bounding box center [427, 414] width 854 height 700
click at [274, 787] on icon at bounding box center [272, 786] width 15 height 15
click at [150, 667] on div "1,114.9 GB AS Aaron Shelton (You) more_horiz 555.8 GB M Megan more_horiz 141.5 …" at bounding box center [427, 414] width 854 height 700
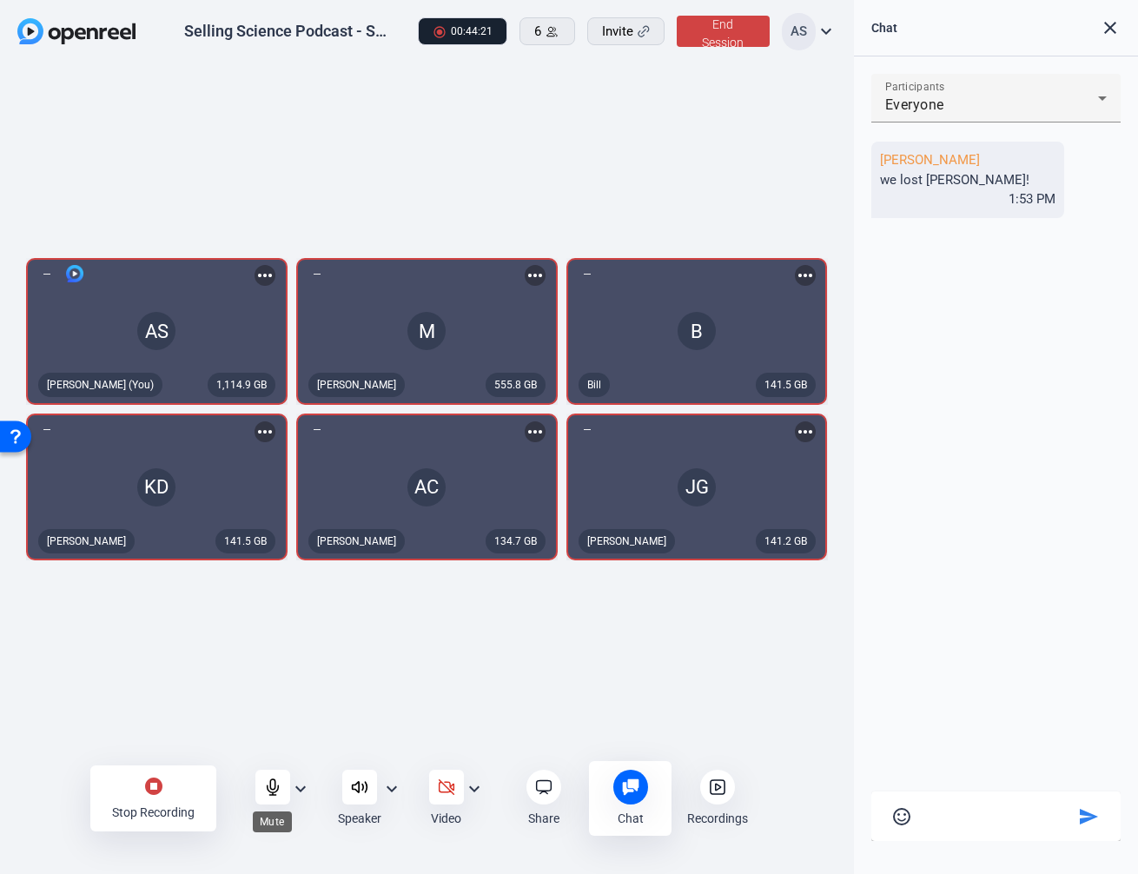
click at [265, 791] on icon at bounding box center [272, 787] width 17 height 17
click at [251, 660] on div "1,114.9 GB AS mic_off Aaron Shelton (You) more_horiz 555.8 GB M Megan more_hori…" at bounding box center [427, 414] width 854 height 700
click at [1111, 27] on mat-icon "close" at bounding box center [1110, 27] width 21 height 21
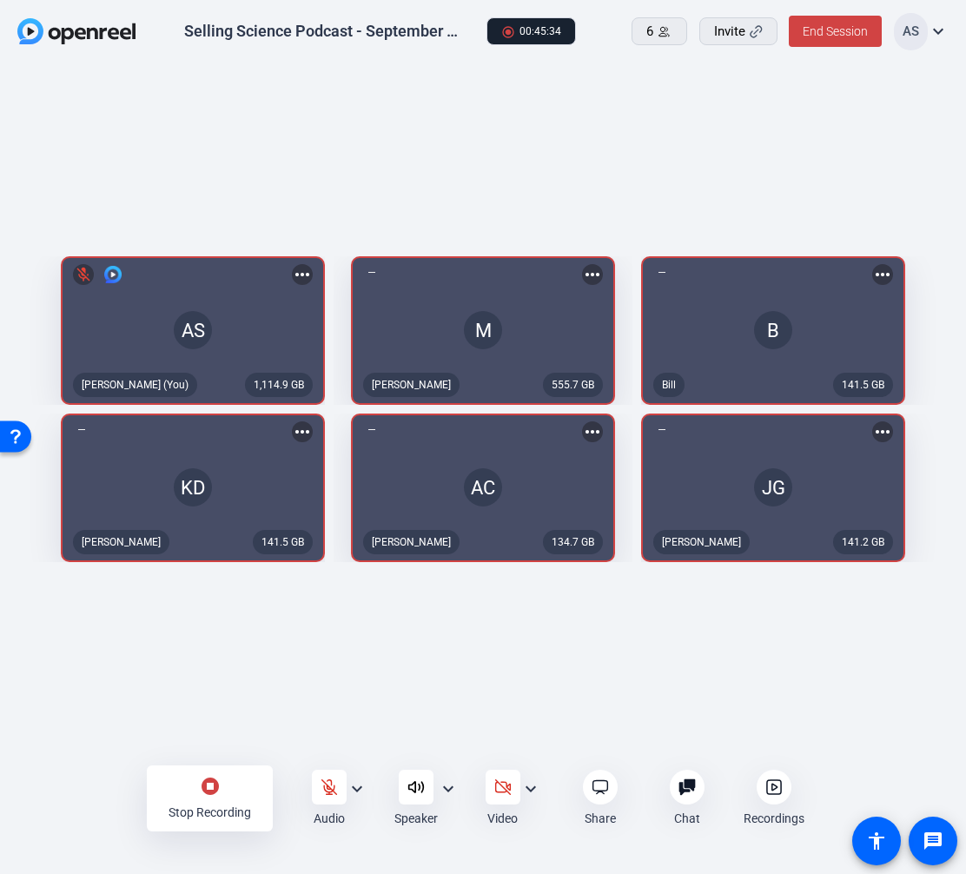
click at [759, 781] on div at bounding box center [774, 787] width 35 height 35
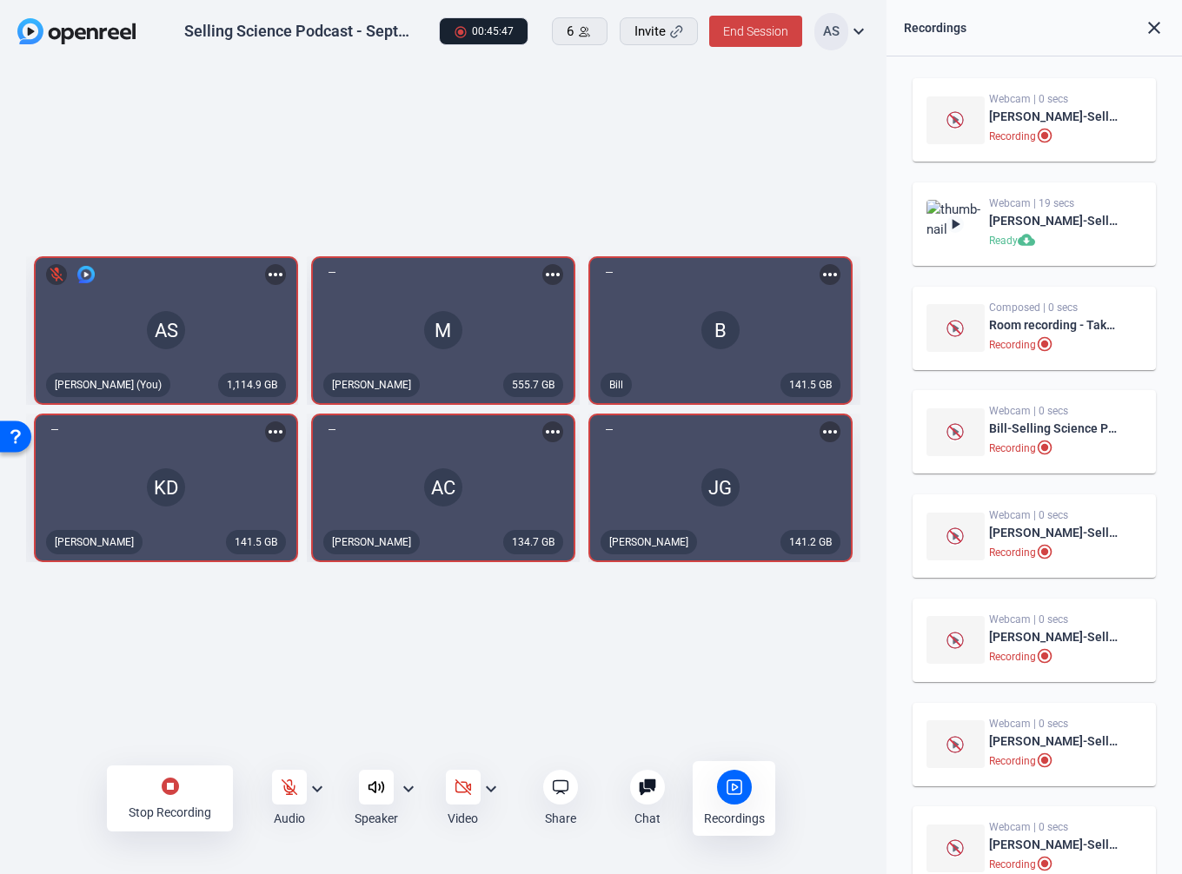
click at [633, 601] on div "1,114.9 GB AS mic_off Aaron Shelton (You) more_horiz 555.7 GB M Megan more_hori…" at bounding box center [443, 414] width 886 height 700
click at [231, 679] on div "1,114.9 GB AS mic_off Aaron Shelton (You) more_horiz 555.7 GB M Megan more_hori…" at bounding box center [443, 414] width 886 height 700
click at [295, 691] on div "1,114.9 GB AS mic_off Aaron Shelton (You) more_horiz 555.7 GB M Megan more_hori…" at bounding box center [443, 414] width 886 height 700
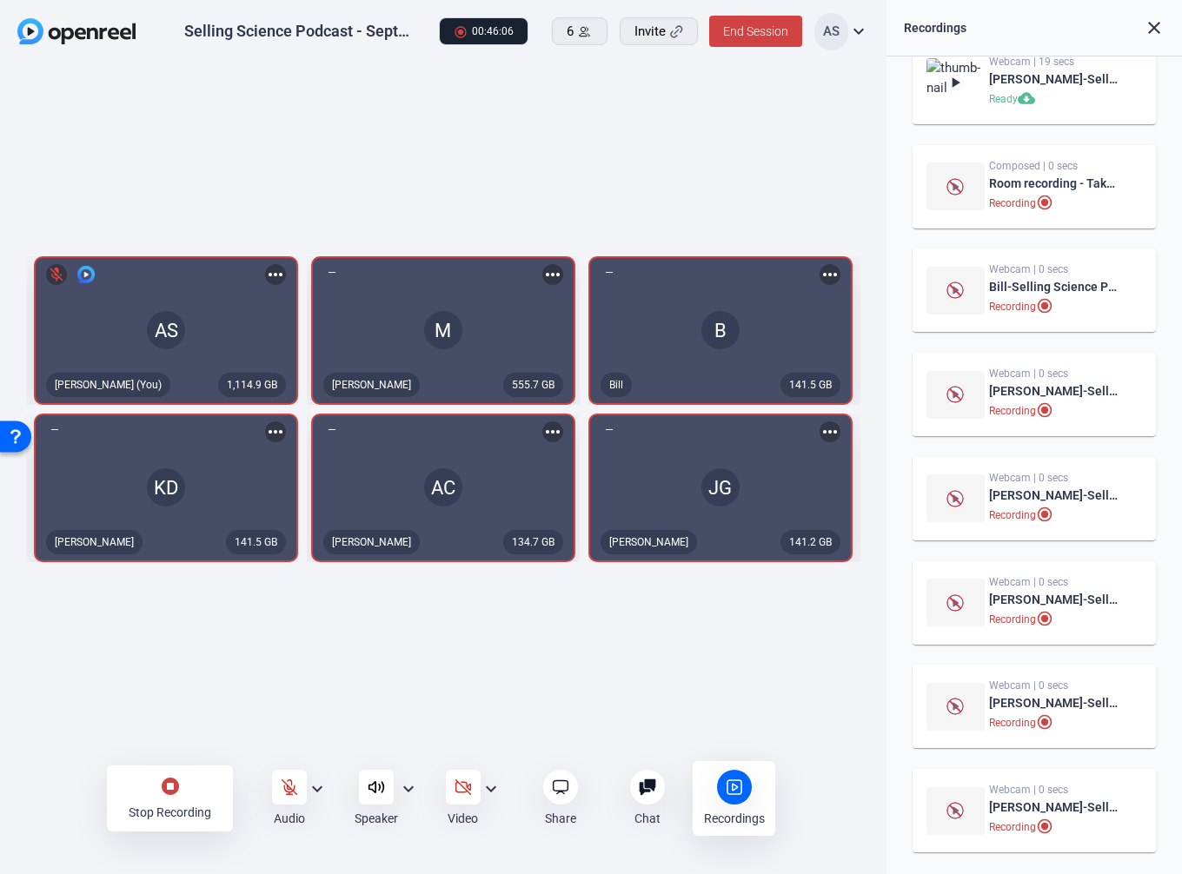
click at [662, 653] on div "1,114.9 GB AS mic_off Aaron Shelton (You) more_horiz 555.7 GB M Megan more_hori…" at bounding box center [443, 414] width 886 height 700
click at [203, 786] on div "stop_circle Stop Recording" at bounding box center [170, 799] width 126 height 66
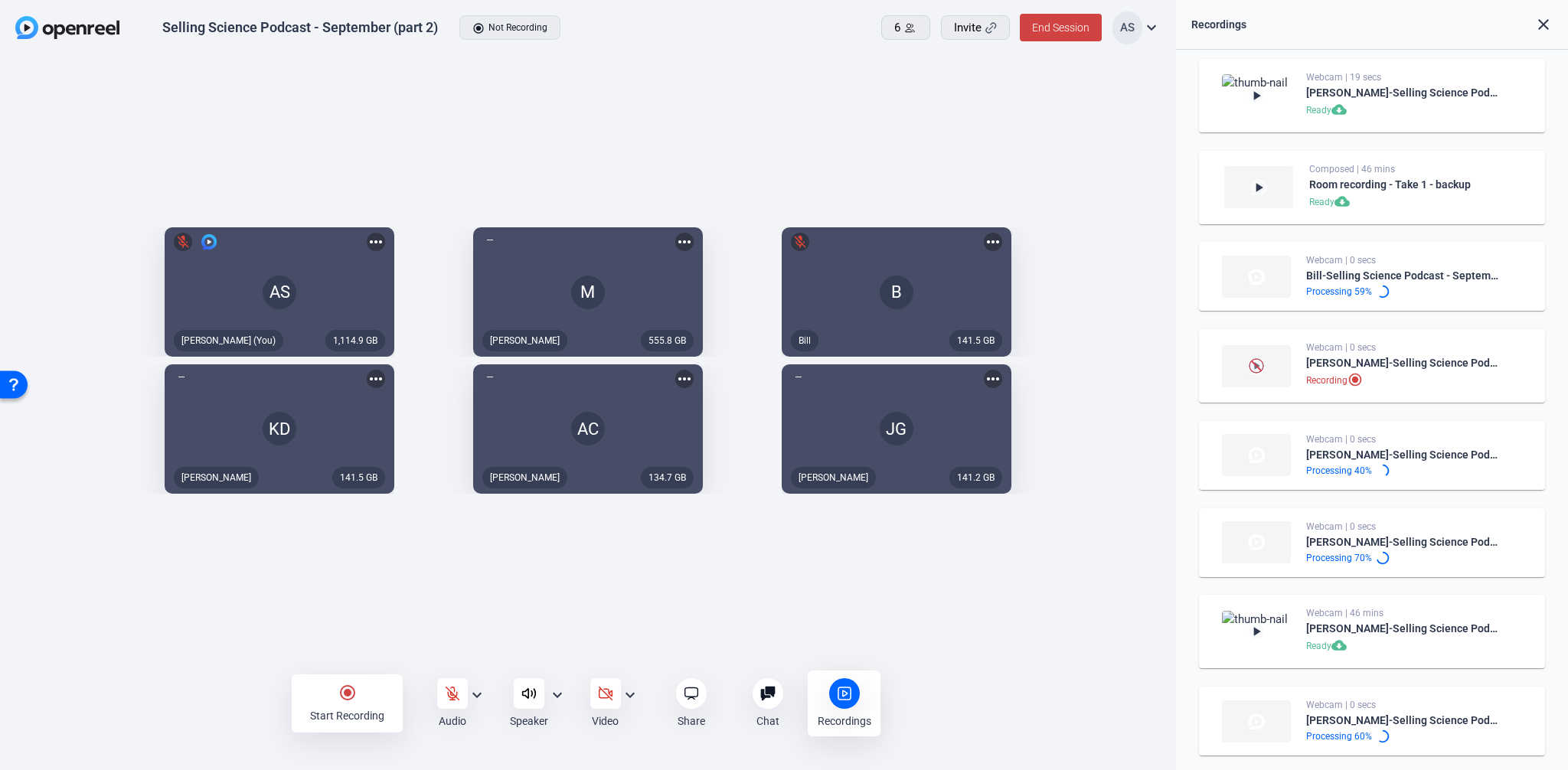
scroll to position [102, 0]
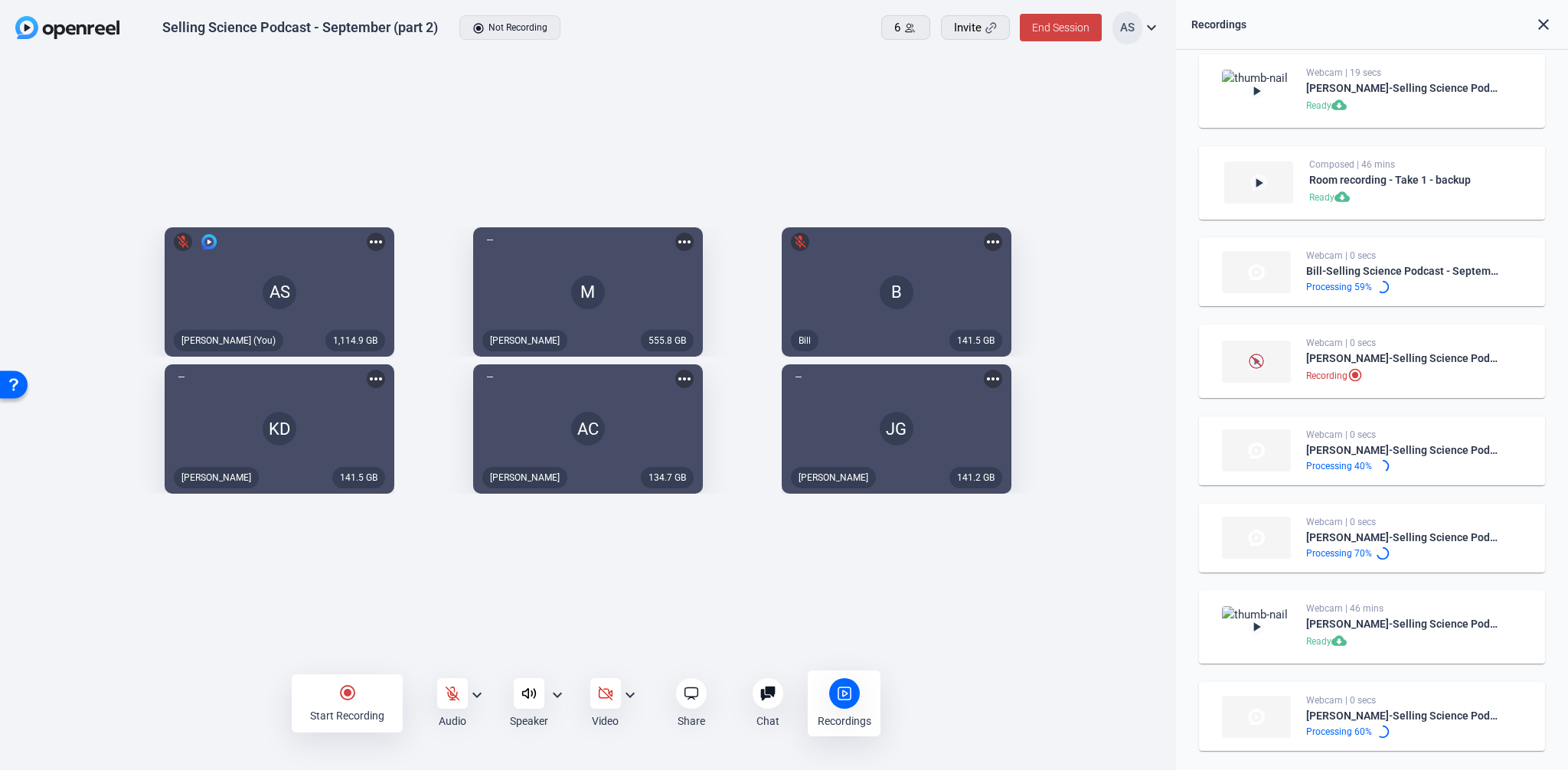
click at [1452, 371] on div "Recording radio_button_checked" at bounding box center [1402, 376] width 193 height 19
click at [811, 620] on div "1,114.9 GB AS mic_off Aaron Shelton (You) more_horiz 555.8 GB M Megan more_hori…" at bounding box center [588, 365] width 1176 height 617
click at [1002, 387] on mat-icon "more_horiz" at bounding box center [993, 379] width 18 height 19
click at [1129, 384] on div at bounding box center [784, 385] width 1568 height 770
click at [957, 642] on div "1,114.9 GB AS mic_off Aaron Shelton (You) more_horiz 555.8 GB M Megan more_hori…" at bounding box center [588, 365] width 1176 height 617
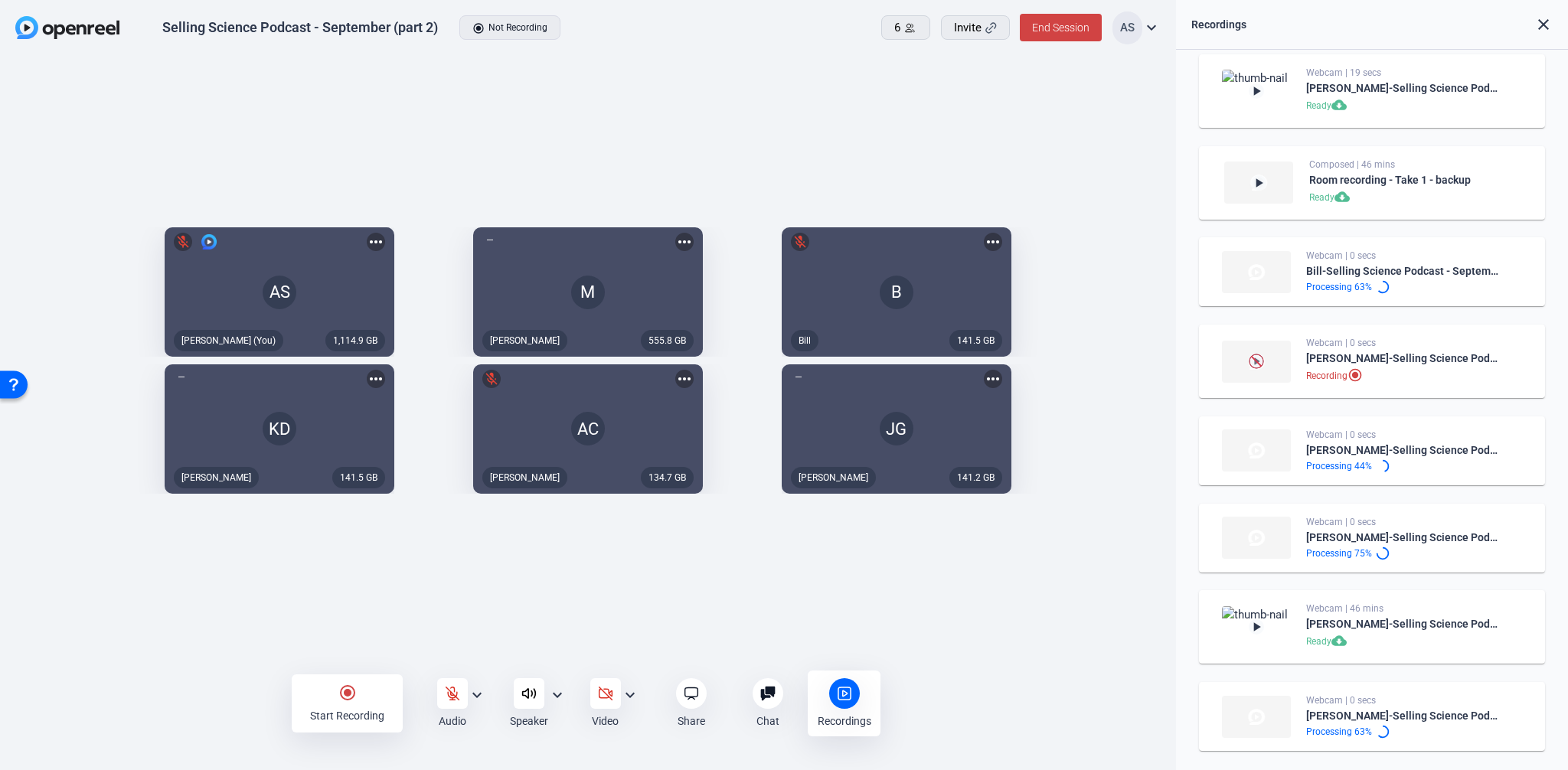
click at [752, 694] on div at bounding box center [767, 693] width 31 height 31
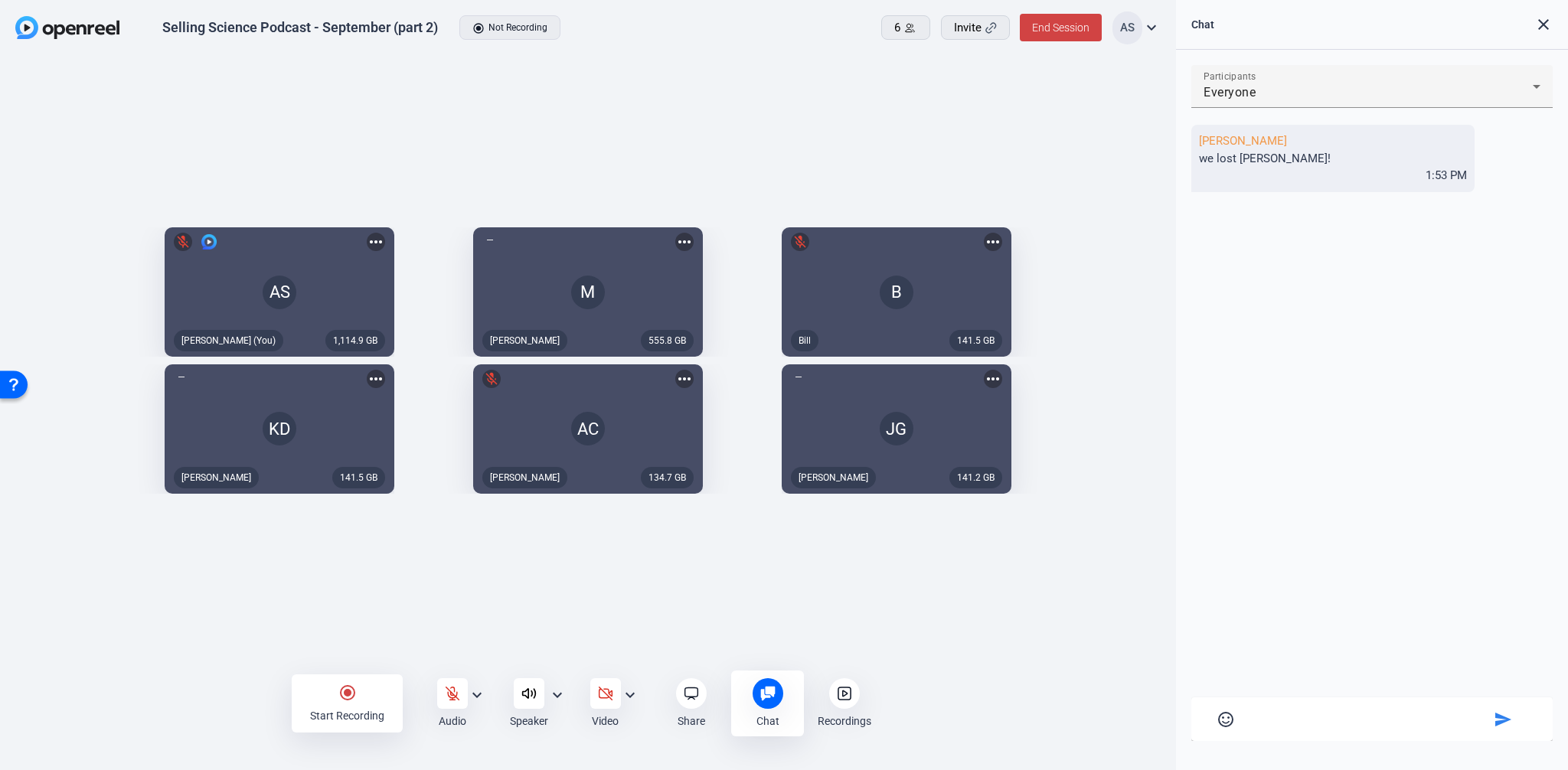
click at [840, 695] on icon at bounding box center [844, 693] width 15 height 15
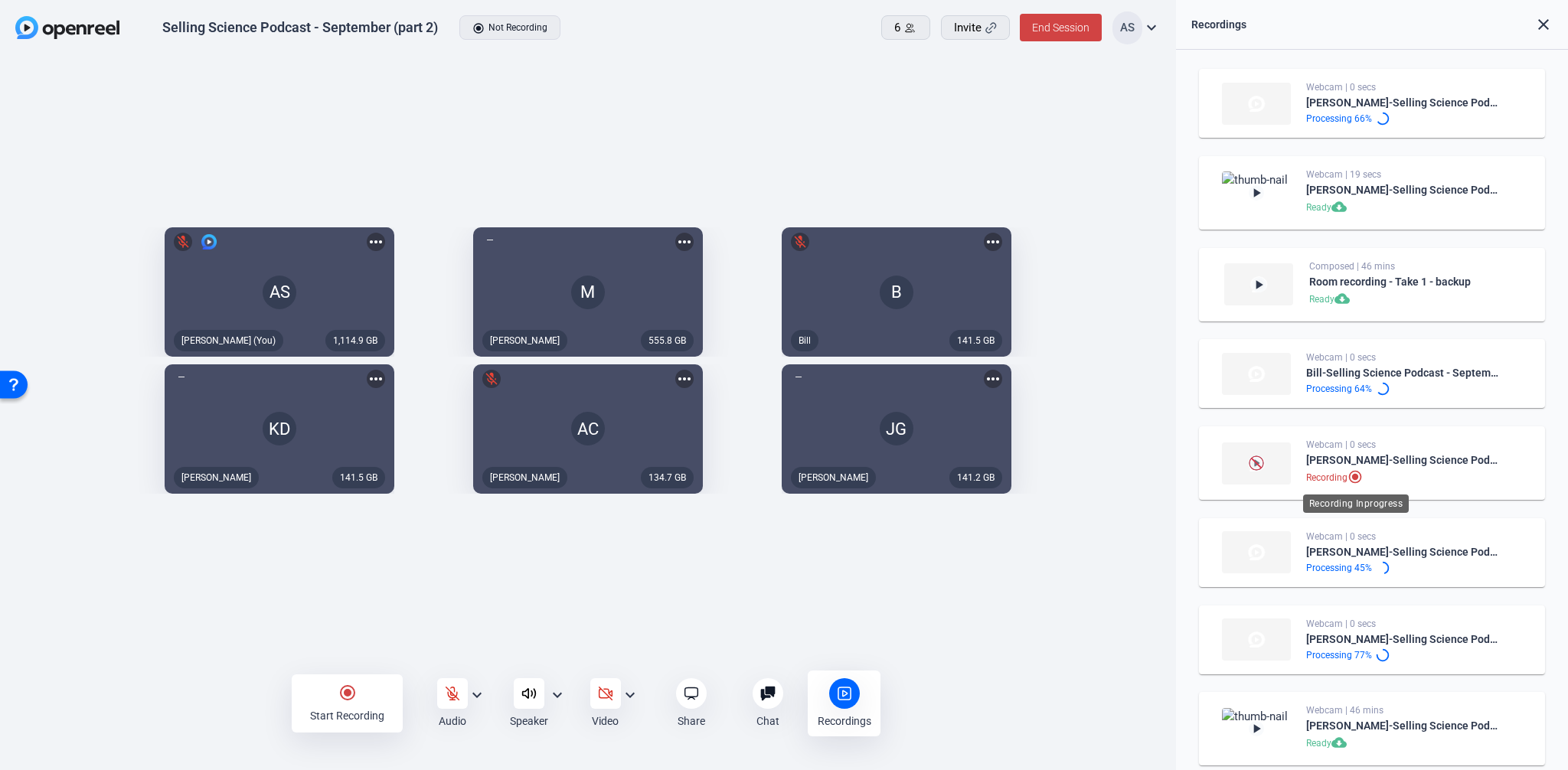
click at [1360, 482] on mat-icon "radio_button_checked" at bounding box center [1356, 478] width 18 height 19
click at [1357, 477] on mat-icon "radio_button_checked" at bounding box center [1356, 478] width 18 height 19
click at [914, 20] on div "6" at bounding box center [906, 28] width 23 height 18
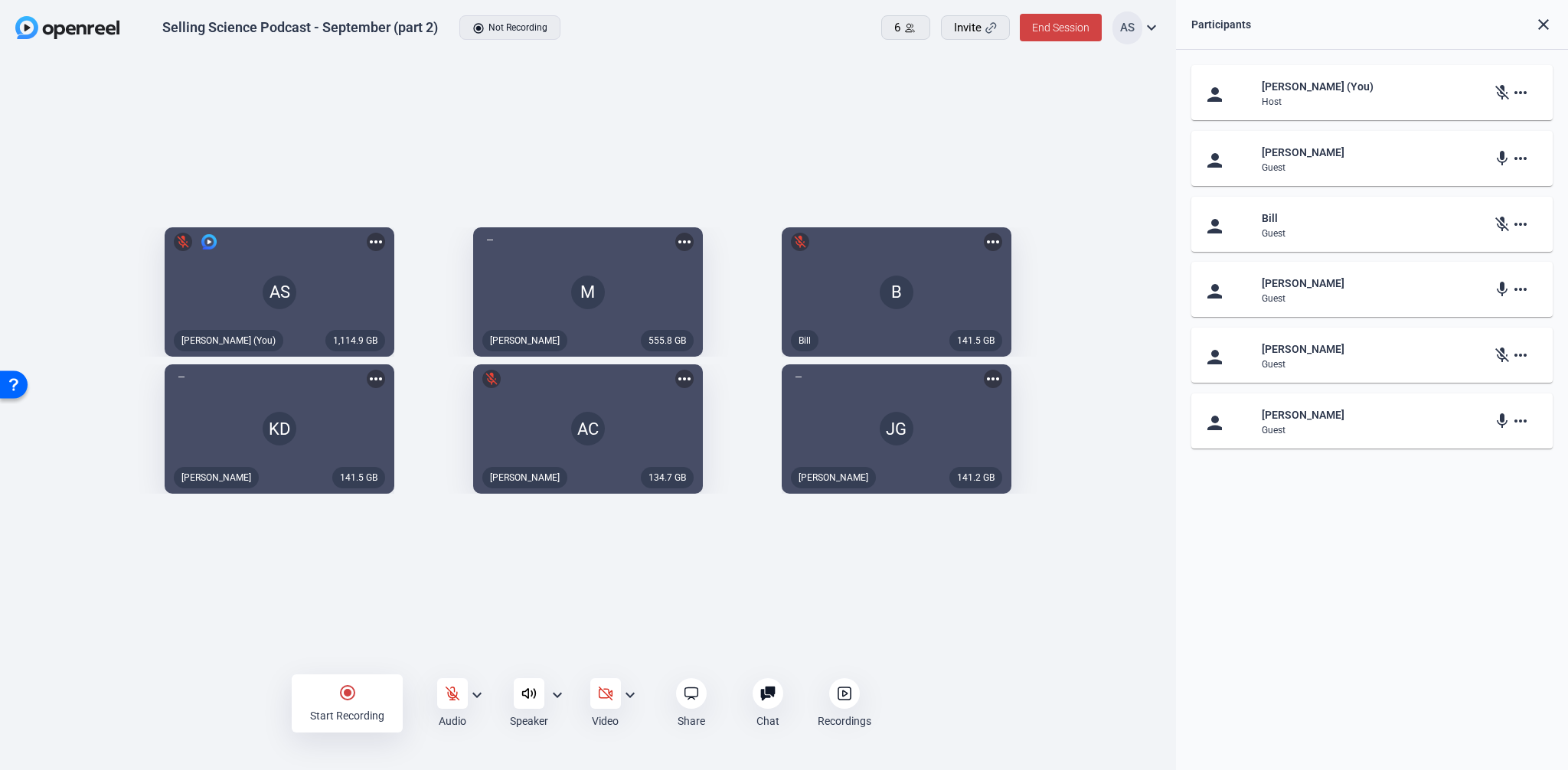
click at [1528, 424] on mat-icon "more_horiz" at bounding box center [1520, 421] width 18 height 19
click at [1405, 574] on div at bounding box center [784, 385] width 1568 height 770
click at [834, 694] on div at bounding box center [844, 693] width 31 height 31
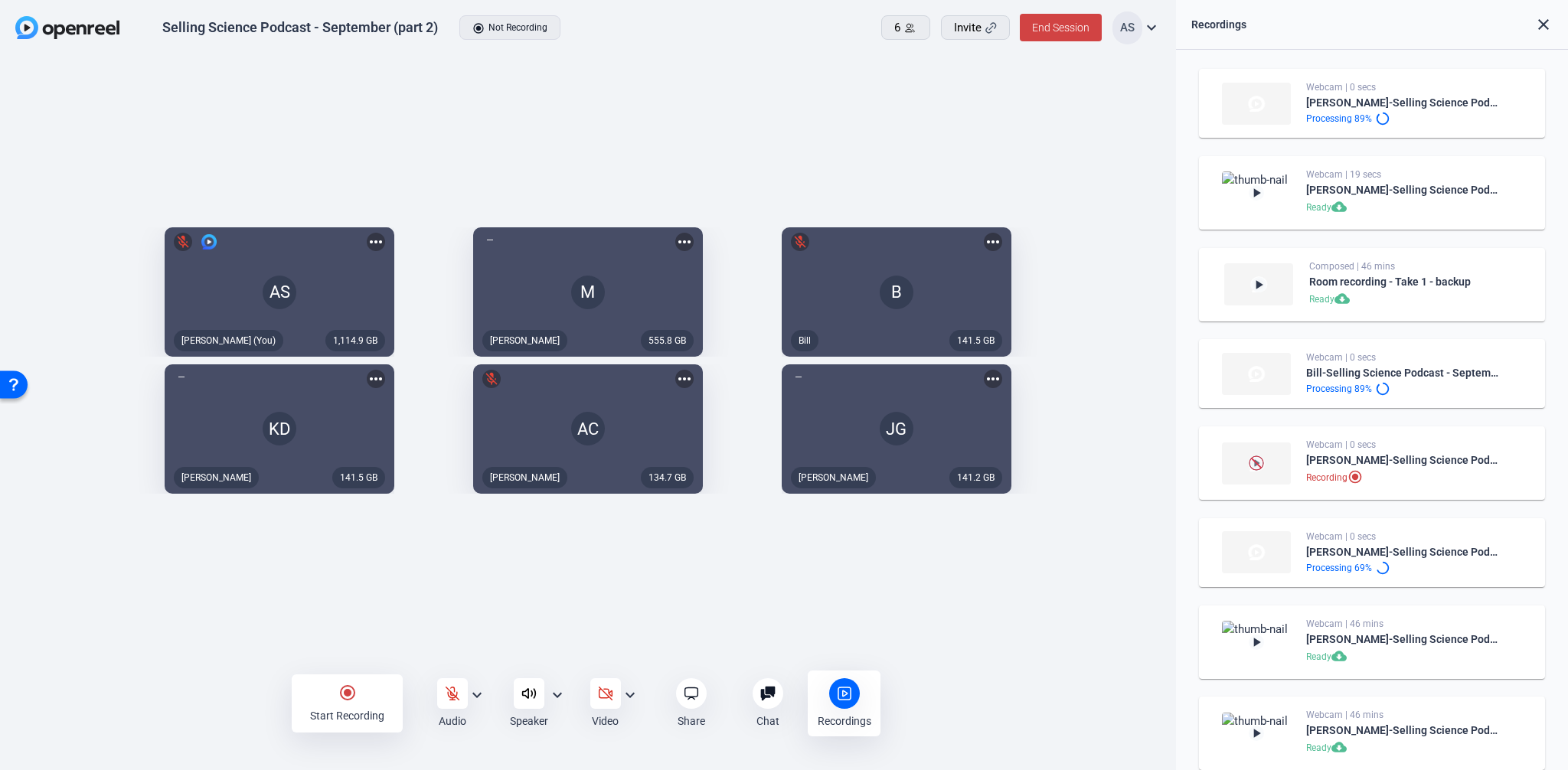
click at [995, 661] on div "1,114.9 GB AS mic_off Aaron Shelton (You) more_horiz 555.8 GB M Megan more_hori…" at bounding box center [588, 365] width 1176 height 617
click at [1058, 614] on div "1,114.9 GB AS mic_off Aaron Shelton (You) more_horiz 555.8 GB M Megan more_hori…" at bounding box center [588, 365] width 1176 height 617
click at [1010, 663] on div "1,114.9 GB AS mic_off Aaron Shelton (You) more_horiz 555.8 GB M Megan more_hori…" at bounding box center [588, 365] width 1176 height 617
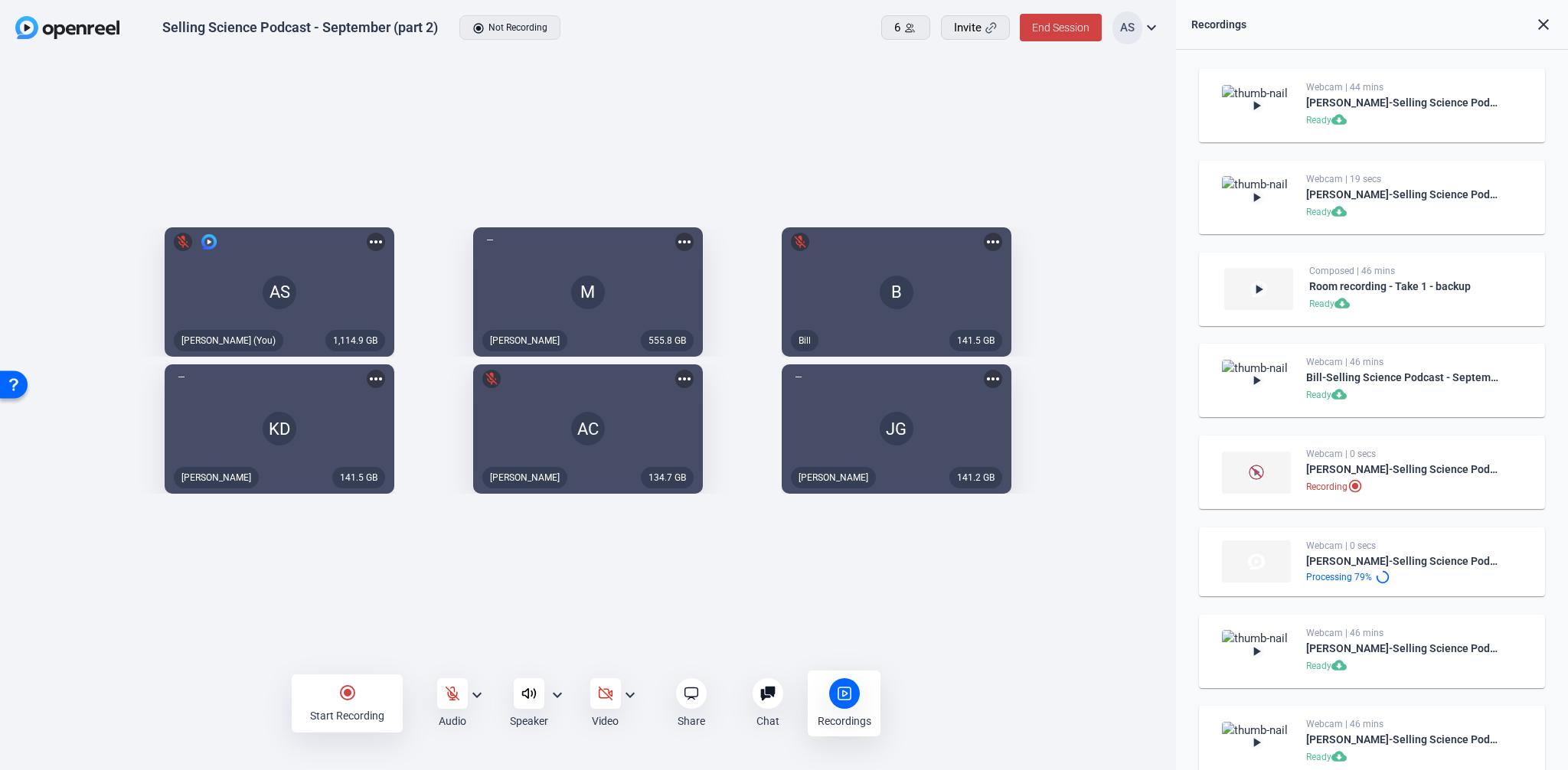
scroll to position [115, 0]
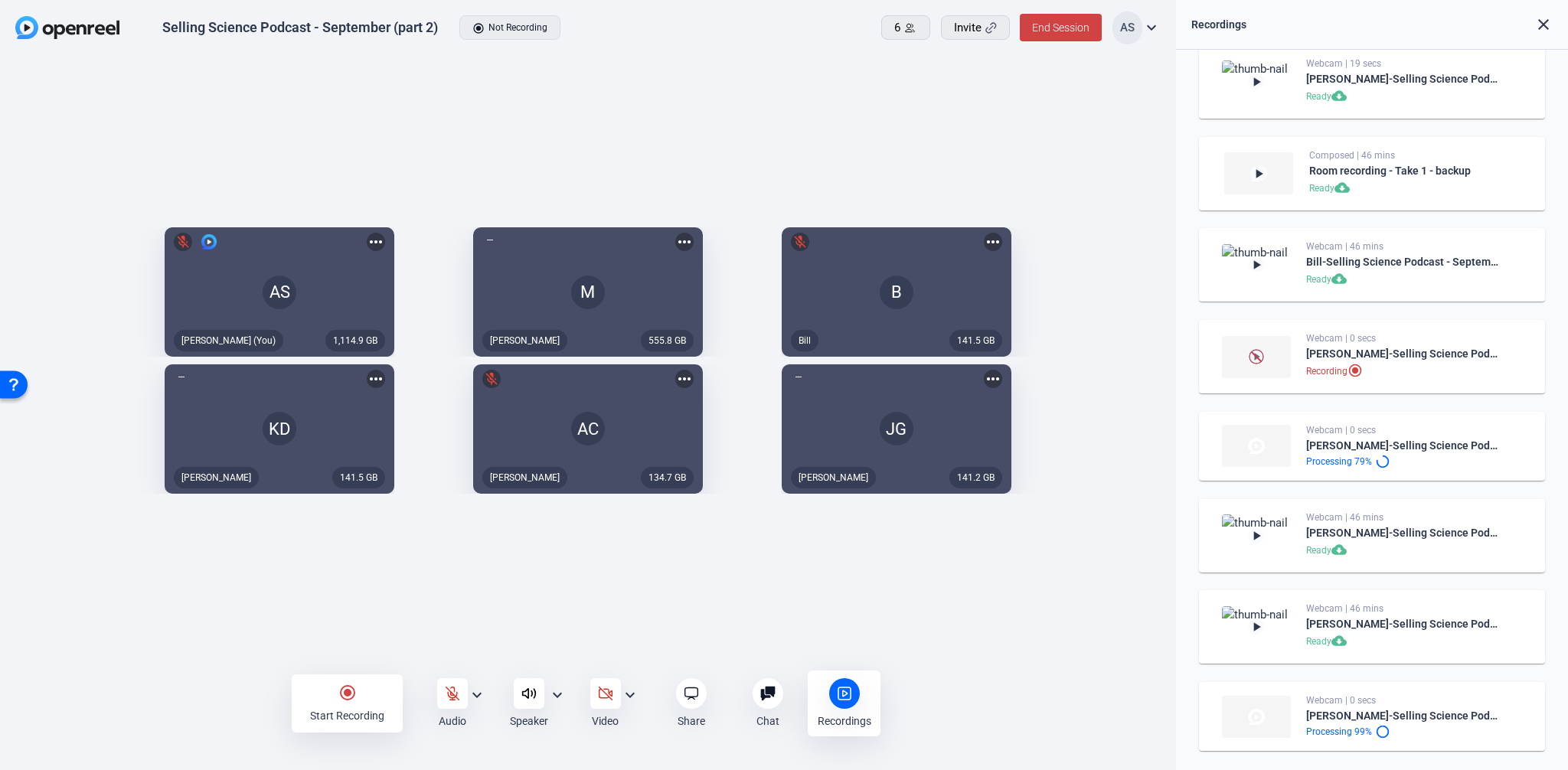
click at [817, 628] on div "1,114.9 GB AS mic_off Aaron Shelton (You) more_horiz 555.8 GB M Megan more_hori…" at bounding box center [588, 365] width 1176 height 617
click at [460, 694] on div at bounding box center [452, 693] width 31 height 31
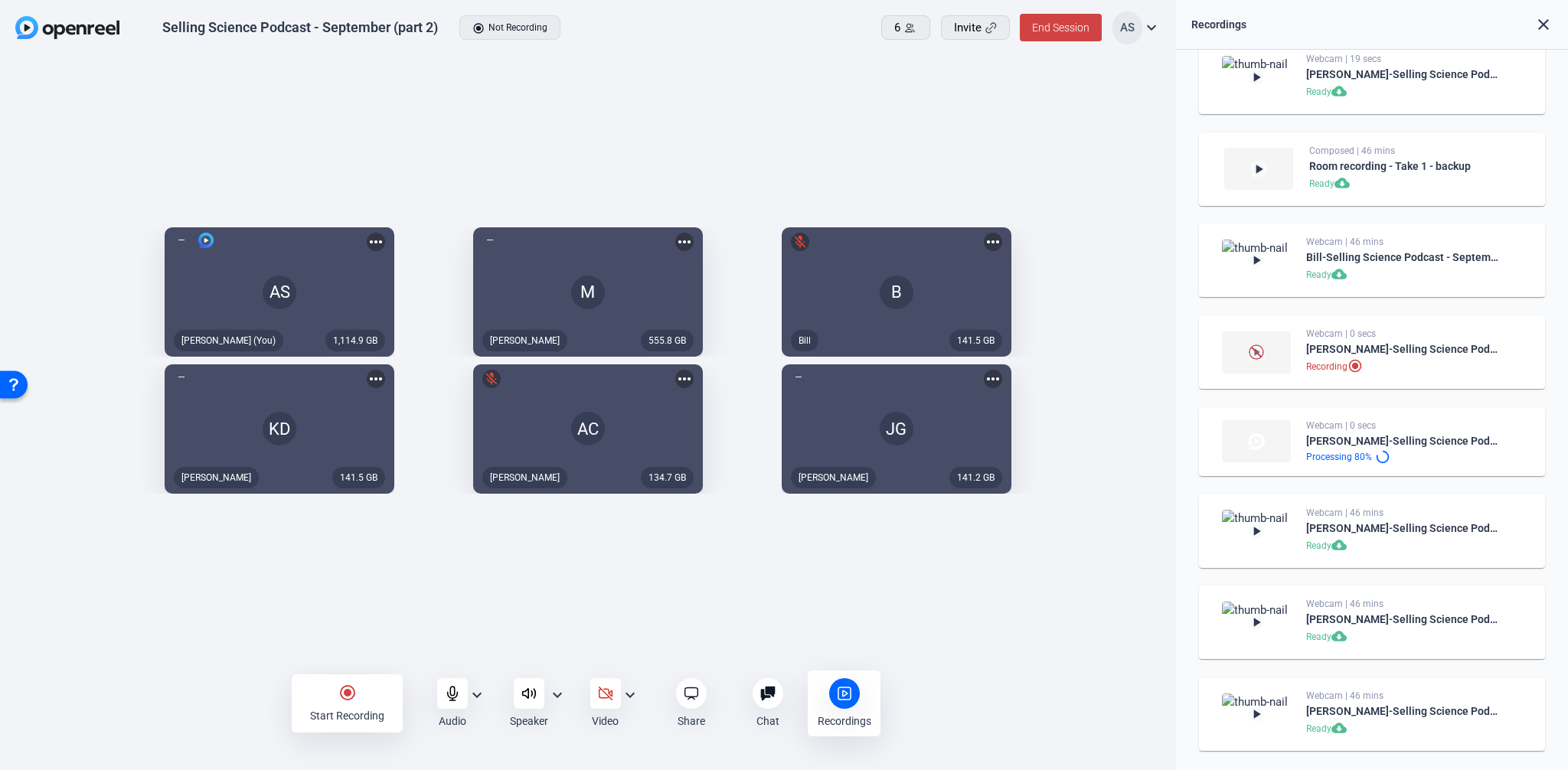
scroll to position [0, 0]
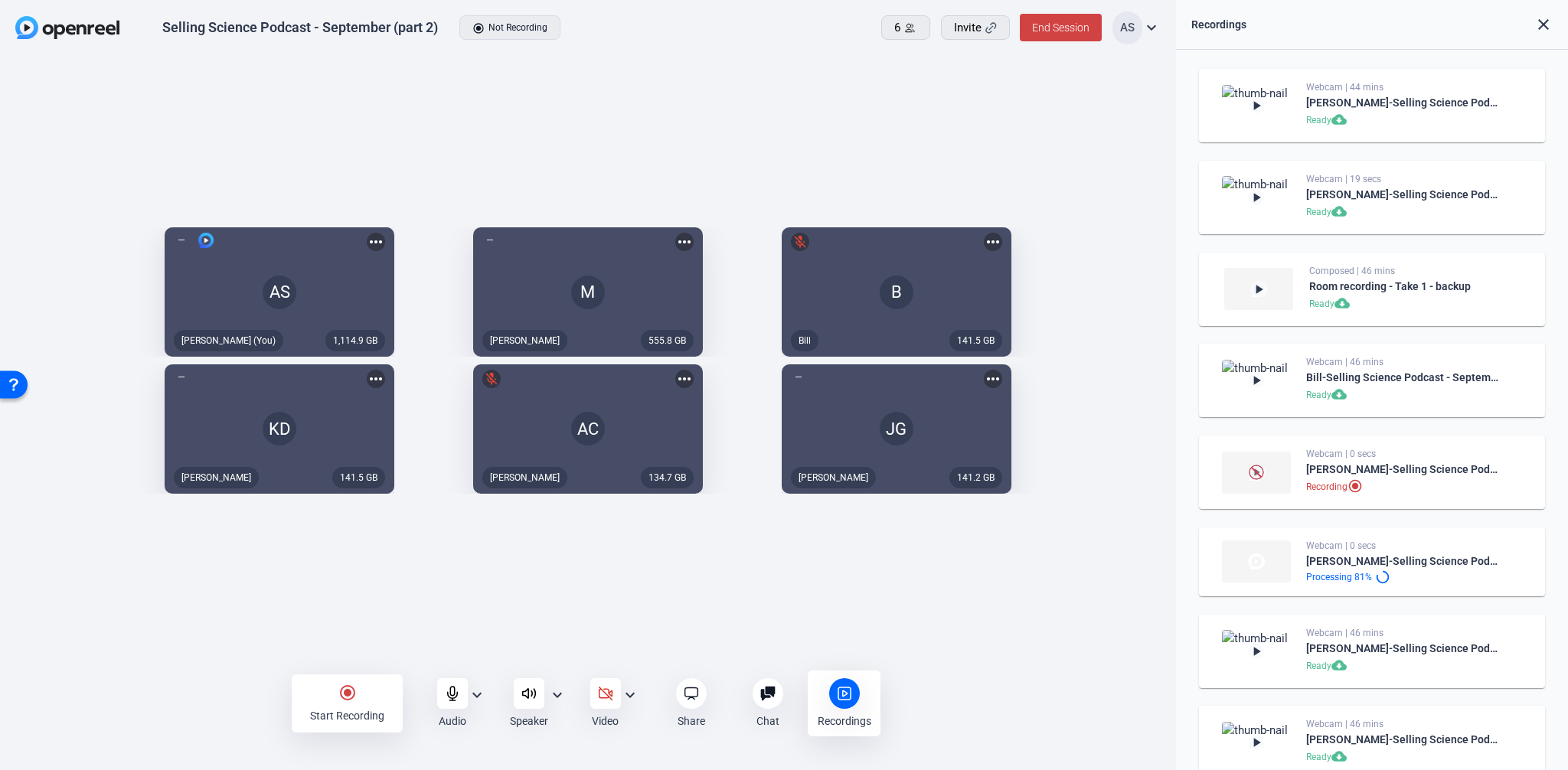
click at [571, 604] on div "1,114.9 GB AS Aaron Shelton (You) more_horiz 555.8 GB M Megan more_horiz 141.5 …" at bounding box center [588, 365] width 1176 height 617
click at [1016, 637] on div "1,114.9 GB AS Aaron Shelton (You) more_horiz 555.8 GB M Megan more_horiz 141.5 …" at bounding box center [588, 365] width 1176 height 617
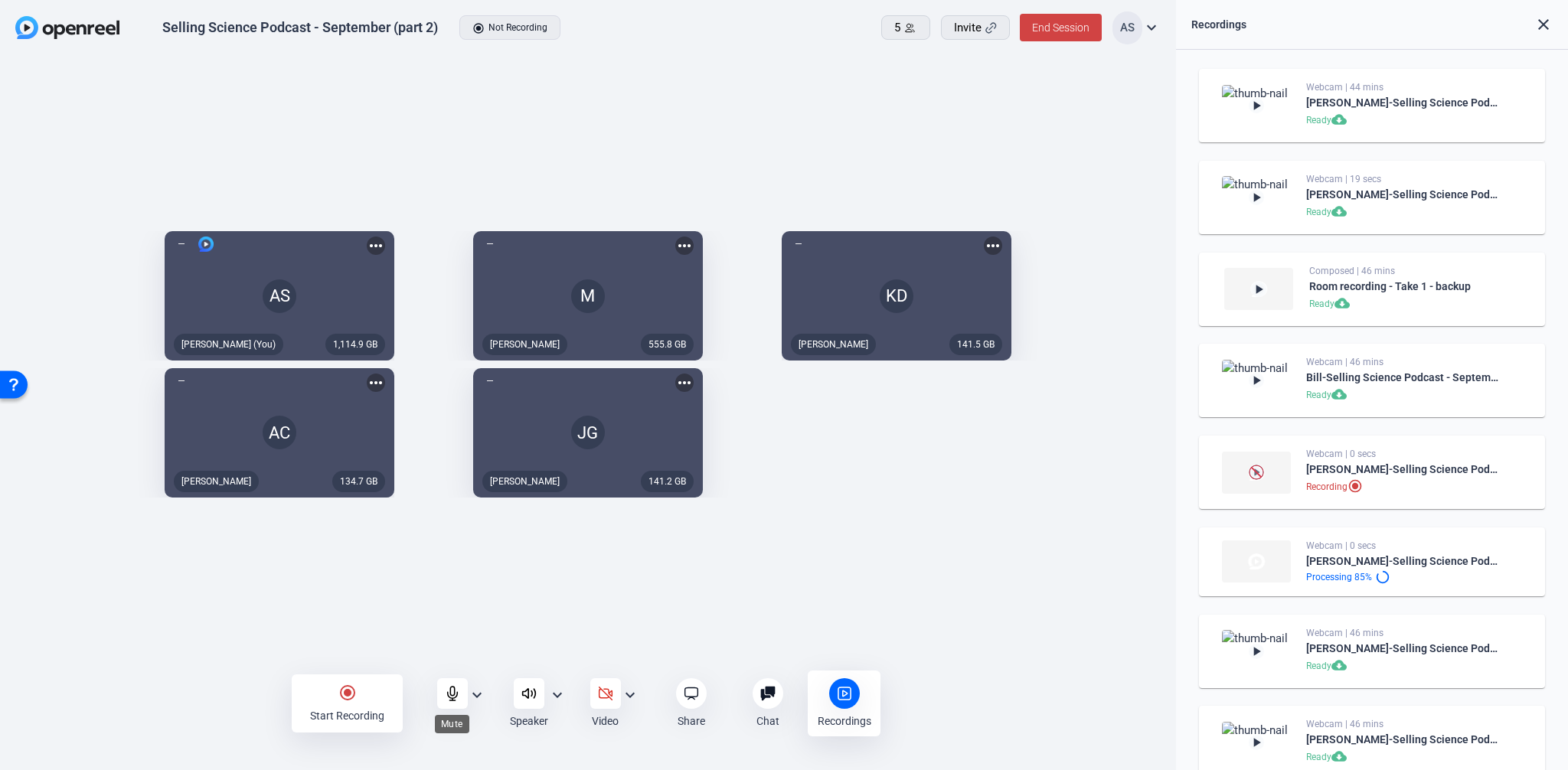
click at [458, 686] on icon at bounding box center [452, 693] width 15 height 15
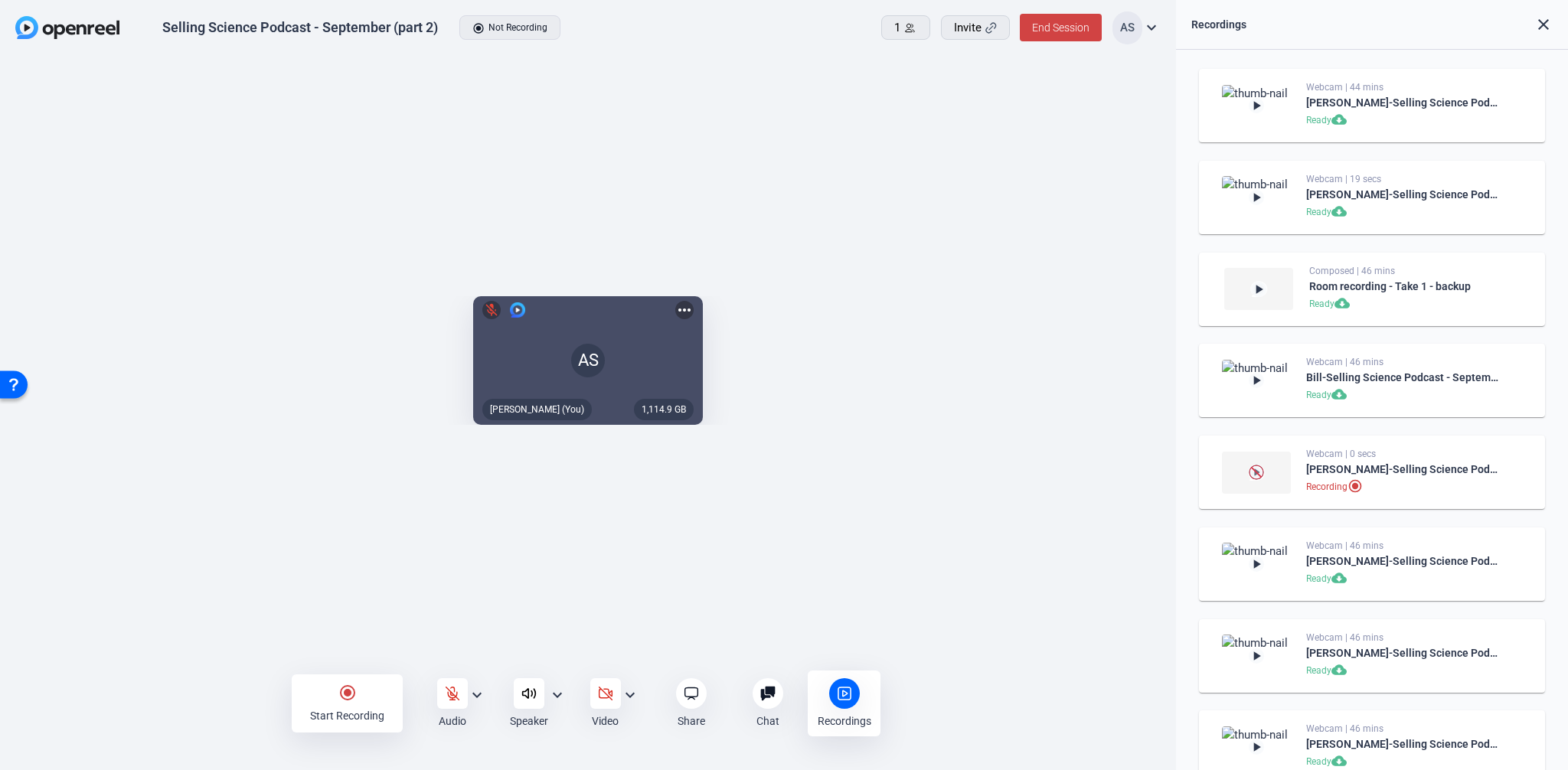
scroll to position [125, 0]
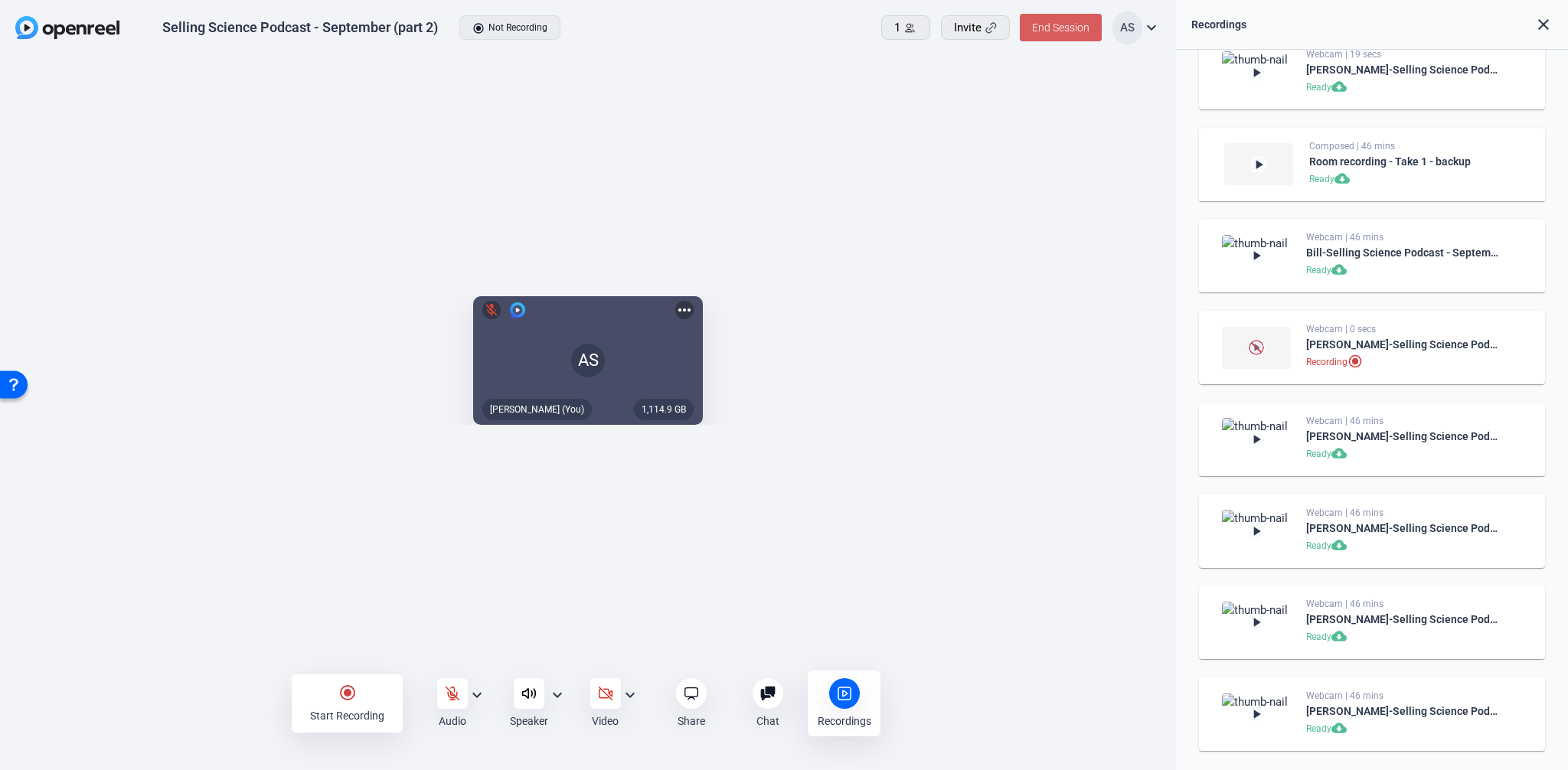
click at [1053, 19] on span at bounding box center [1060, 27] width 82 height 37
click at [1031, 100] on span "End Session For All" at bounding box center [1017, 98] width 90 height 19
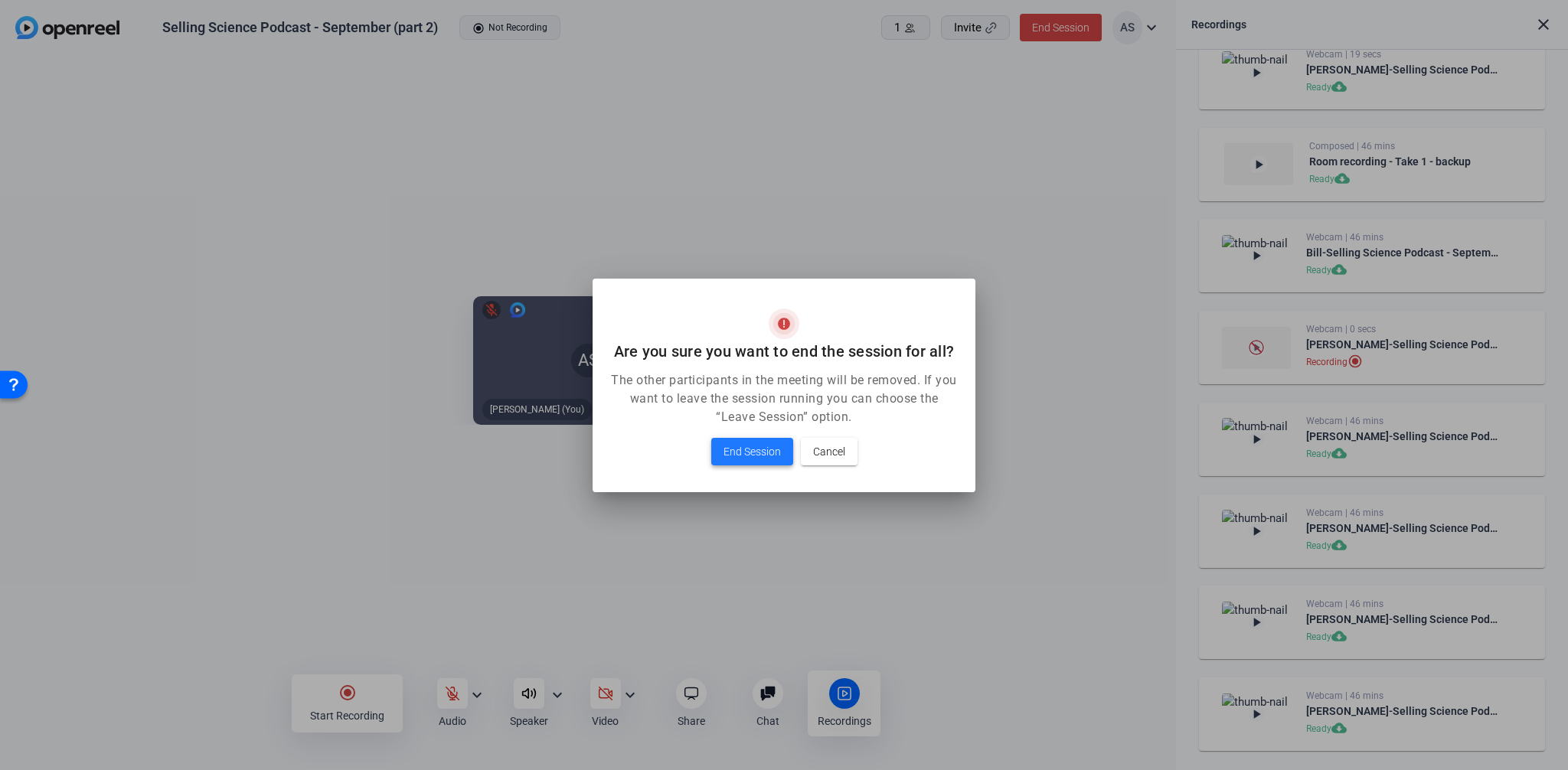
click at [746, 454] on span "End Session" at bounding box center [751, 451] width 57 height 19
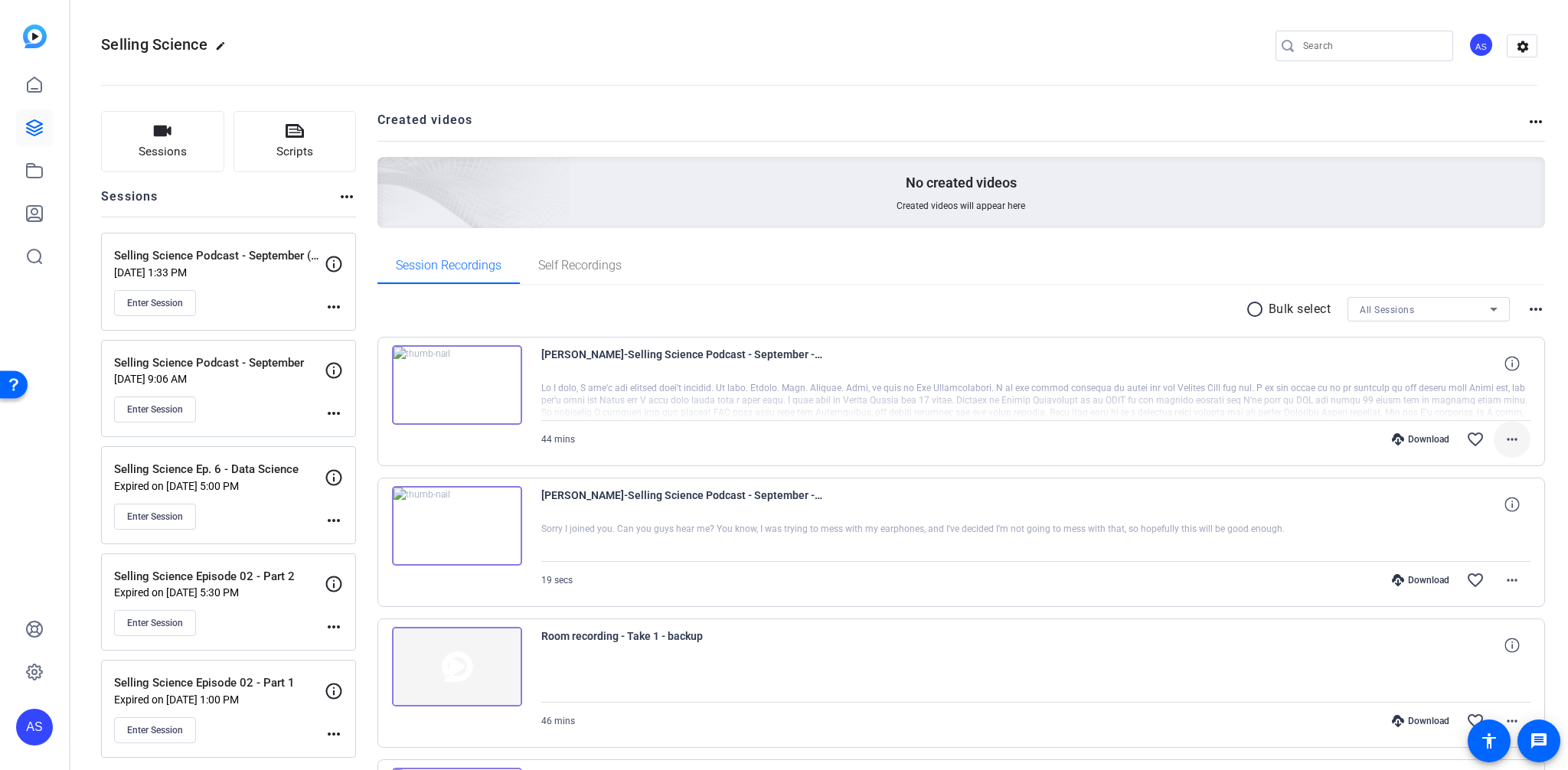
click at [1504, 431] on mat-icon "more_horiz" at bounding box center [1512, 439] width 18 height 19
click at [1460, 566] on span "Extract Audio" at bounding box center [1463, 566] width 92 height 19
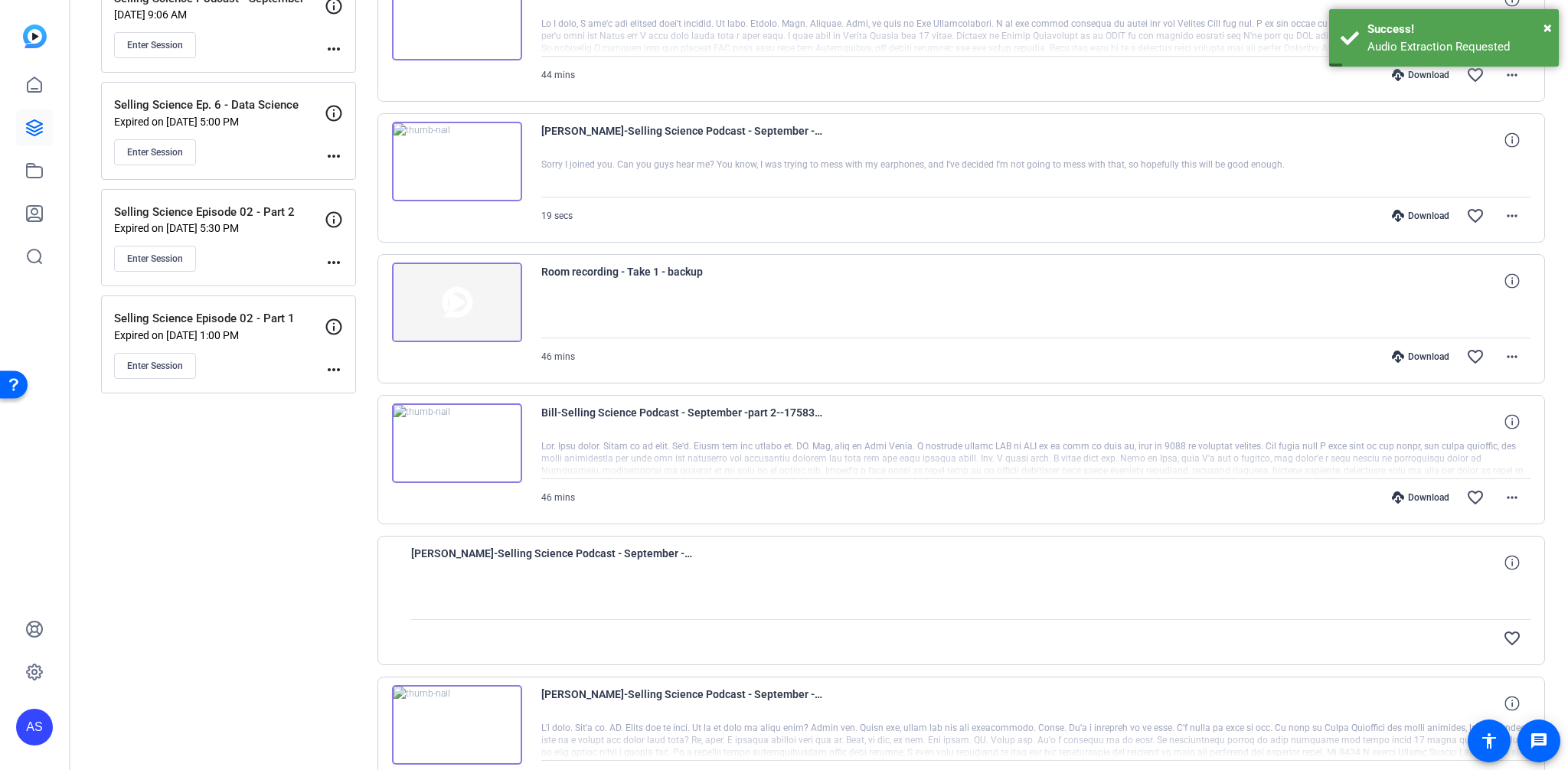
scroll to position [492, 0]
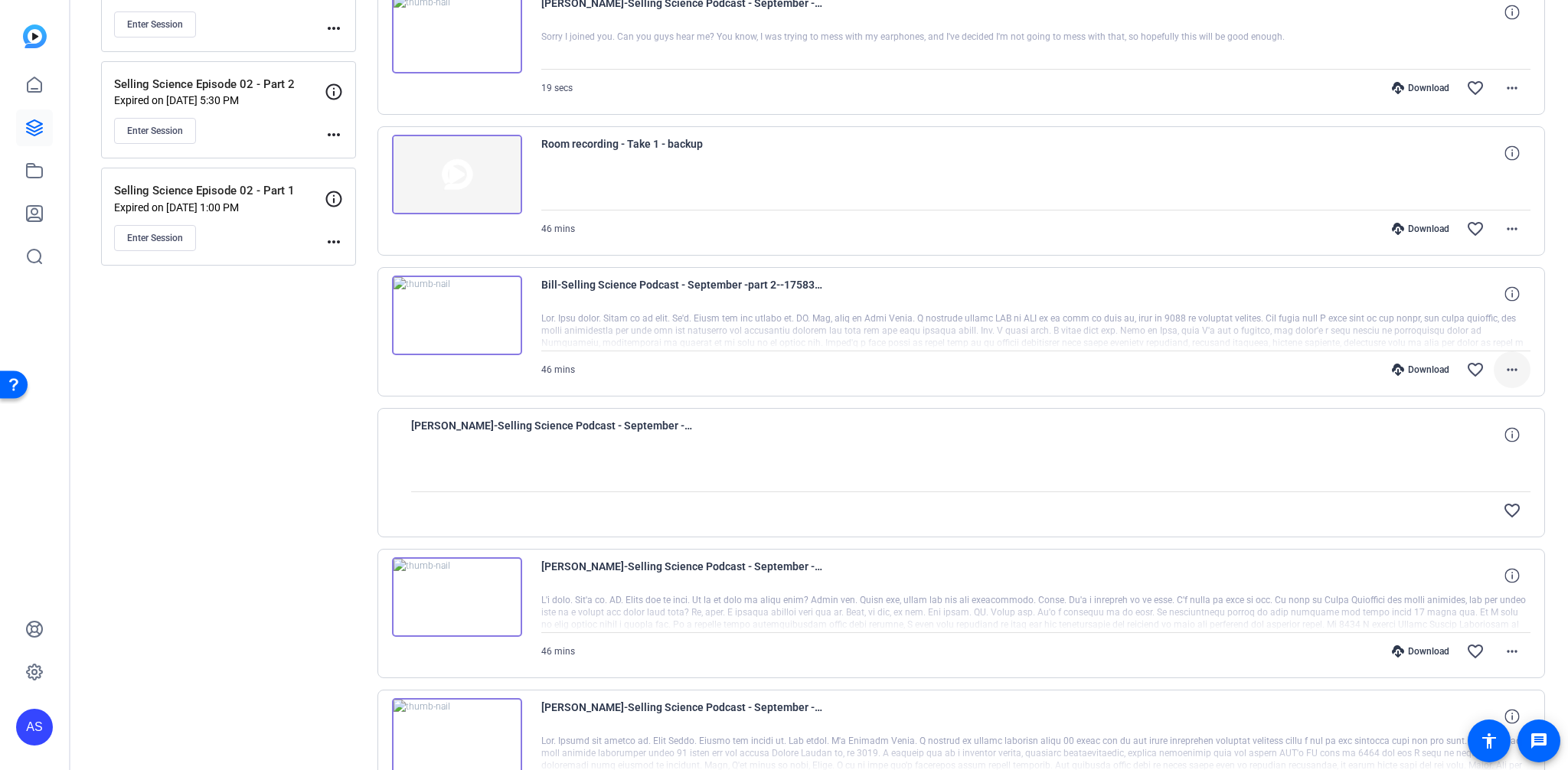
click at [1503, 361] on mat-icon "more_horiz" at bounding box center [1512, 369] width 18 height 19
click at [1436, 500] on span "Extract Audio" at bounding box center [1463, 497] width 92 height 19
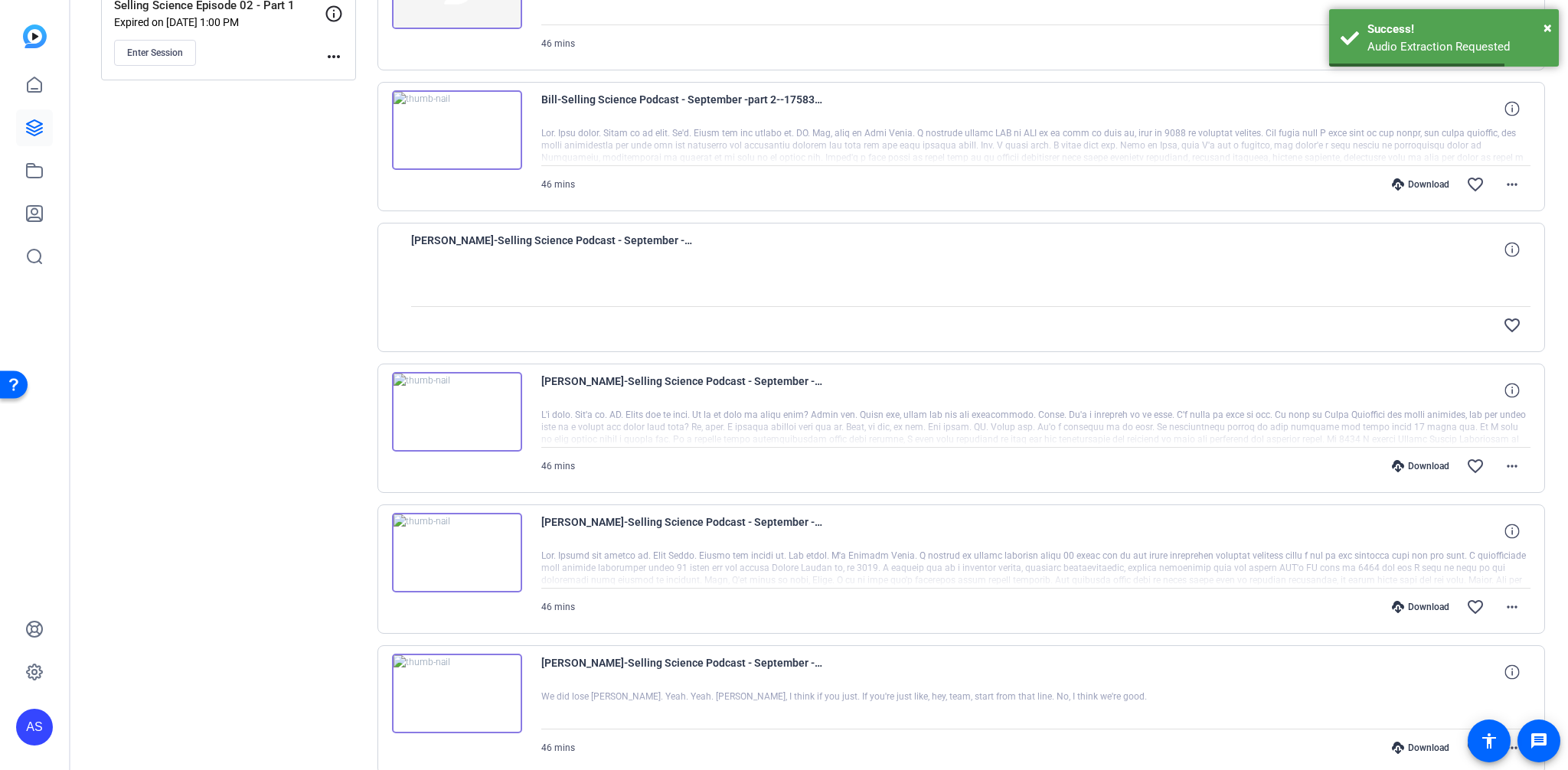
scroll to position [698, 0]
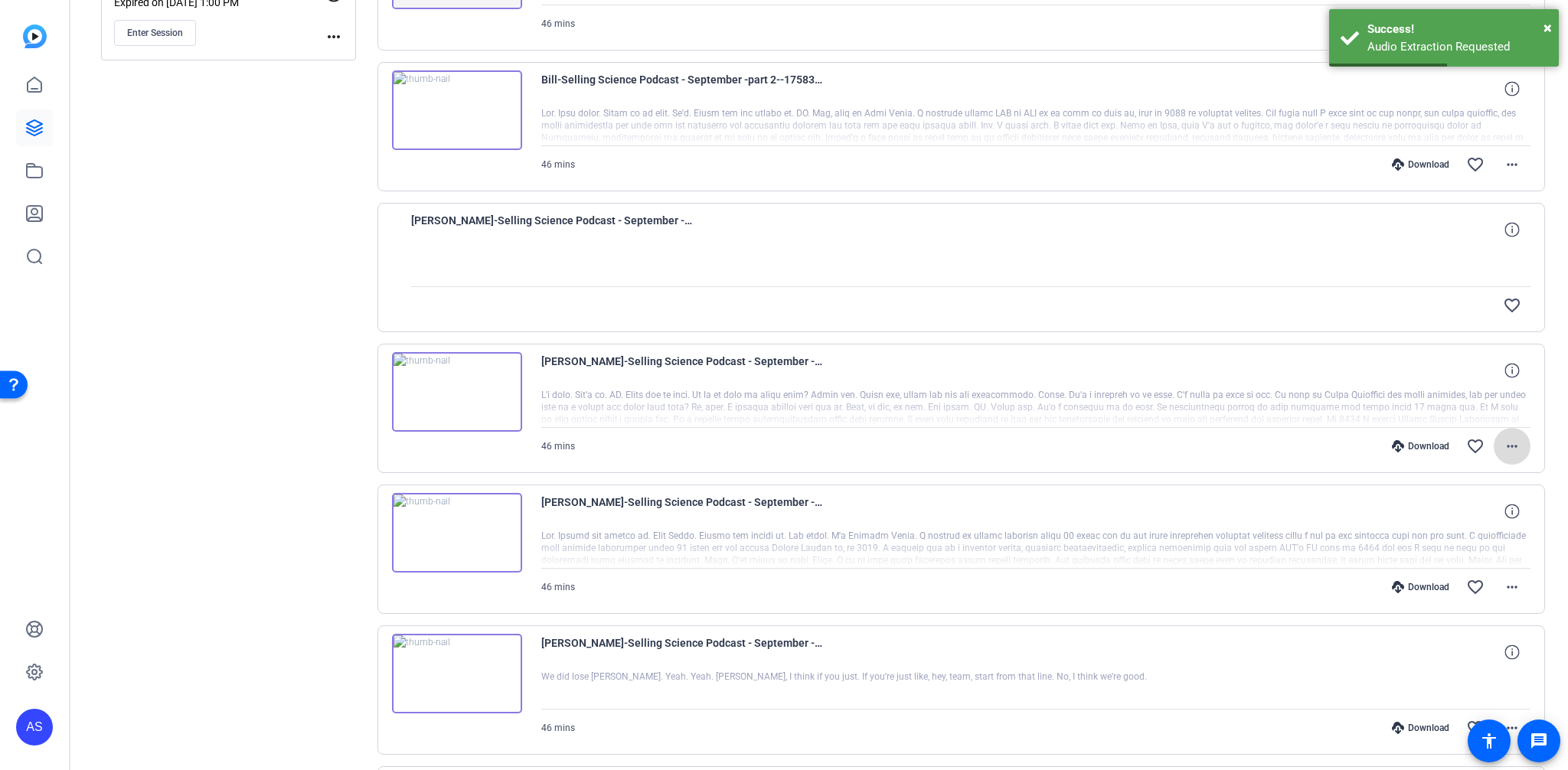
click at [1505, 447] on mat-icon "more_horiz" at bounding box center [1512, 446] width 18 height 19
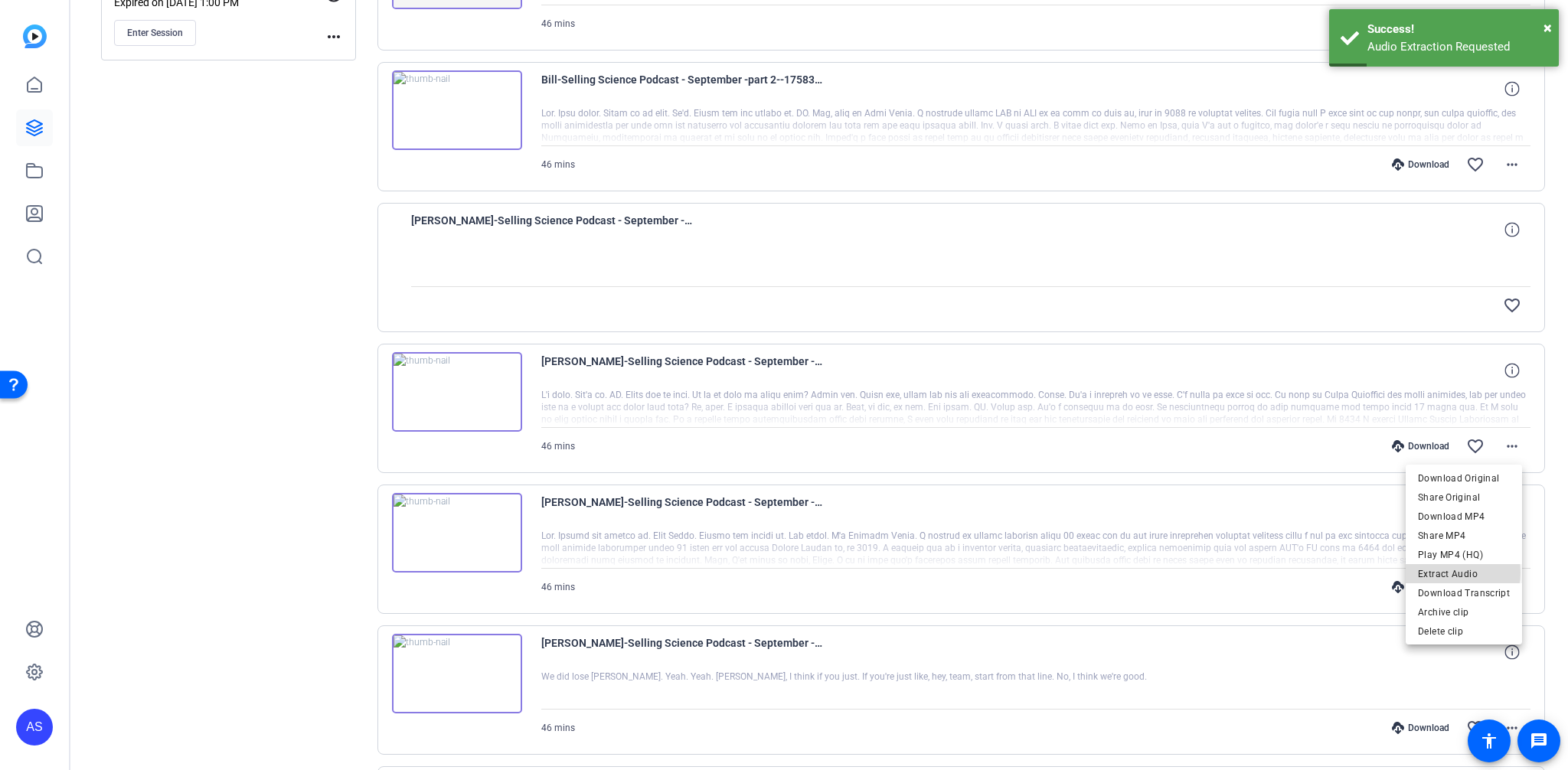
click at [1452, 573] on span "Extract Audio" at bounding box center [1463, 574] width 92 height 19
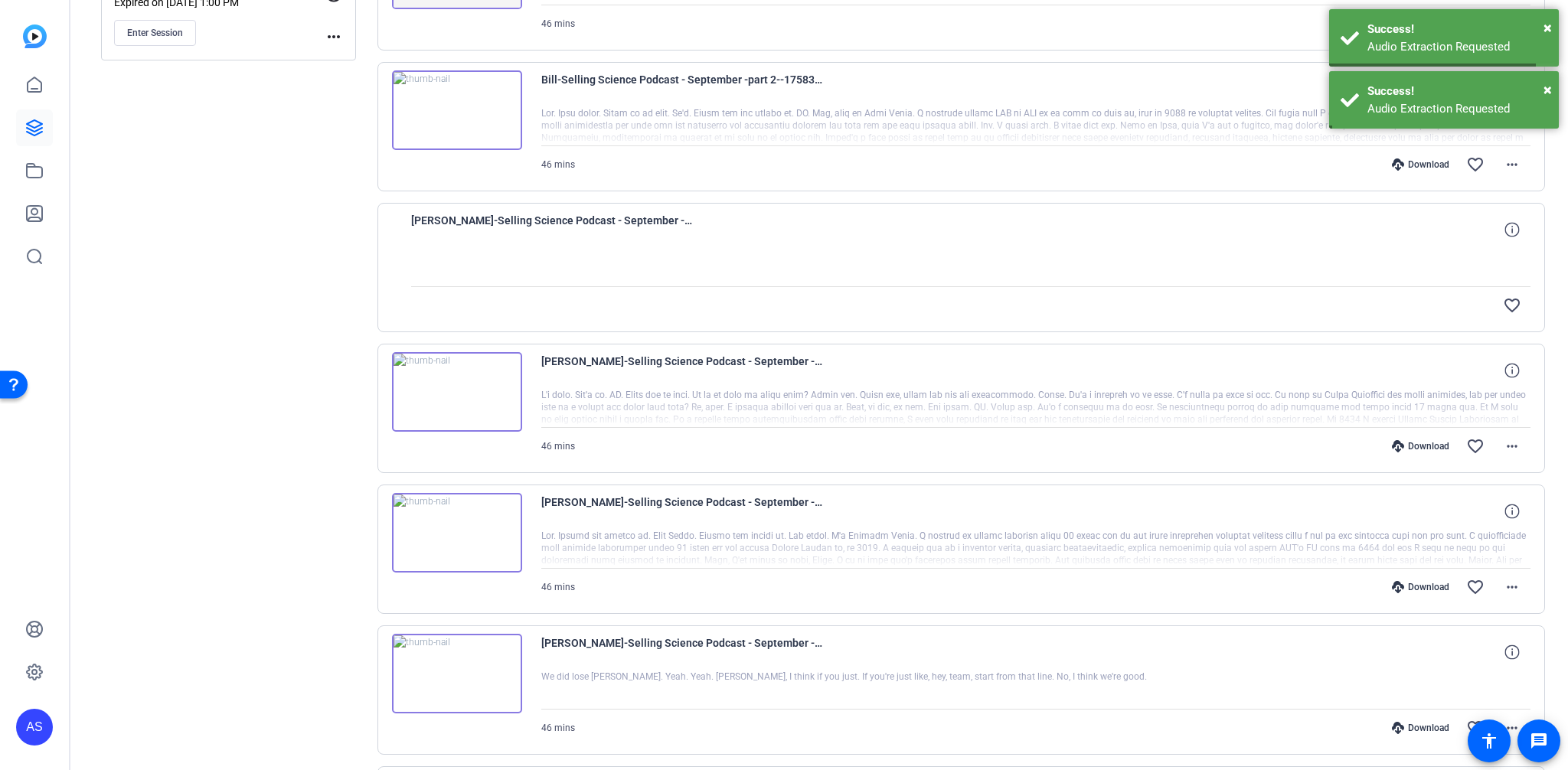
scroll to position [883, 0]
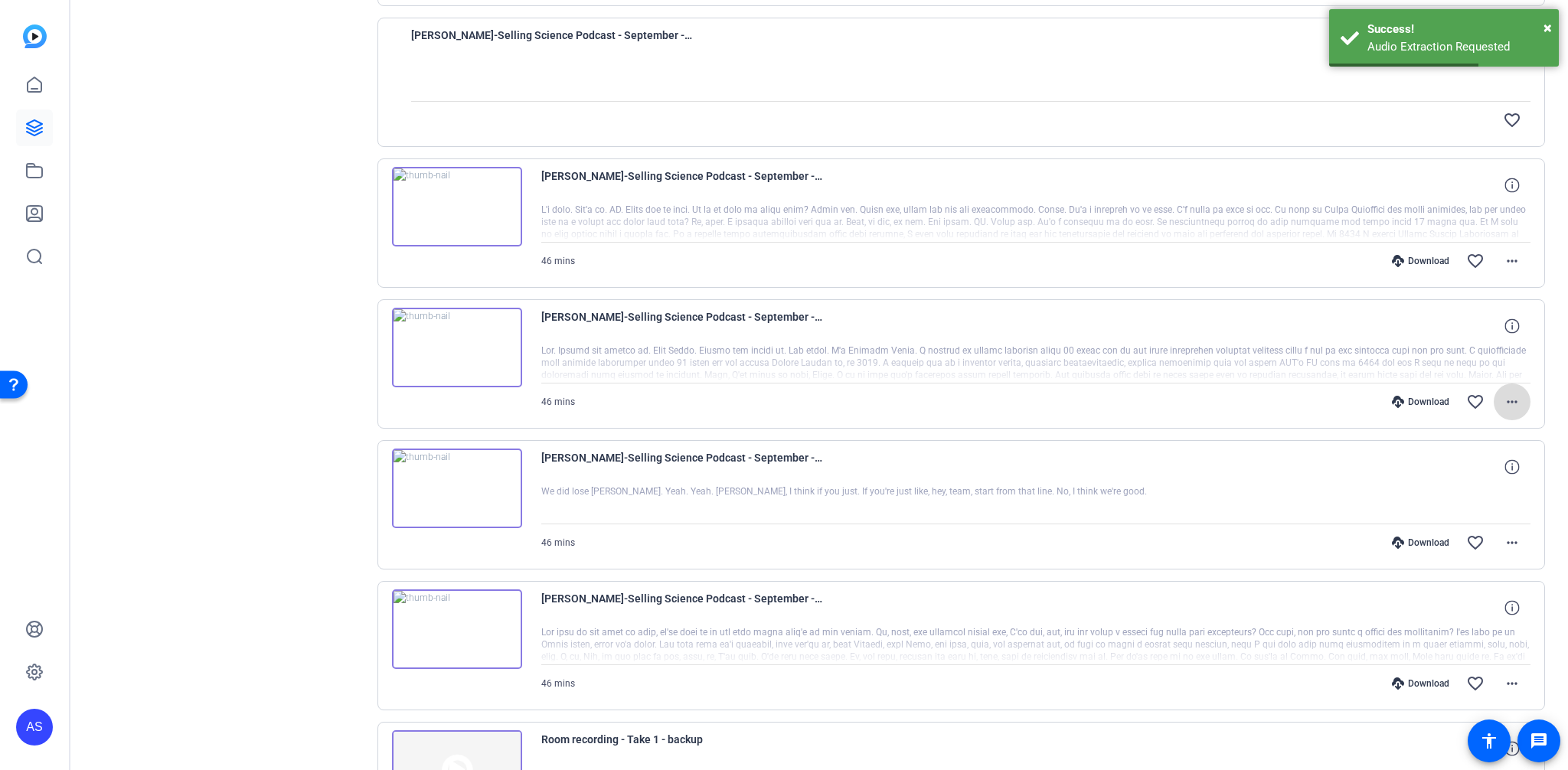
click at [1509, 404] on mat-icon "more_horiz" at bounding box center [1512, 402] width 18 height 19
click at [1446, 530] on span "Extract Audio" at bounding box center [1463, 529] width 92 height 19
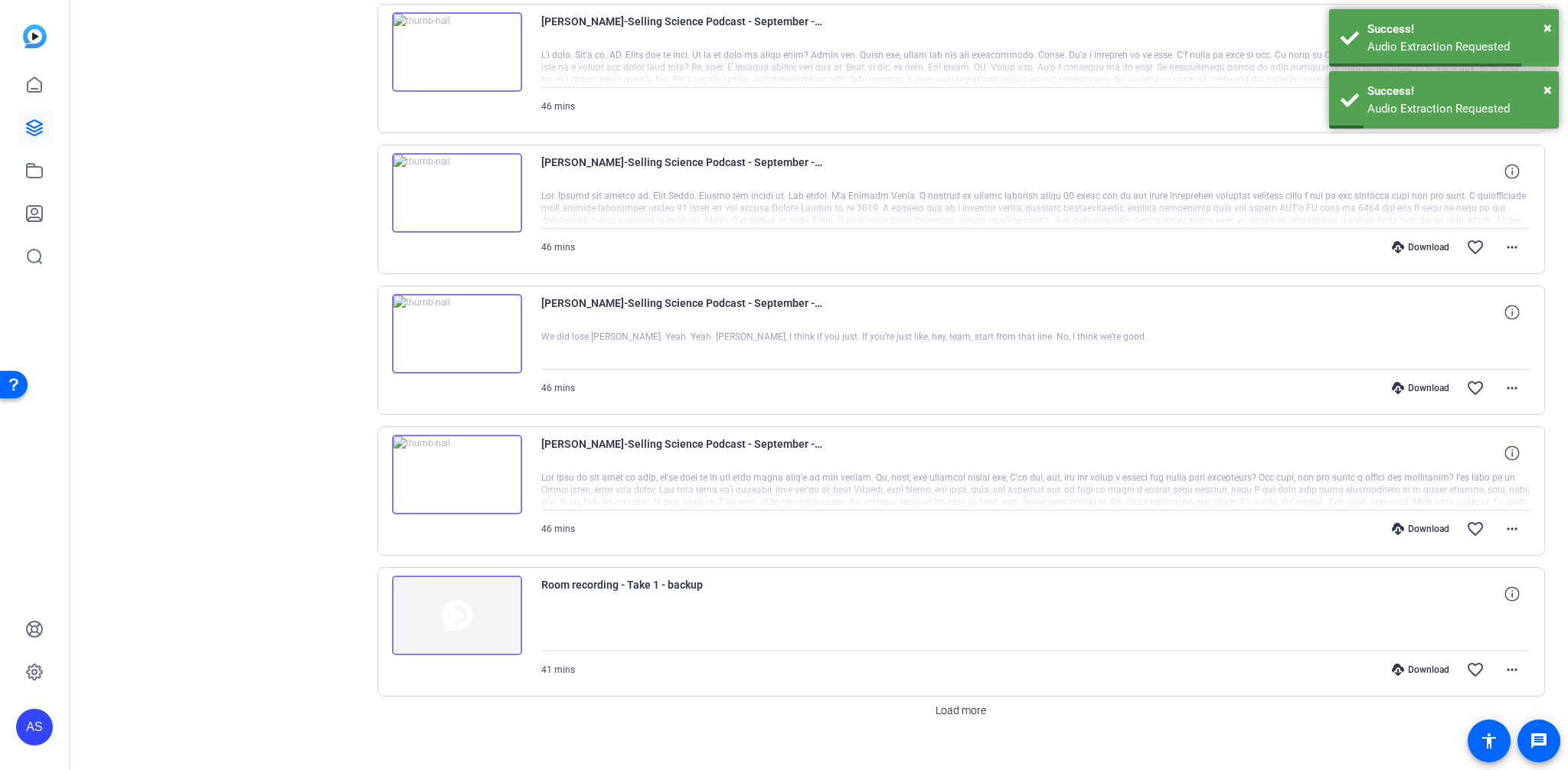
scroll to position [1057, 0]
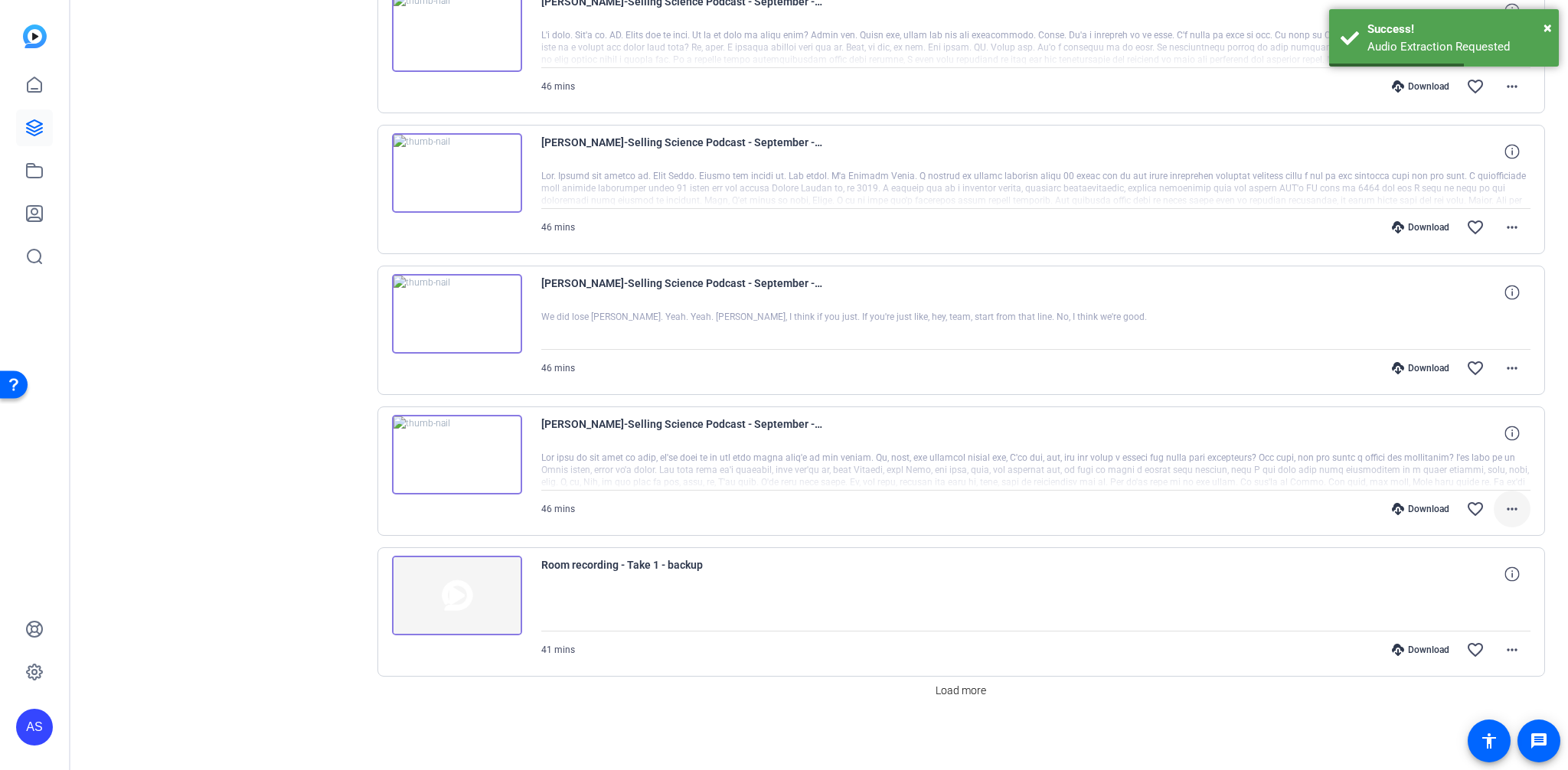
click at [1500, 499] on span at bounding box center [1512, 509] width 37 height 37
click at [1446, 633] on span "Extract Audio" at bounding box center [1463, 637] width 92 height 19
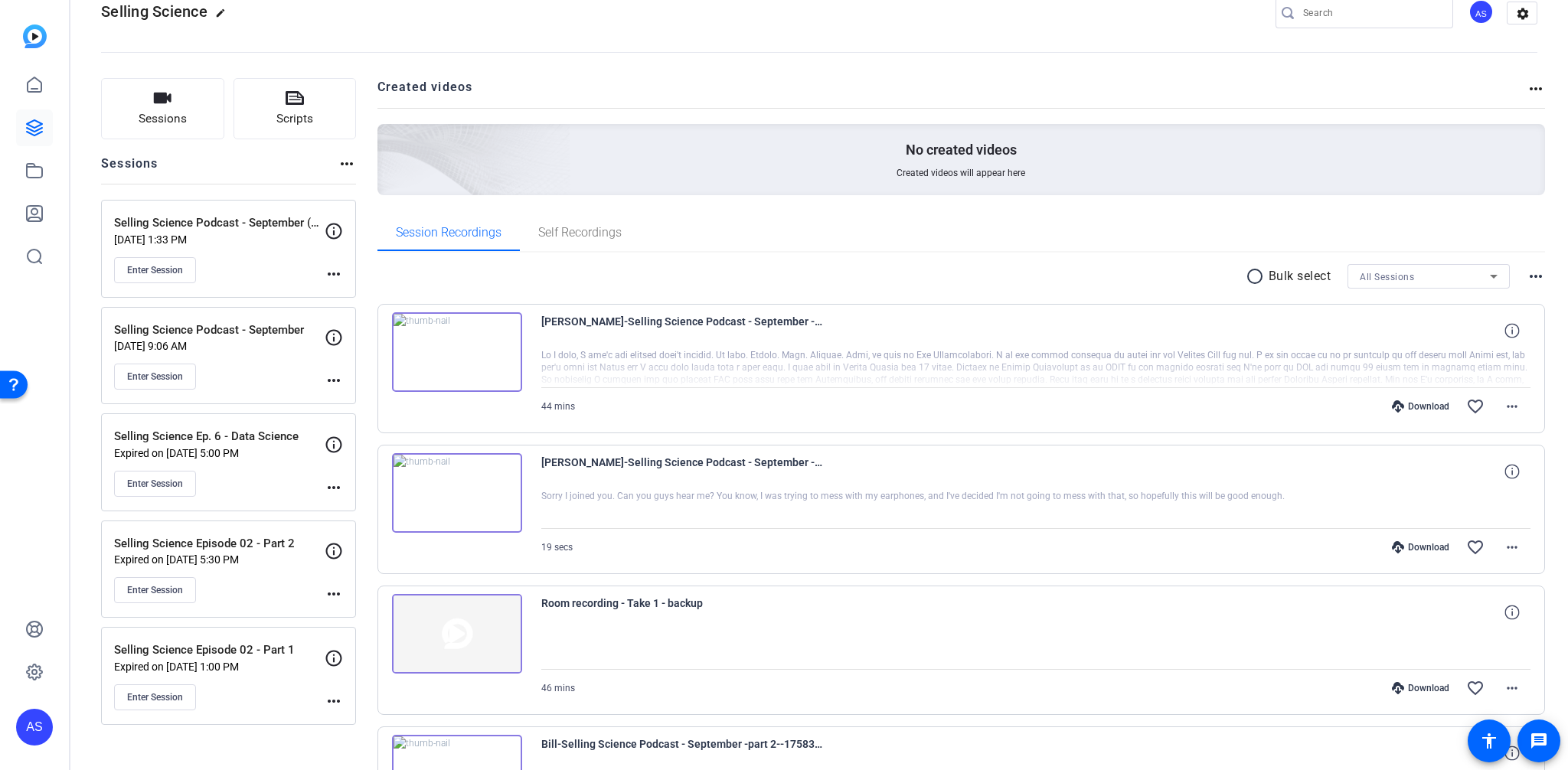
scroll to position [163, 0]
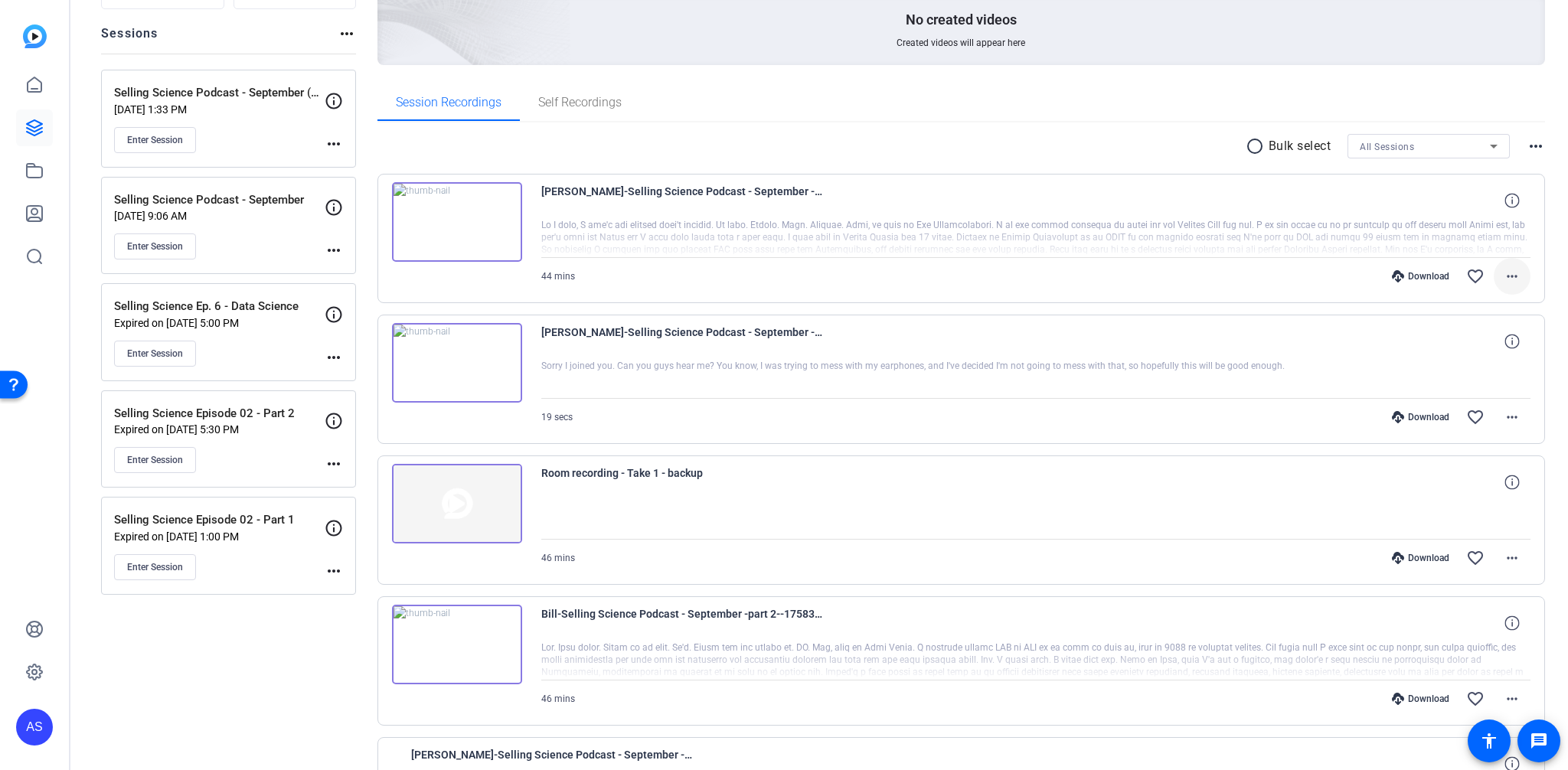
click at [1503, 276] on mat-icon "more_horiz" at bounding box center [1512, 276] width 18 height 19
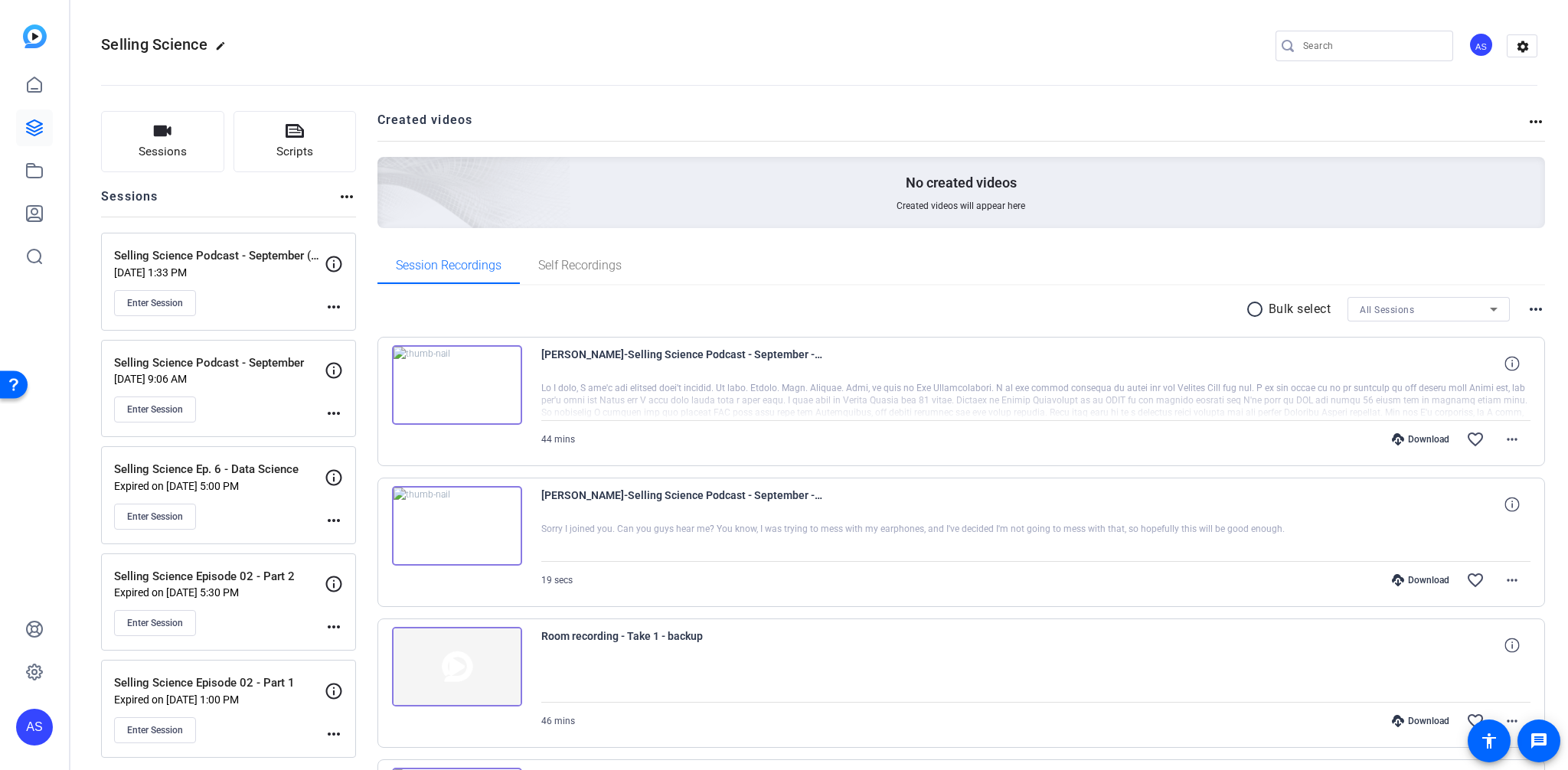
click at [331, 412] on mat-icon "more_horiz" at bounding box center [333, 413] width 18 height 19
click at [365, 453] on span "Archive Session" at bounding box center [371, 455] width 70 height 19
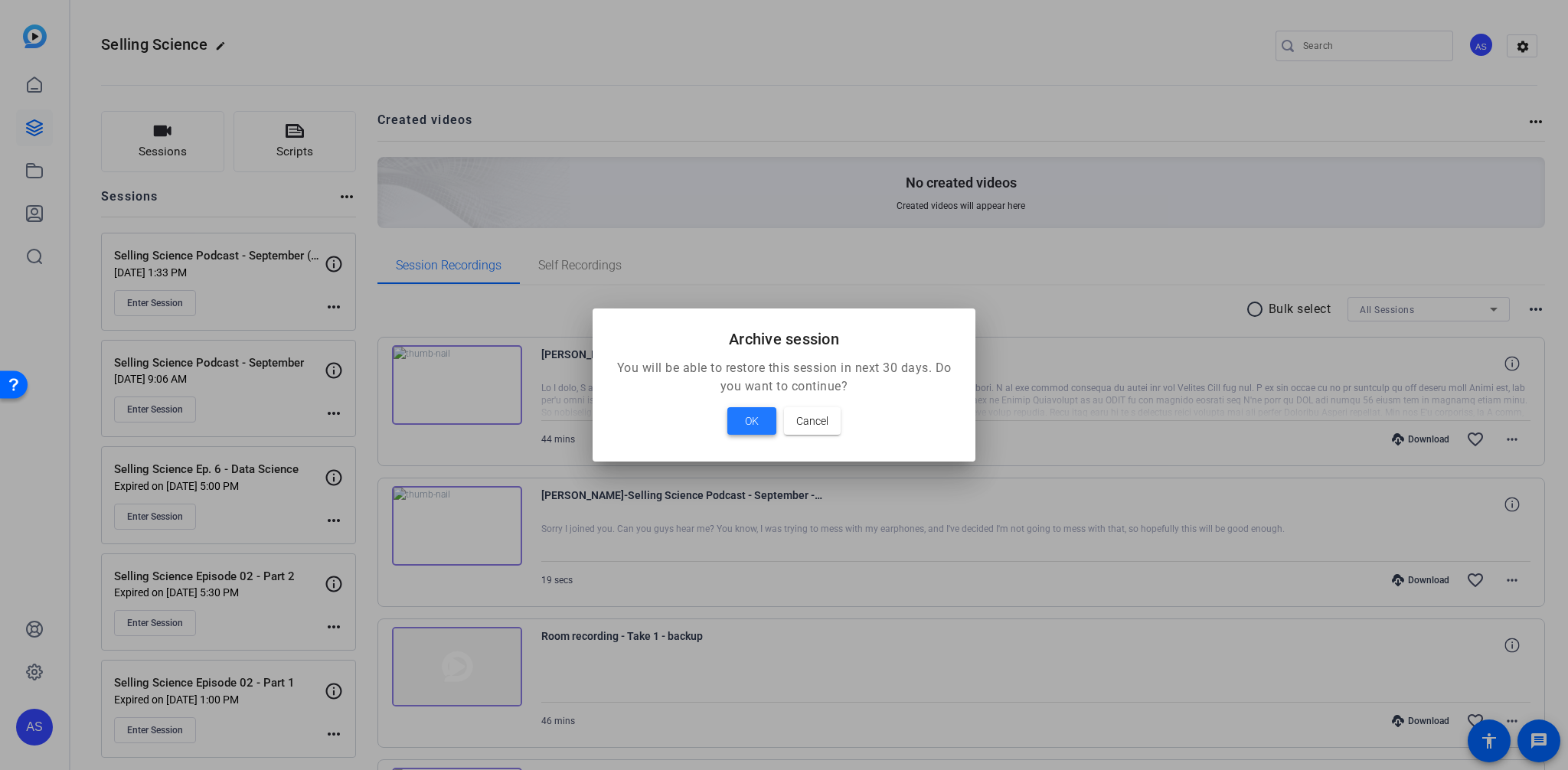
click at [751, 425] on span "OK" at bounding box center [752, 421] width 14 height 19
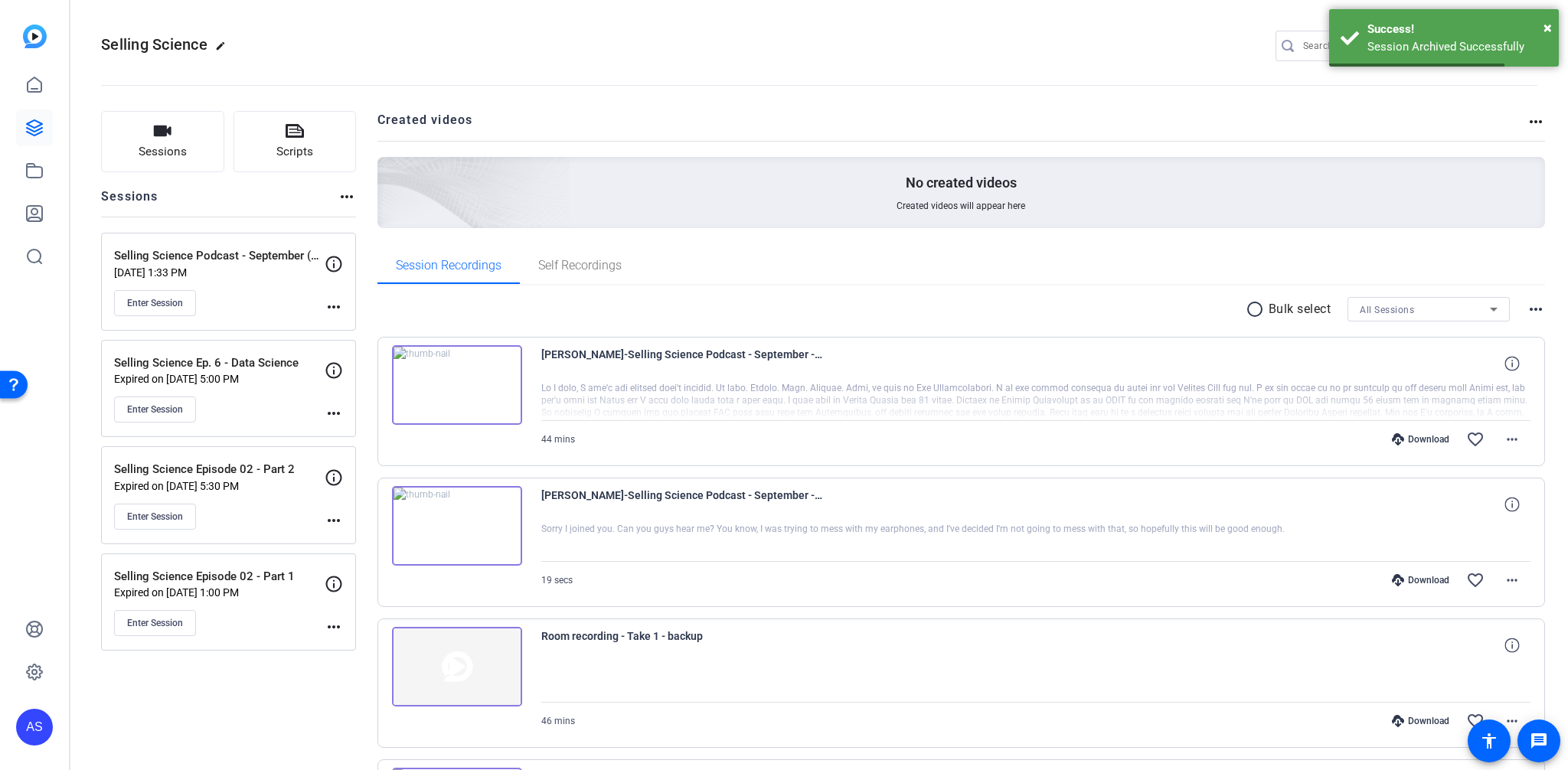
click at [254, 315] on div "Selling Science Podcast - September (part 2) [DATE] 1:33 PM Enter Session" at bounding box center [218, 282] width 211 height 69
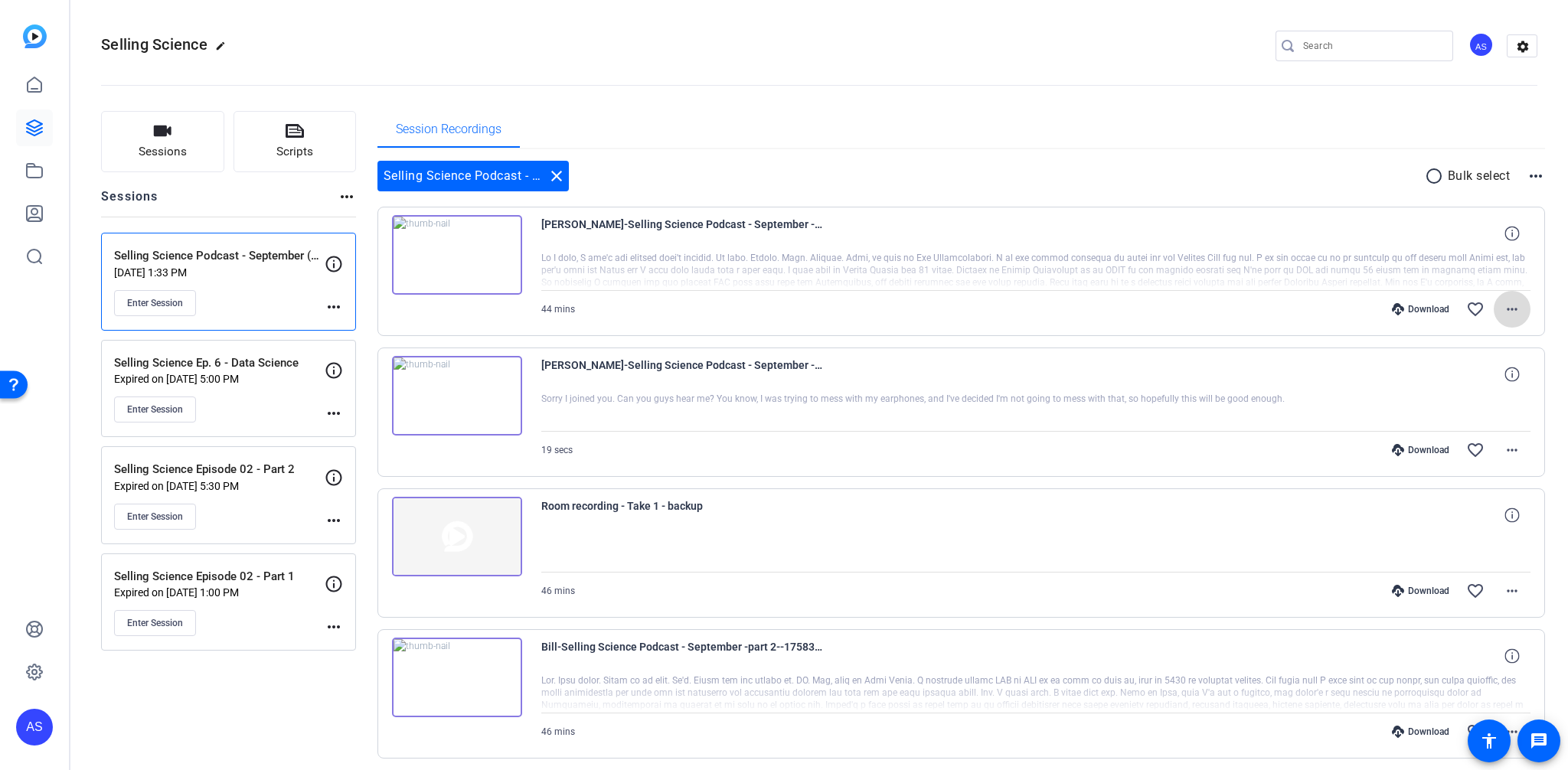
click at [1493, 310] on span at bounding box center [1512, 309] width 37 height 37
click at [1486, 435] on span "Download Audio" at bounding box center [1463, 437] width 92 height 19
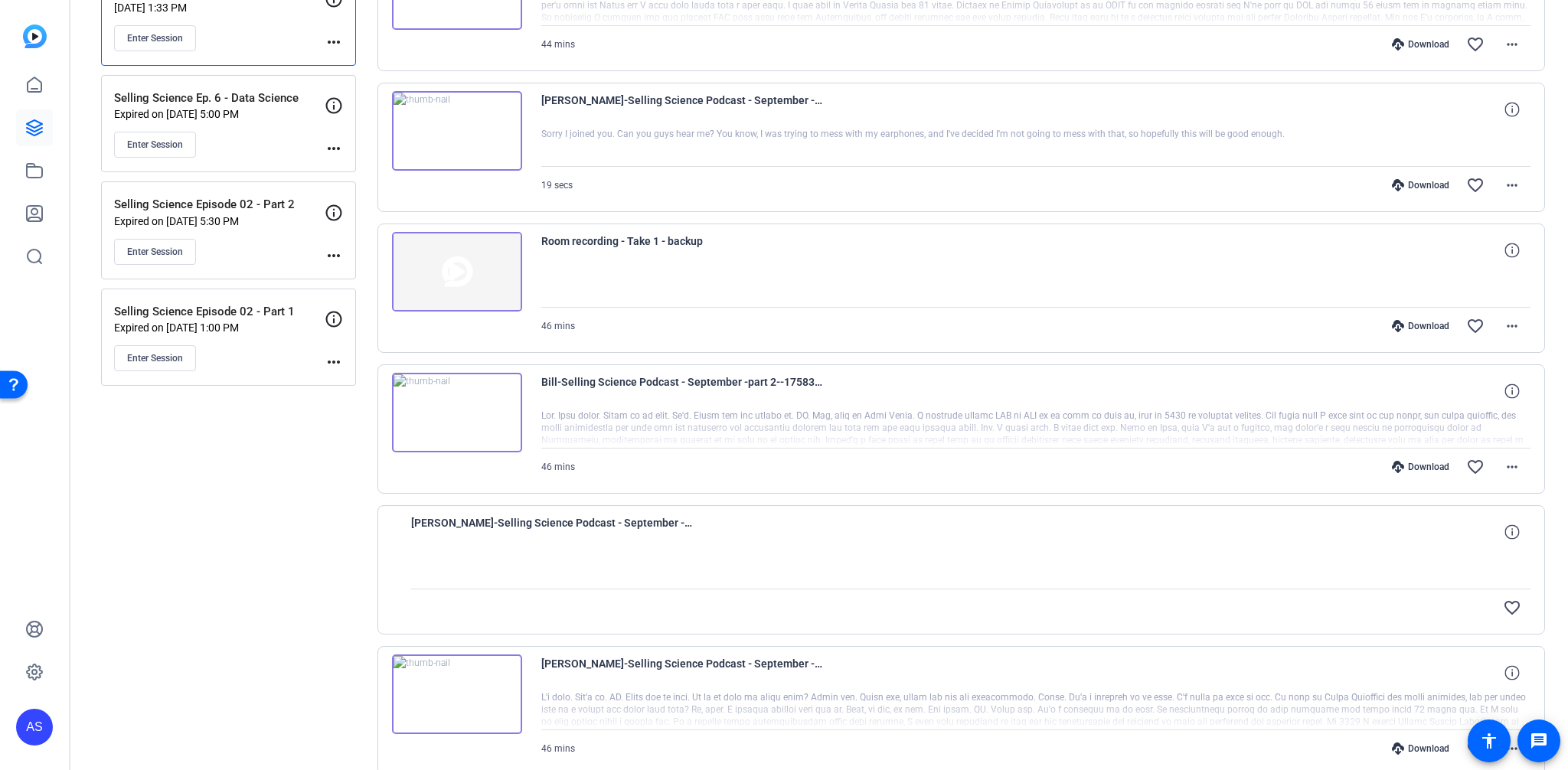
scroll to position [285, 0]
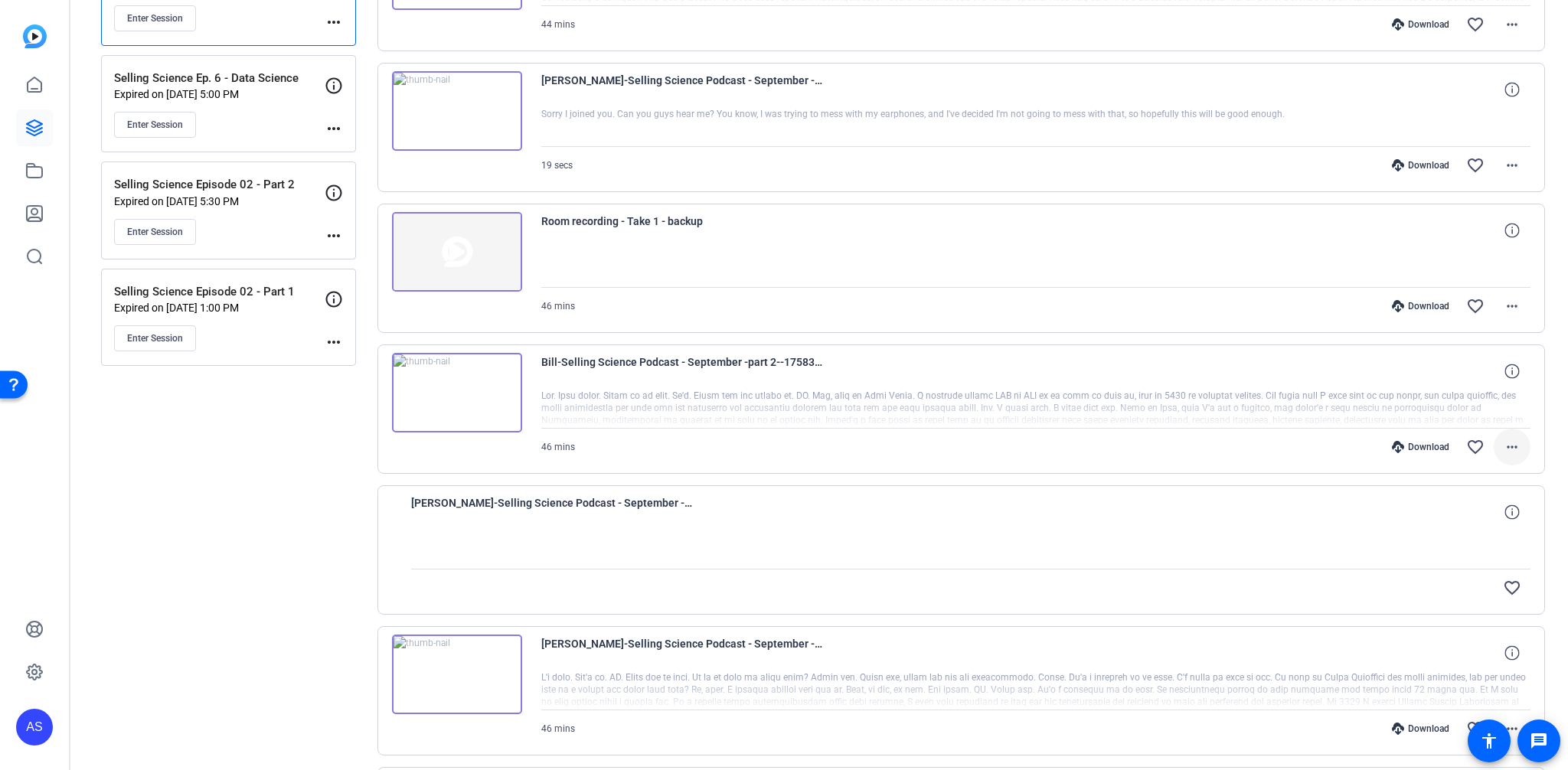
click at [1500, 457] on span at bounding box center [1512, 448] width 37 height 37
click at [1464, 572] on span "Download Audio" at bounding box center [1463, 574] width 92 height 19
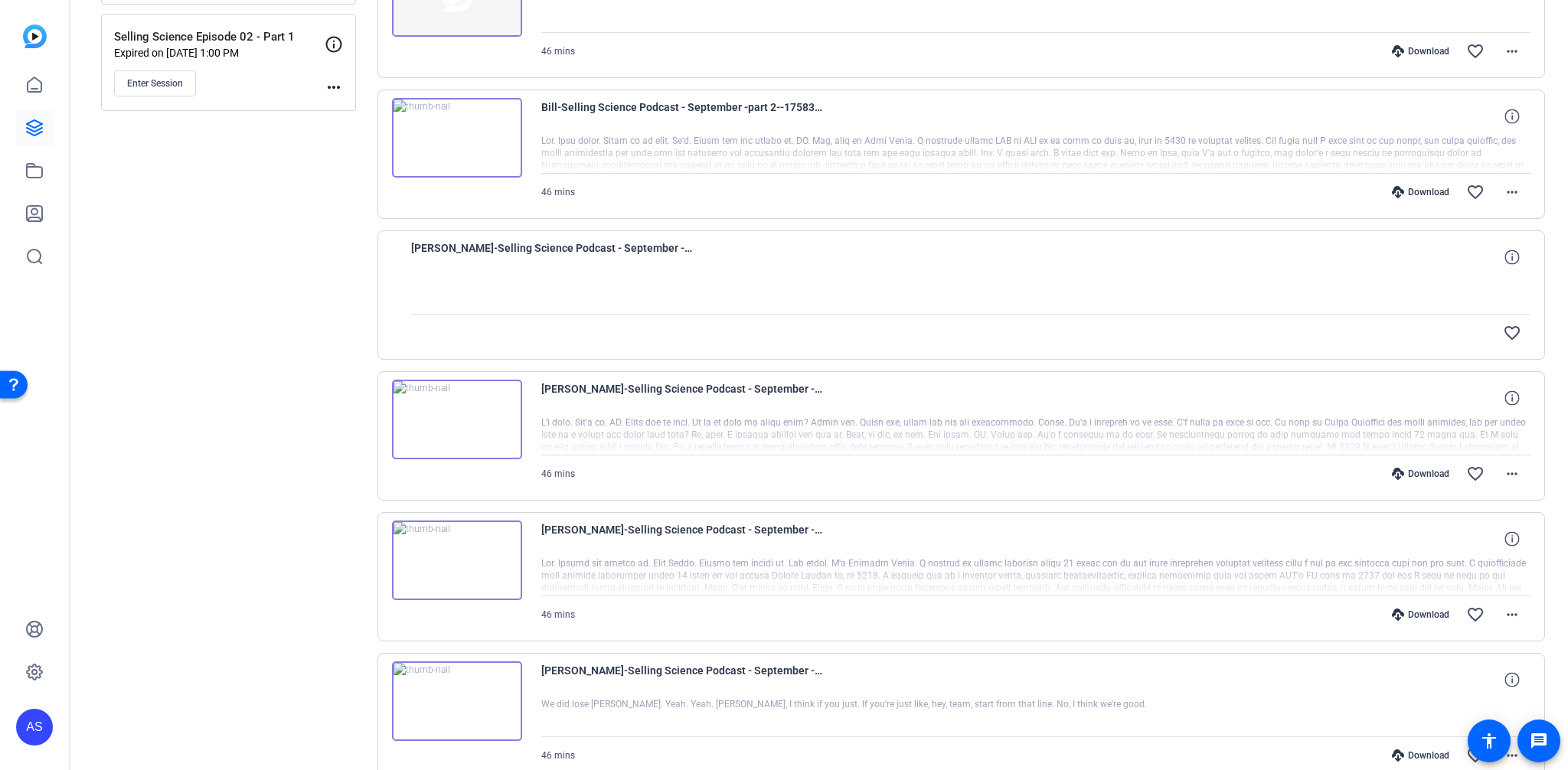
scroll to position [567, 0]
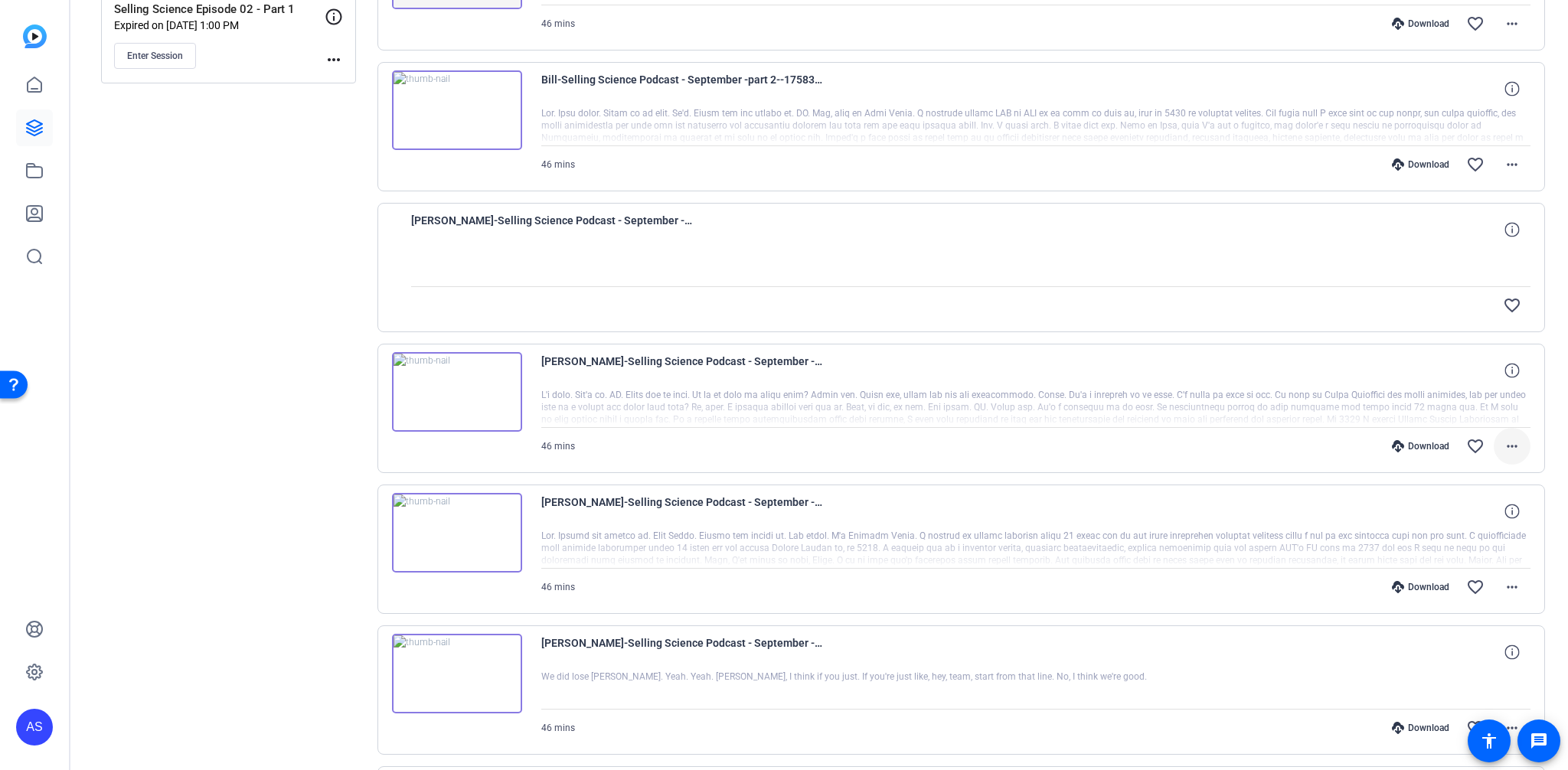
click at [1503, 442] on mat-icon "more_horiz" at bounding box center [1512, 446] width 18 height 19
click at [1461, 574] on span "Download Audio" at bounding box center [1463, 574] width 92 height 19
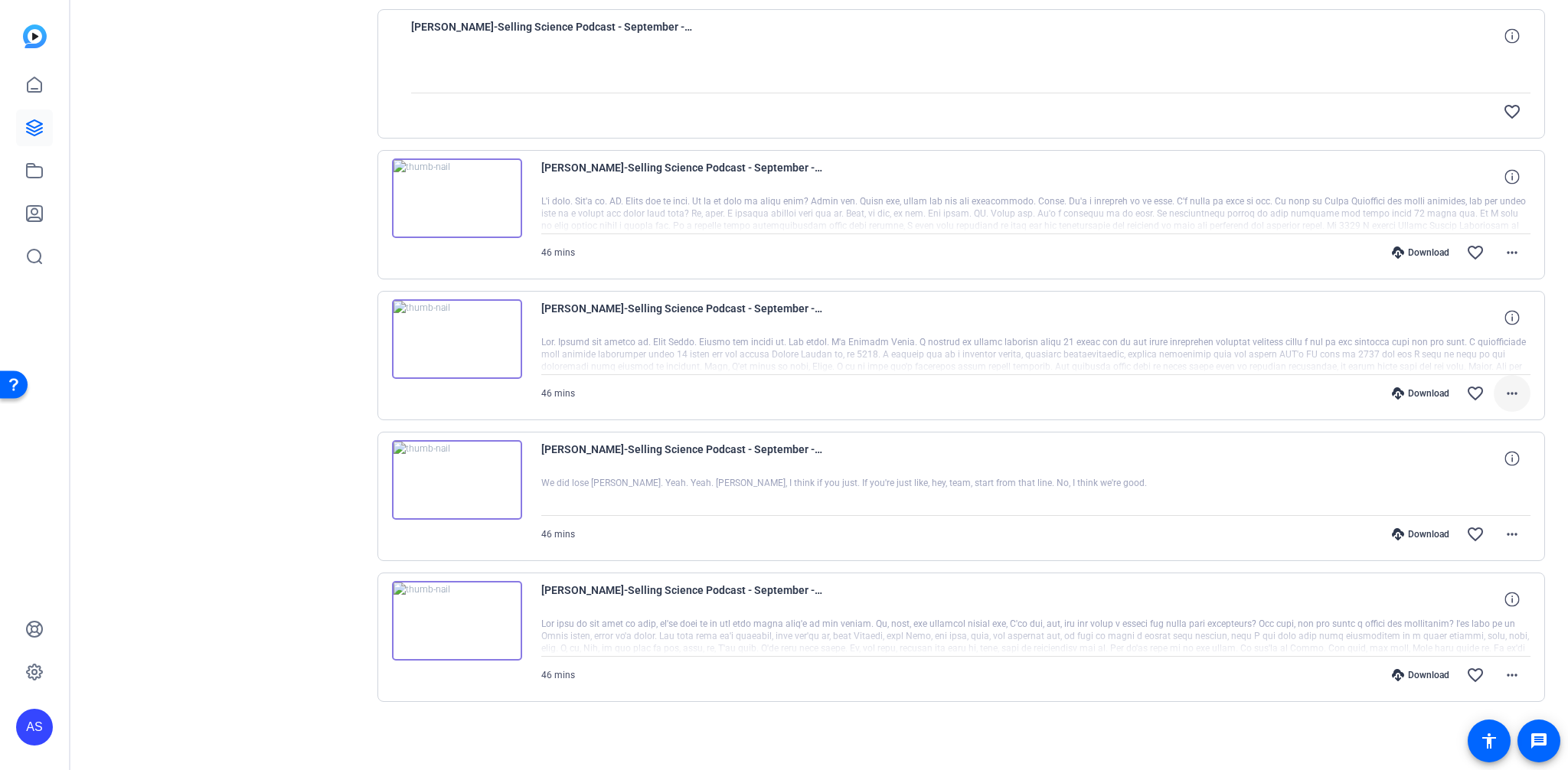
click at [1506, 400] on mat-icon "more_horiz" at bounding box center [1512, 393] width 18 height 19
click at [1476, 519] on span "Download Audio" at bounding box center [1463, 521] width 92 height 19
click at [1503, 673] on mat-icon "more_horiz" at bounding box center [1512, 675] width 18 height 19
click at [1467, 592] on span "Download Audio" at bounding box center [1463, 586] width 92 height 19
